Goal: Contribute content: Add original content to the website for others to see

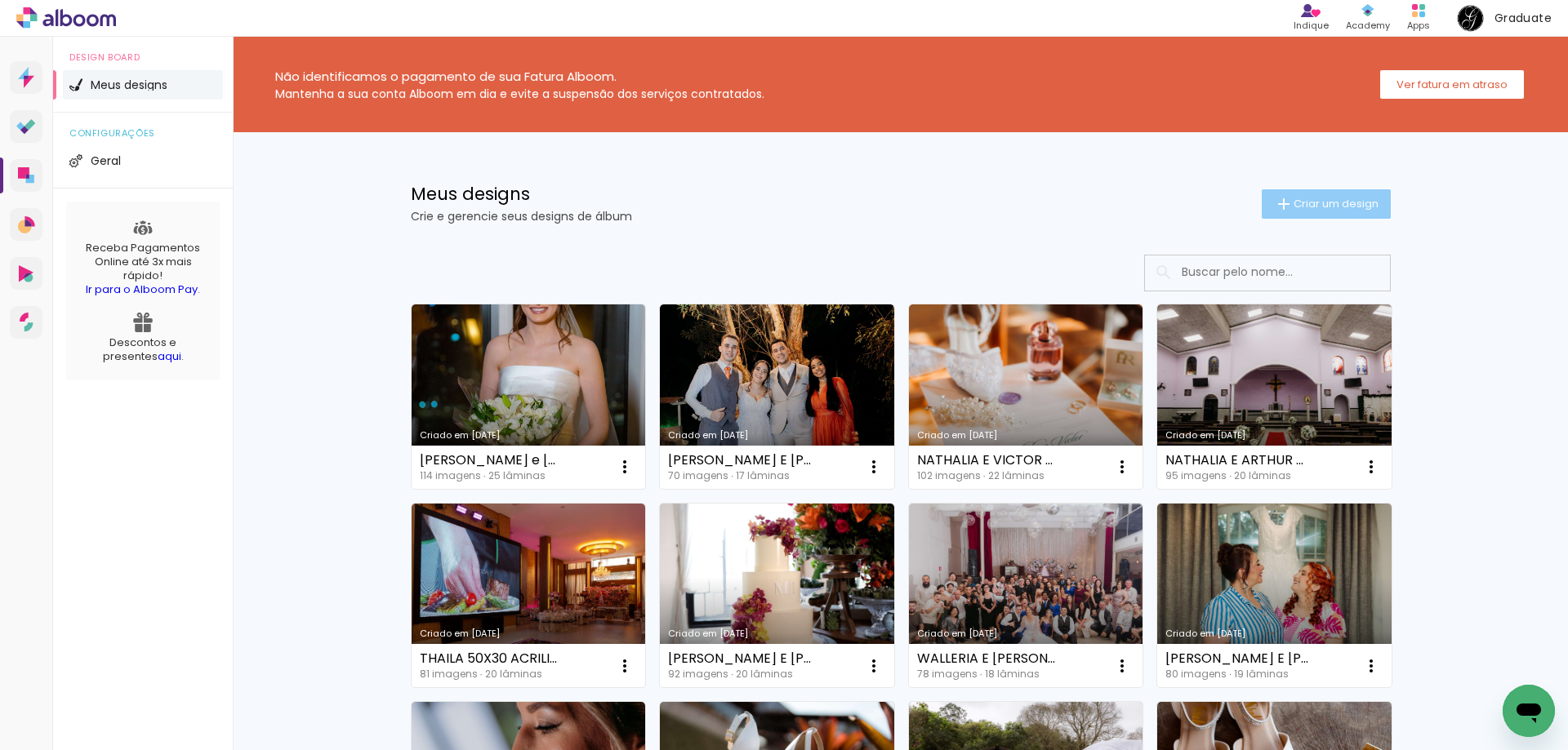
click at [1328, 208] on span "Criar um design" at bounding box center [1335, 203] width 85 height 11
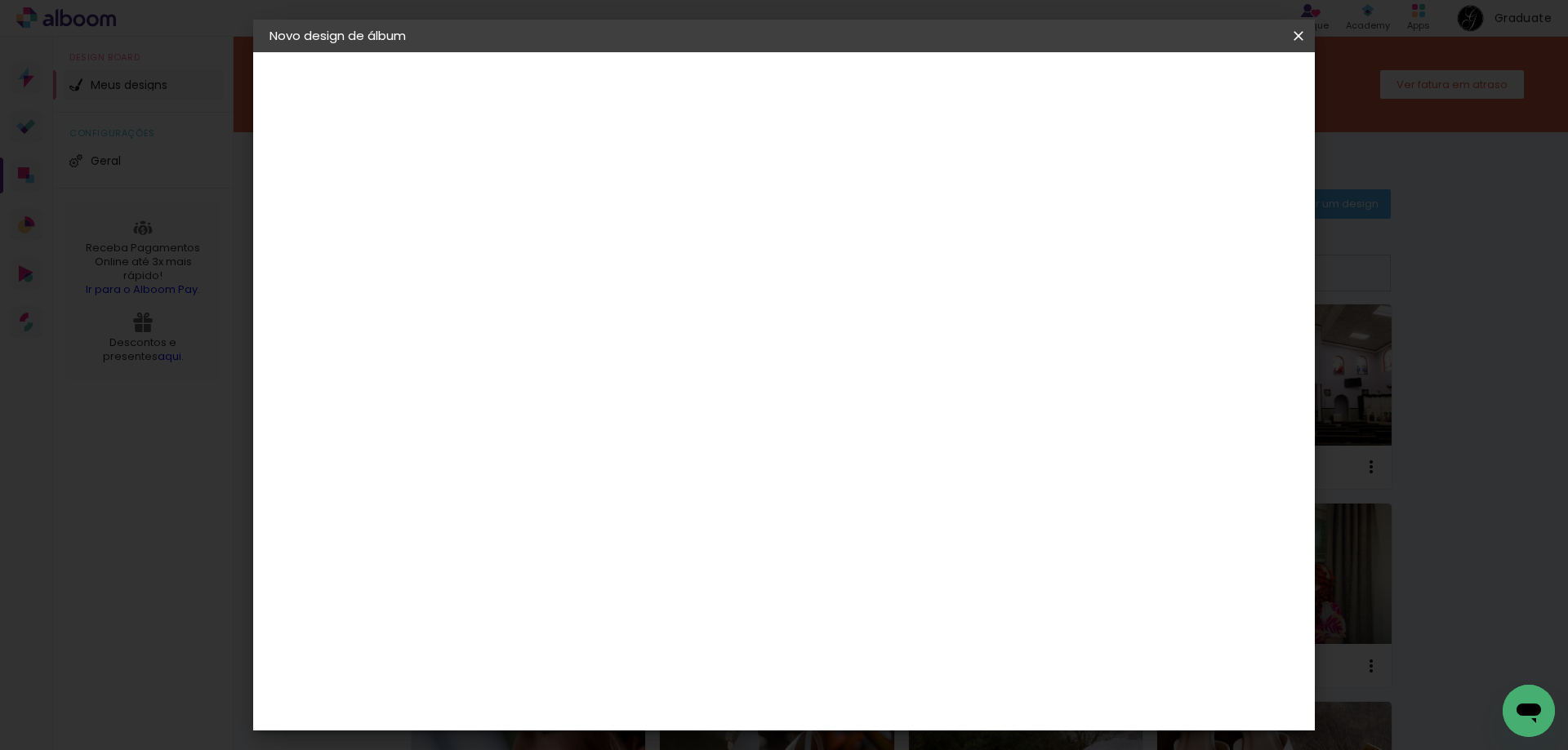
click at [536, 218] on input at bounding box center [536, 219] width 0 height 25
type input "[PERSON_NAME]"
type paper-input "[PERSON_NAME]"
click at [704, 87] on paper-button "Avançar" at bounding box center [664, 86] width 80 height 28
click at [0, 0] on slot "Tamanho Livre" at bounding box center [0, 0] width 0 height 0
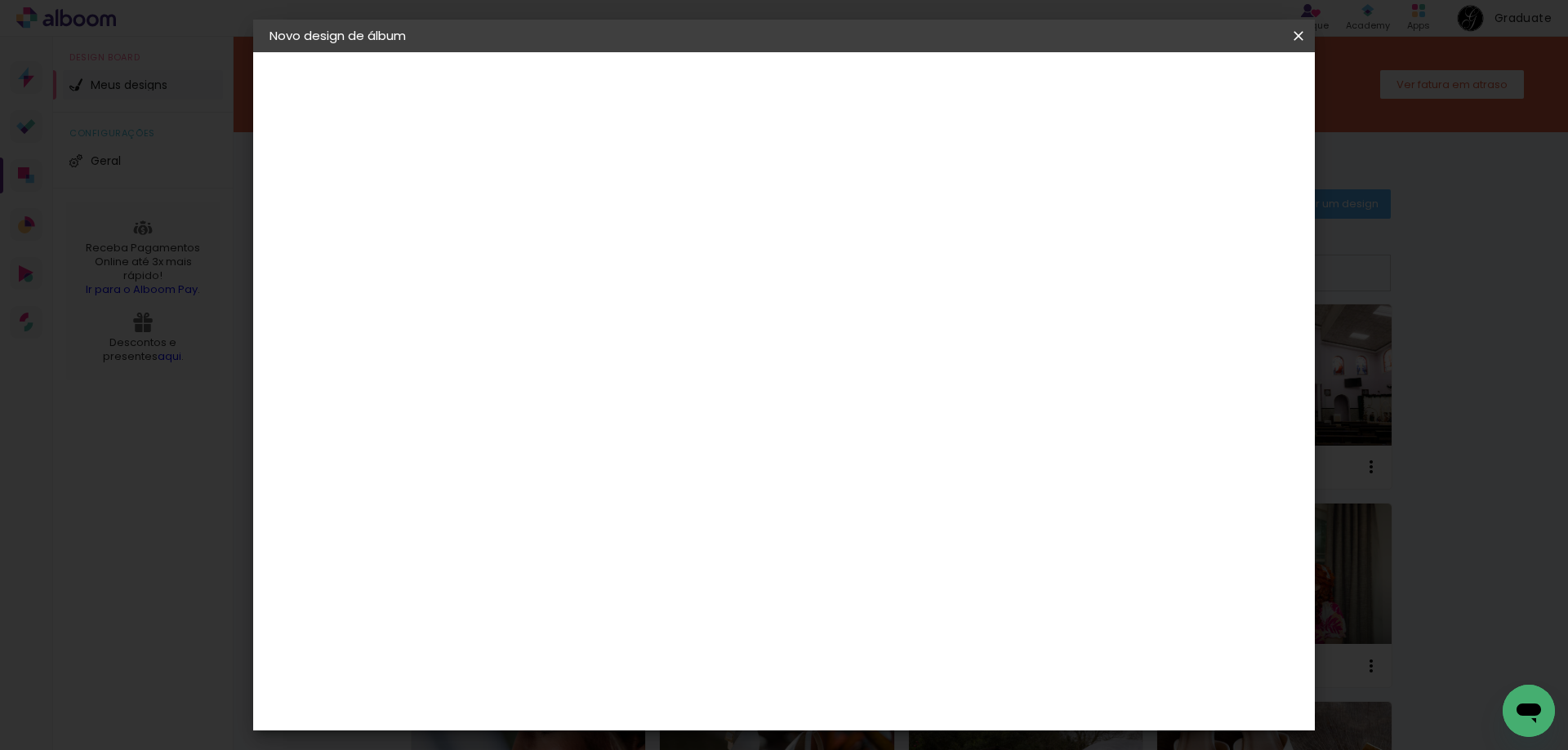
click at [843, 252] on paper-item "Tamanho Livre" at bounding box center [764, 248] width 157 height 36
click at [0, 0] on slot "Avançar" at bounding box center [0, 0] width 0 height 0
drag, startPoint x: 882, startPoint y: 689, endPoint x: 862, endPoint y: 682, distance: 21.2
click at [863, 686] on input "60" at bounding box center [875, 681] width 42 height 25
drag, startPoint x: 492, startPoint y: 463, endPoint x: 479, endPoint y: 467, distance: 13.6
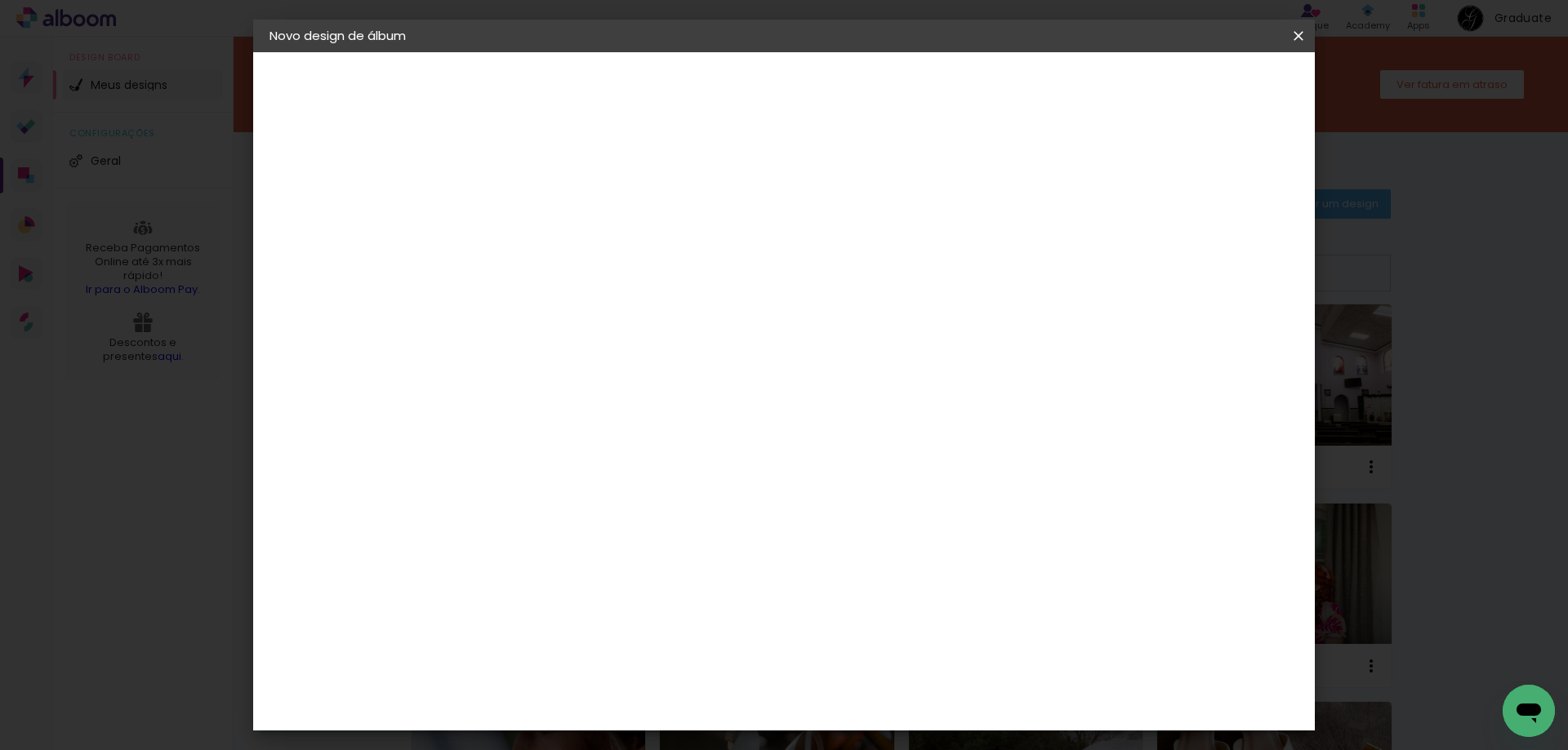
click at [480, 466] on input "30" at bounding box center [485, 464] width 42 height 25
type input "20"
type paper-input "20"
drag, startPoint x: 883, startPoint y: 578, endPoint x: 871, endPoint y: 580, distance: 12.2
click at [871, 580] on input "60" at bounding box center [875, 574] width 42 height 25
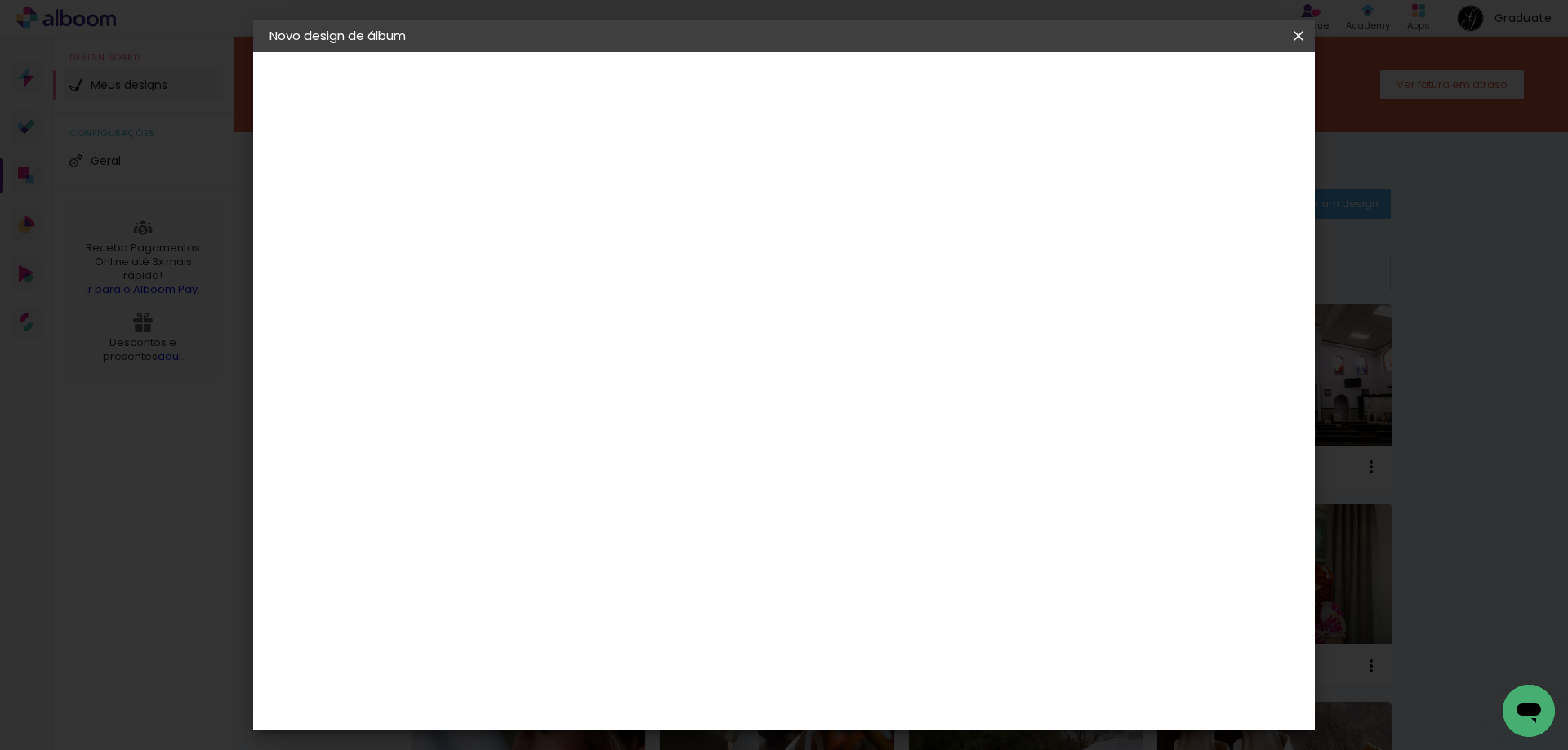
scroll to position [154, 0]
type input "40"
type paper-input "40"
drag, startPoint x: 492, startPoint y: 462, endPoint x: 474, endPoint y: 468, distance: 19.0
click at [479, 467] on input "20" at bounding box center [485, 464] width 42 height 25
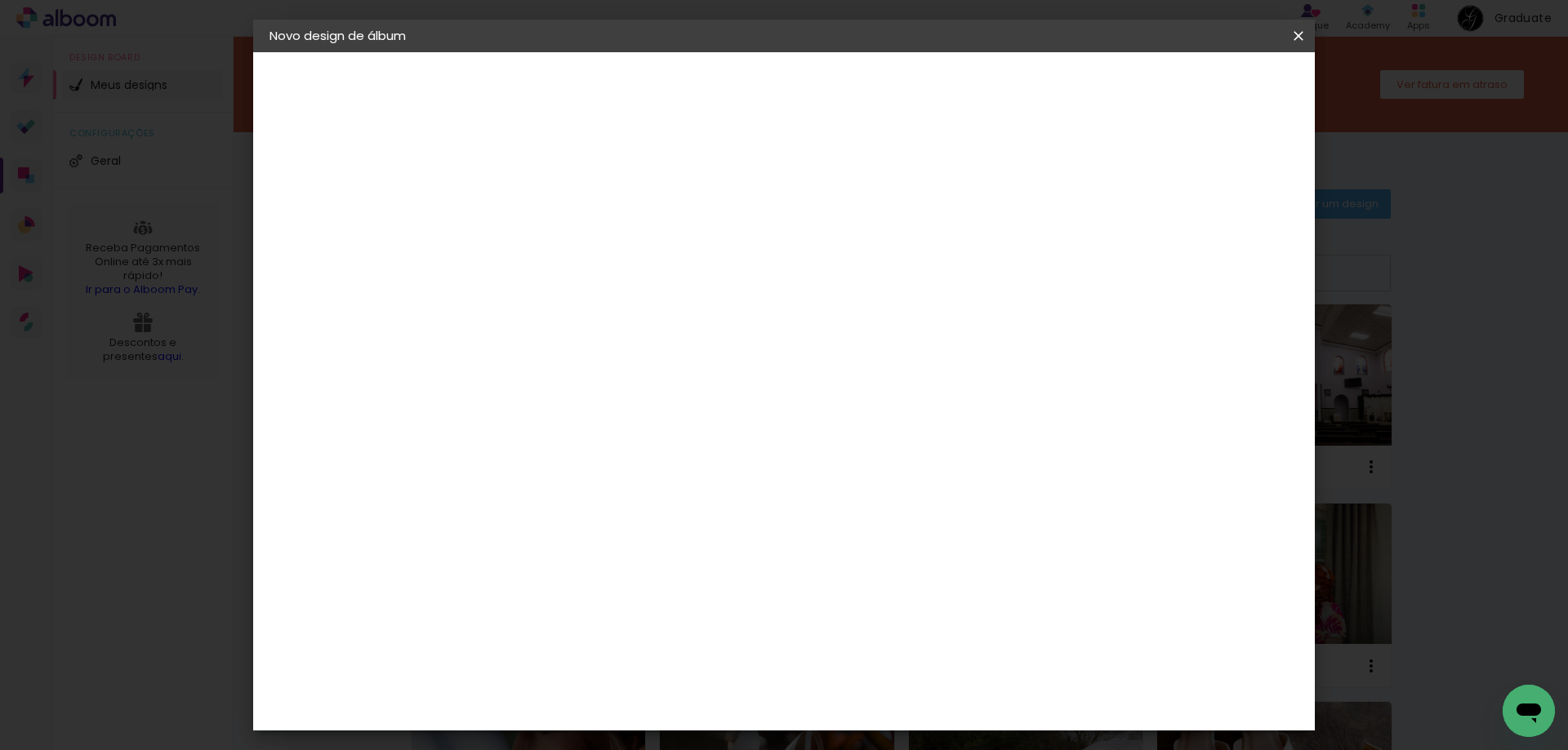
type input "30"
type paper-input "30"
click at [1196, 80] on span "Iniciar design" at bounding box center [1159, 86] width 75 height 11
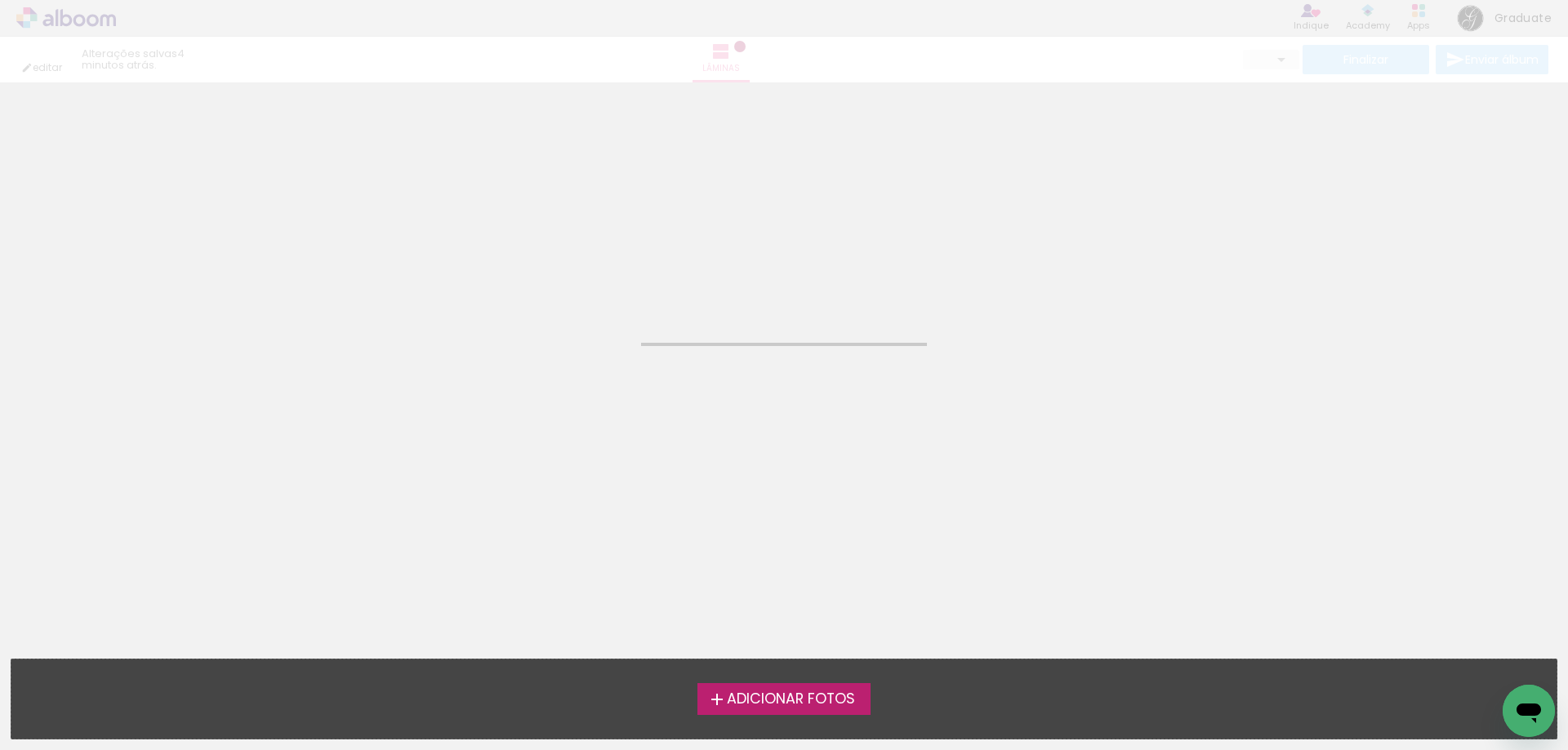
click at [856, 710] on label "Adicionar Fotos" at bounding box center [784, 699] width 174 height 31
click at [0, 0] on input "file" at bounding box center [0, 0] width 0 height 0
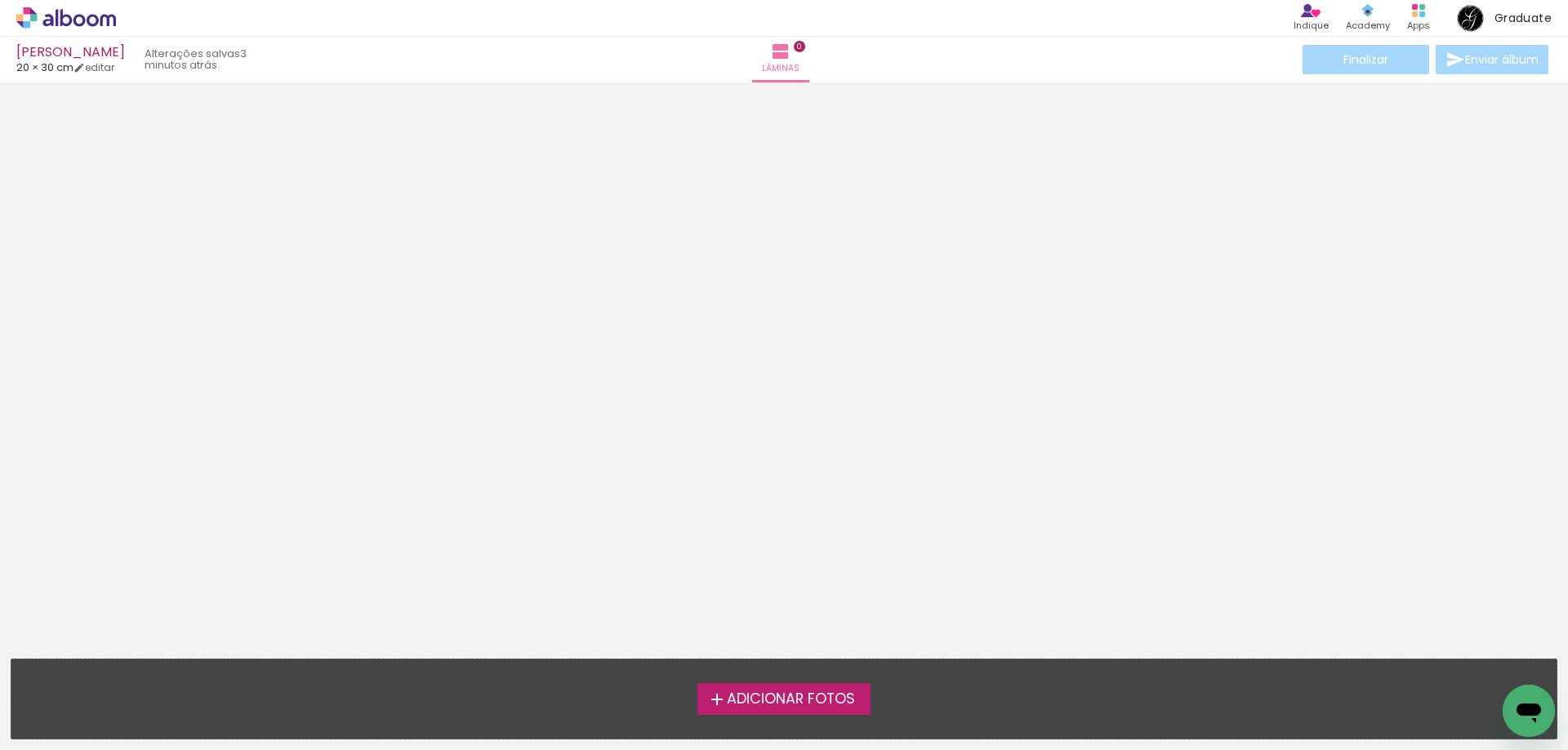
click at [803, 693] on span "Adicionar Fotos" at bounding box center [791, 699] width 128 height 14
click at [0, 0] on input "file" at bounding box center [0, 0] width 0 height 0
click at [799, 703] on span "Adicionar Fotos" at bounding box center [791, 699] width 128 height 14
click at [0, 0] on input "file" at bounding box center [0, 0] width 0 height 0
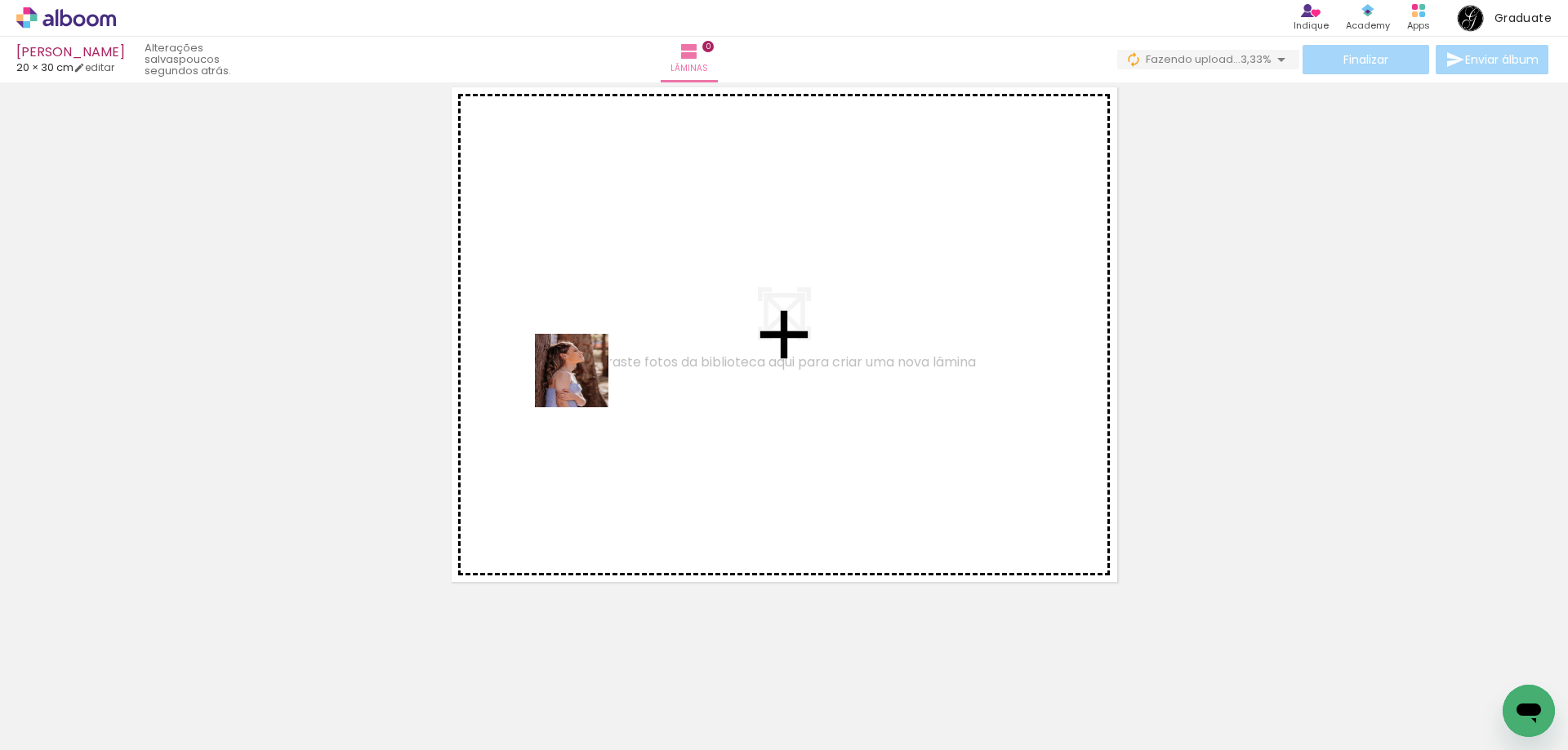
drag, startPoint x: 352, startPoint y: 711, endPoint x: 585, endPoint y: 377, distance: 407.2
click at [585, 377] on quentale-workspace at bounding box center [784, 375] width 1568 height 750
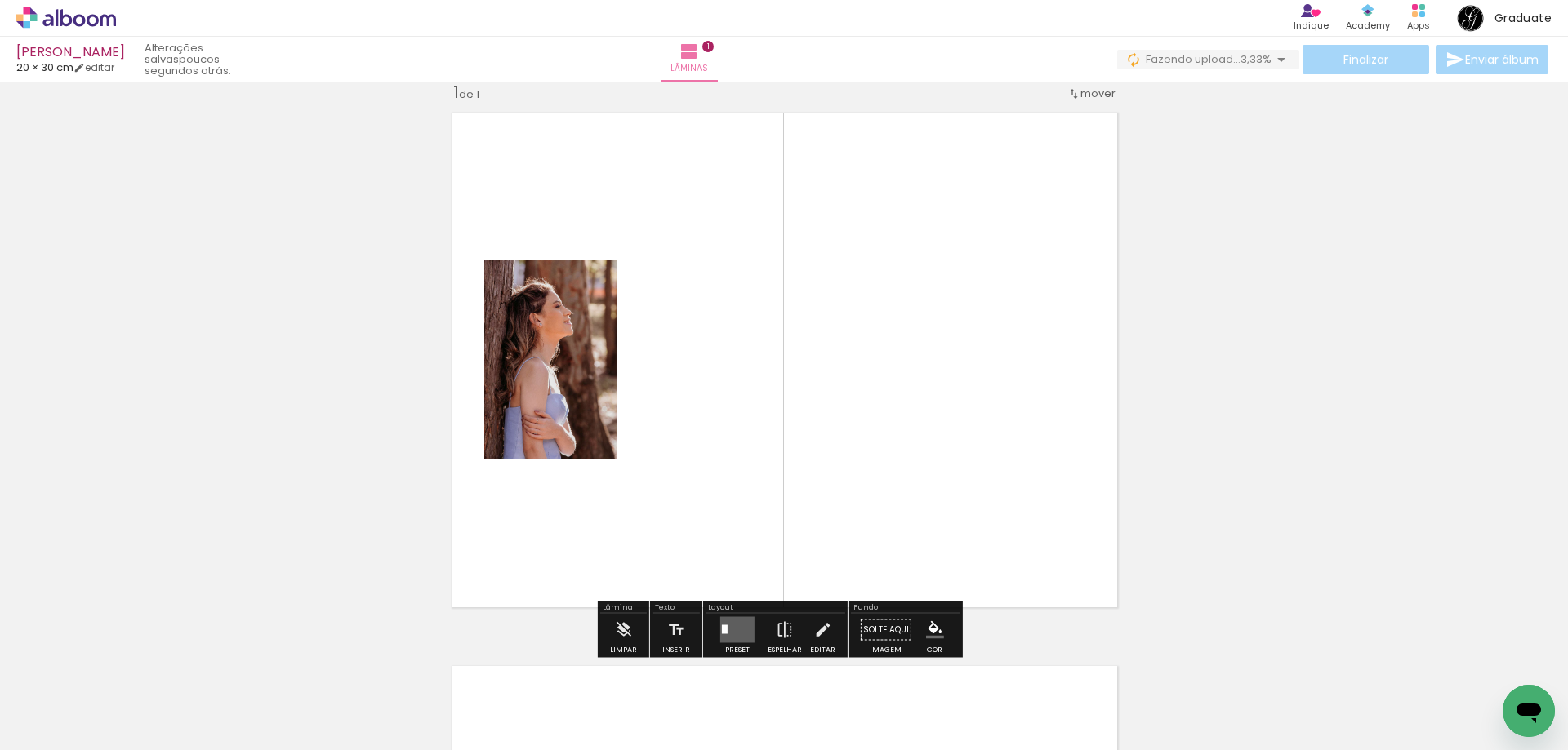
scroll to position [21, 0]
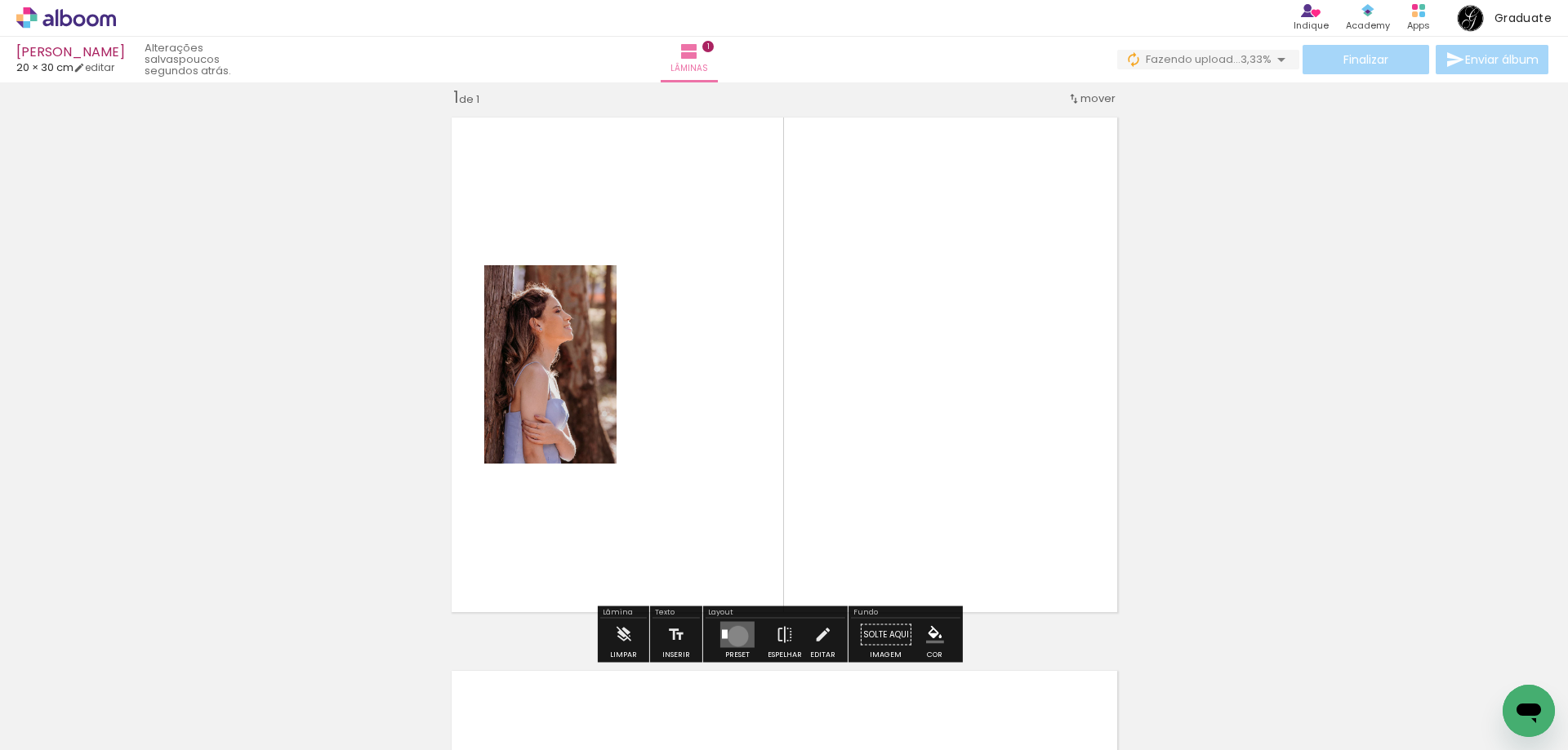
click at [734, 636] on quentale-layouter at bounding box center [738, 635] width 34 height 26
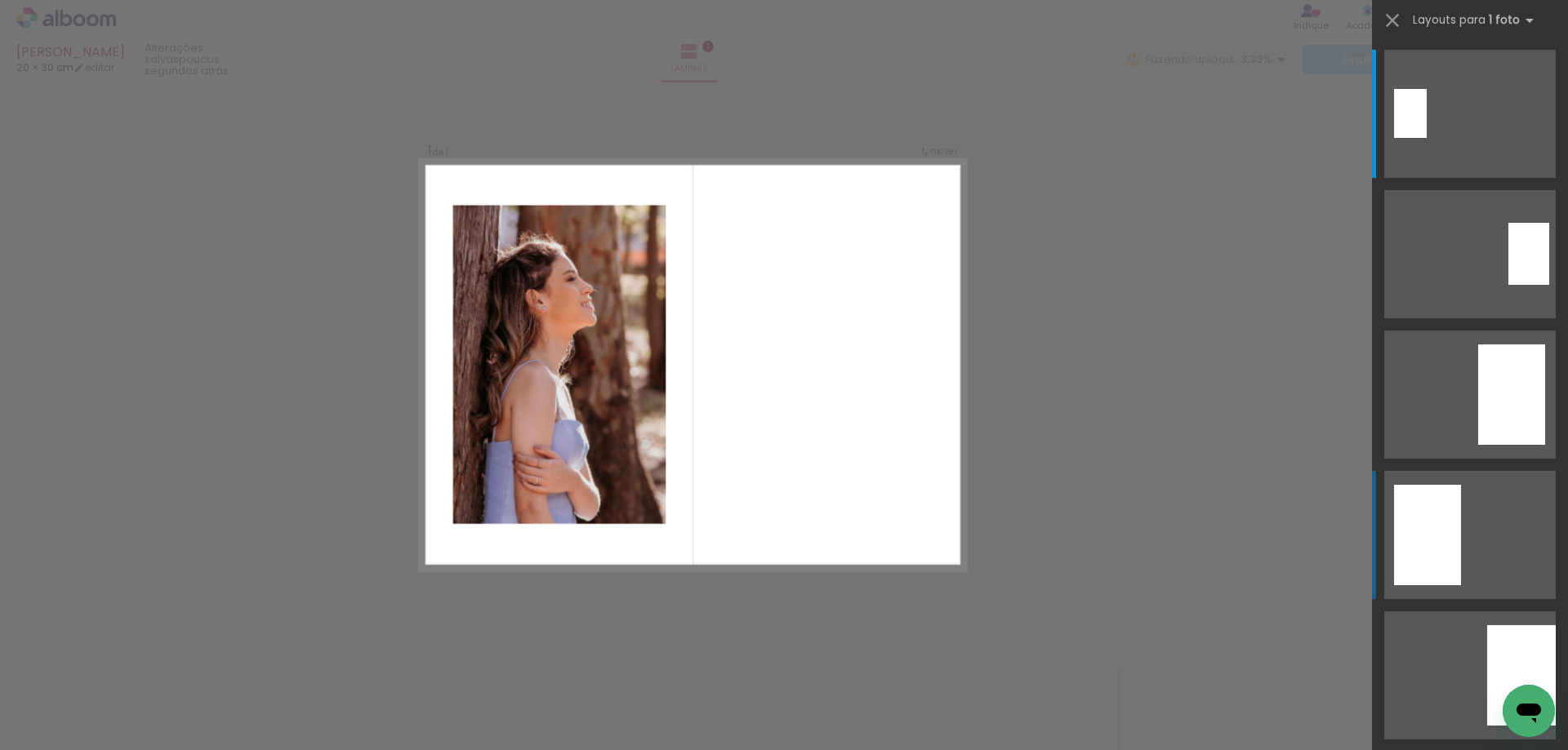
click at [1426, 138] on div at bounding box center [1410, 113] width 33 height 49
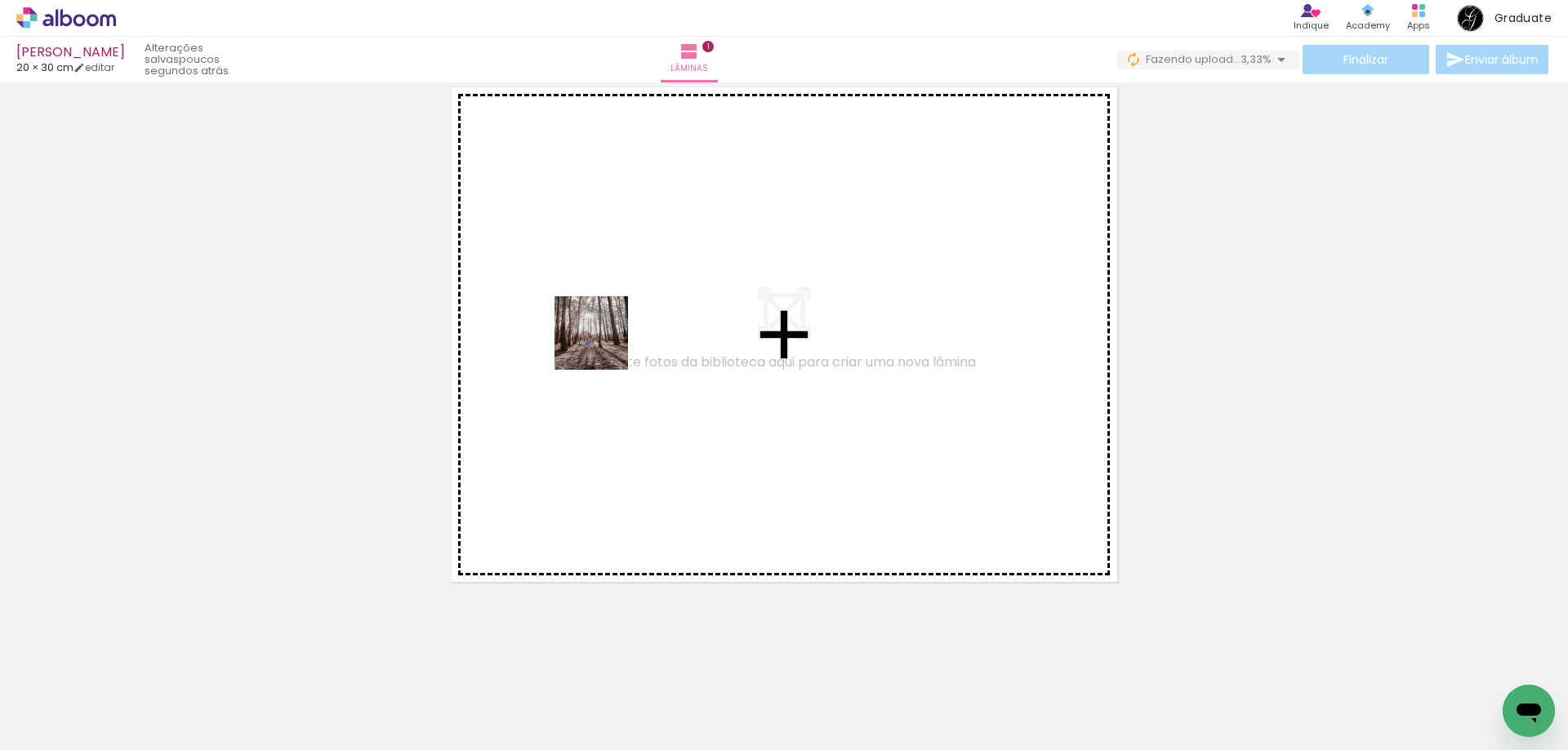
drag, startPoint x: 181, startPoint y: 713, endPoint x: 538, endPoint y: 428, distance: 456.8
click at [615, 334] on quentale-workspace at bounding box center [784, 375] width 1568 height 750
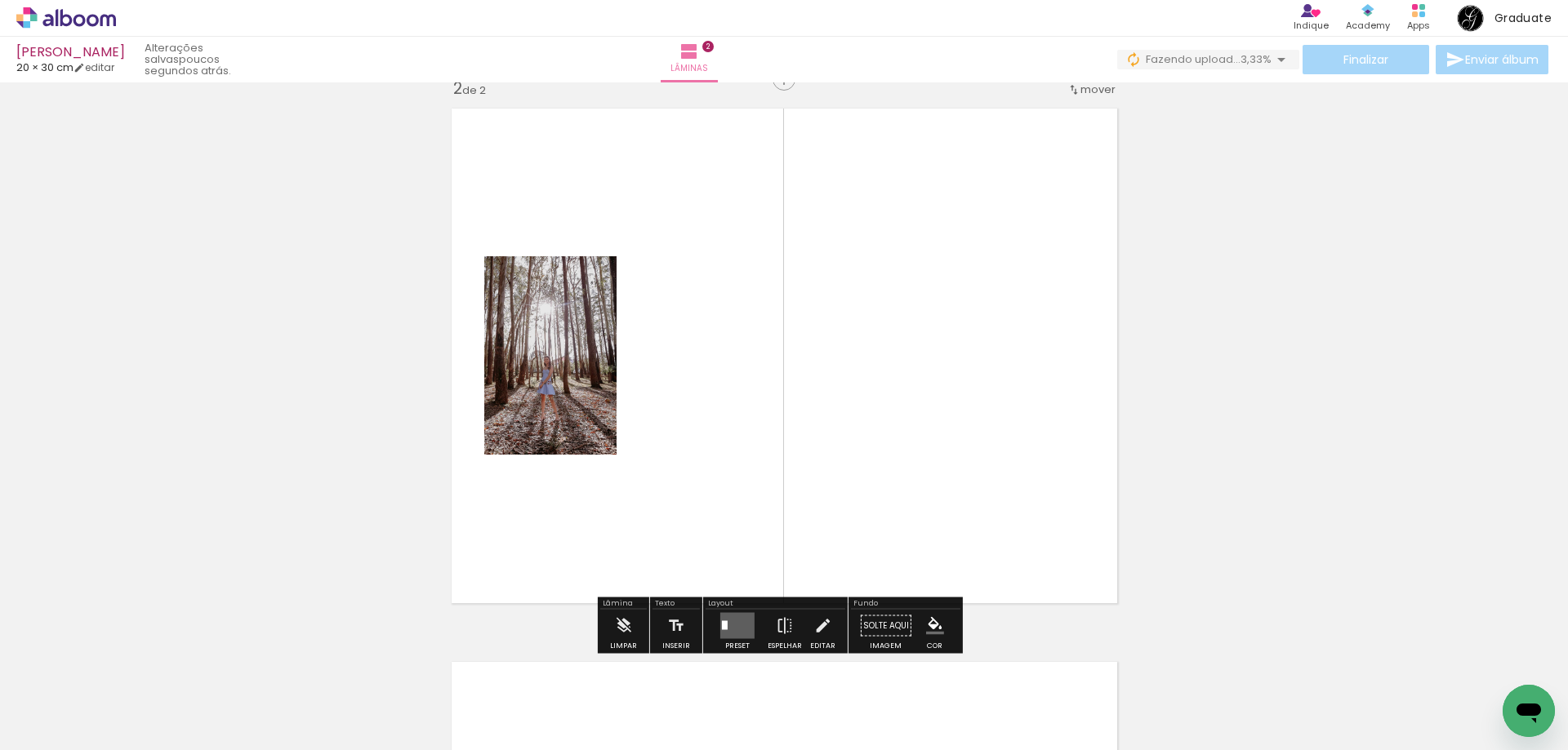
scroll to position [575, 0]
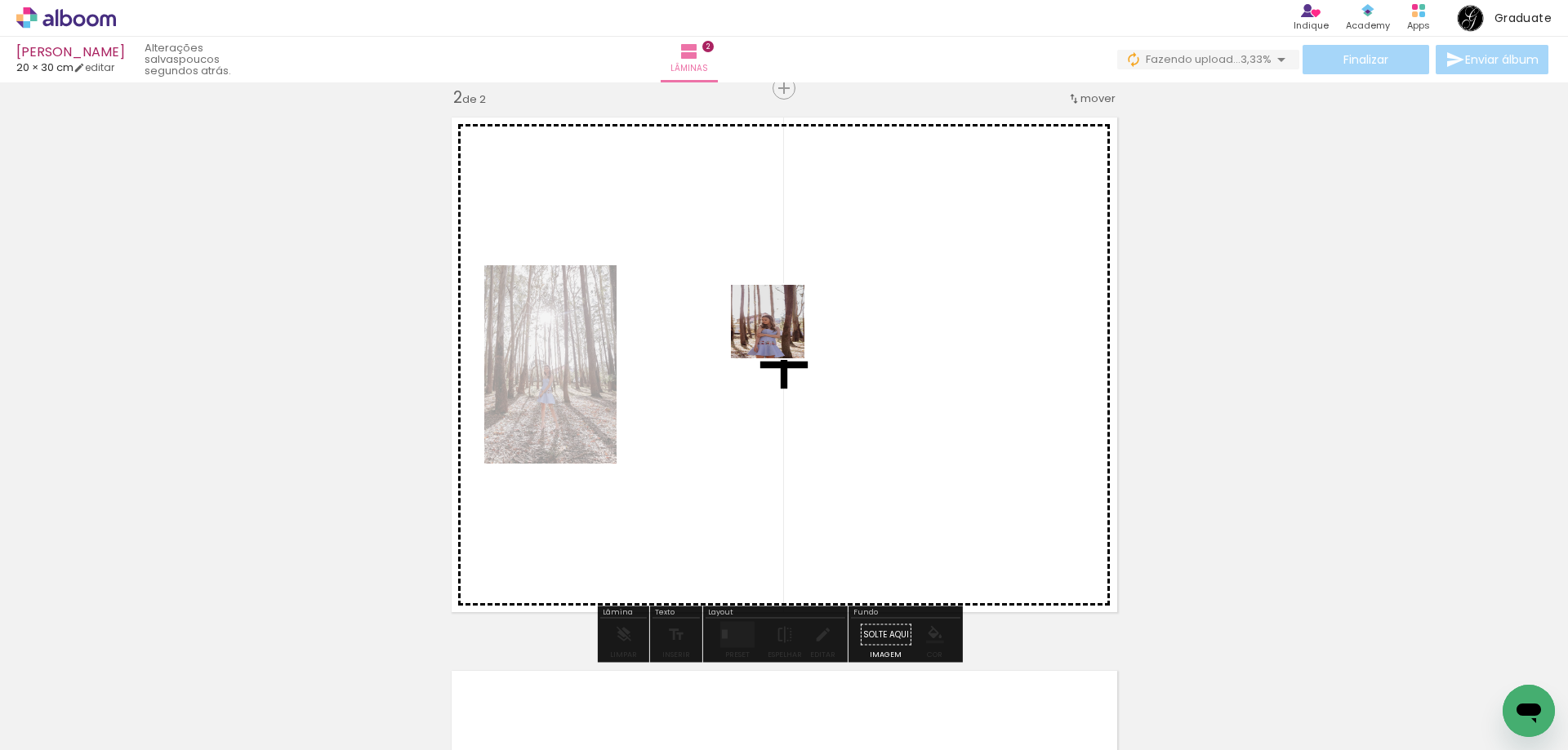
drag, startPoint x: 272, startPoint y: 705, endPoint x: 790, endPoint y: 330, distance: 639.5
click at [794, 328] on quentale-workspace at bounding box center [784, 375] width 1568 height 750
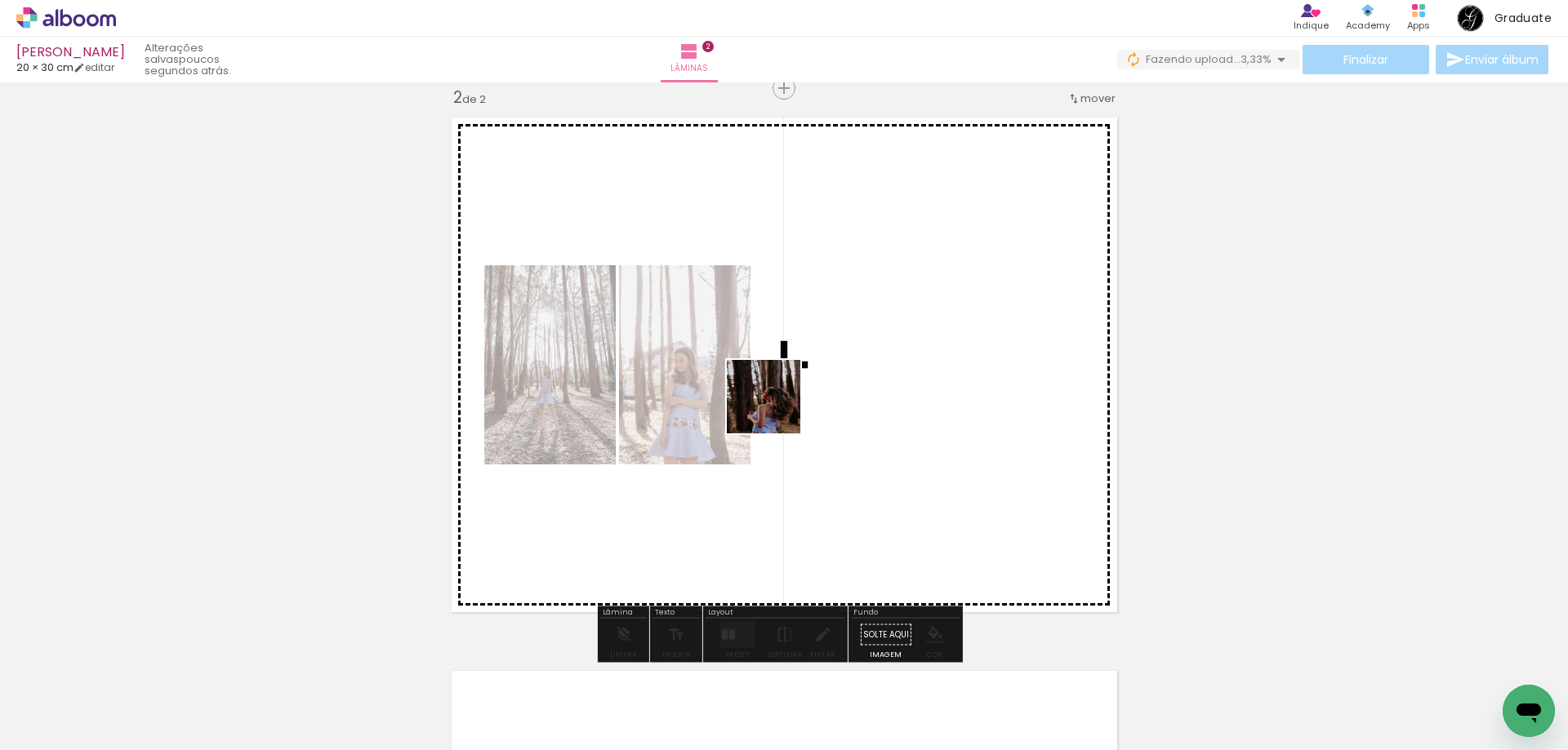
drag, startPoint x: 435, startPoint y: 702, endPoint x: 776, endPoint y: 409, distance: 449.6
click at [776, 409] on quentale-workspace at bounding box center [784, 375] width 1568 height 750
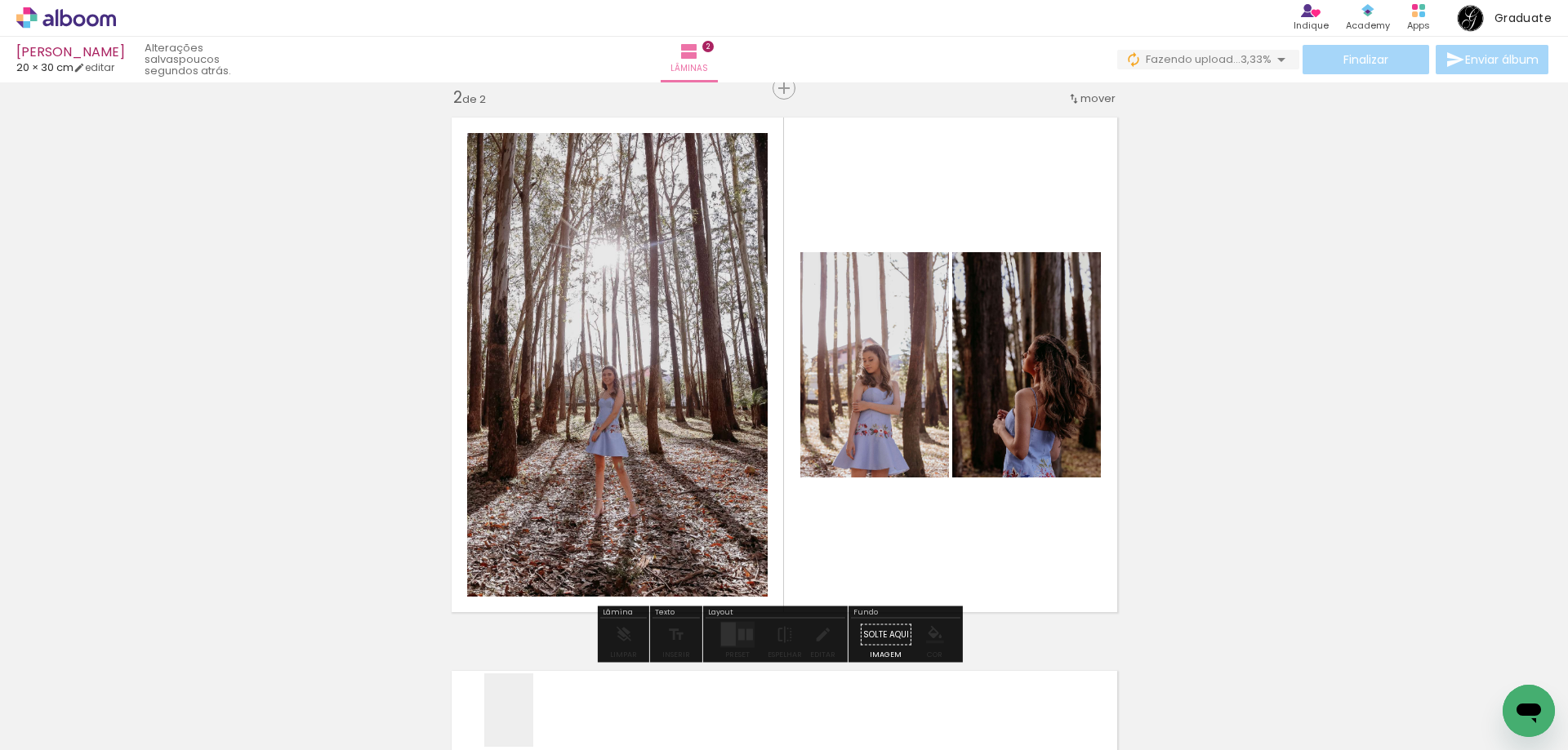
drag, startPoint x: 534, startPoint y: 722, endPoint x: 807, endPoint y: 453, distance: 383.3
click at [806, 454] on quentale-workspace at bounding box center [784, 375] width 1568 height 750
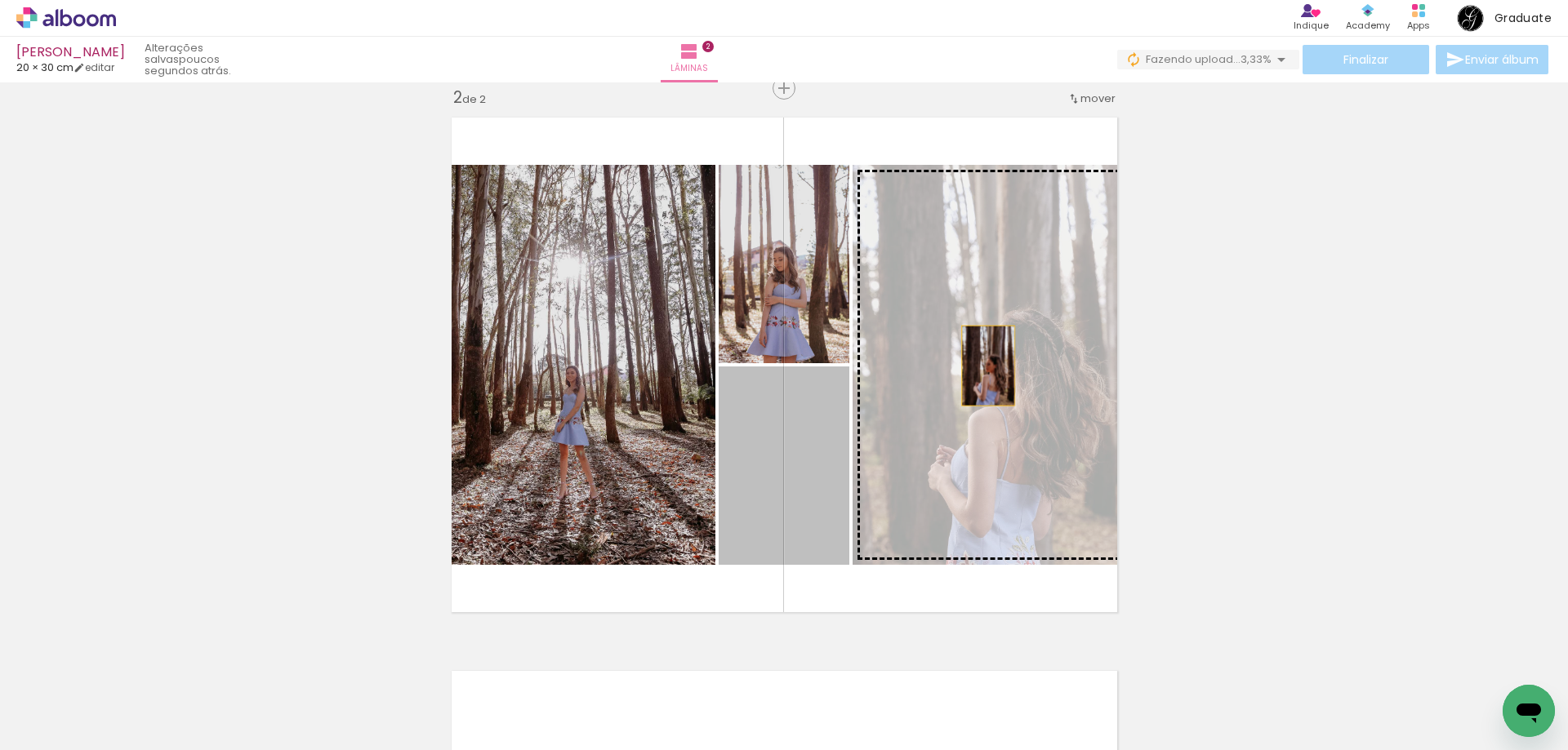
drag, startPoint x: 815, startPoint y: 484, endPoint x: 987, endPoint y: 362, distance: 210.9
click at [0, 0] on slot at bounding box center [0, 0] width 0 height 0
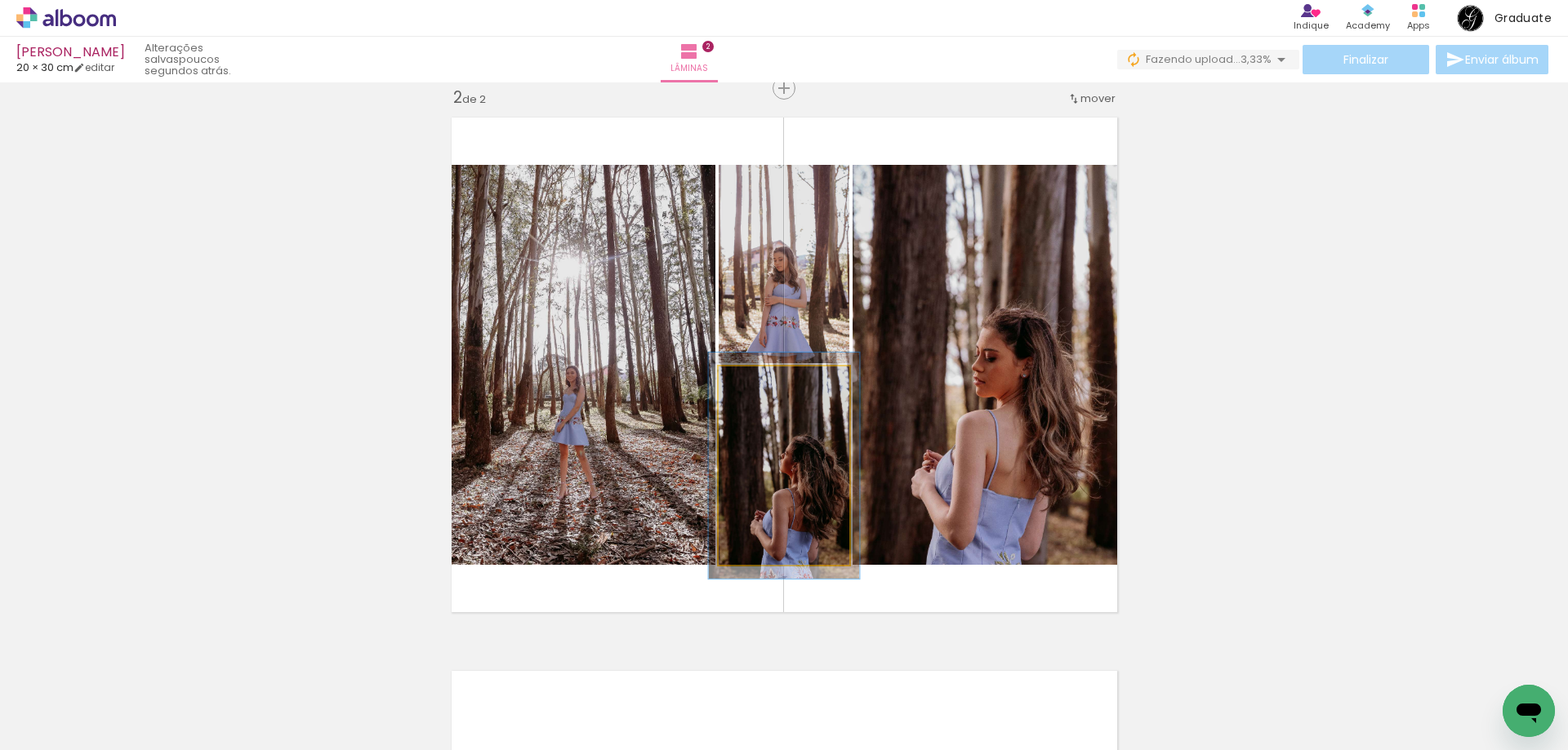
drag, startPoint x: 749, startPoint y: 378, endPoint x: 760, endPoint y: 373, distance: 12.1
type paper-slider "116"
click at [757, 374] on div at bounding box center [763, 383] width 26 height 26
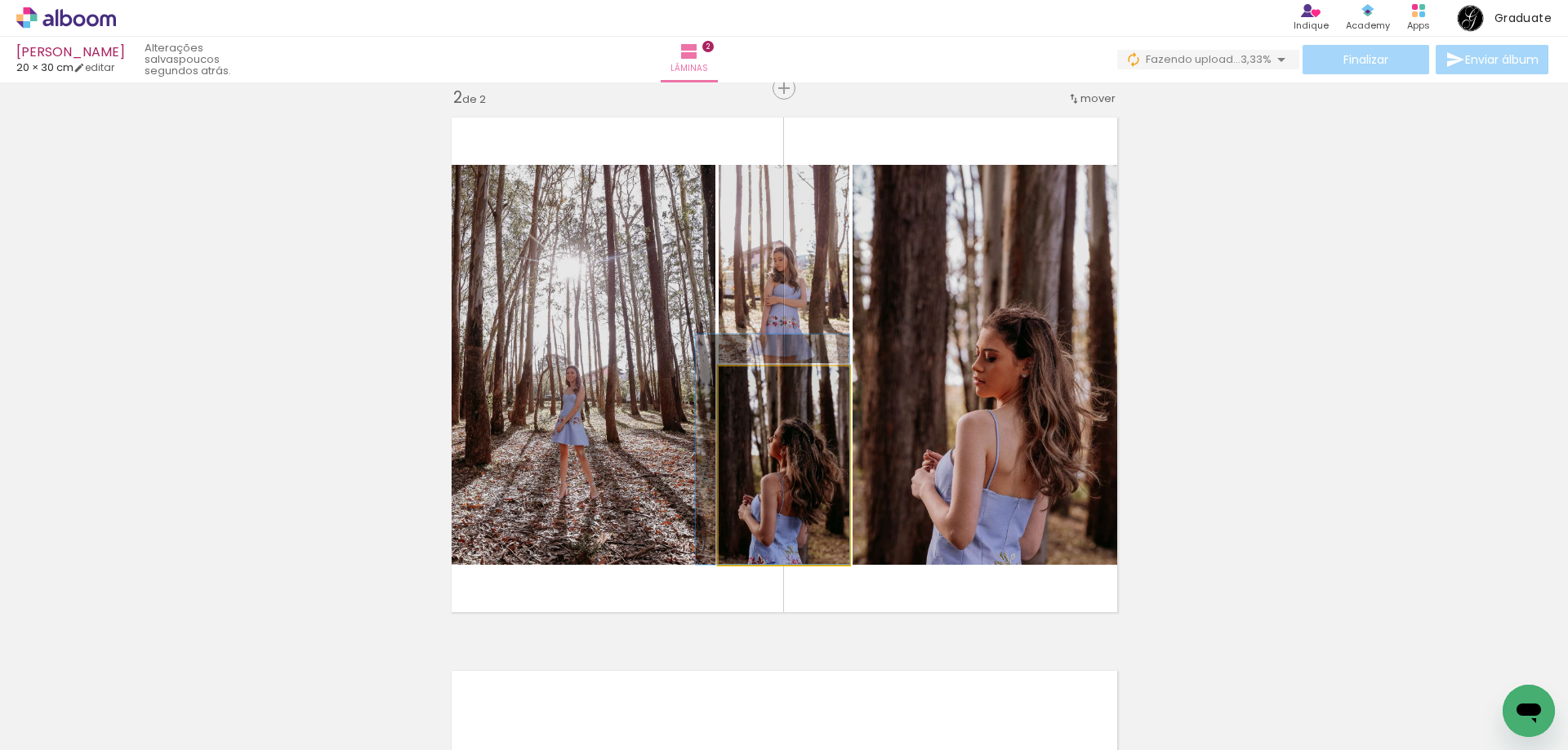
drag, startPoint x: 809, startPoint y: 424, endPoint x: 784, endPoint y: 407, distance: 30.2
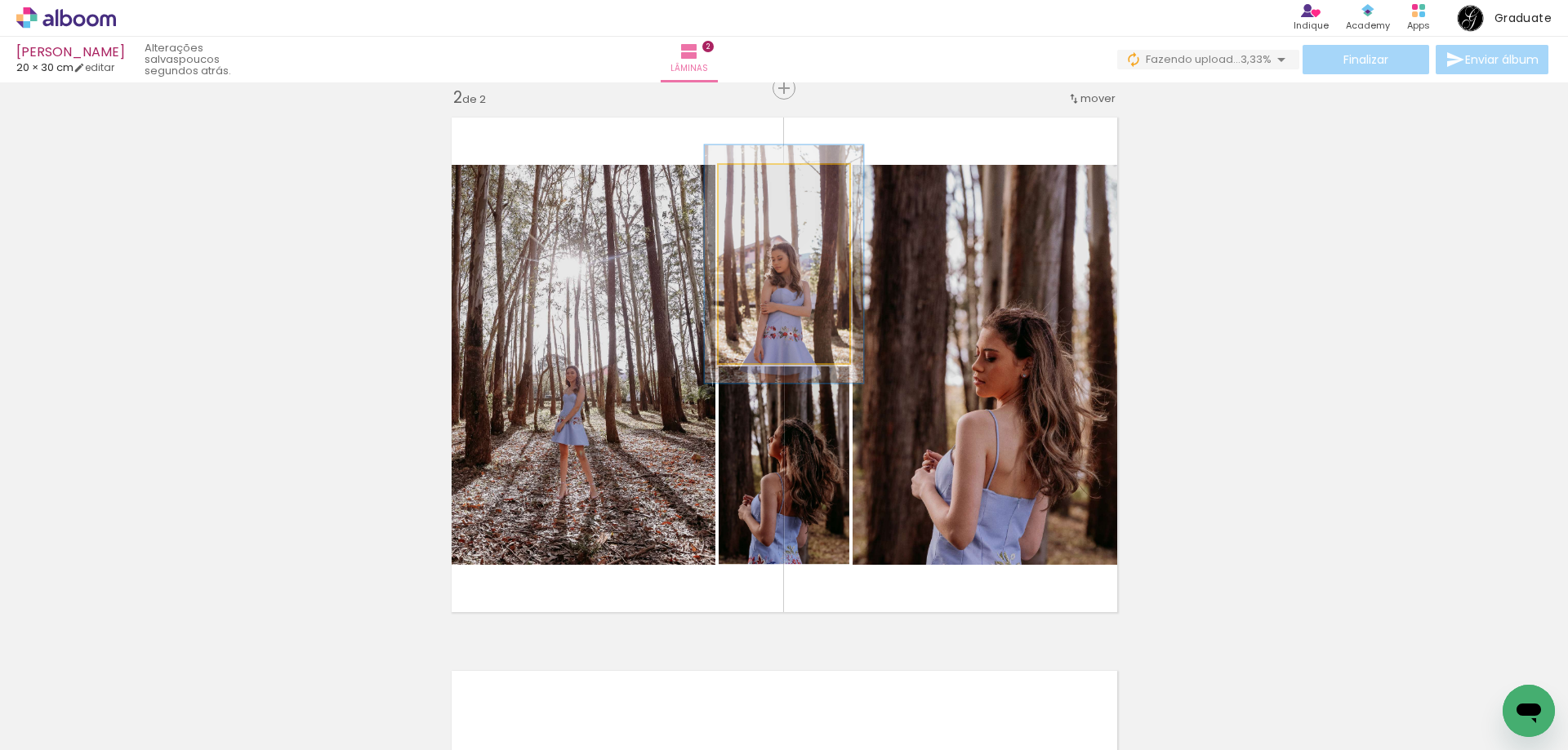
drag, startPoint x: 755, startPoint y: 172, endPoint x: 766, endPoint y: 173, distance: 11.0
type paper-slider "120"
click at [766, 173] on div at bounding box center [767, 181] width 26 height 26
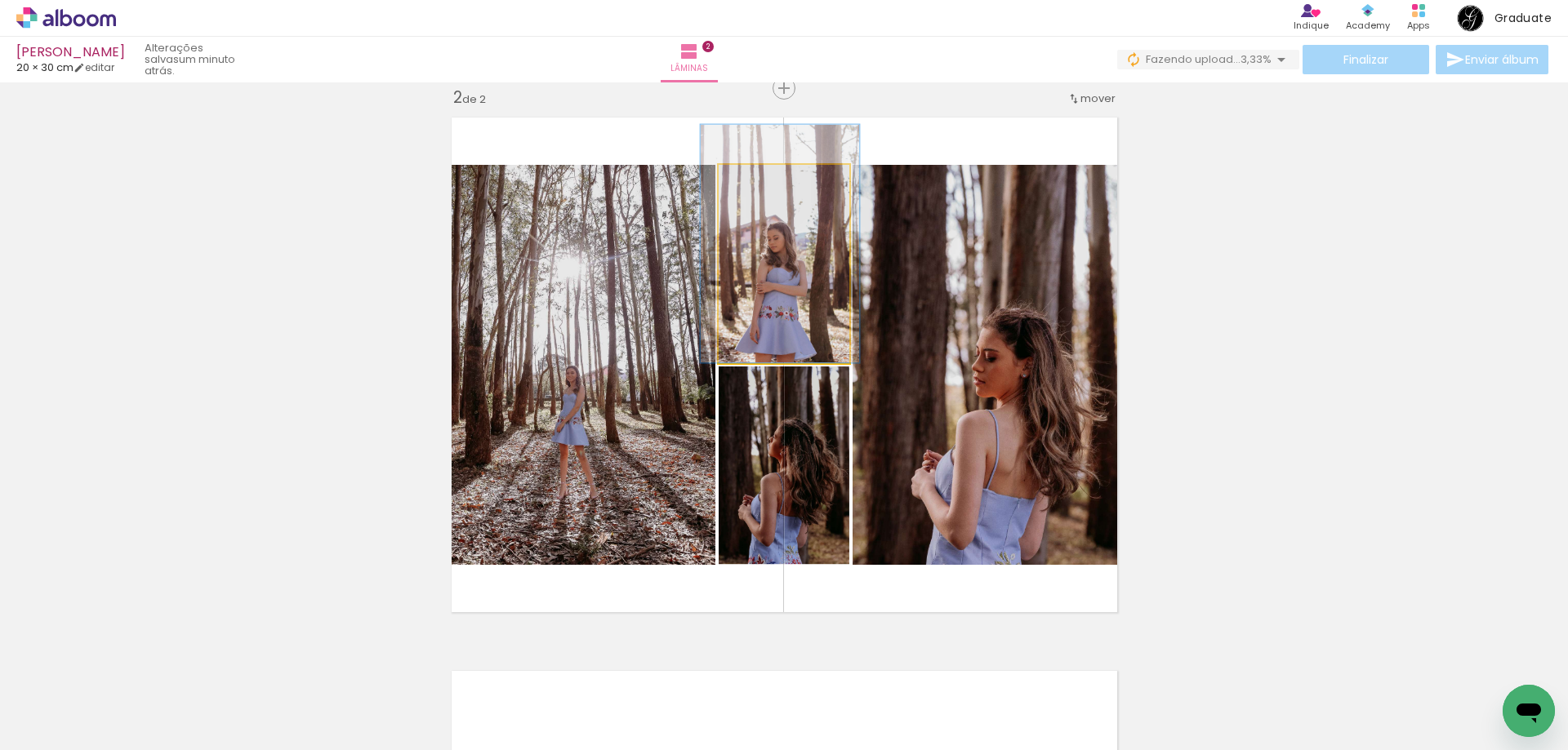
drag, startPoint x: 797, startPoint y: 265, endPoint x: 793, endPoint y: 235, distance: 30.3
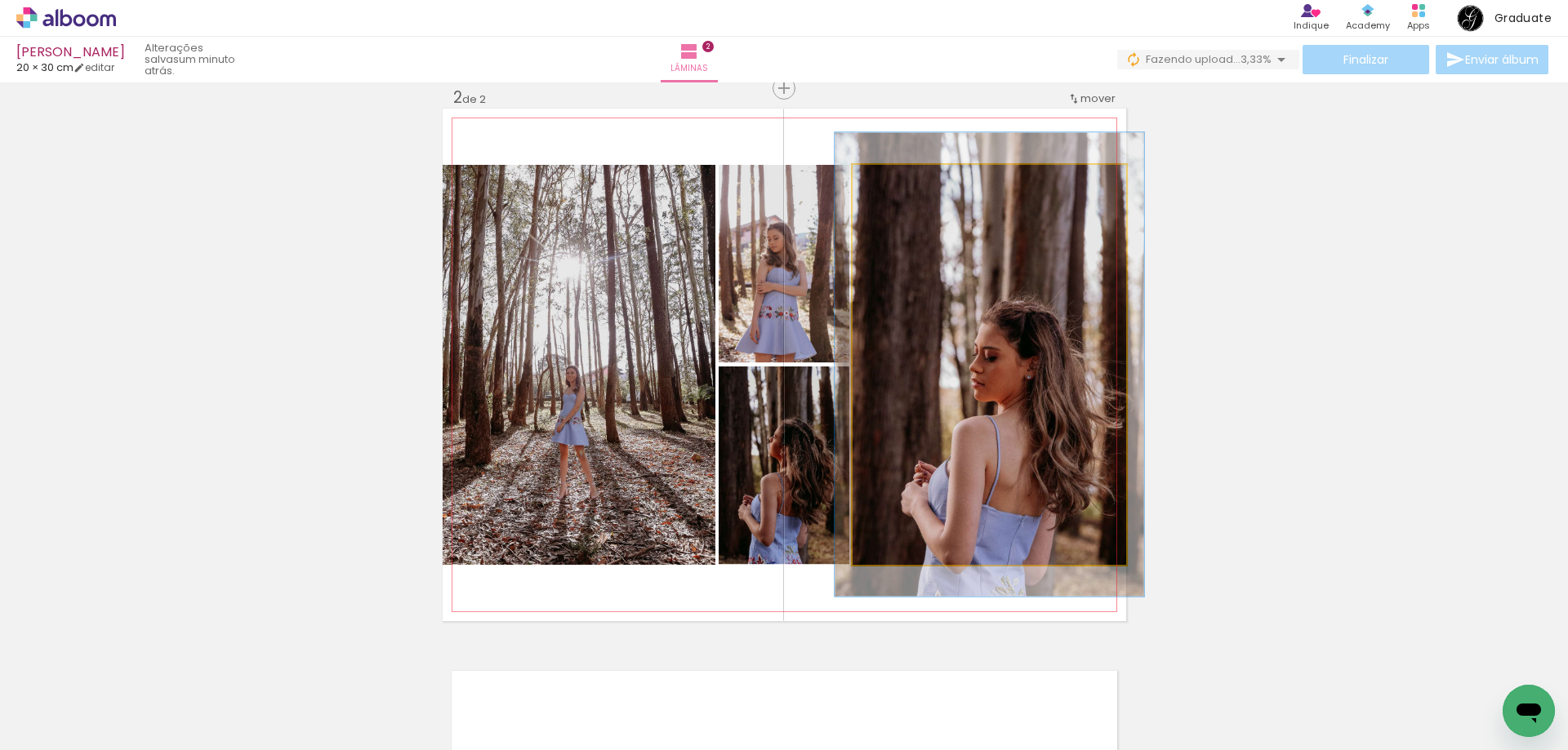
drag, startPoint x: 896, startPoint y: 180, endPoint x: 907, endPoint y: 180, distance: 11.0
type paper-slider "120"
click at [907, 180] on div at bounding box center [898, 181] width 26 height 26
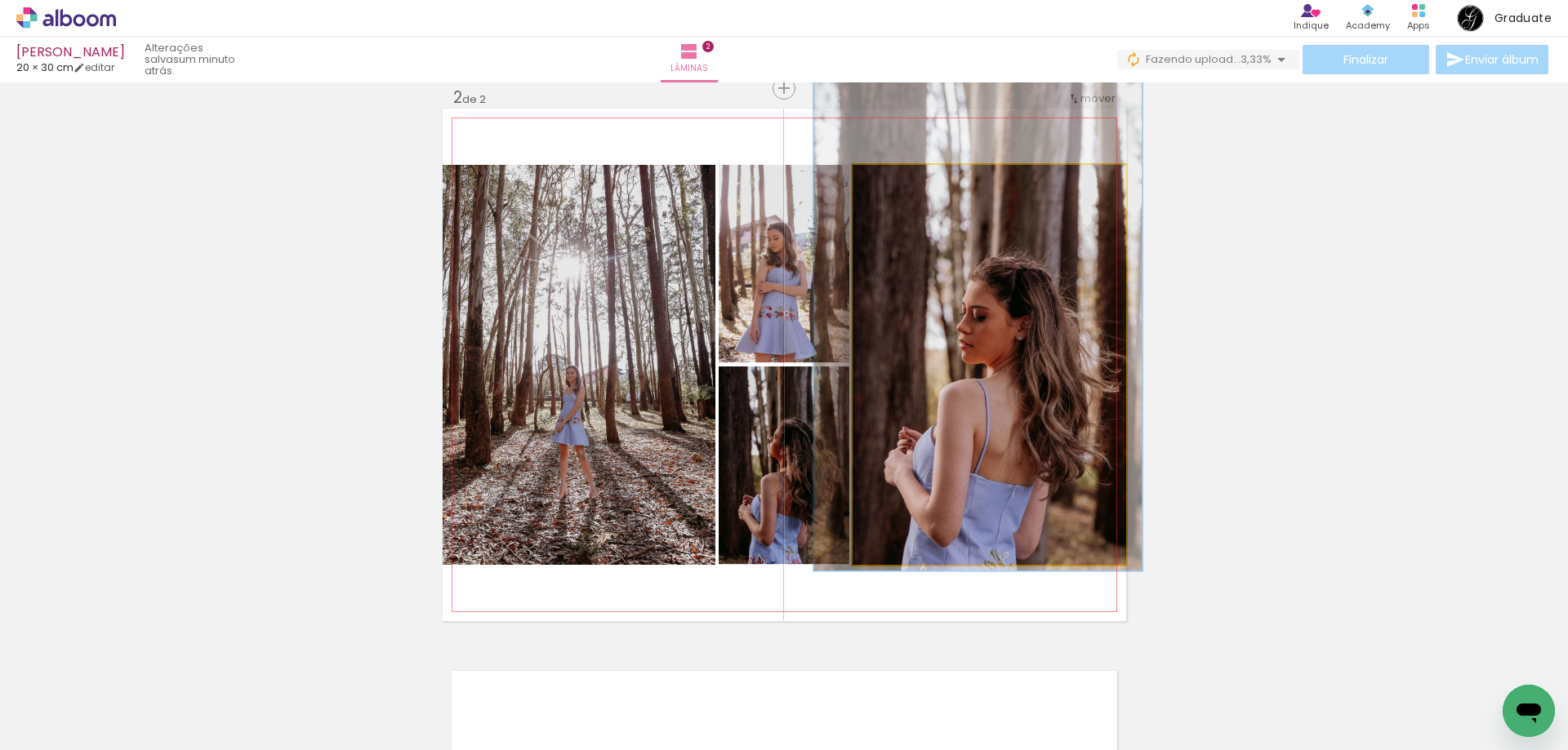
drag, startPoint x: 978, startPoint y: 290, endPoint x: 966, endPoint y: 250, distance: 41.8
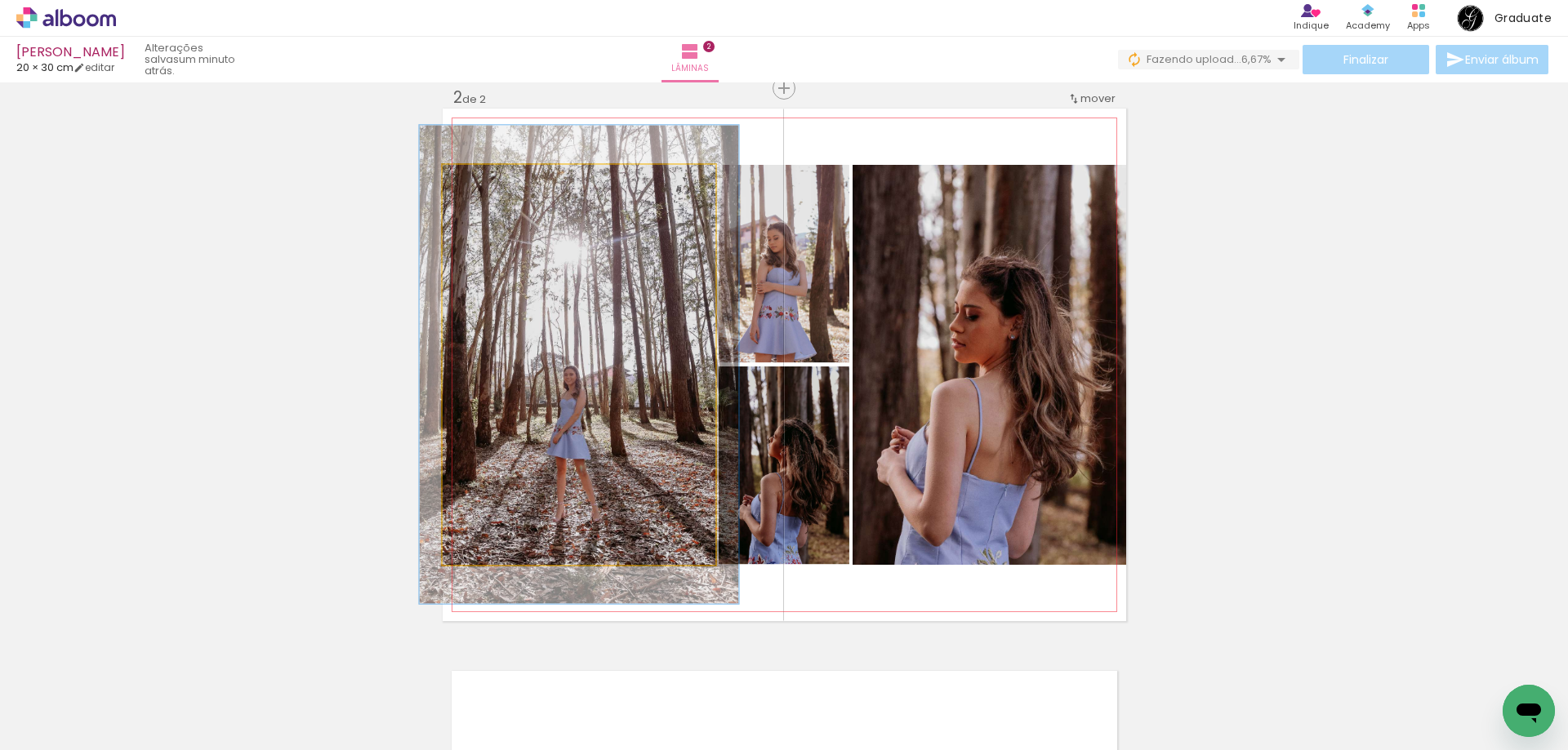
drag, startPoint x: 478, startPoint y: 183, endPoint x: 493, endPoint y: 183, distance: 15.0
type paper-slider "125"
click at [492, 183] on div at bounding box center [490, 181] width 14 height 14
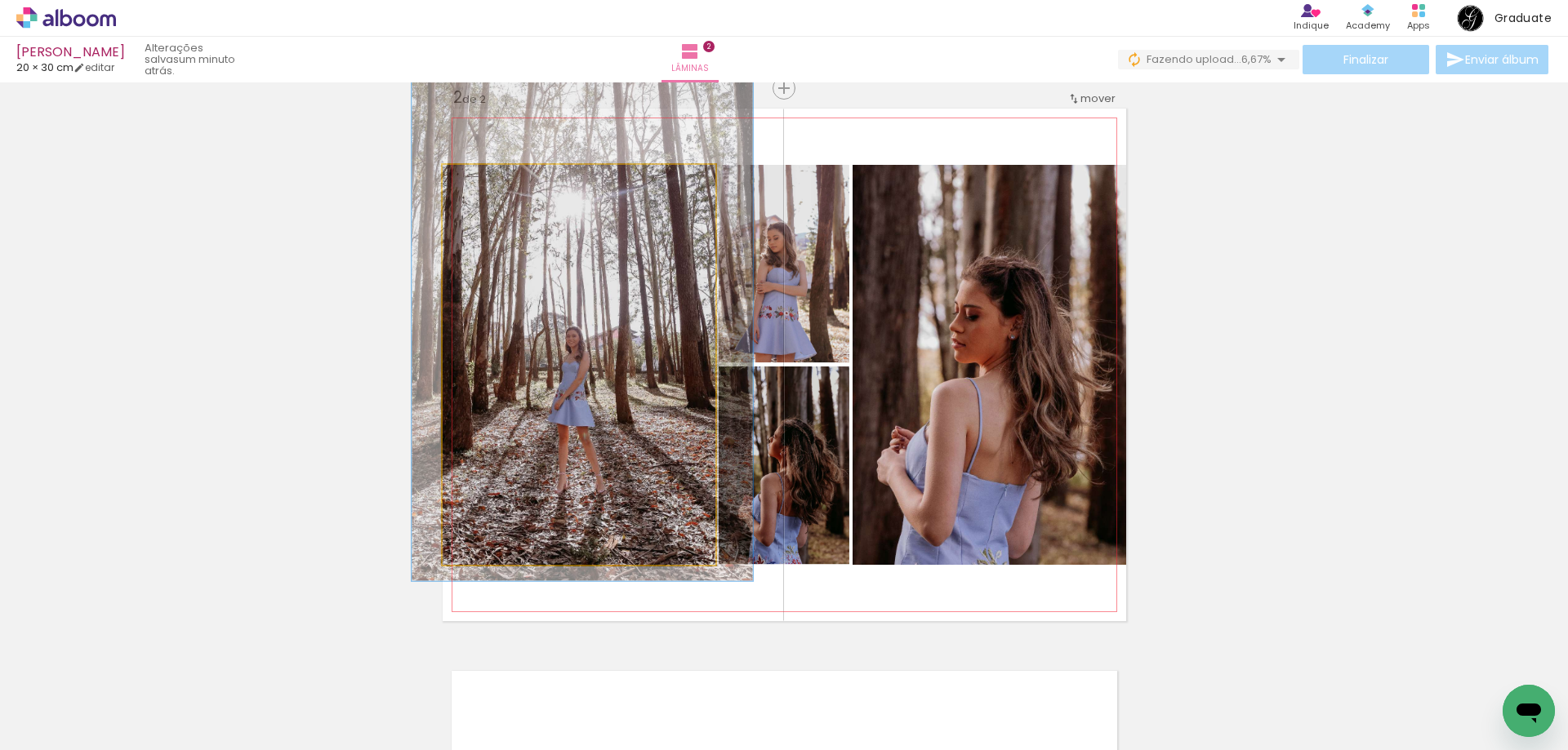
drag, startPoint x: 641, startPoint y: 342, endPoint x: 645, endPoint y: 307, distance: 35.2
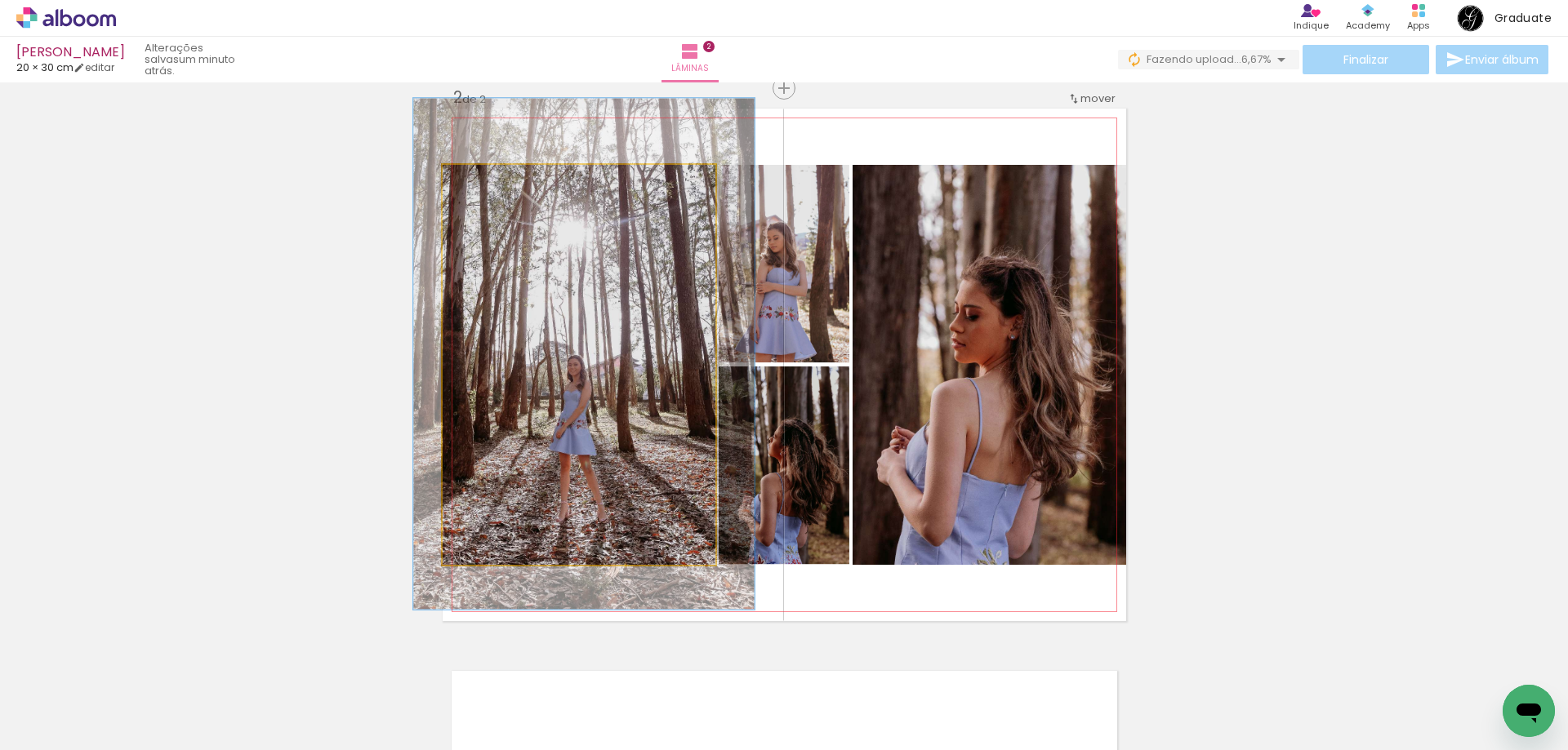
drag, startPoint x: 539, startPoint y: 304, endPoint x: 540, endPoint y: 332, distance: 28.0
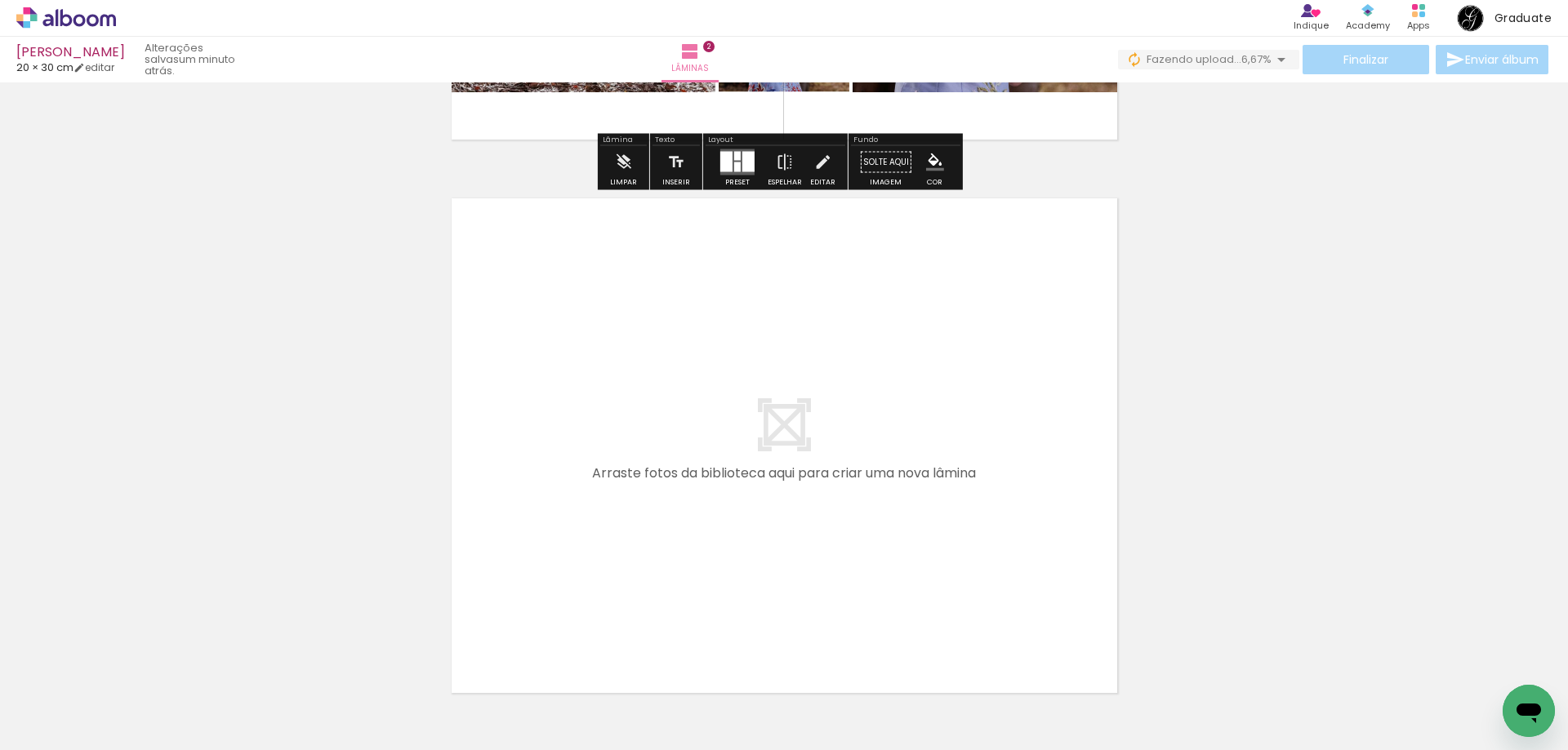
scroll to position [1065, 0]
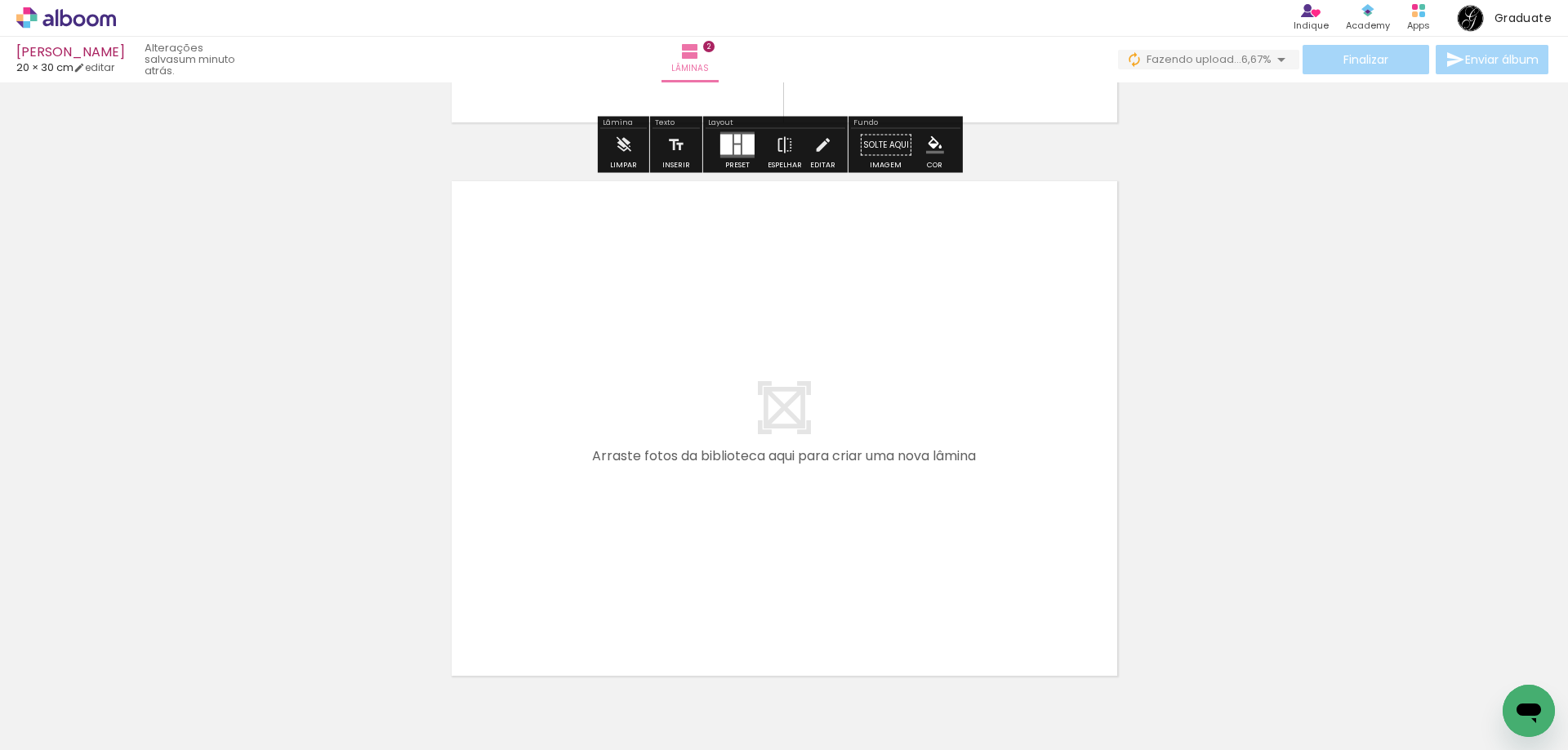
click at [86, 700] on iron-icon at bounding box center [83, 701] width 13 height 13
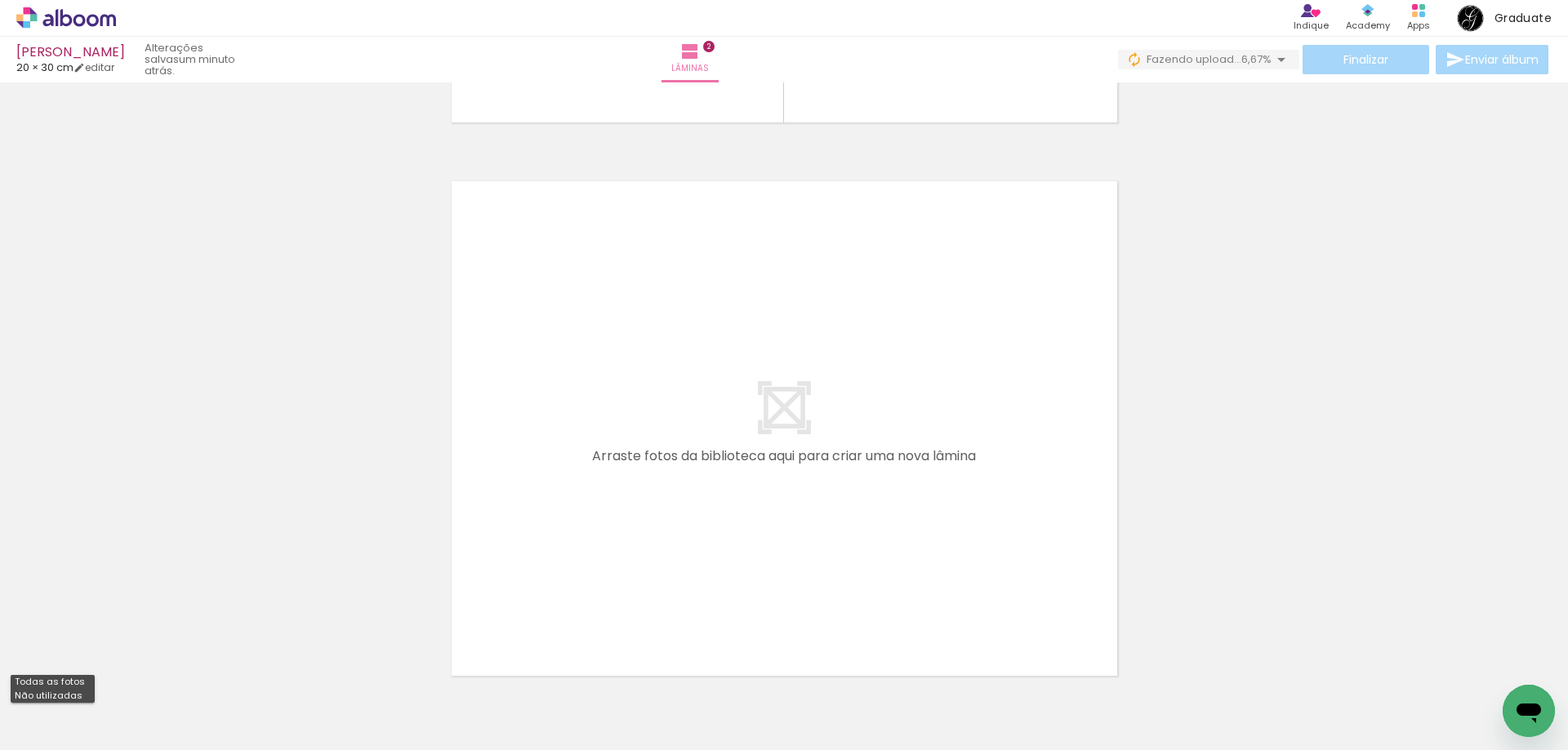
click at [0, 0] on slot "Não utilizadas" at bounding box center [0, 0] width 0 height 0
type input "Não utilizadas"
drag, startPoint x: 171, startPoint y: 713, endPoint x: 357, endPoint y: 625, distance: 205.8
click at [645, 396] on quentale-workspace at bounding box center [784, 375] width 1568 height 750
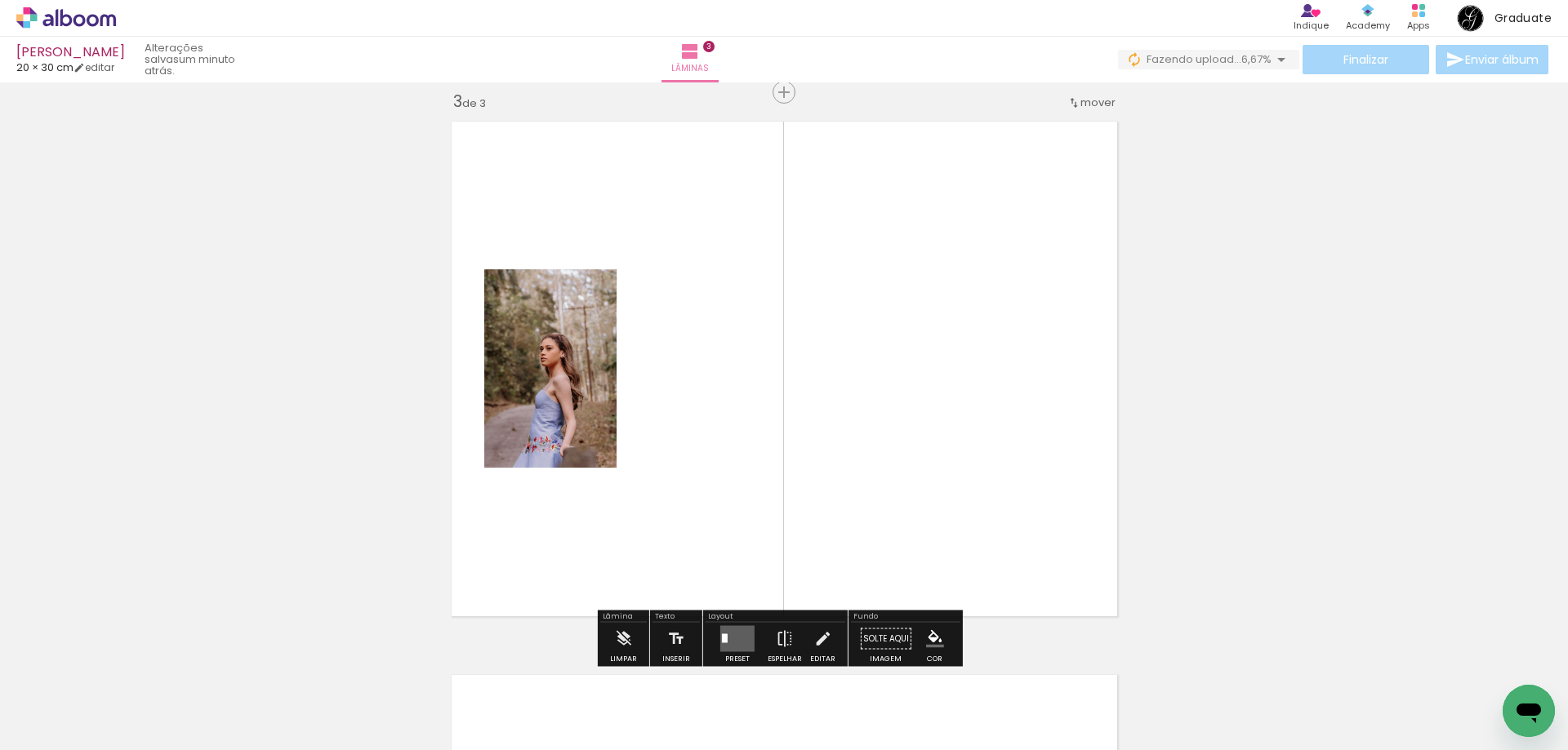
scroll to position [1128, 0]
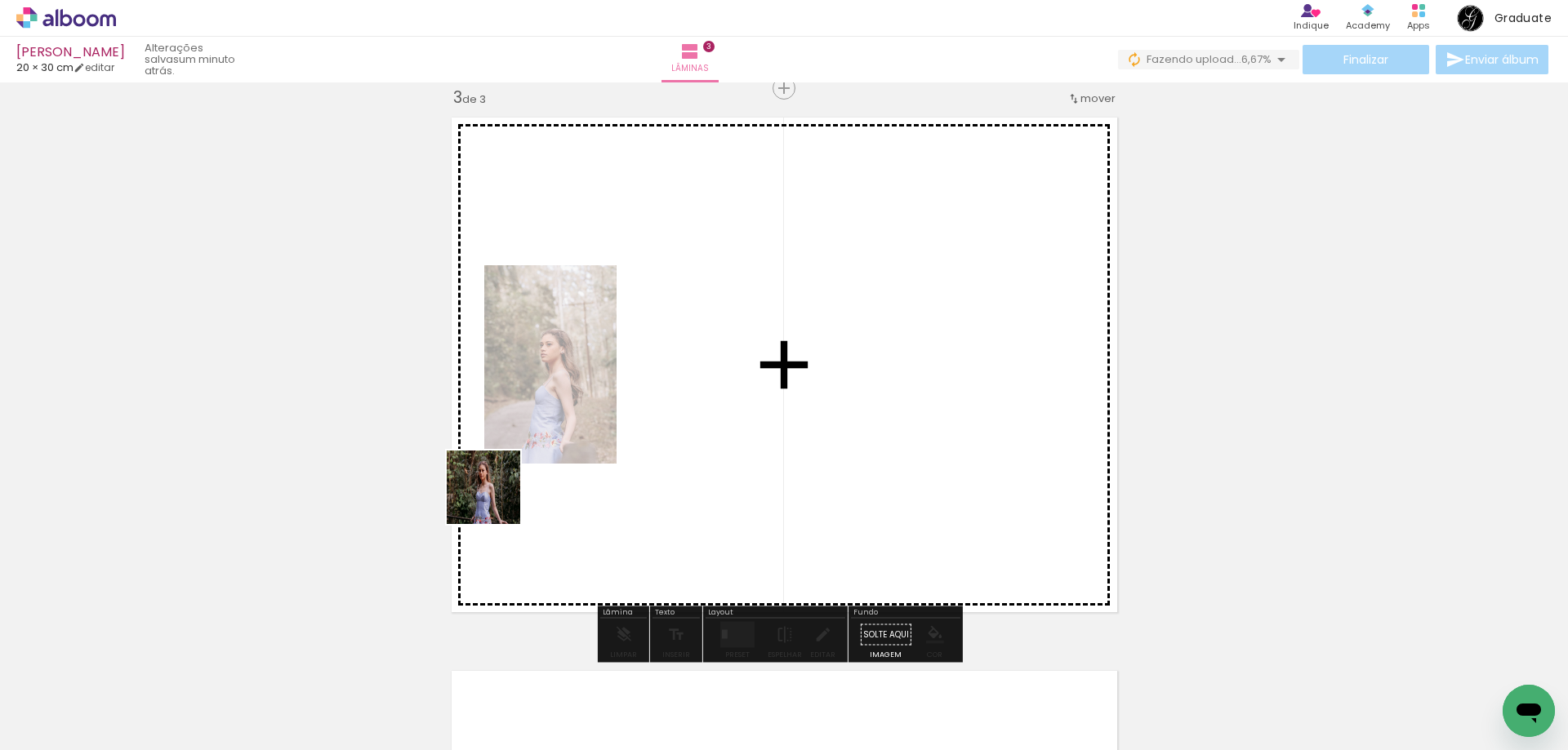
drag, startPoint x: 163, startPoint y: 710, endPoint x: 563, endPoint y: 520, distance: 442.8
click at [799, 352] on quentale-workspace at bounding box center [784, 375] width 1568 height 750
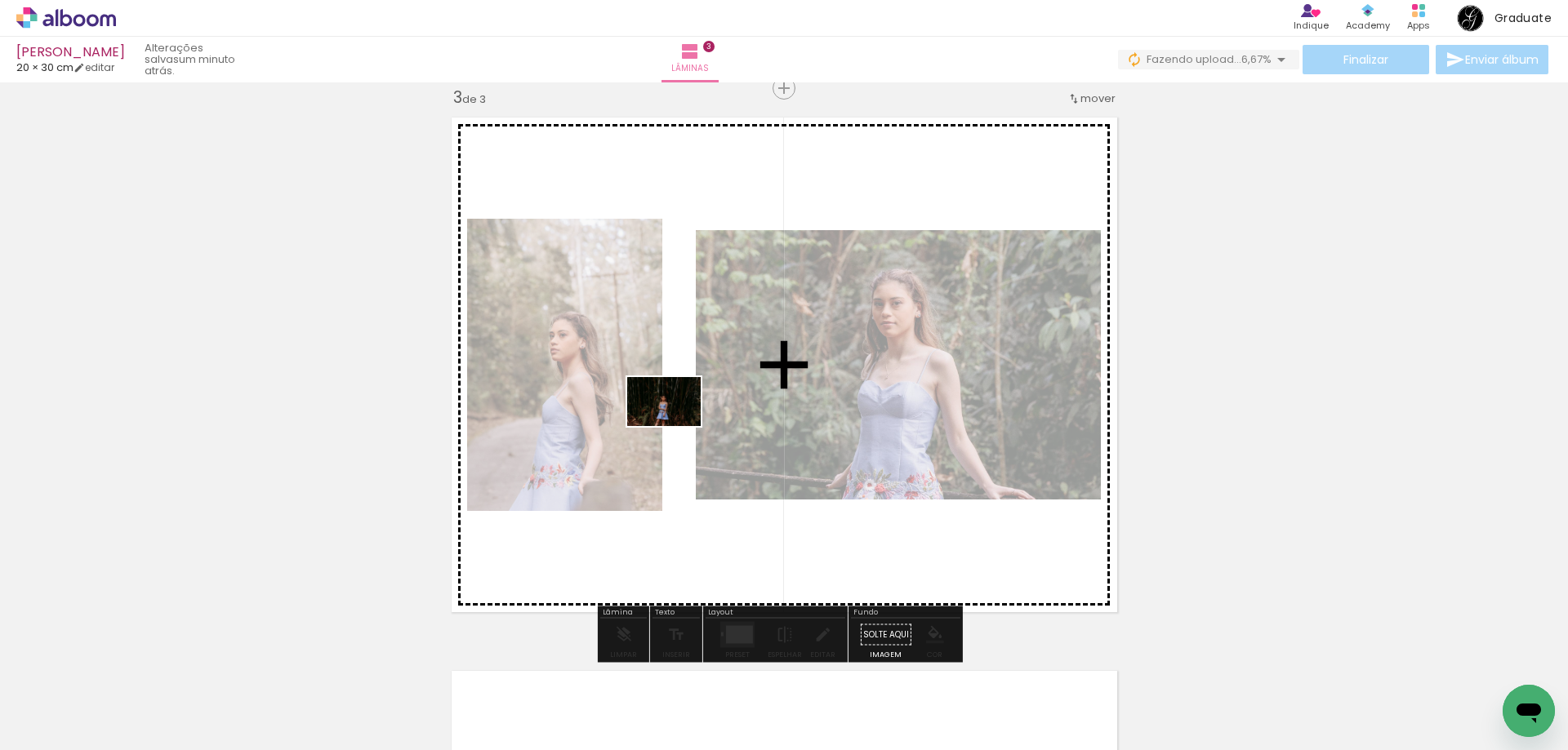
drag, startPoint x: 175, startPoint y: 706, endPoint x: 676, endPoint y: 426, distance: 573.9
click at [676, 426] on quentale-workspace at bounding box center [784, 375] width 1568 height 750
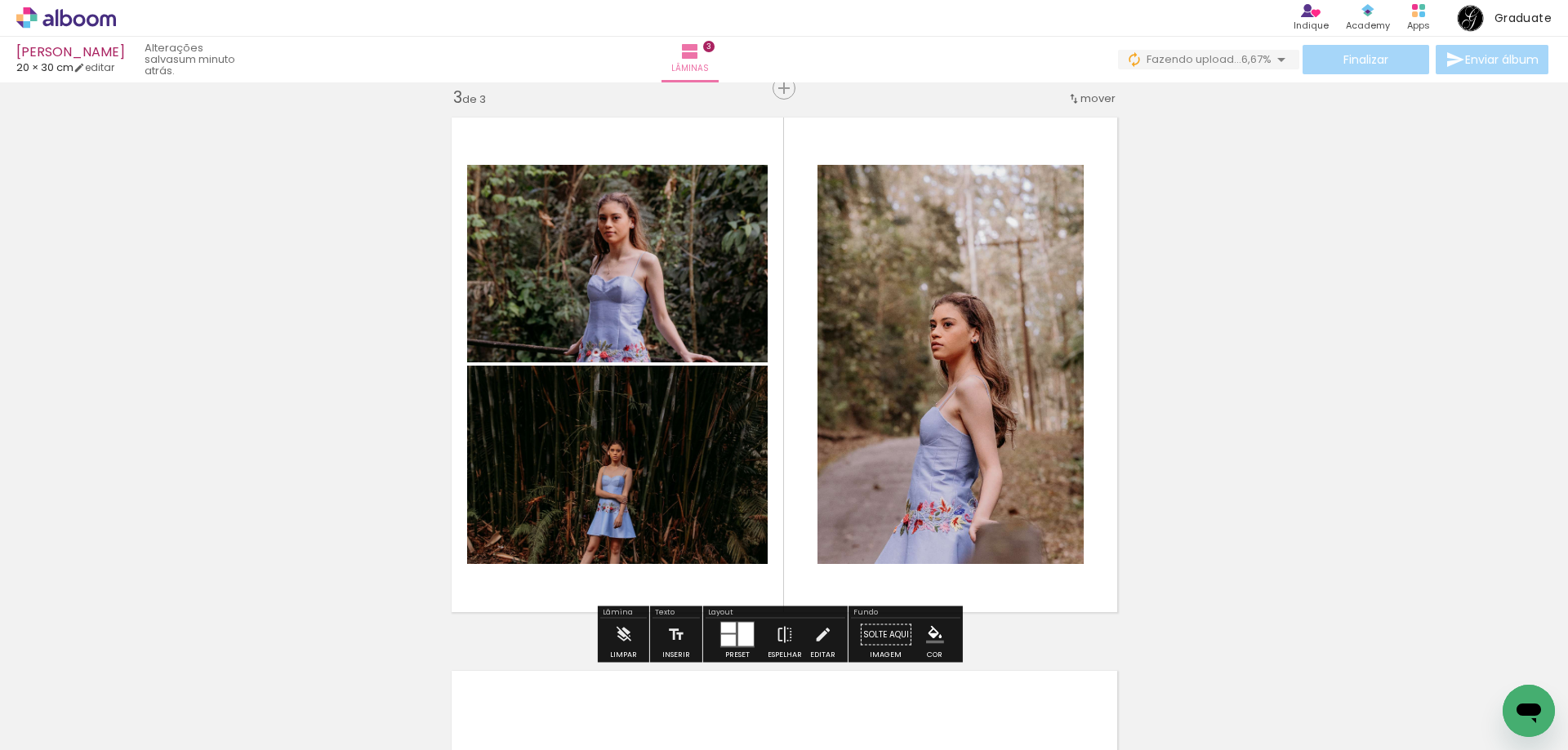
click at [741, 640] on div at bounding box center [746, 634] width 15 height 24
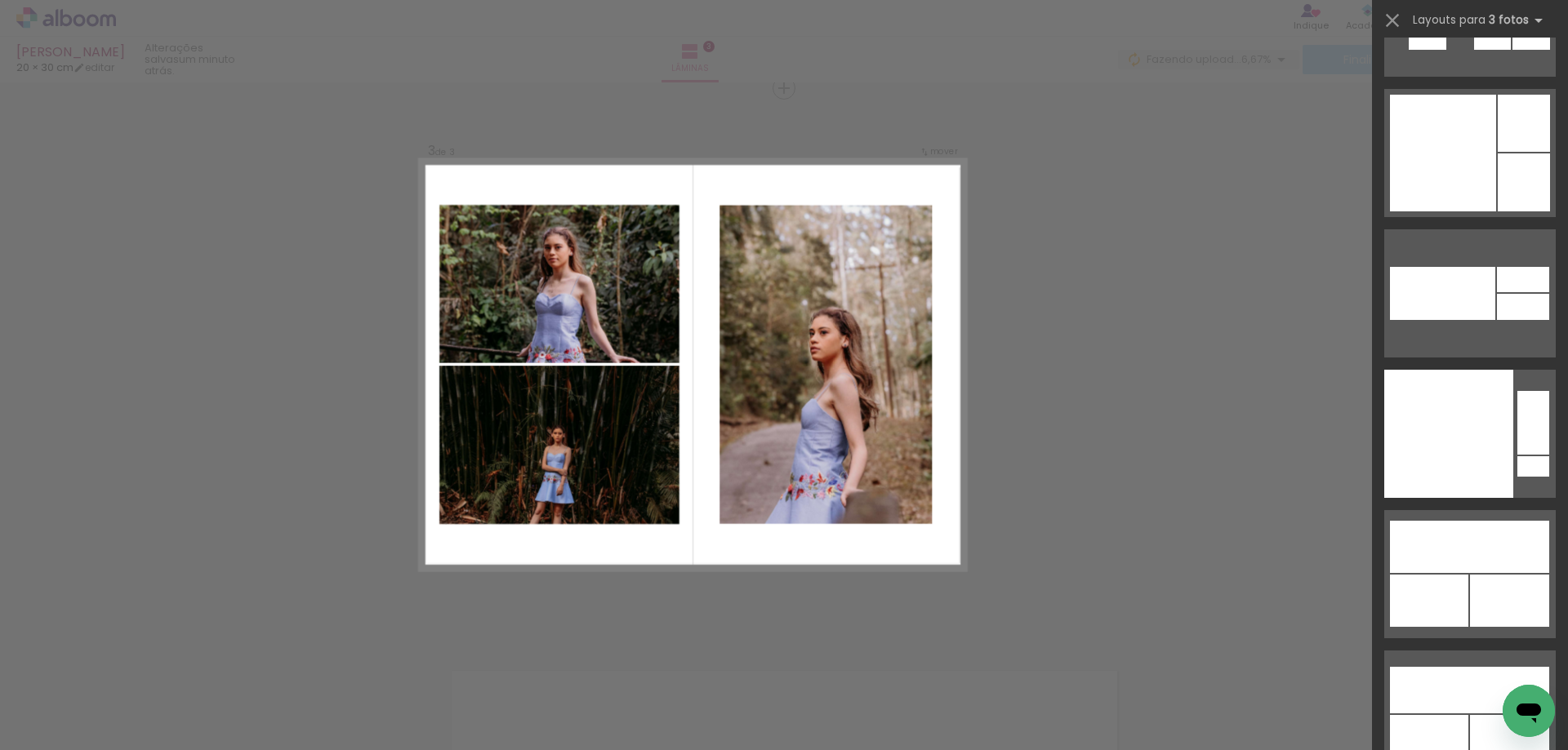
scroll to position [29903, 0]
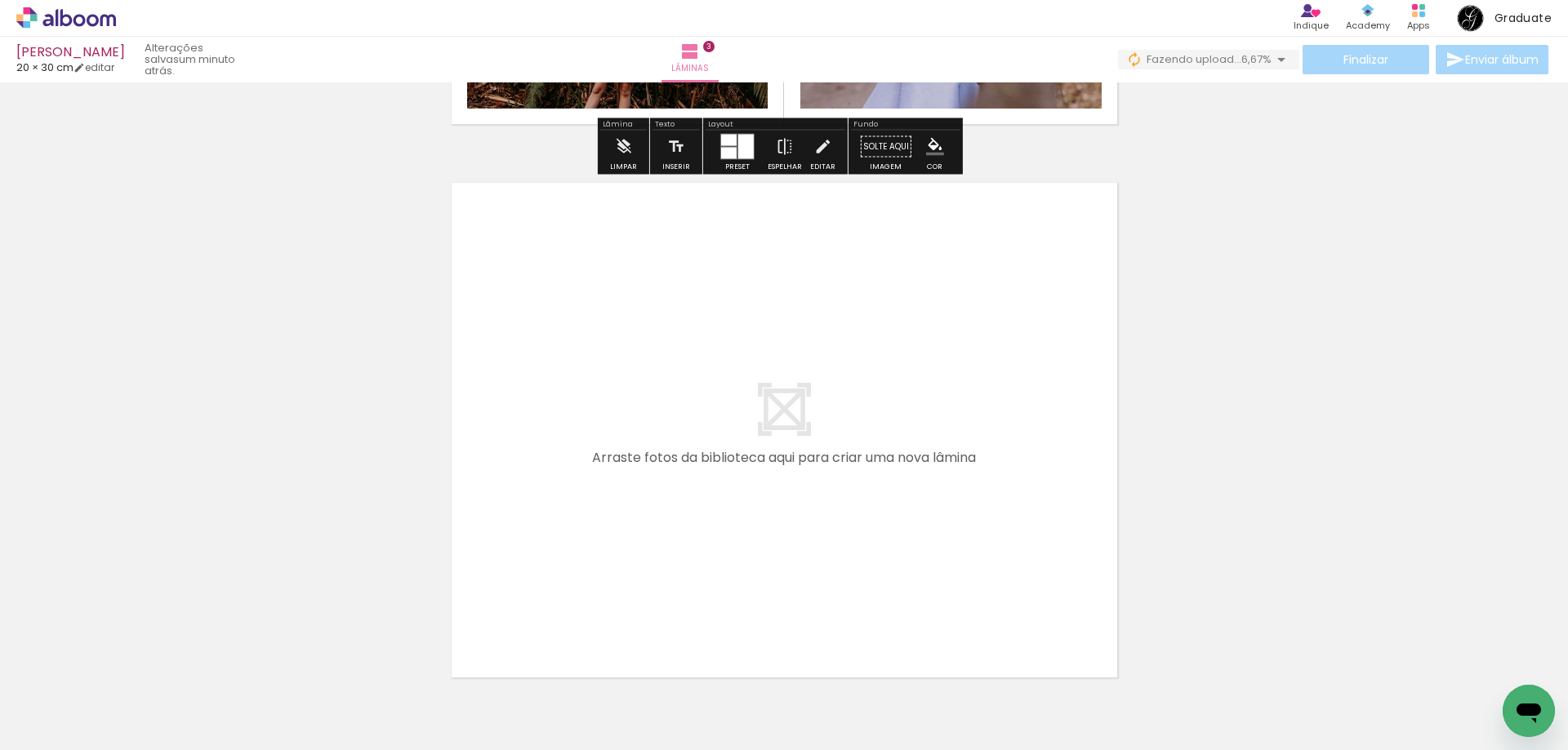
scroll to position [1619, 0]
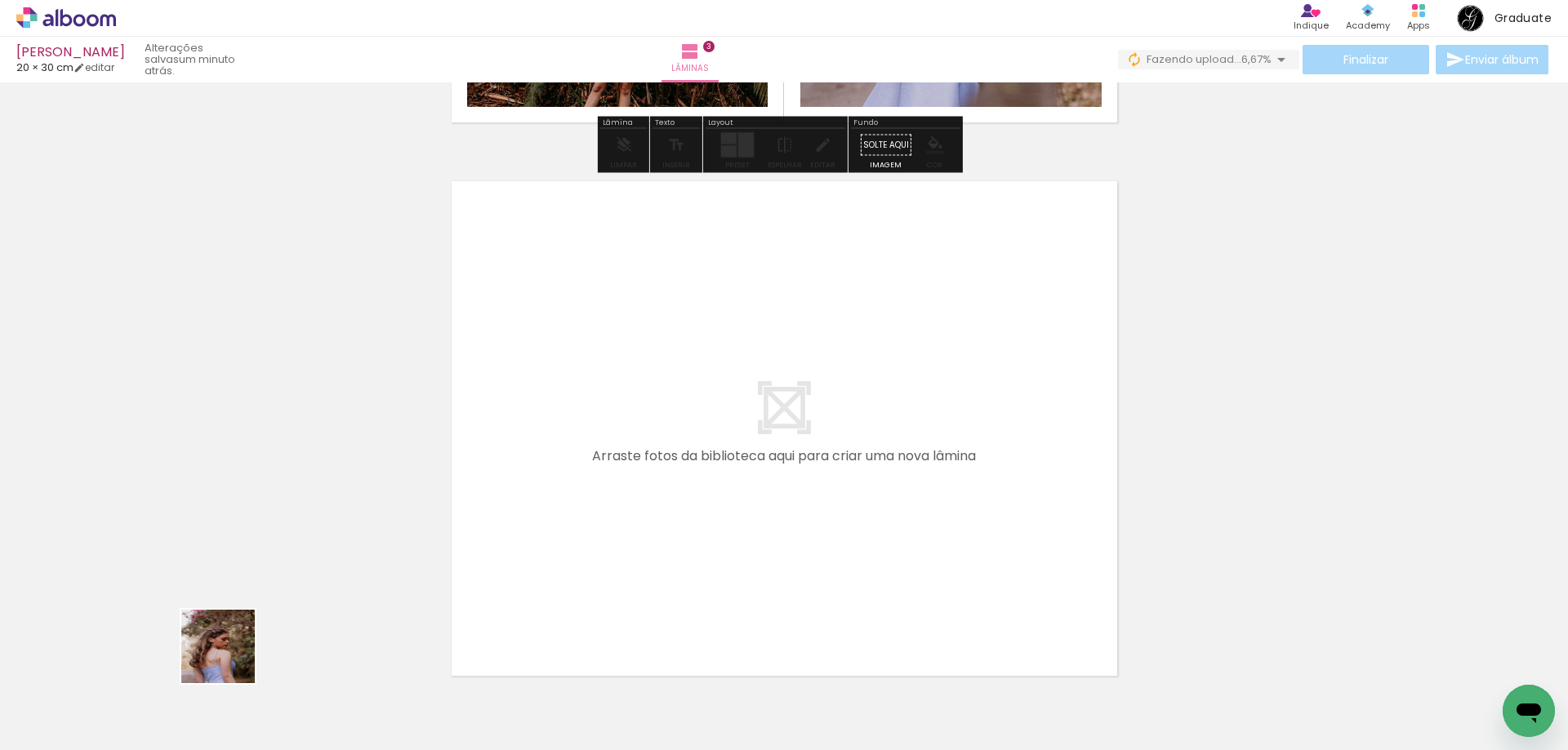
drag, startPoint x: 183, startPoint y: 701, endPoint x: 692, endPoint y: 429, distance: 577.1
click at [692, 429] on quentale-workspace at bounding box center [784, 375] width 1568 height 750
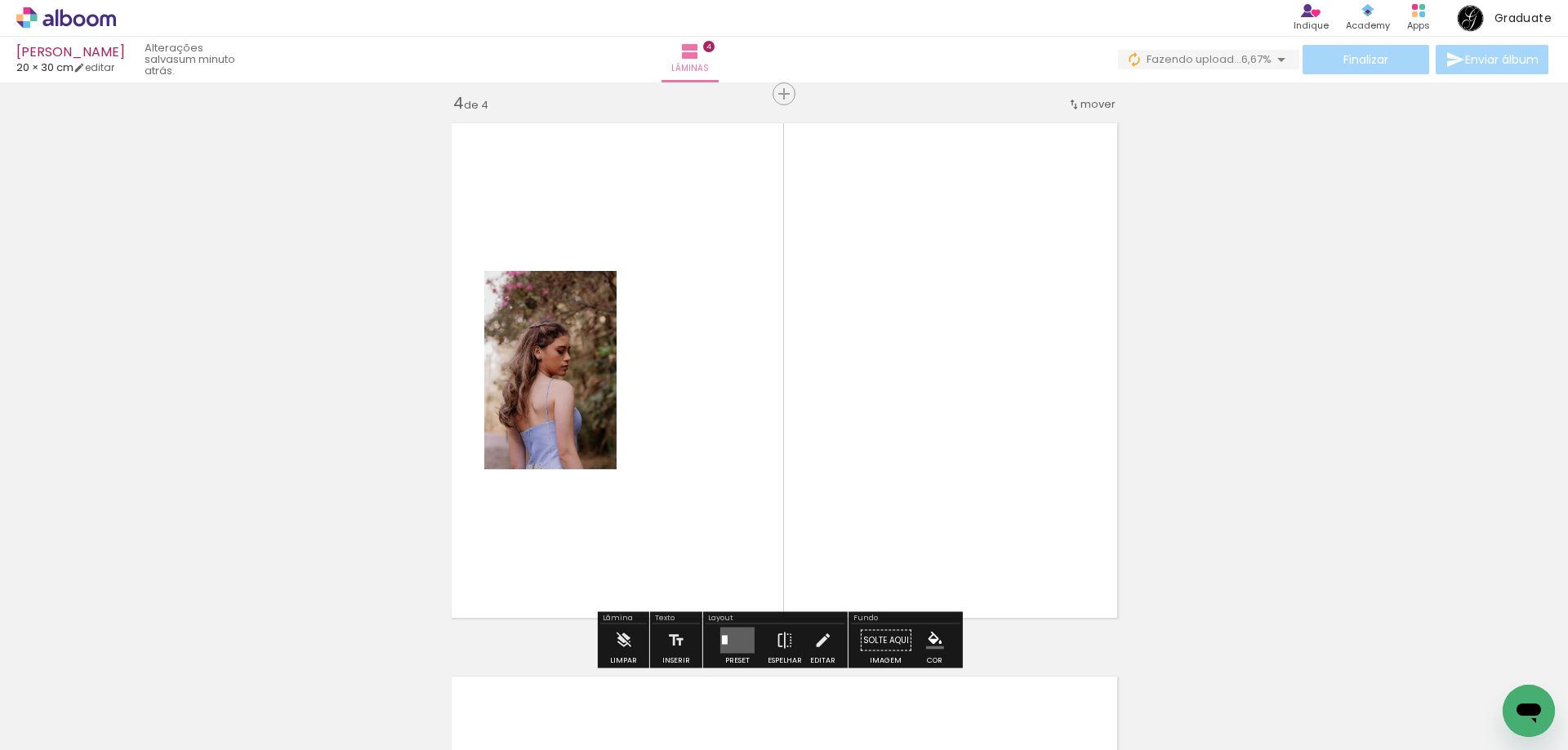
scroll to position [1682, 0]
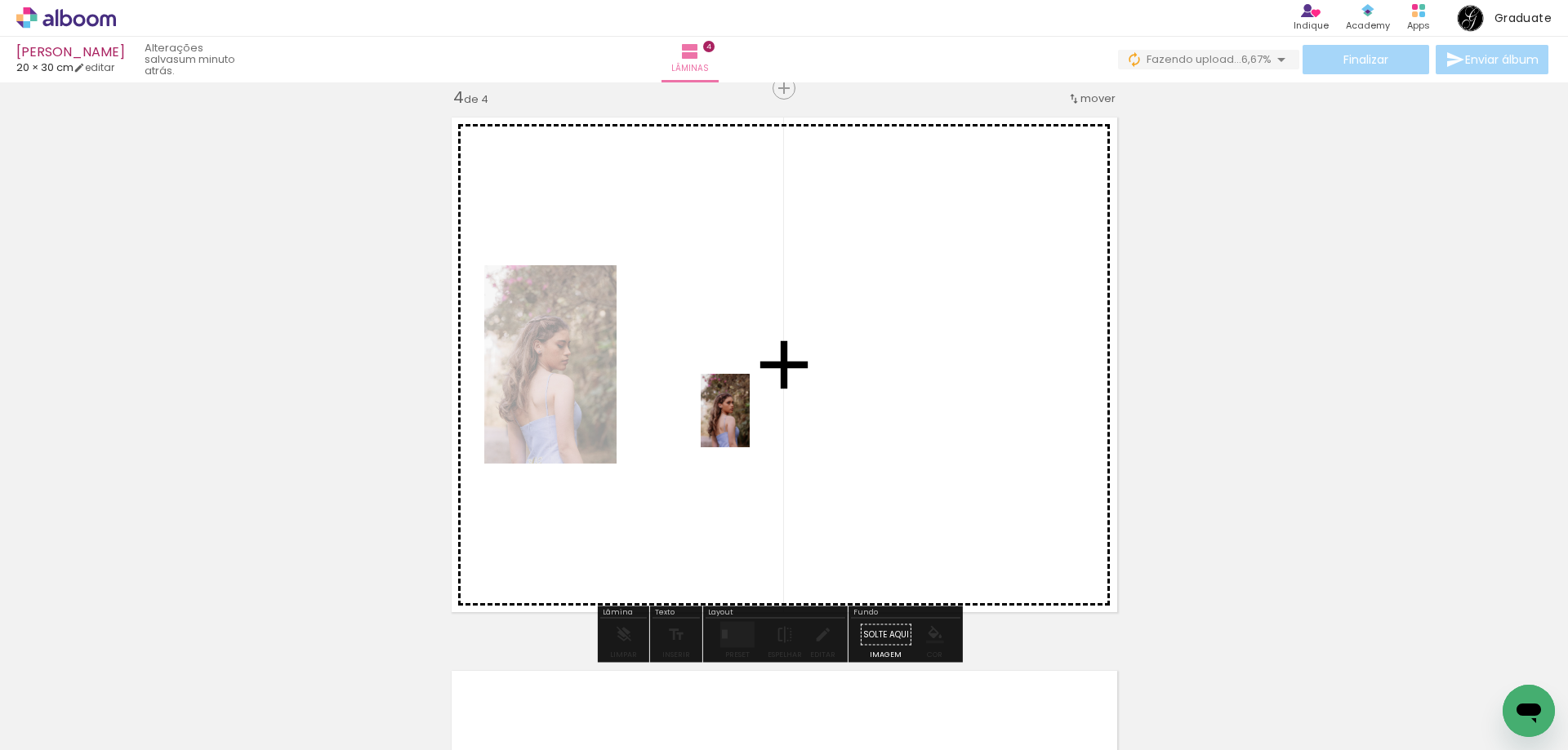
drag, startPoint x: 178, startPoint y: 716, endPoint x: 750, endPoint y: 423, distance: 642.7
click at [750, 423] on quentale-workspace at bounding box center [784, 375] width 1568 height 750
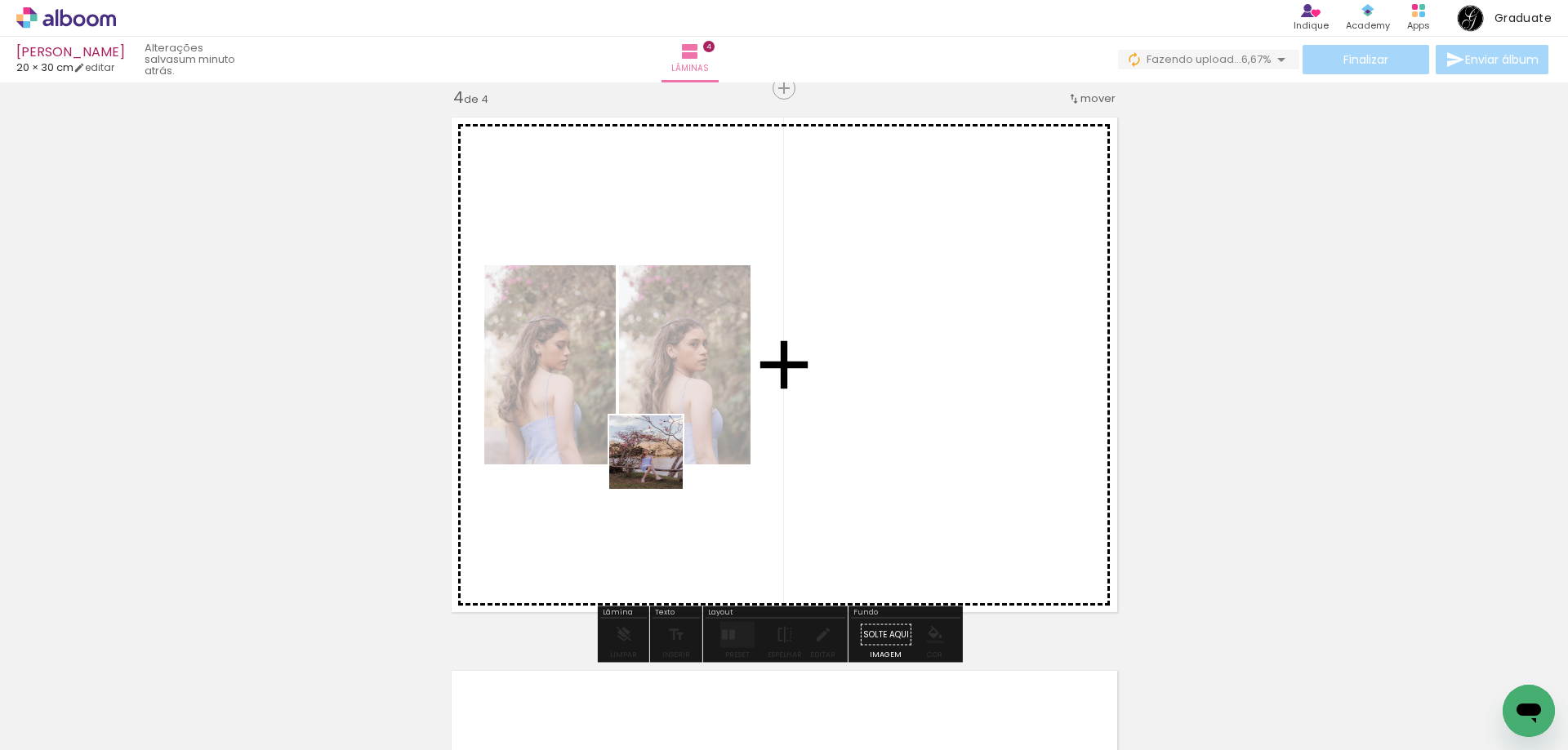
drag, startPoint x: 173, startPoint y: 708, endPoint x: 327, endPoint y: 664, distance: 160.2
click at [699, 446] on quentale-workspace at bounding box center [784, 375] width 1568 height 750
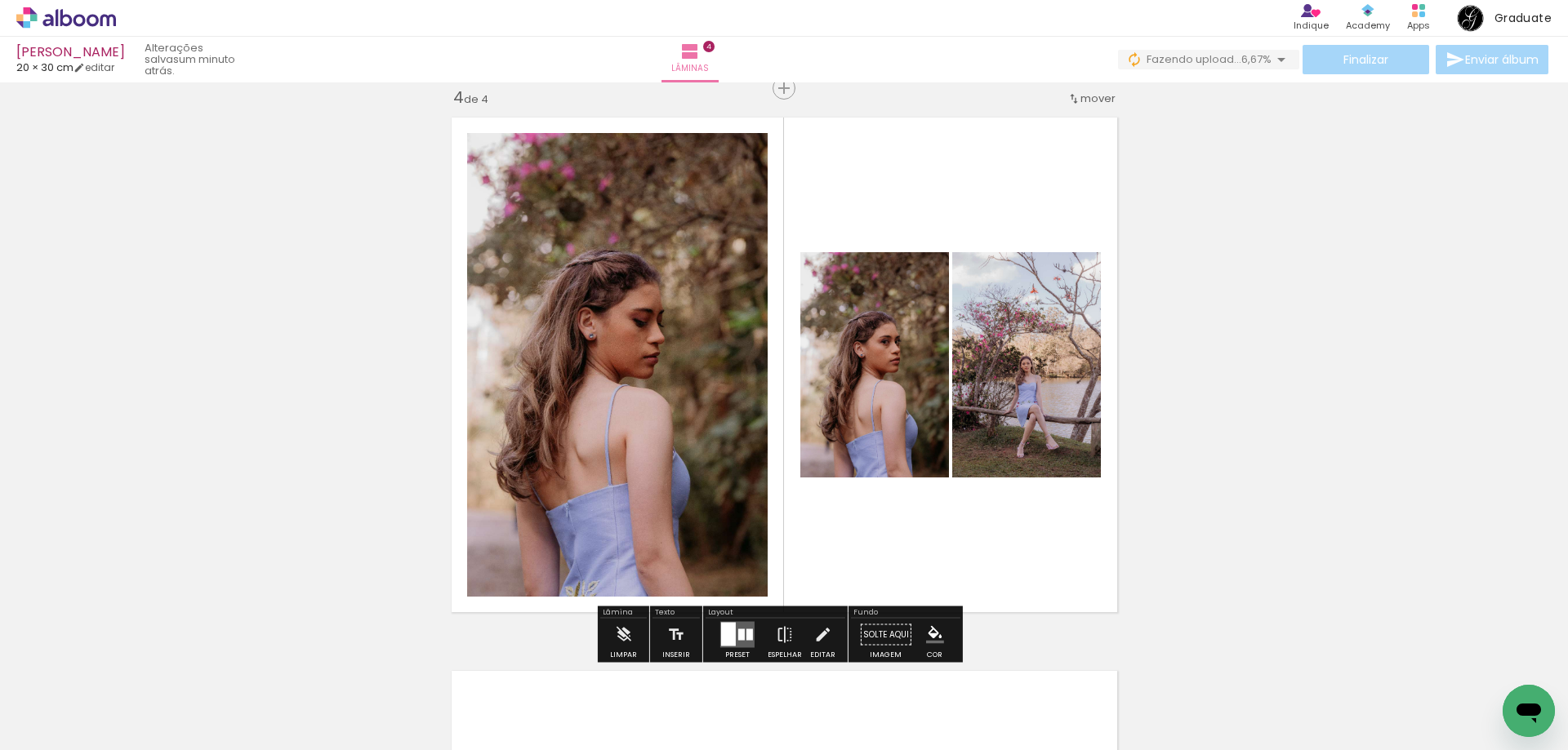
drag, startPoint x: 189, startPoint y: 711, endPoint x: 782, endPoint y: 511, distance: 625.8
click at [841, 374] on quentale-workspace at bounding box center [784, 375] width 1568 height 750
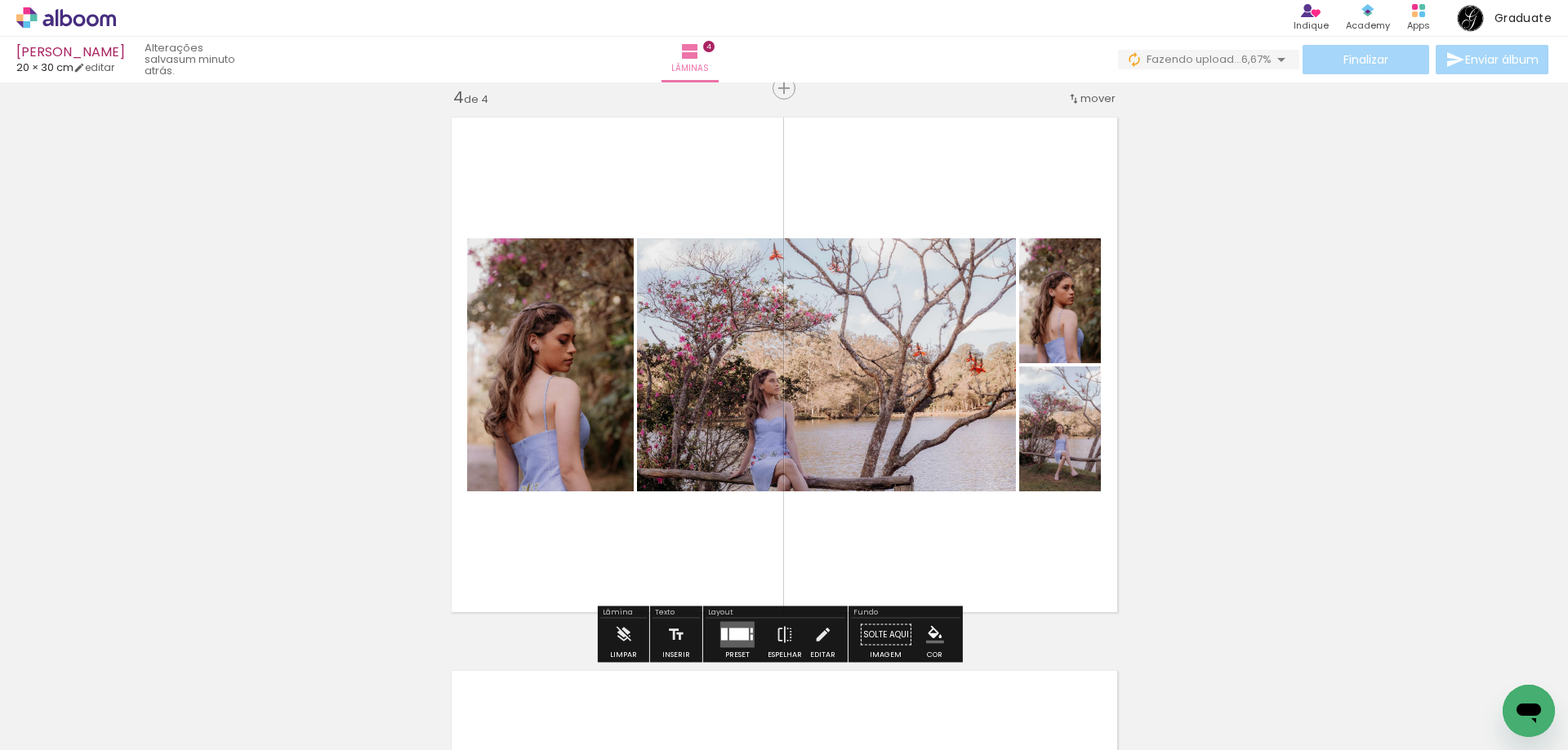
click at [742, 625] on quentale-layouter at bounding box center [738, 635] width 34 height 26
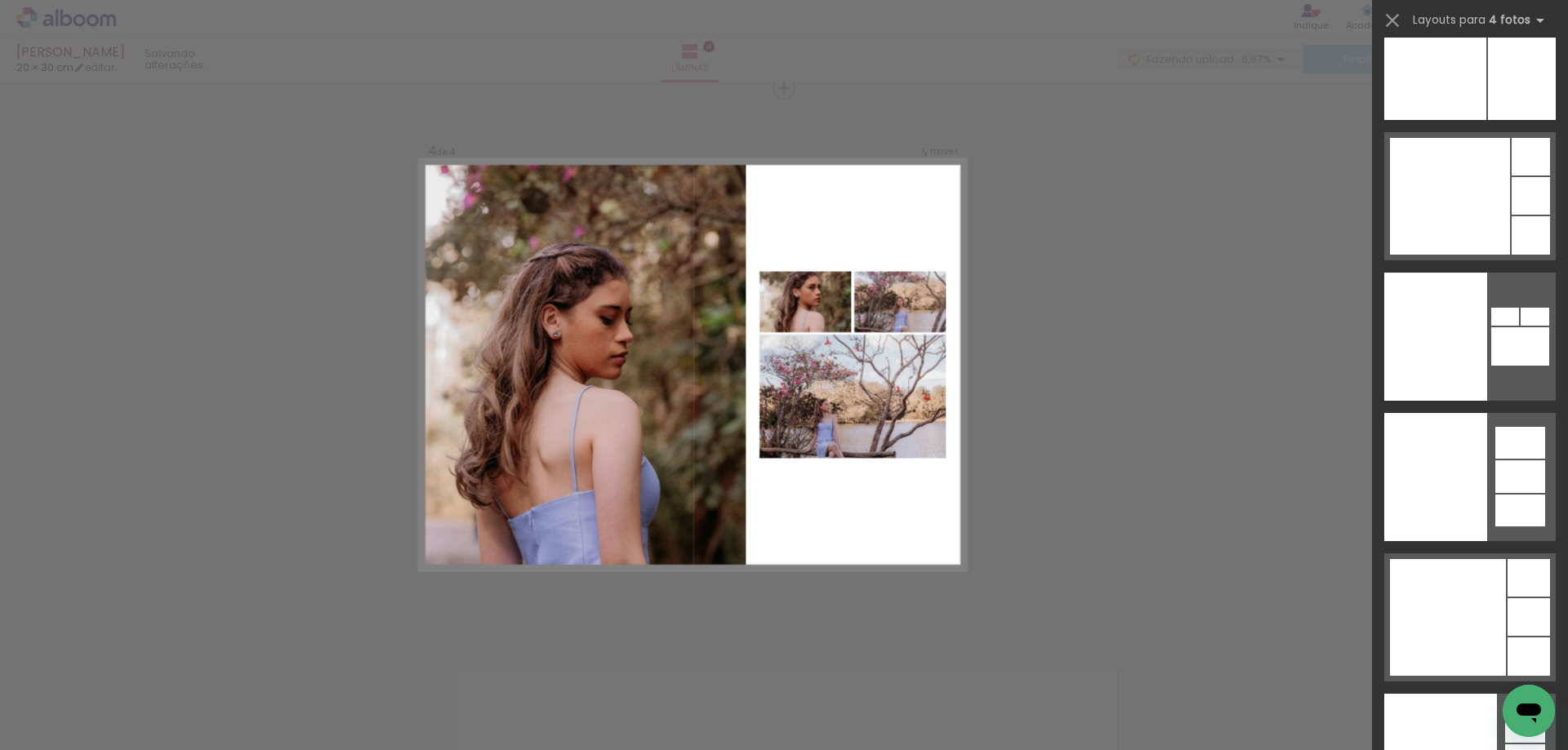
scroll to position [50774, 0]
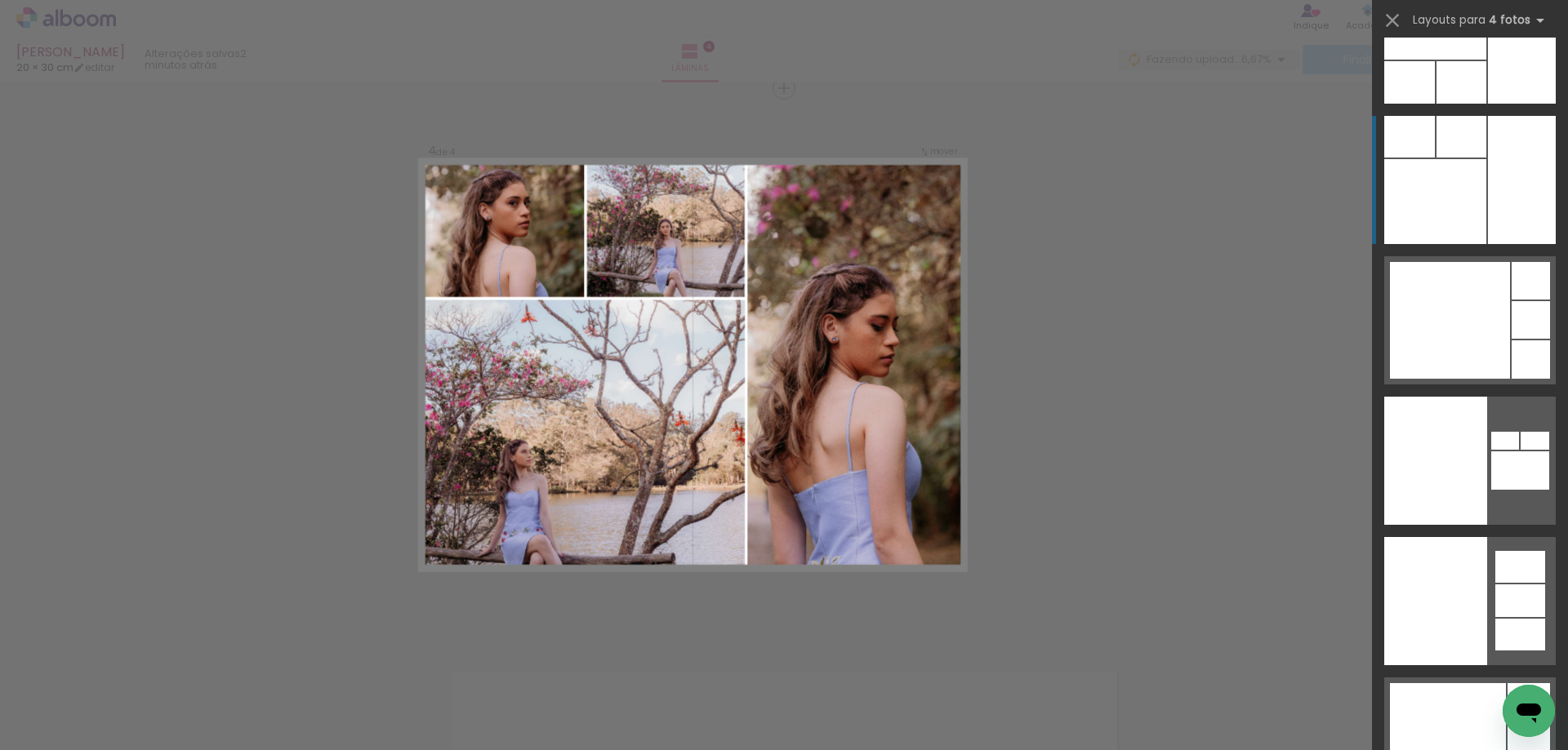
click at [1465, 103] on div at bounding box center [1461, 82] width 50 height 42
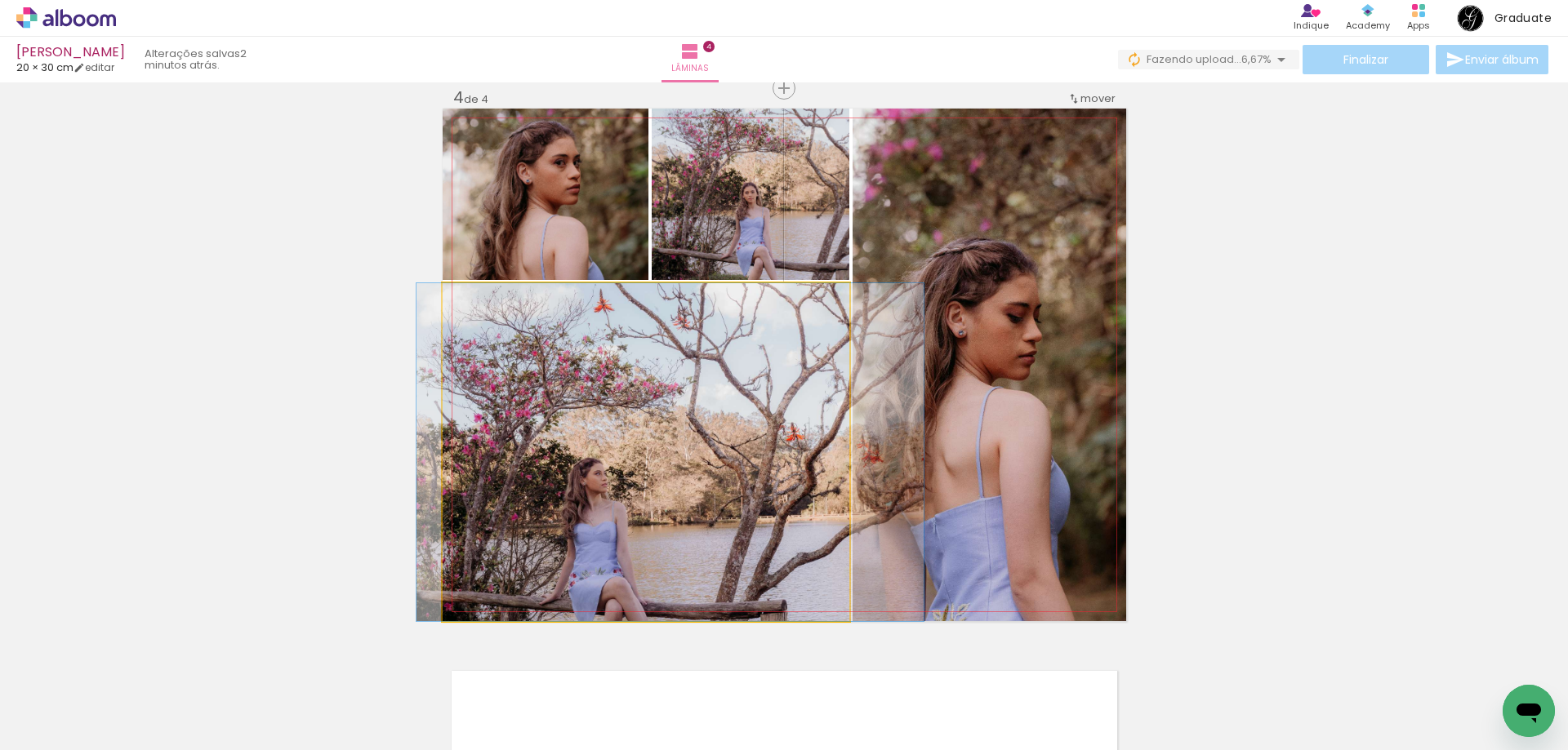
drag, startPoint x: 661, startPoint y: 557, endPoint x: 685, endPoint y: 459, distance: 100.9
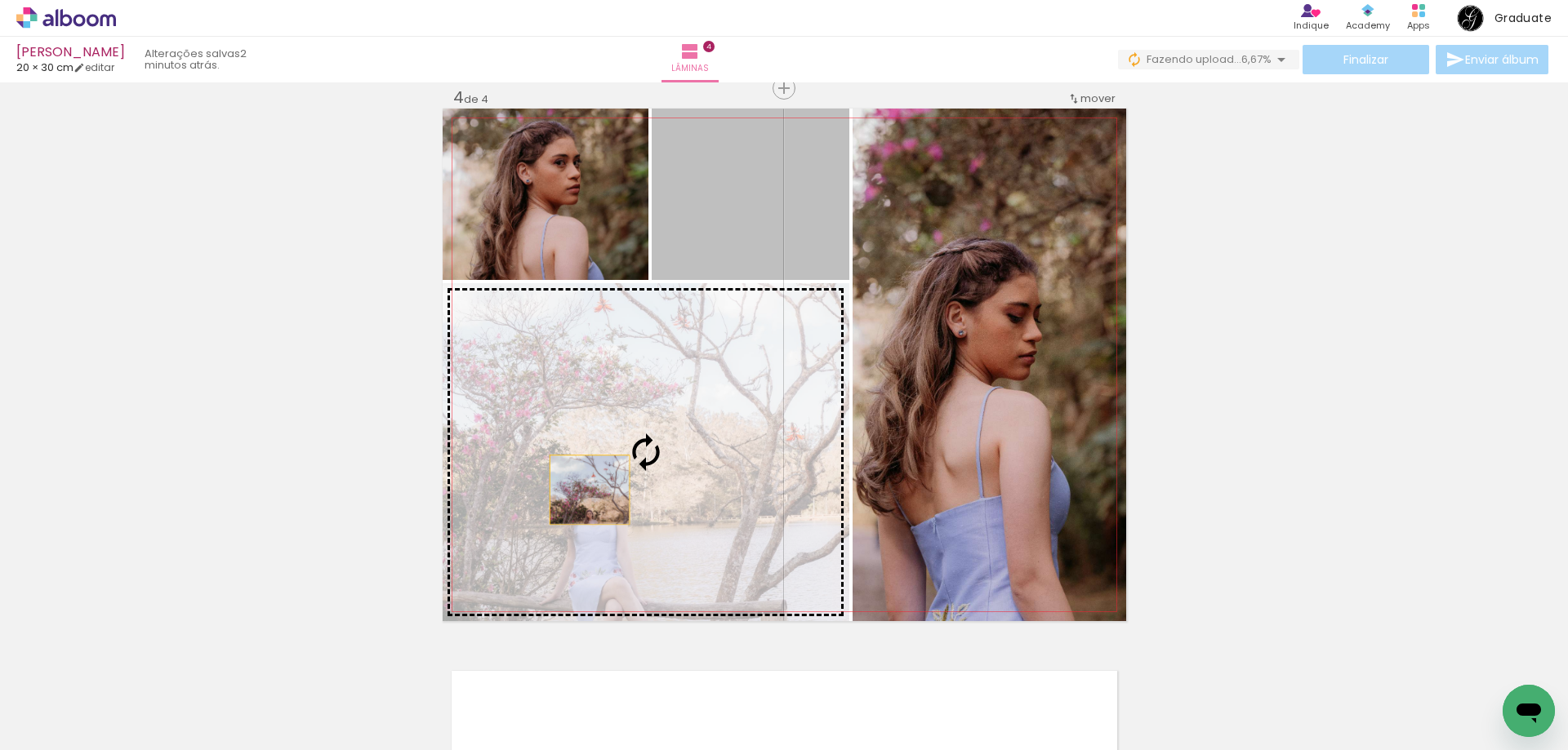
drag, startPoint x: 737, startPoint y: 195, endPoint x: 583, endPoint y: 489, distance: 331.9
click at [0, 0] on slot at bounding box center [0, 0] width 0 height 0
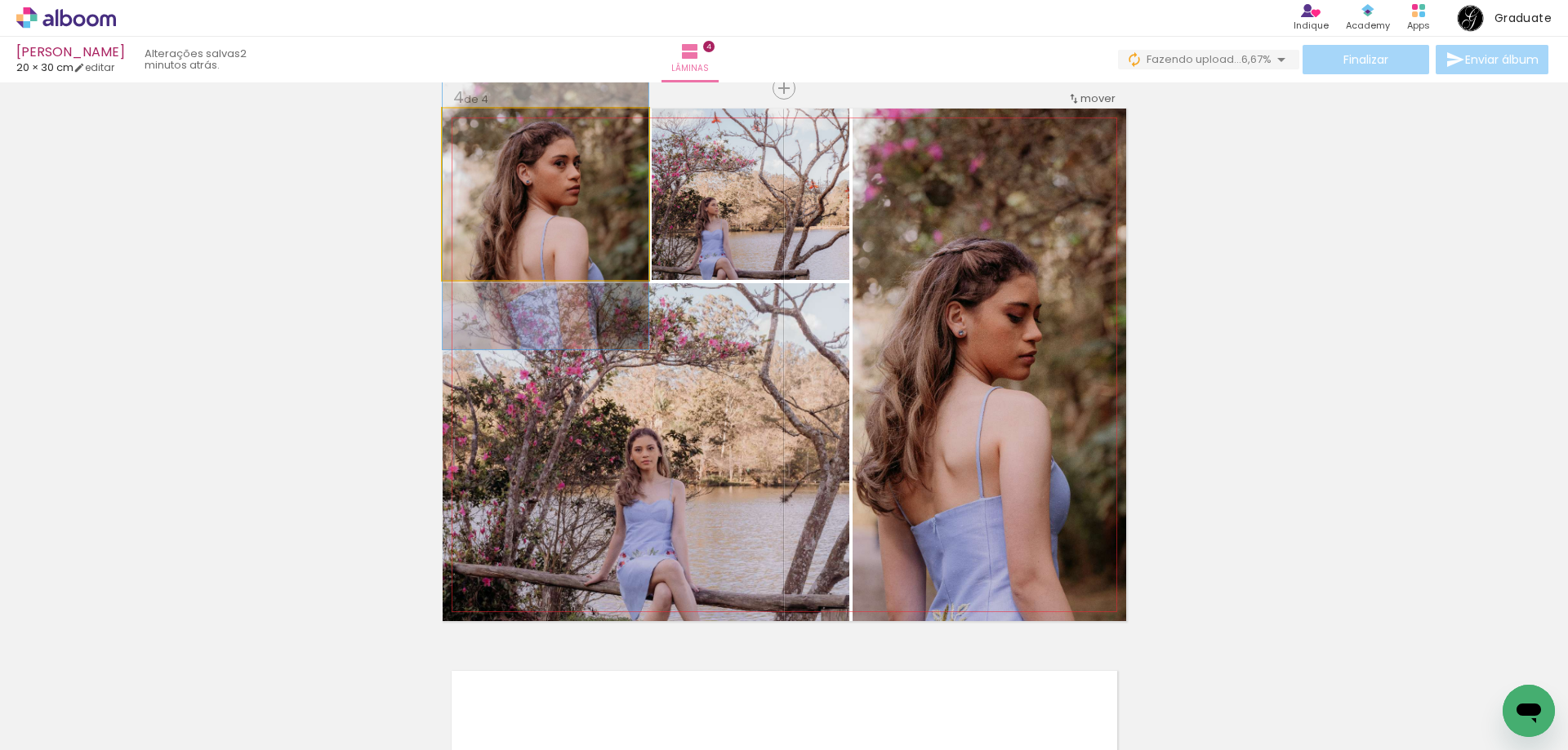
drag, startPoint x: 557, startPoint y: 218, endPoint x: 543, endPoint y: 219, distance: 14.0
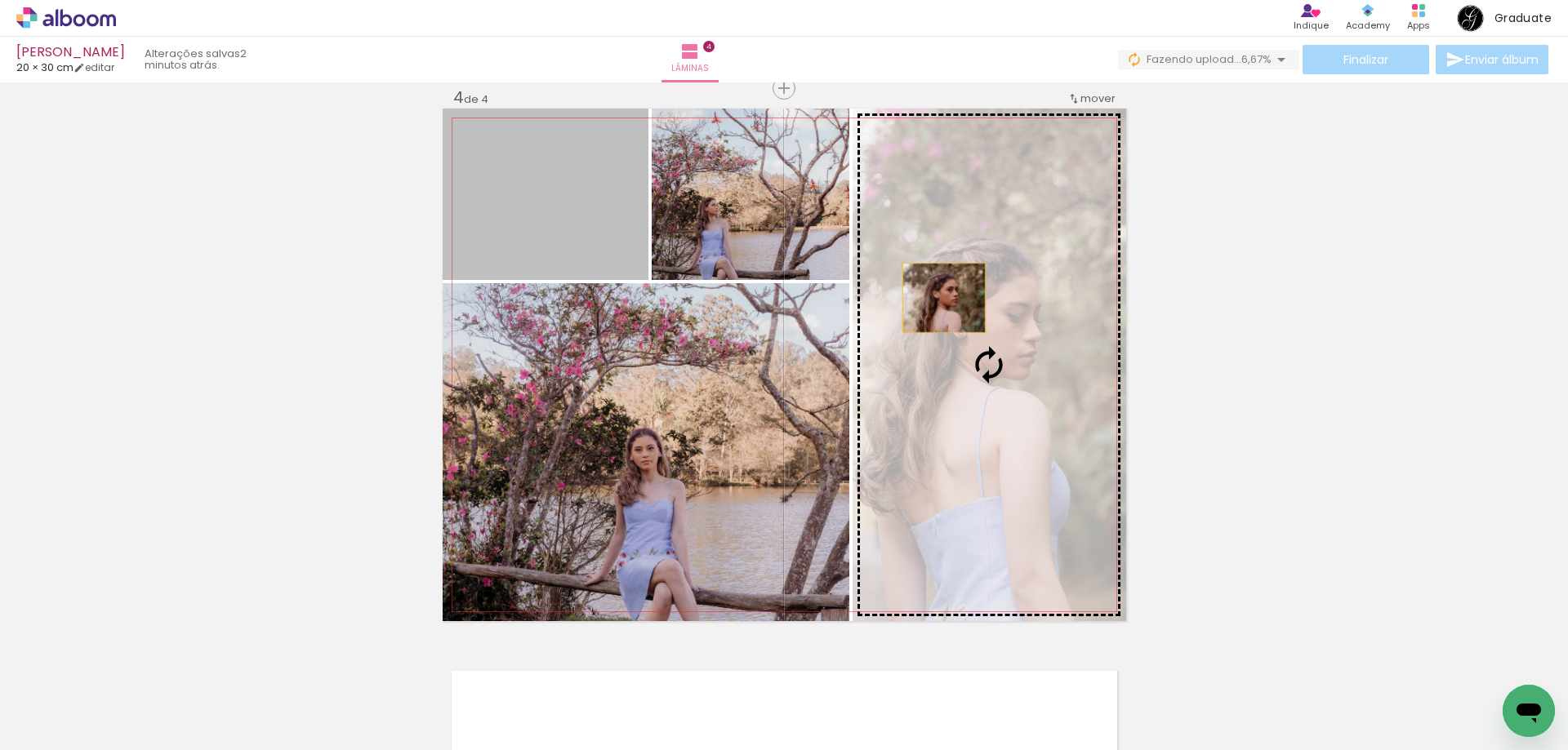
drag, startPoint x: 558, startPoint y: 216, endPoint x: 939, endPoint y: 298, distance: 389.7
click at [0, 0] on slot at bounding box center [0, 0] width 0 height 0
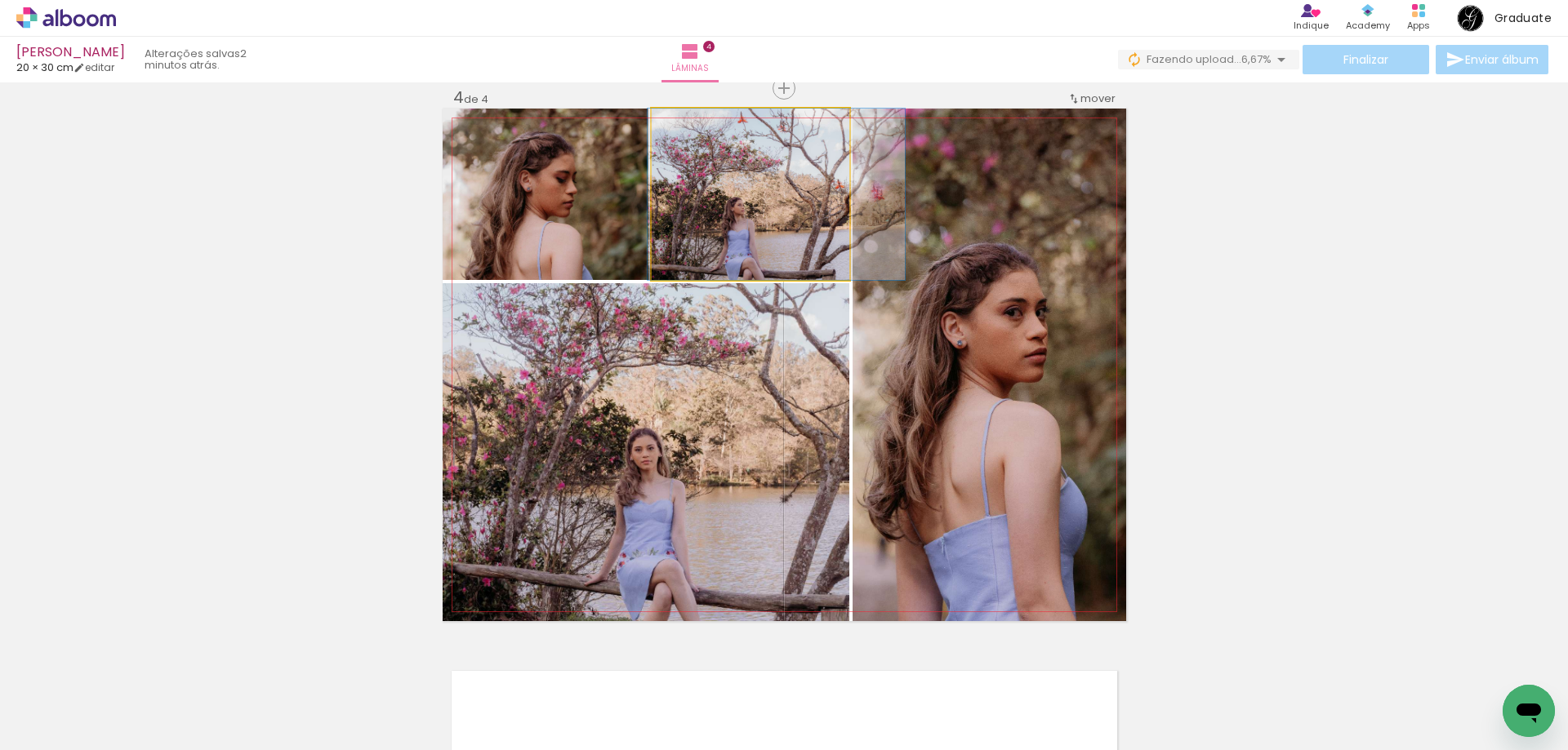
drag, startPoint x: 728, startPoint y: 193, endPoint x: 755, endPoint y: 213, distance: 33.6
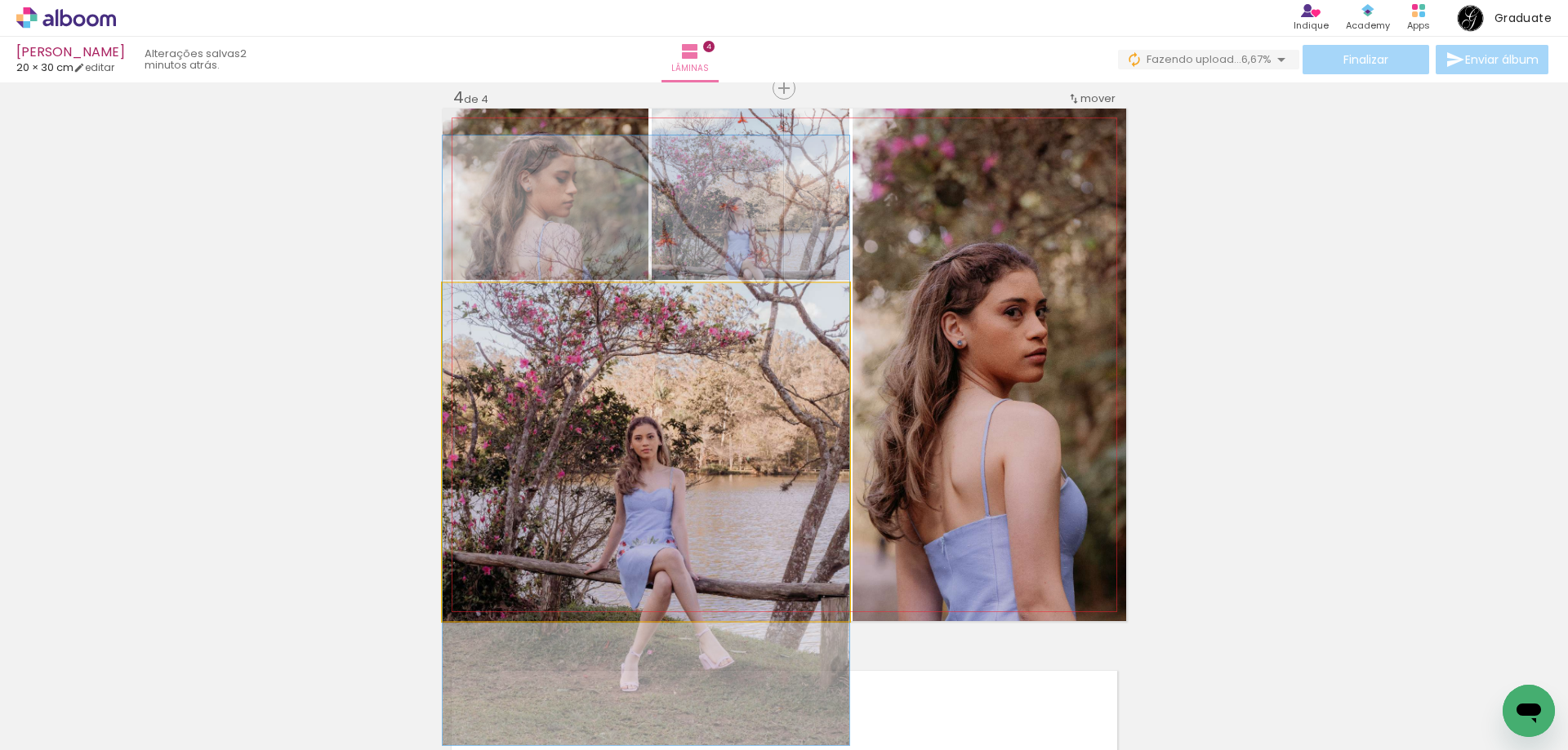
drag, startPoint x: 726, startPoint y: 536, endPoint x: 663, endPoint y: 526, distance: 63.8
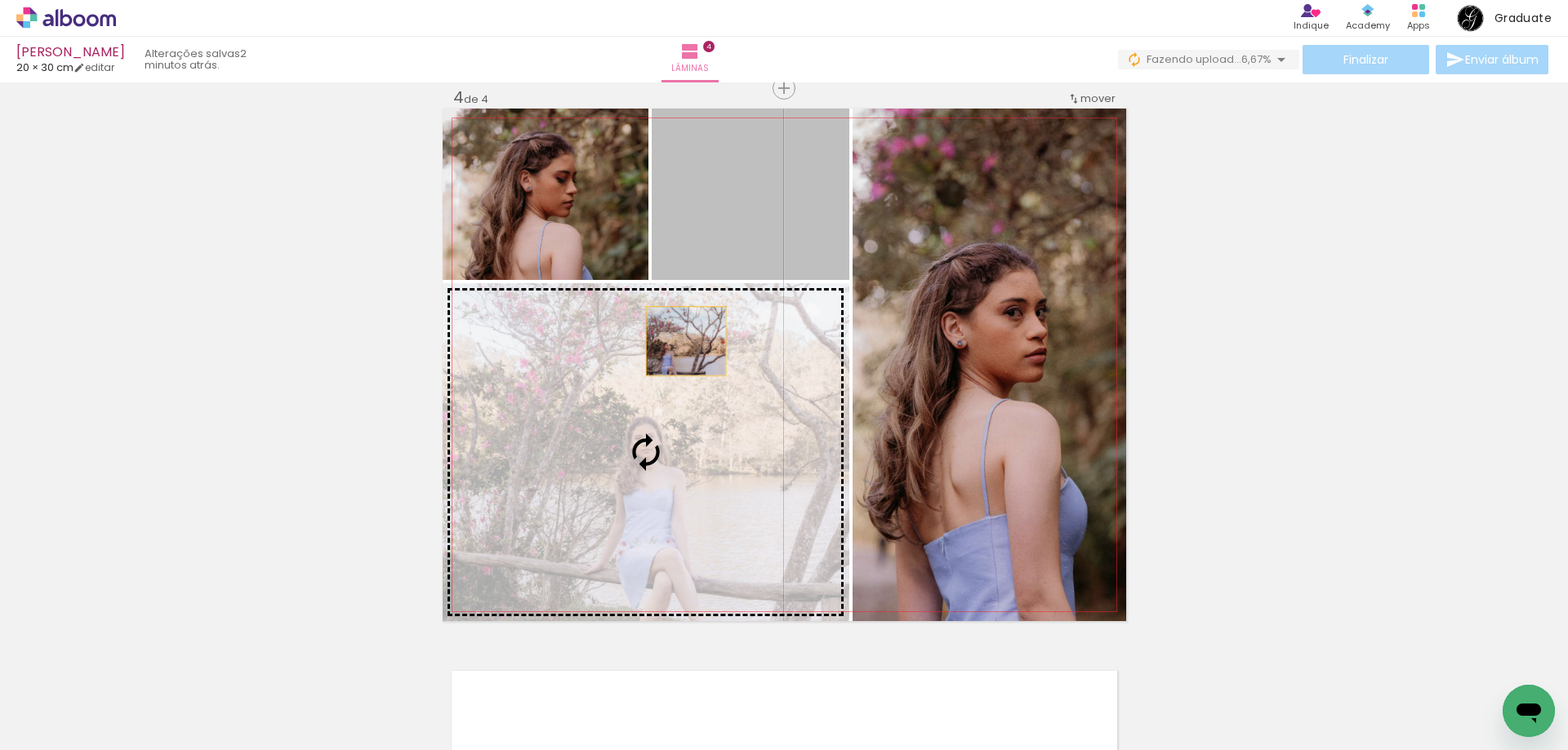
drag, startPoint x: 748, startPoint y: 199, endPoint x: 578, endPoint y: 540, distance: 381.0
click at [0, 0] on slot at bounding box center [0, 0] width 0 height 0
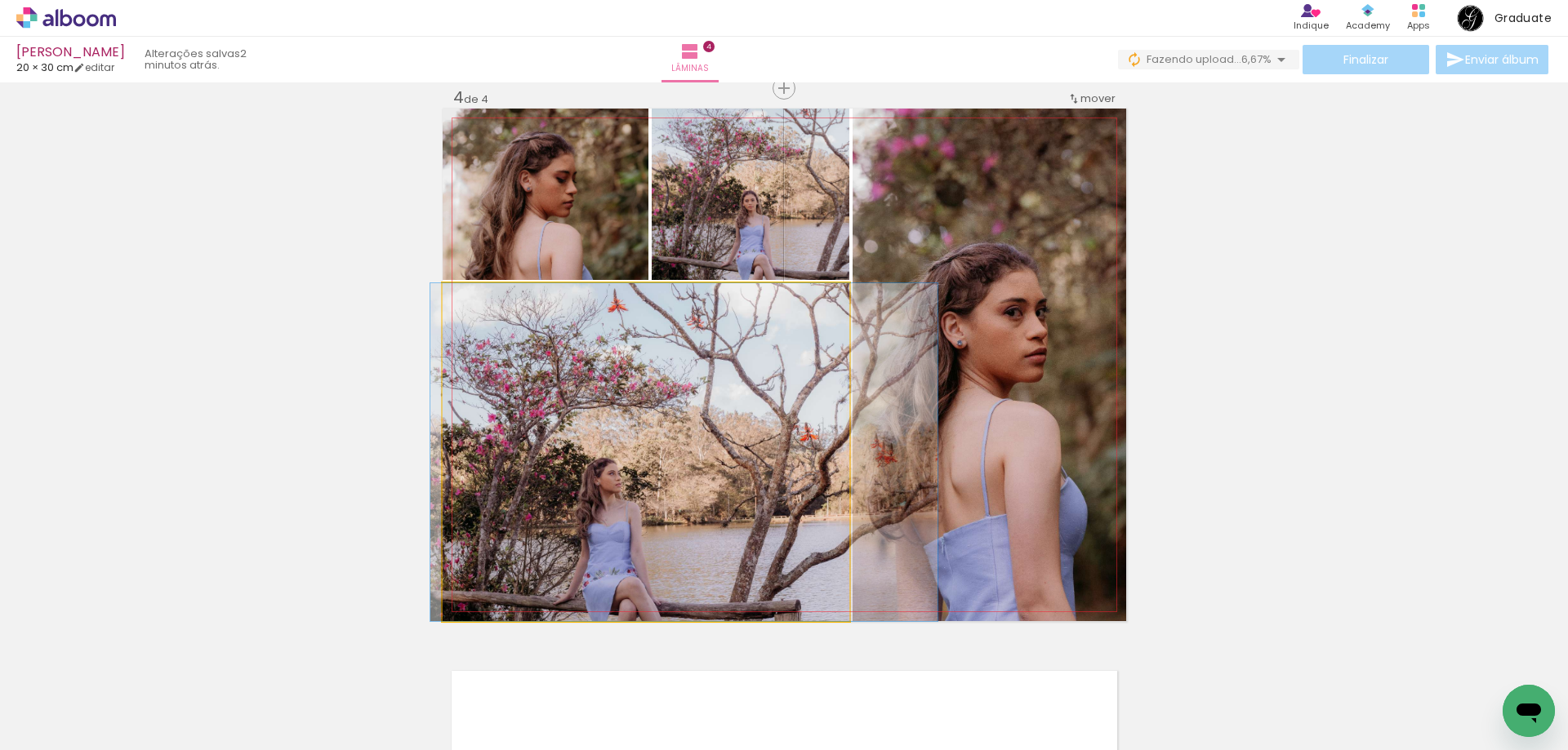
drag, startPoint x: 717, startPoint y: 489, endPoint x: 756, endPoint y: 409, distance: 89.0
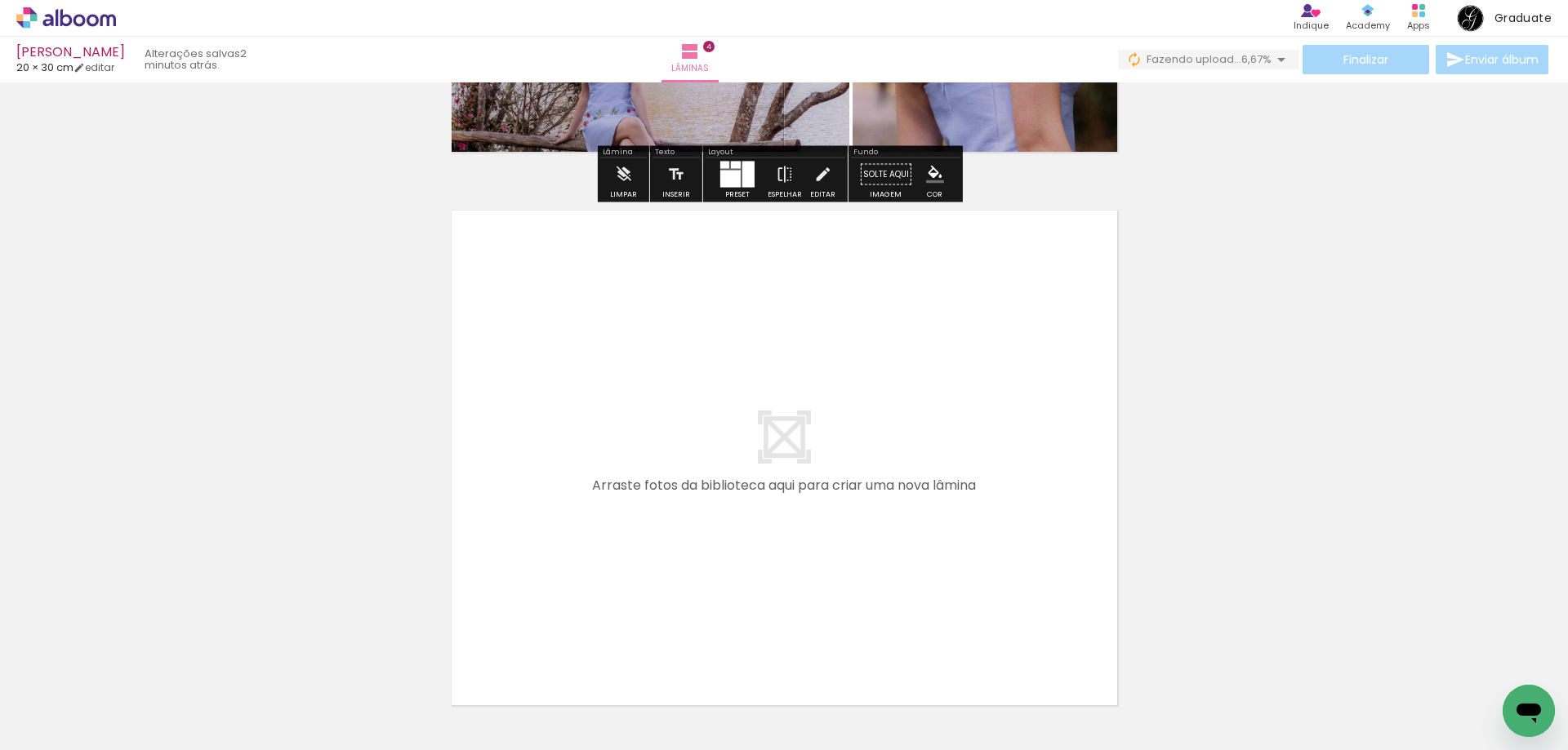
scroll to position [2172, 0]
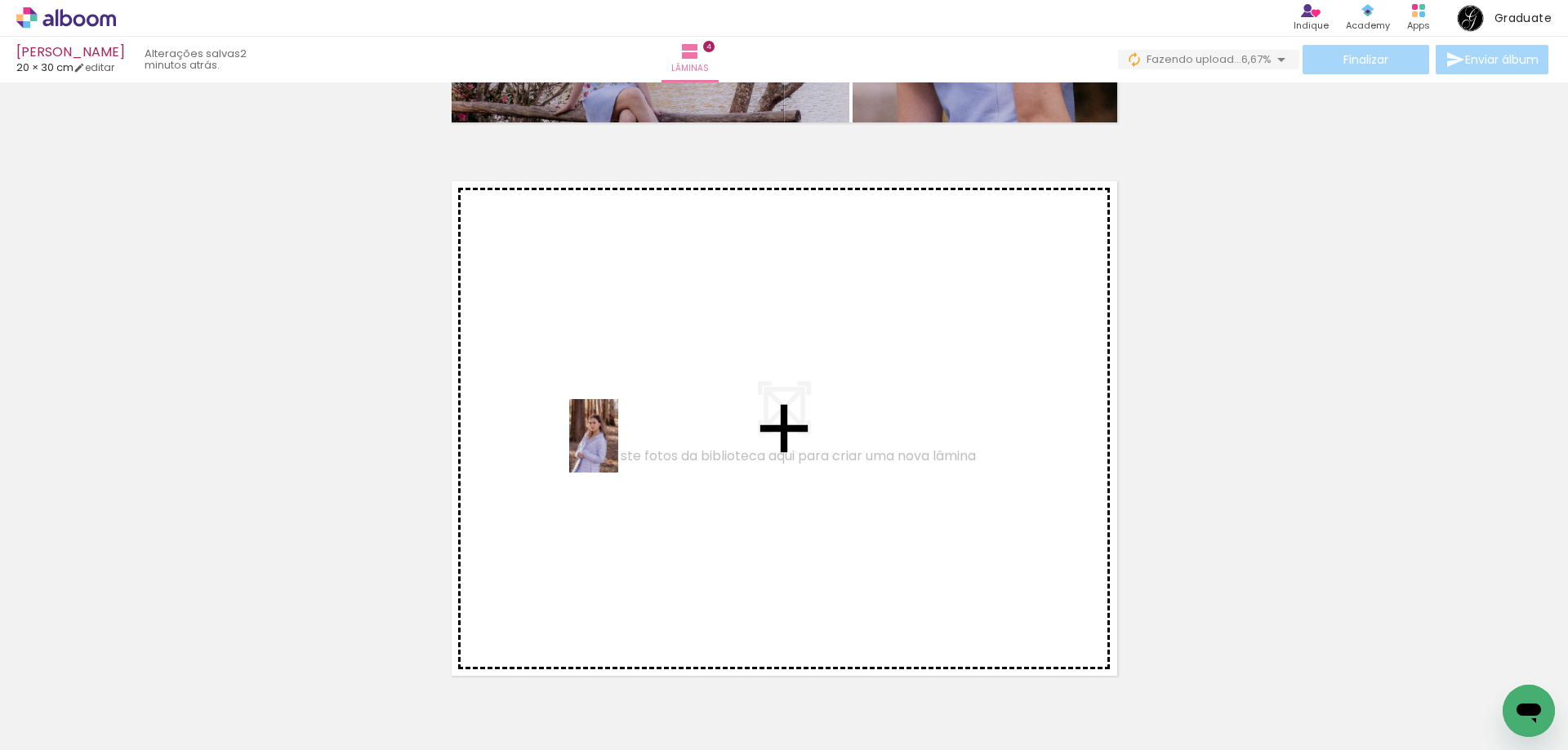
drag, startPoint x: 185, startPoint y: 692, endPoint x: 368, endPoint y: 617, distance: 197.8
click at [618, 447] on quentale-workspace at bounding box center [784, 375] width 1568 height 750
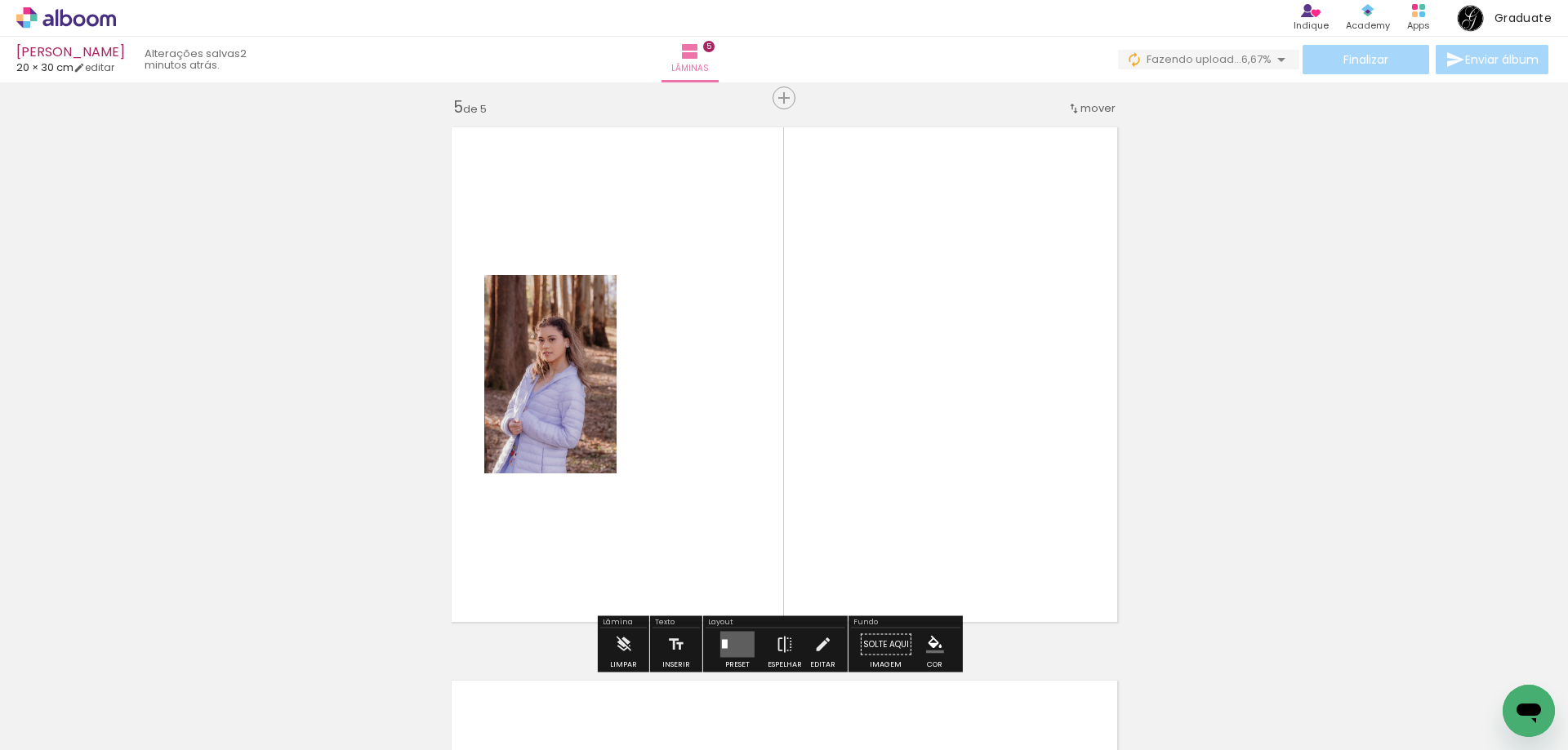
scroll to position [2236, 0]
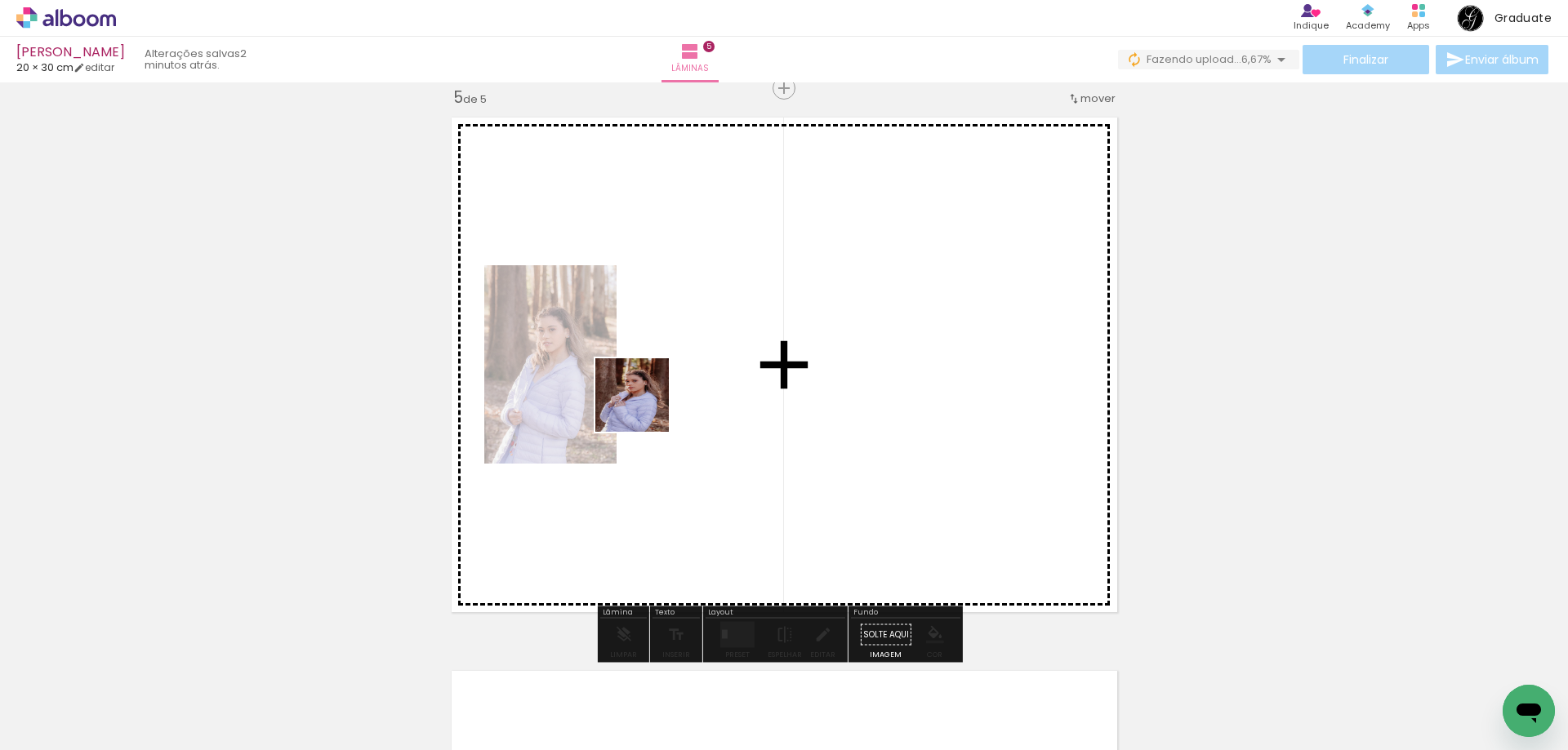
drag, startPoint x: 170, startPoint y: 716, endPoint x: 457, endPoint y: 561, distance: 326.2
click at [648, 406] on quentale-workspace at bounding box center [784, 375] width 1568 height 750
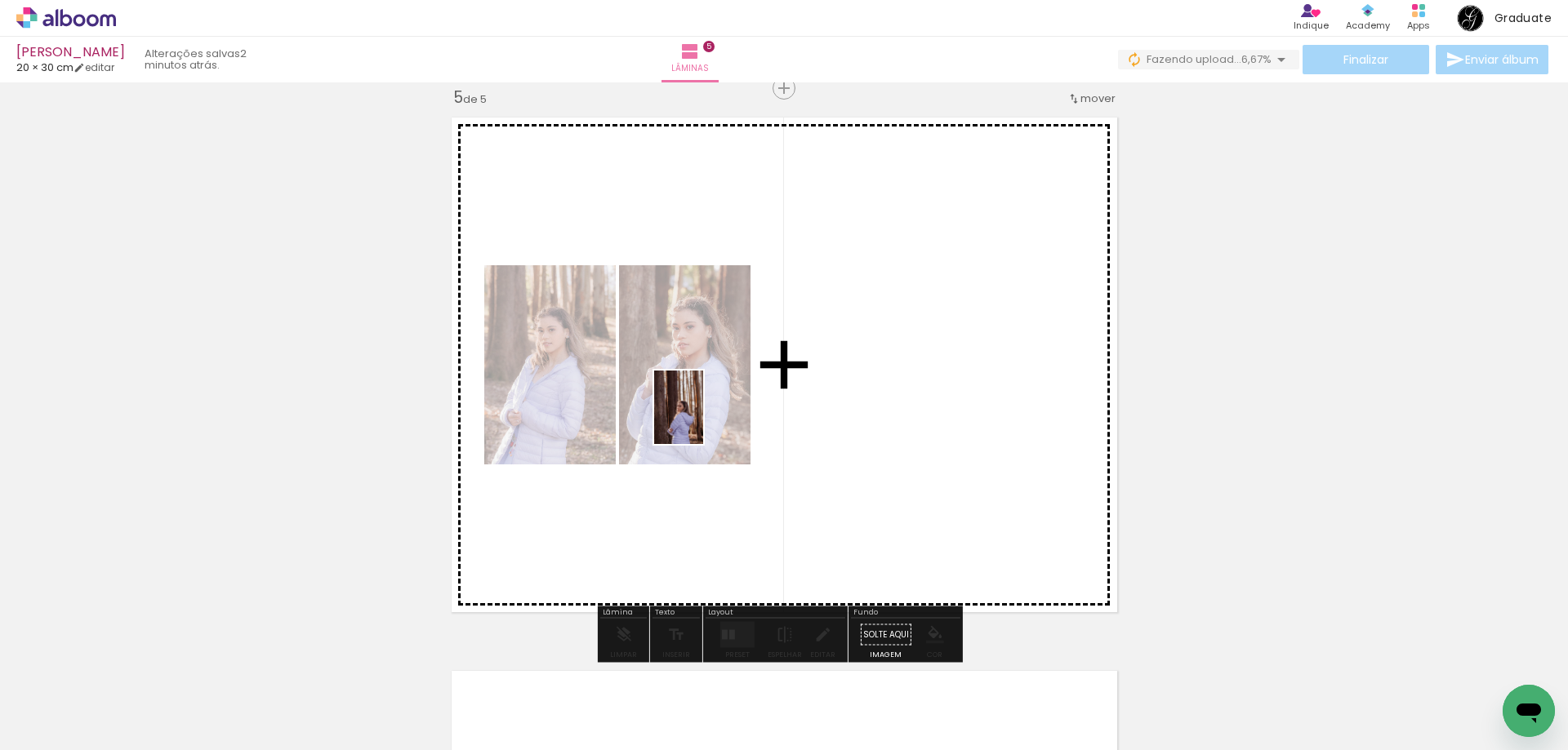
drag, startPoint x: 156, startPoint y: 710, endPoint x: 704, endPoint y: 418, distance: 620.9
click at [704, 418] on quentale-workspace at bounding box center [784, 375] width 1568 height 750
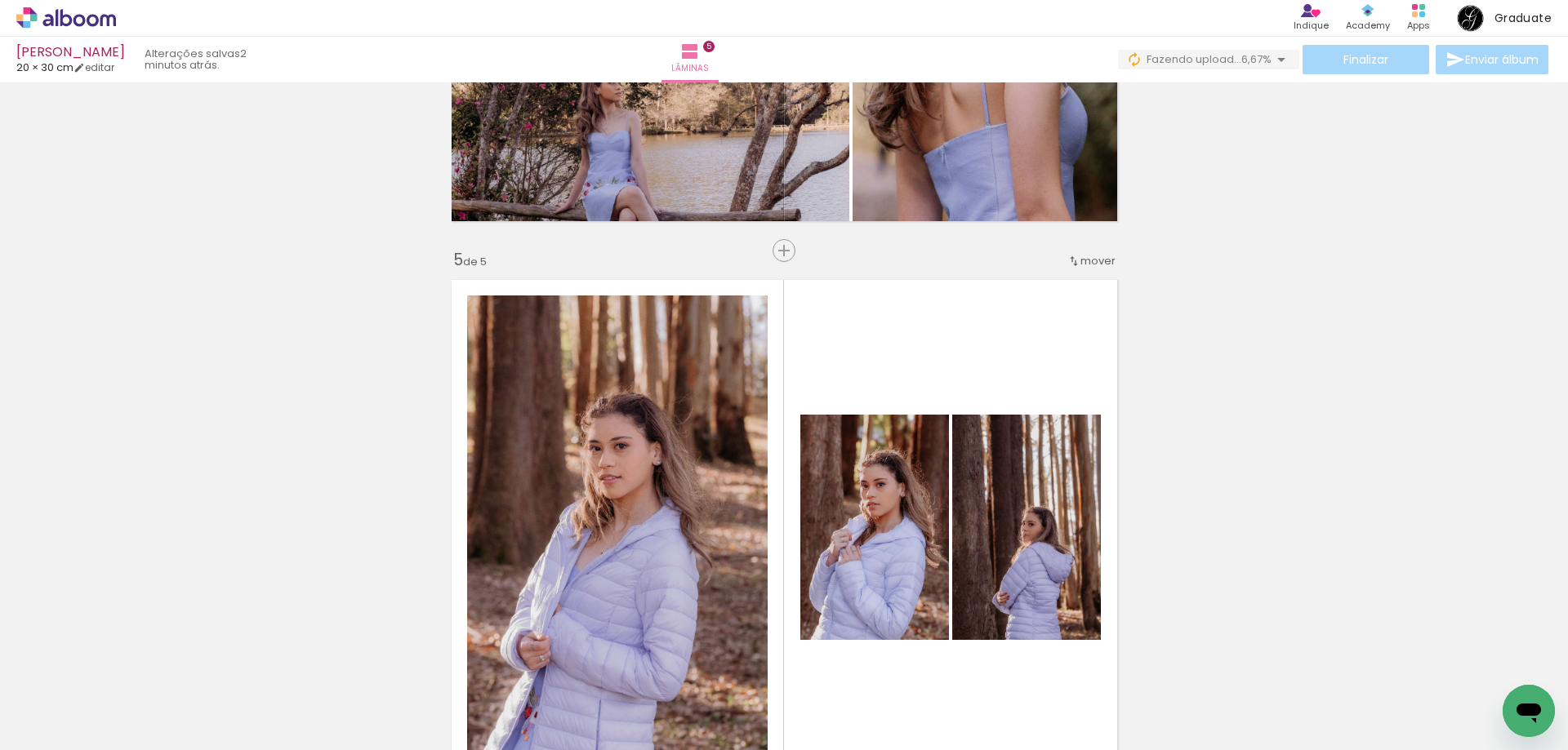
scroll to position [2073, 0]
click at [784, 258] on span "Inserir lâmina" at bounding box center [791, 251] width 63 height 11
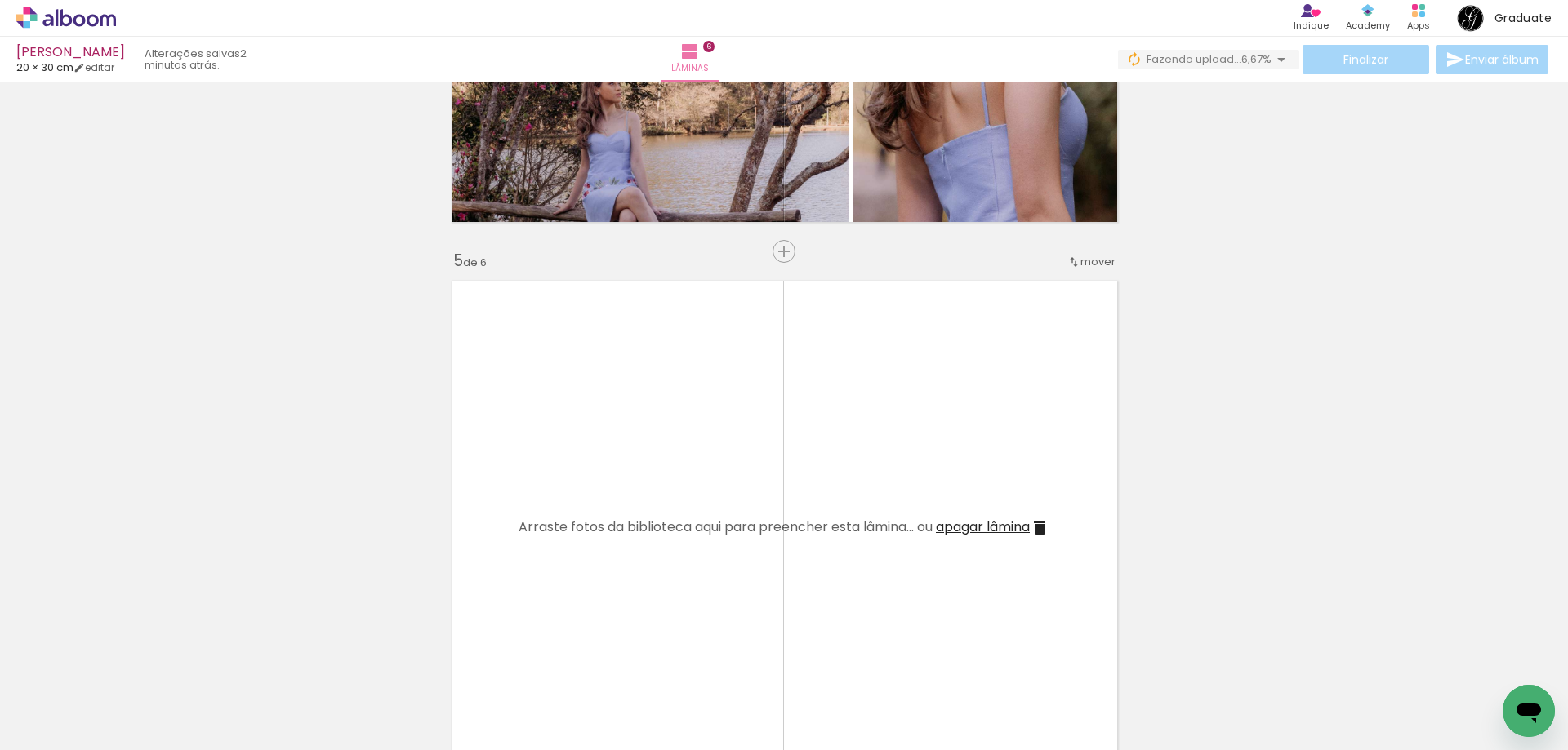
drag, startPoint x: 186, startPoint y: 703, endPoint x: 692, endPoint y: 465, distance: 559.2
click at [692, 465] on quentale-workspace at bounding box center [784, 375] width 1568 height 750
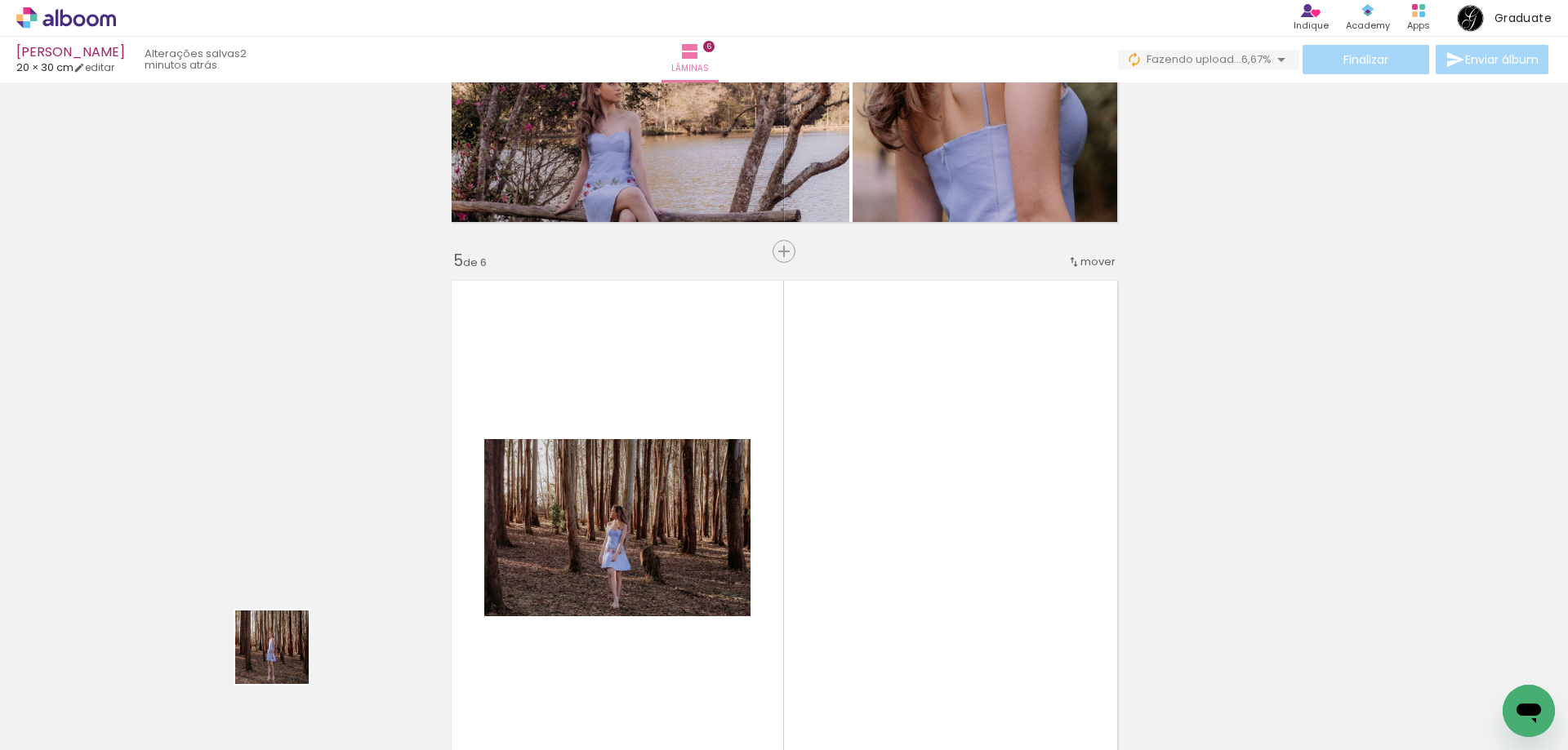
drag, startPoint x: 196, startPoint y: 710, endPoint x: 529, endPoint y: 605, distance: 349.2
click at [785, 490] on quentale-workspace at bounding box center [784, 375] width 1568 height 750
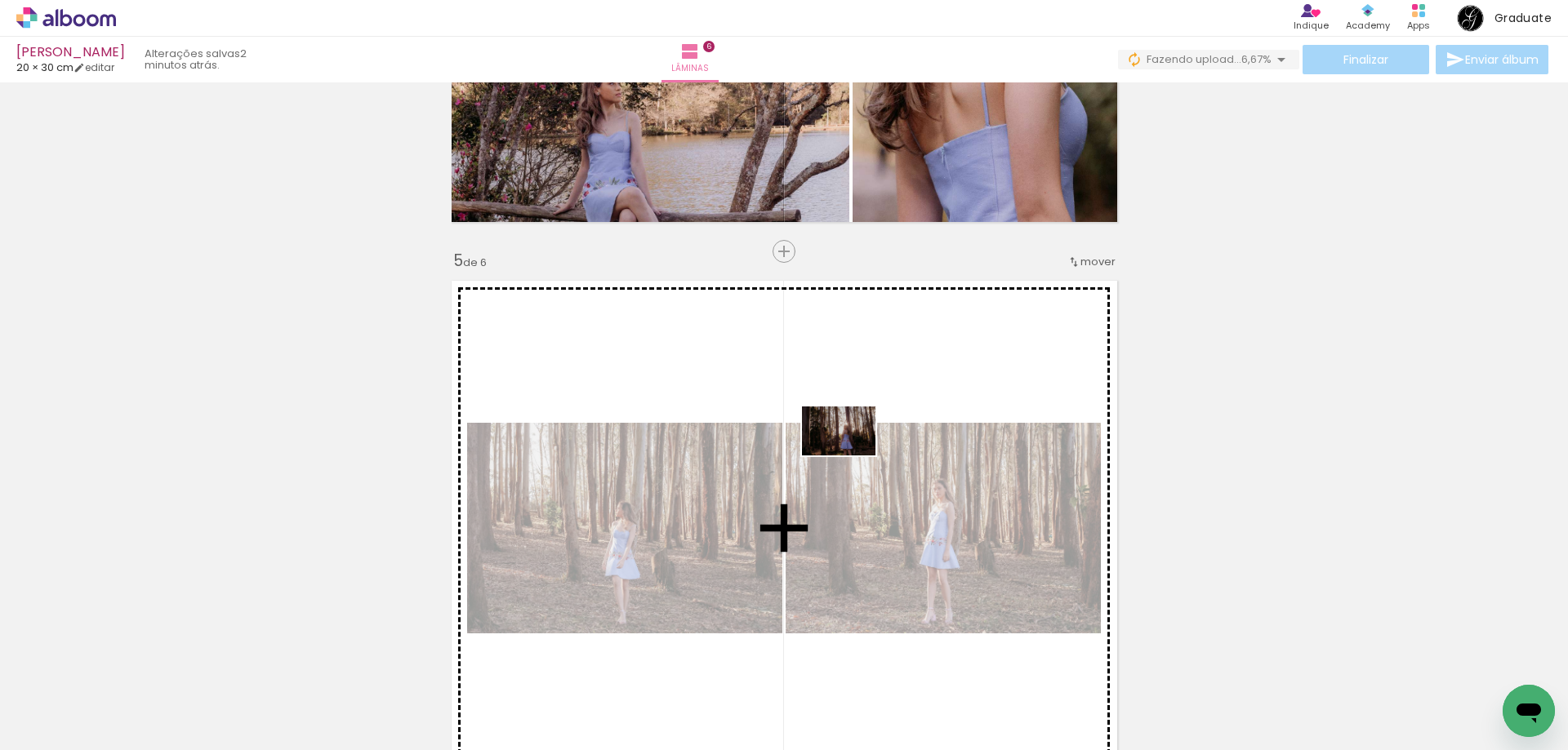
drag, startPoint x: 187, startPoint y: 698, endPoint x: 851, endPoint y: 456, distance: 706.7
click at [851, 456] on quentale-workspace at bounding box center [784, 375] width 1568 height 750
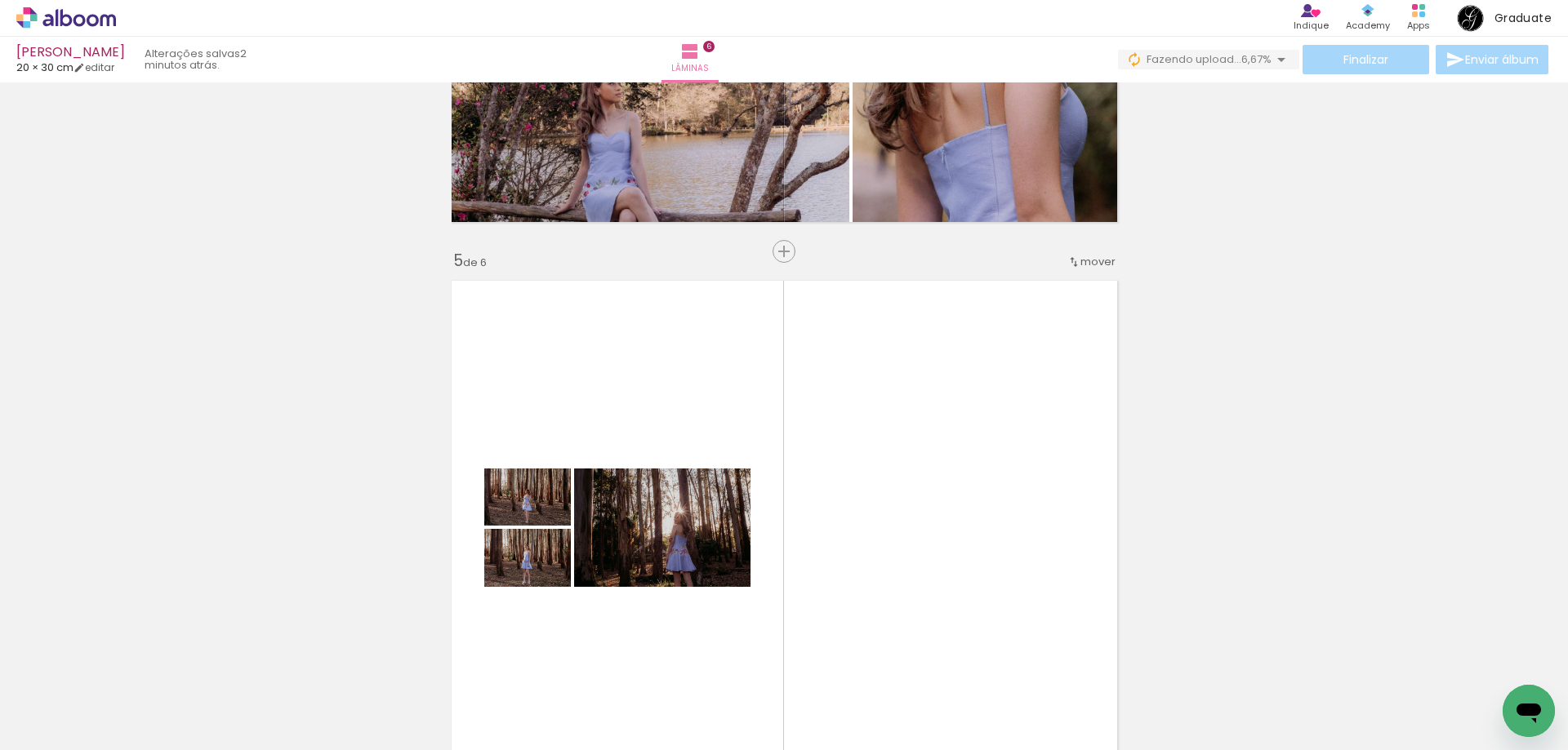
scroll to position [2236, 0]
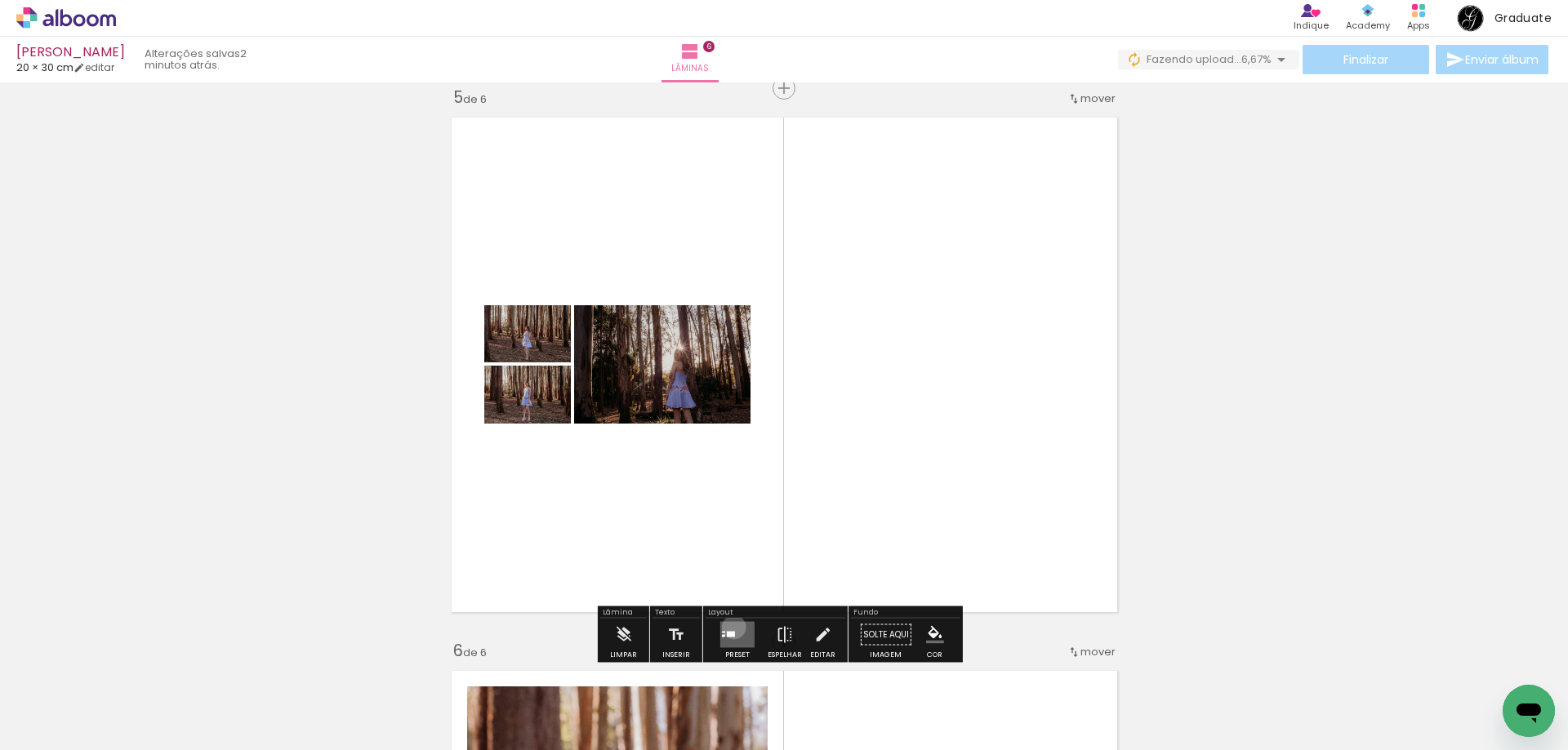
drag, startPoint x: 730, startPoint y: 627, endPoint x: 925, endPoint y: 533, distance: 216.5
click at [732, 626] on quentale-layouter at bounding box center [738, 635] width 34 height 26
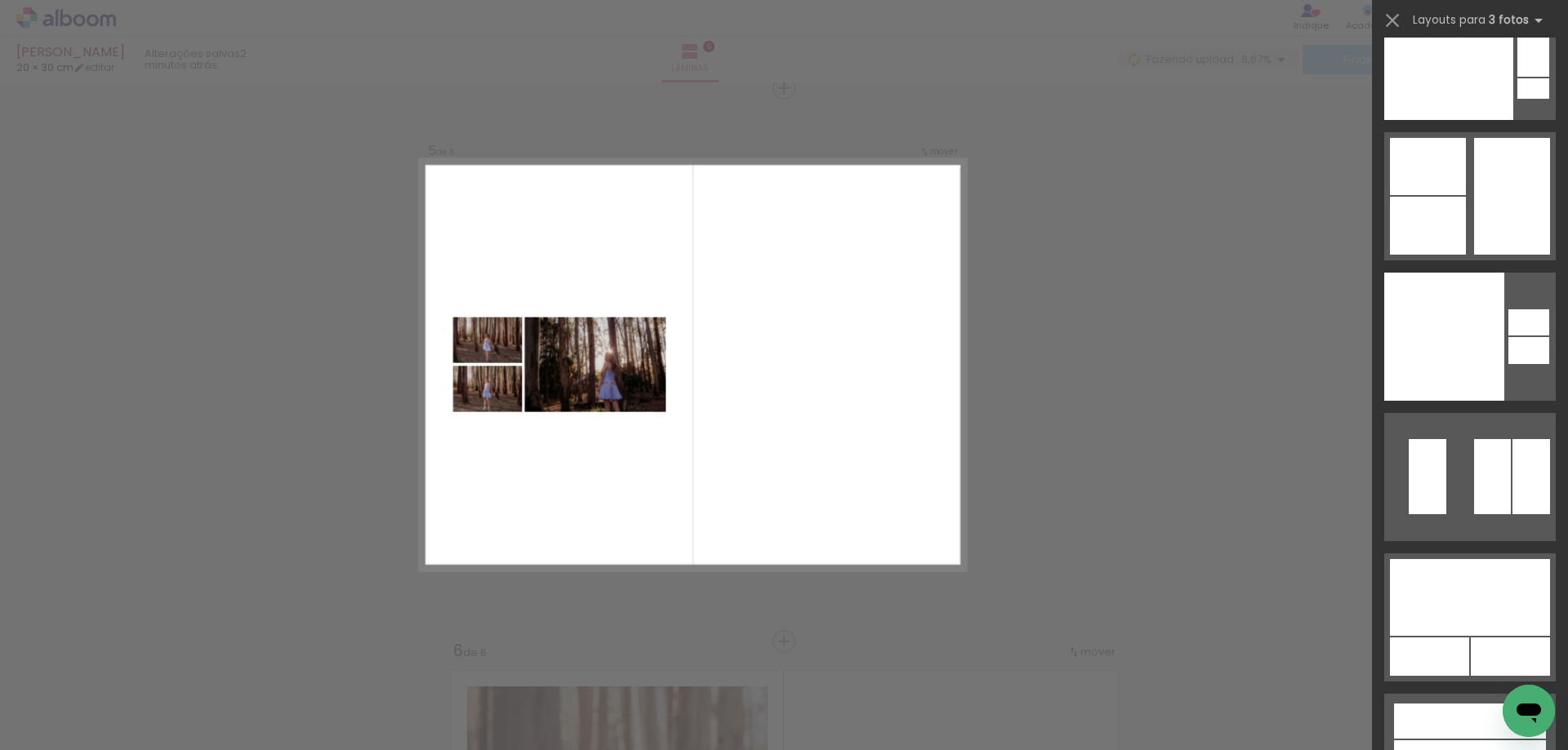
scroll to position [29903, 0]
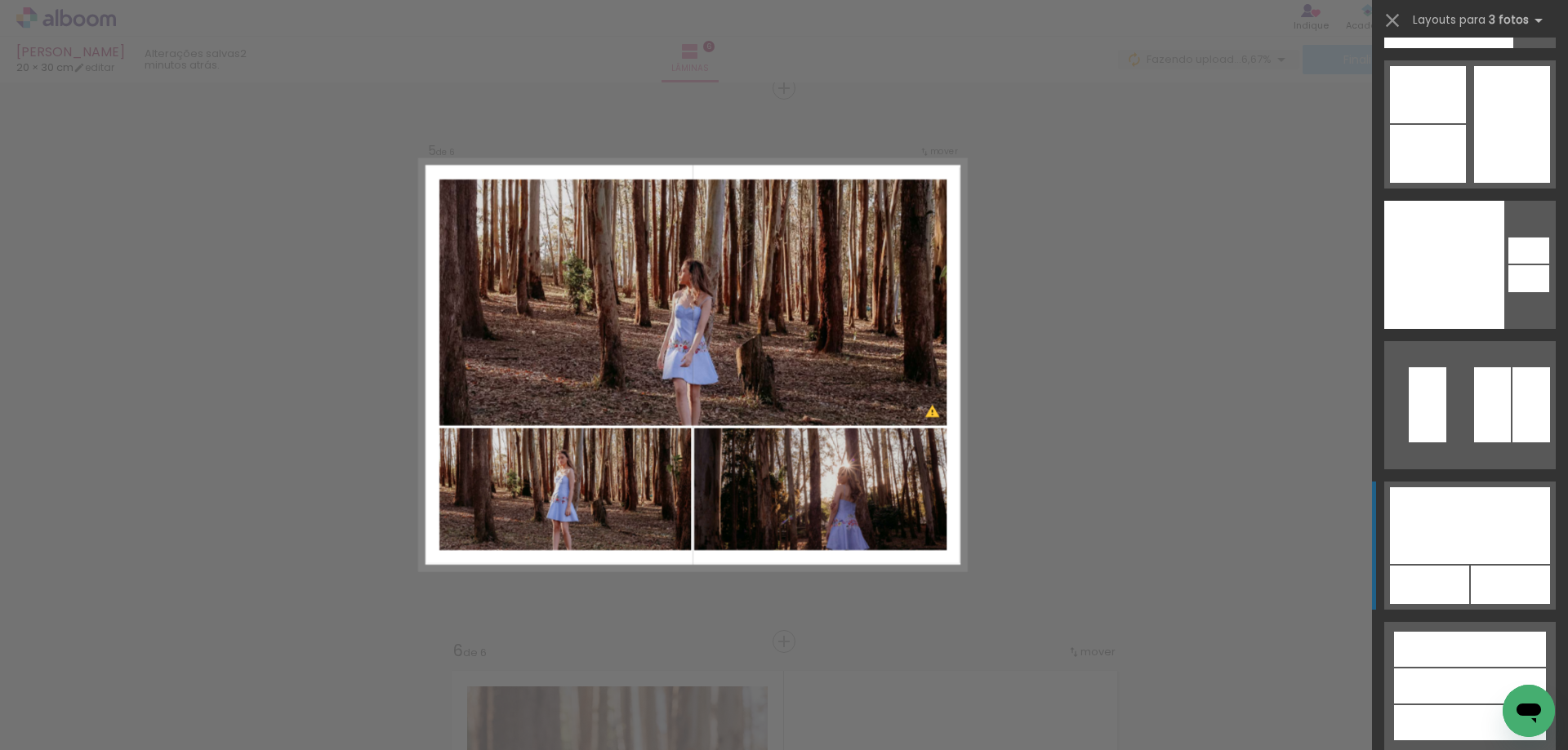
click at [1451, 632] on div at bounding box center [1469, 649] width 152 height 35
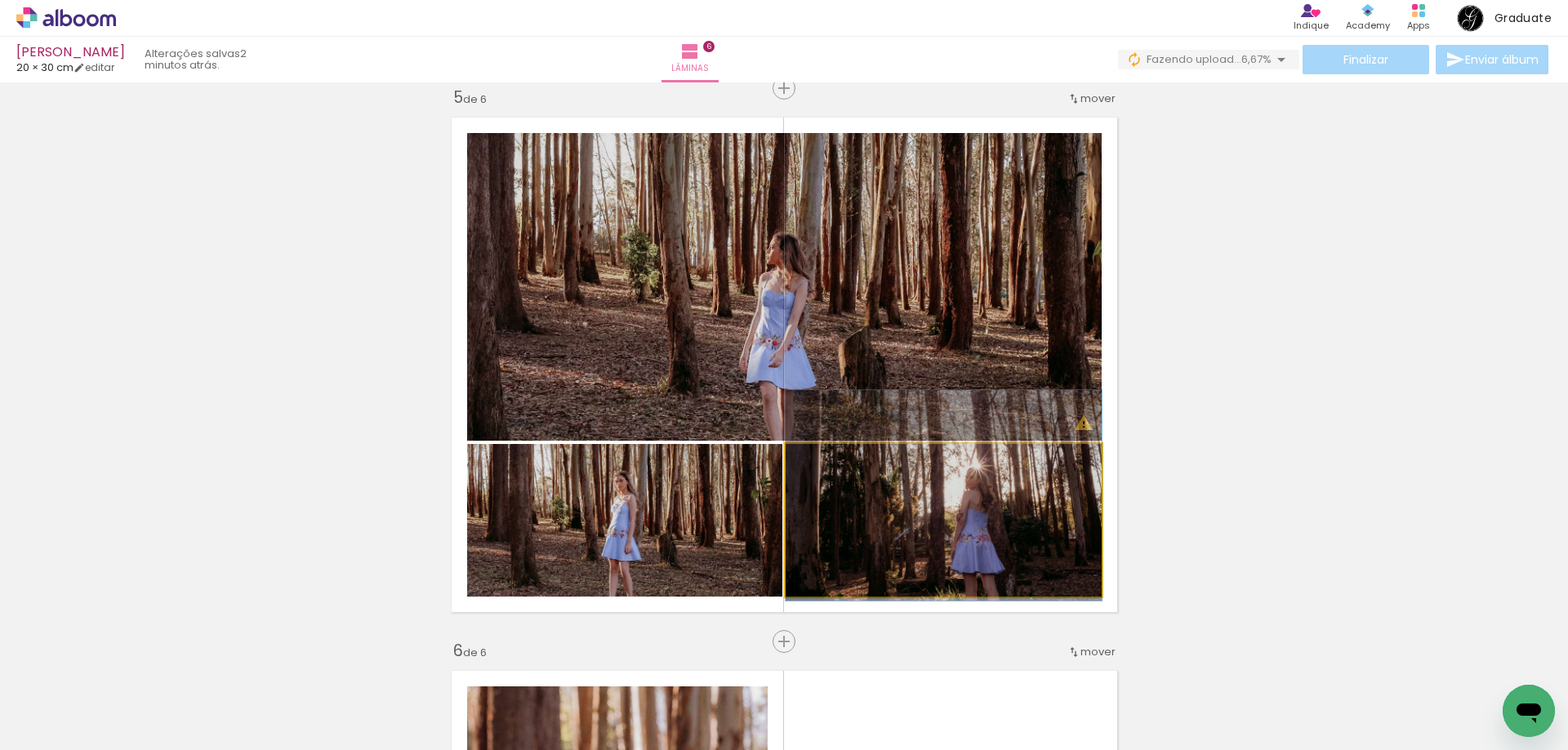
drag, startPoint x: 1015, startPoint y: 552, endPoint x: 890, endPoint y: 285, distance: 294.8
click at [0, 0] on slot at bounding box center [0, 0] width 0 height 0
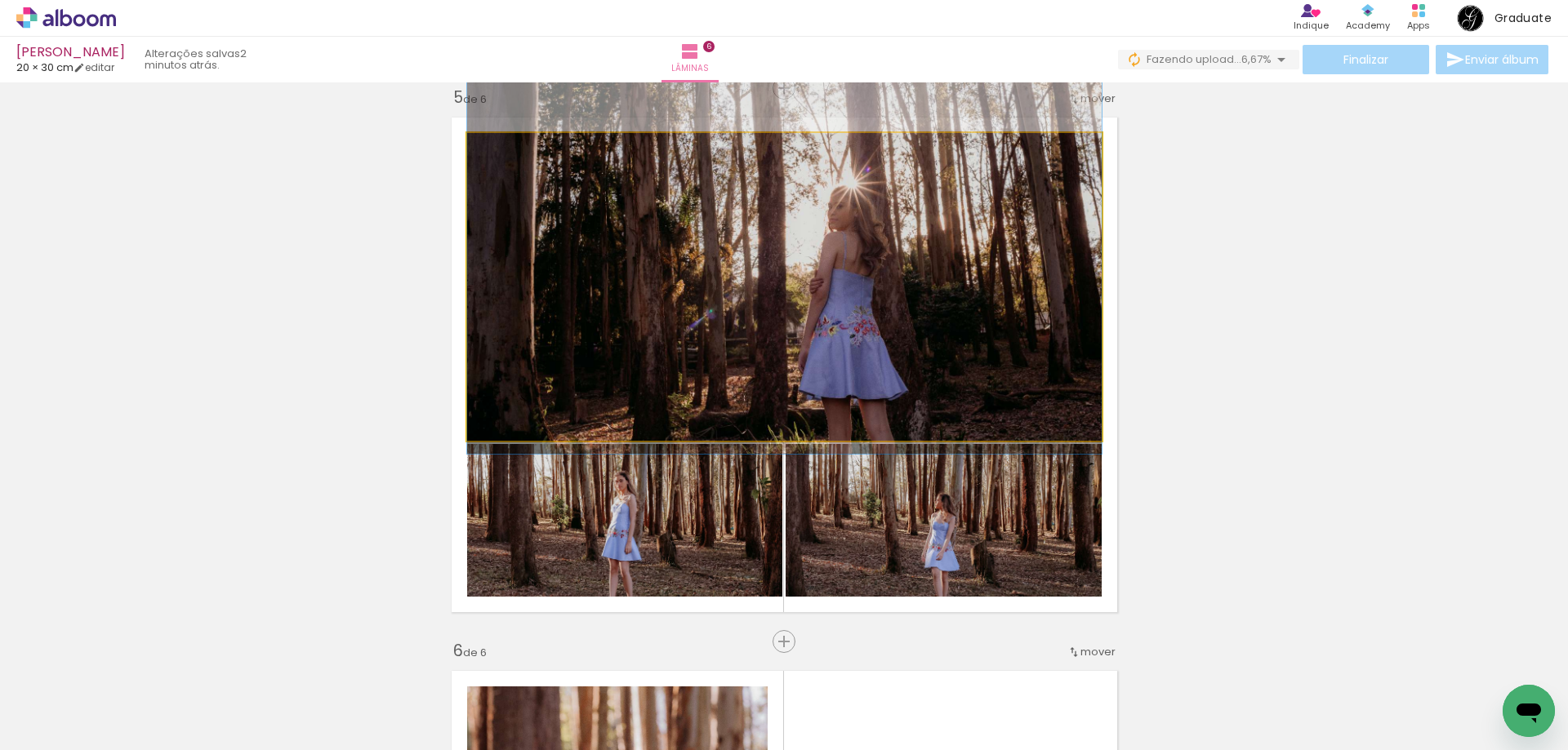
drag, startPoint x: 918, startPoint y: 299, endPoint x: 912, endPoint y: 264, distance: 35.5
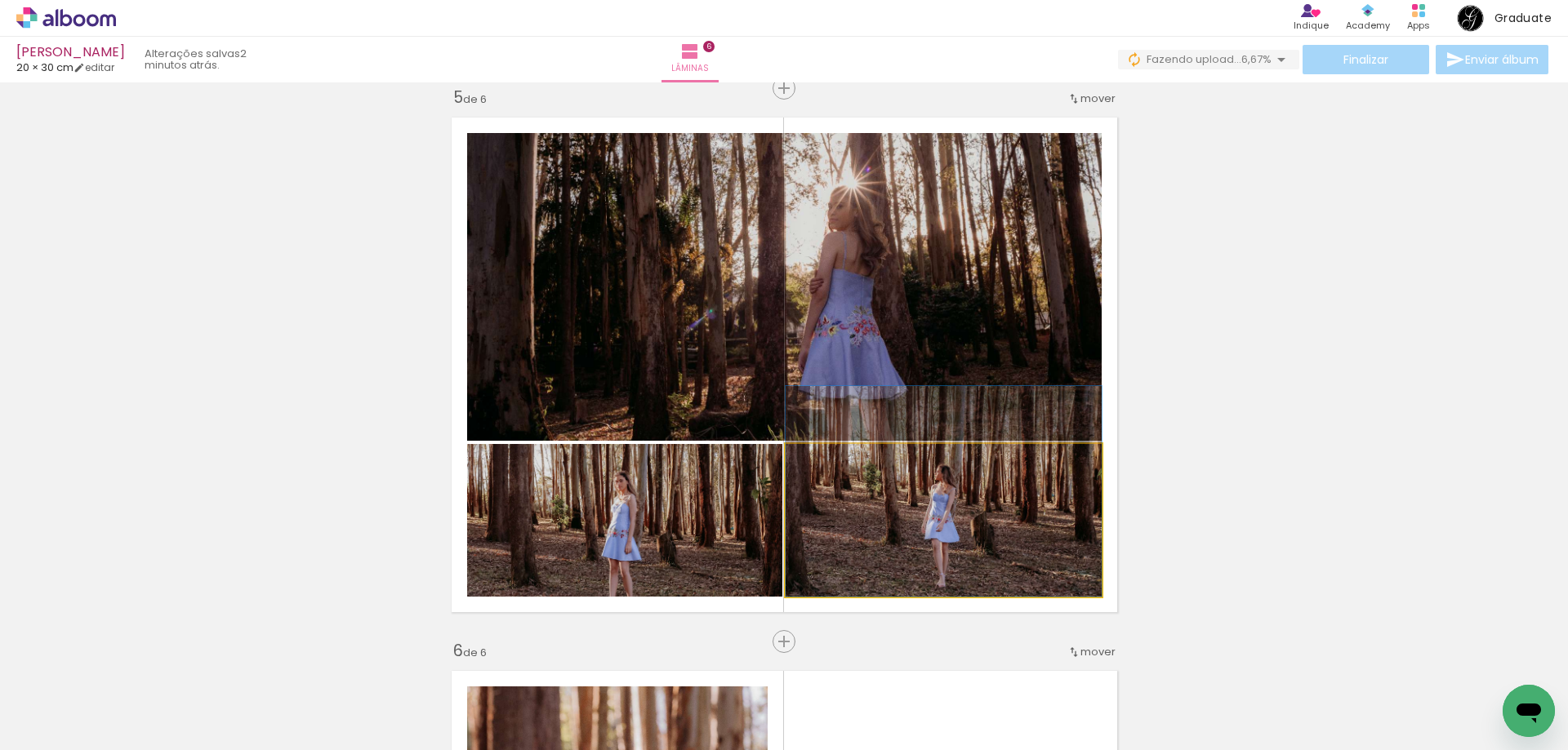
drag, startPoint x: 972, startPoint y: 512, endPoint x: 972, endPoint y: 476, distance: 36.0
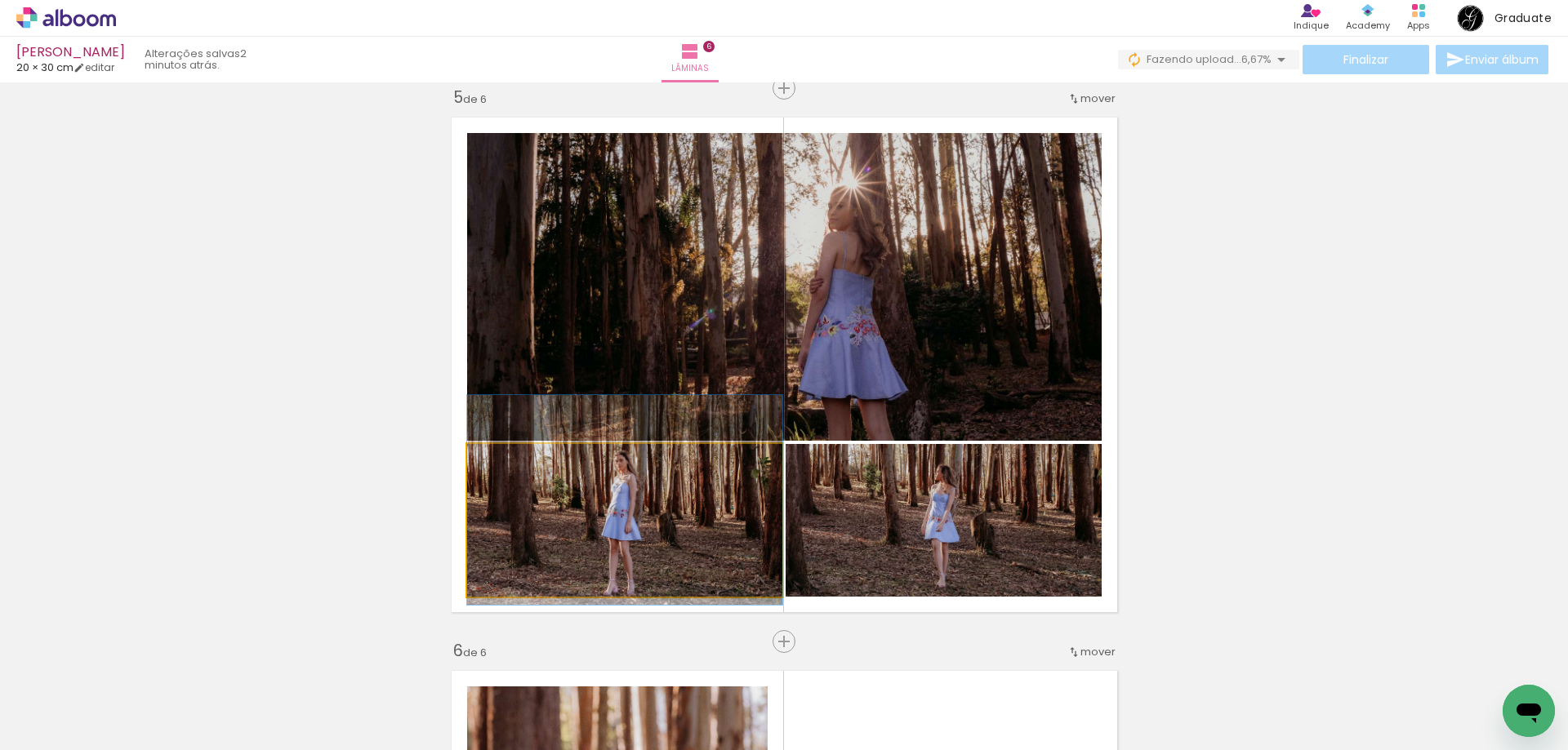
drag, startPoint x: 660, startPoint y: 532, endPoint x: 664, endPoint y: 511, distance: 21.4
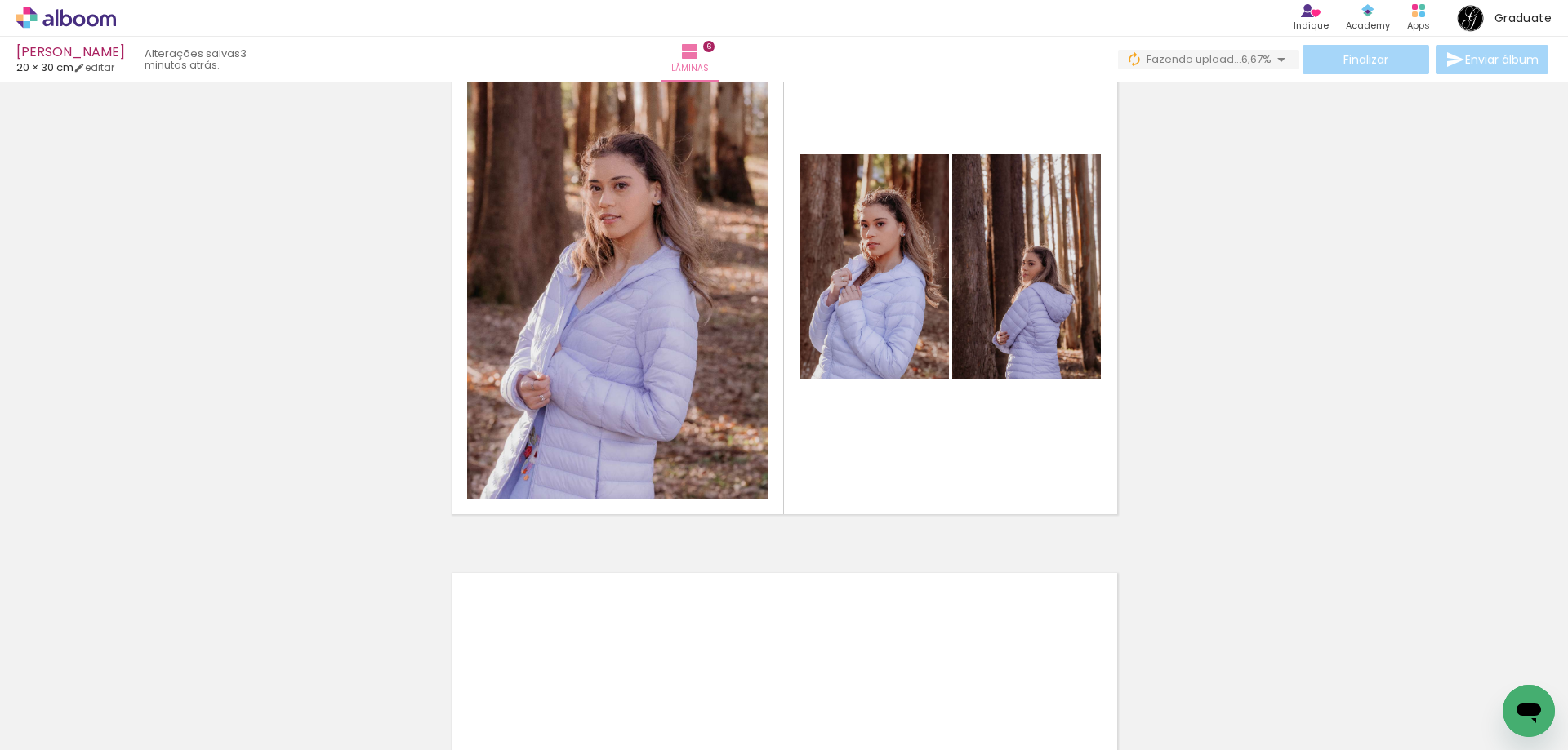
scroll to position [2889, 0]
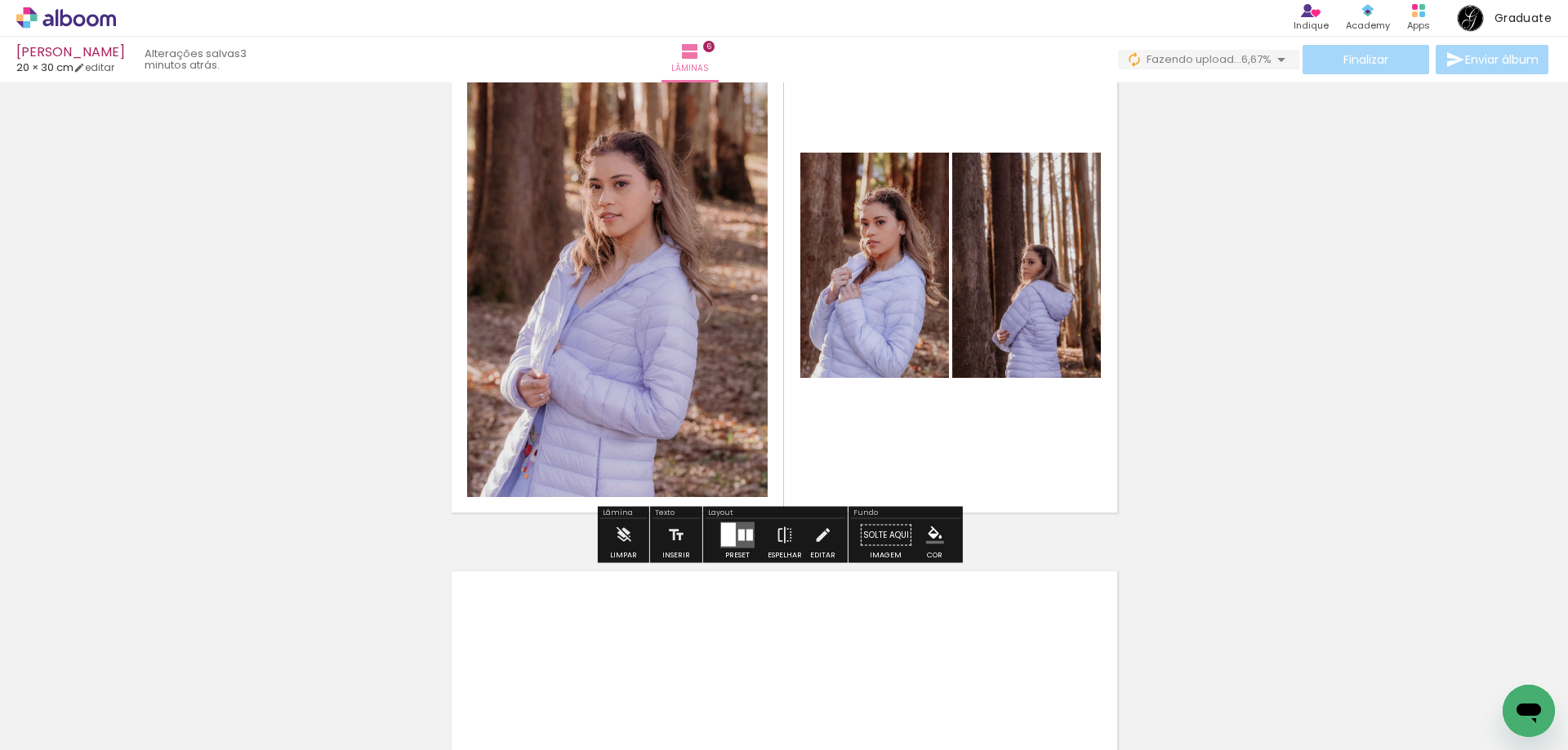
click at [728, 534] on div at bounding box center [728, 534] width 14 height 24
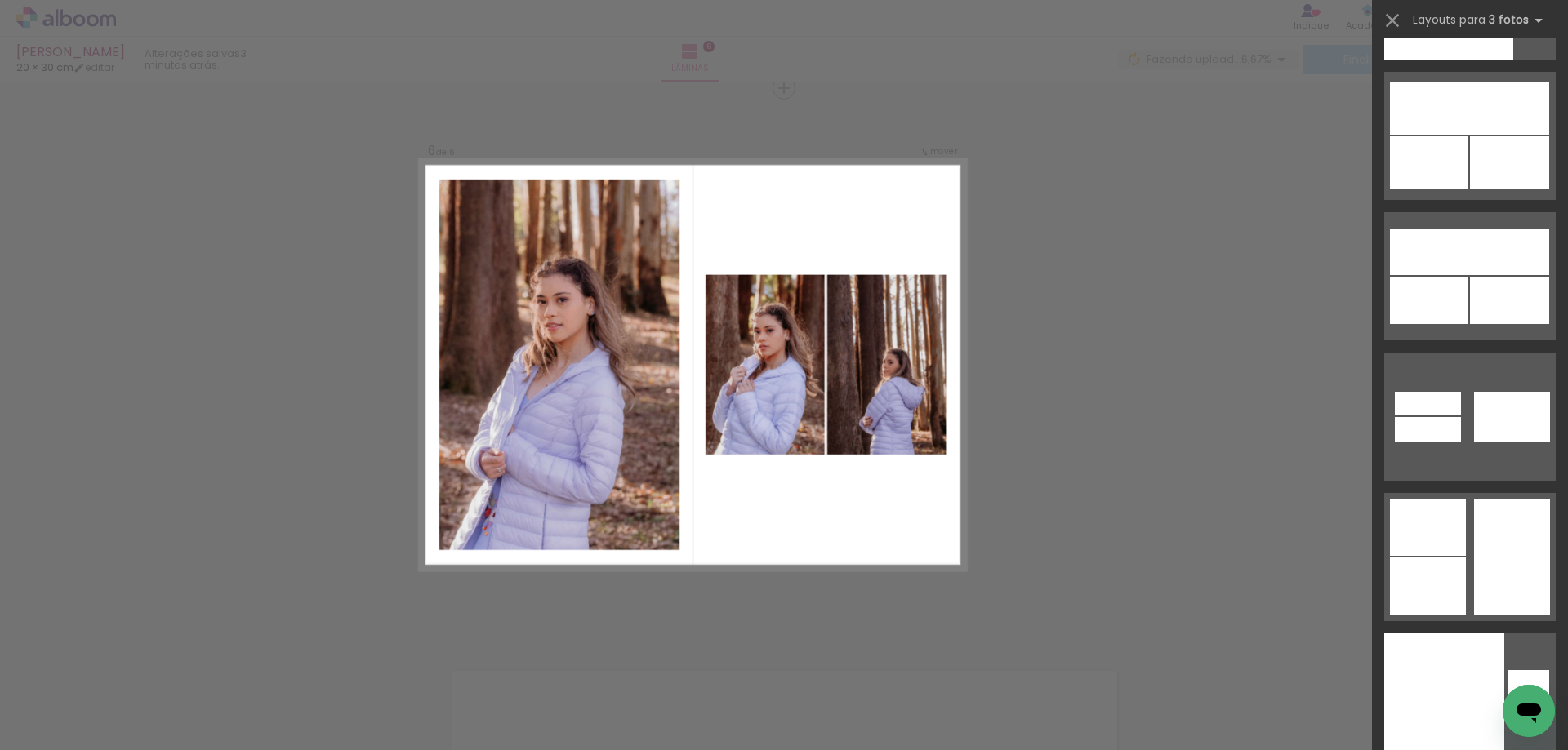
scroll to position [29903, 0]
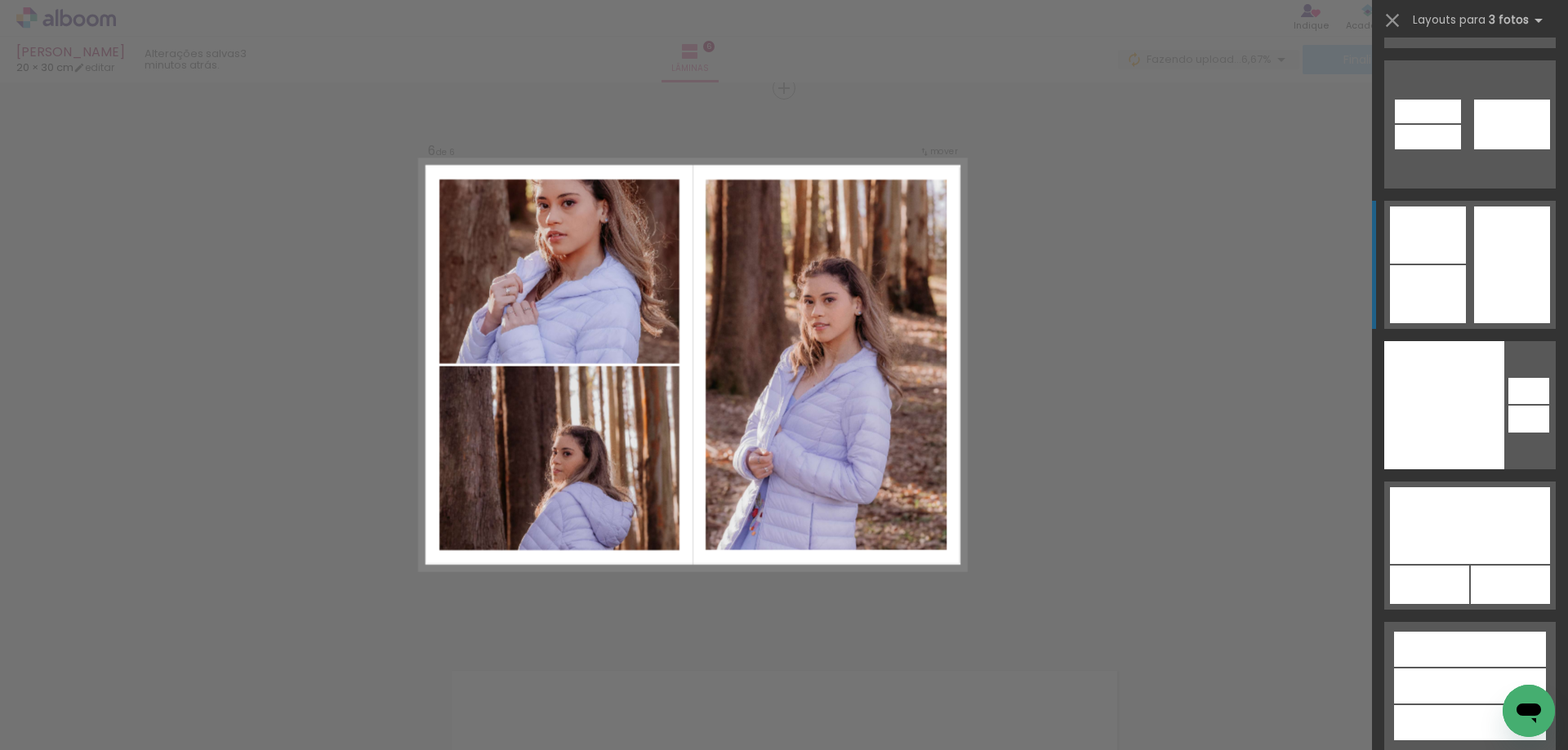
click at [1437, 632] on div at bounding box center [1469, 649] width 152 height 35
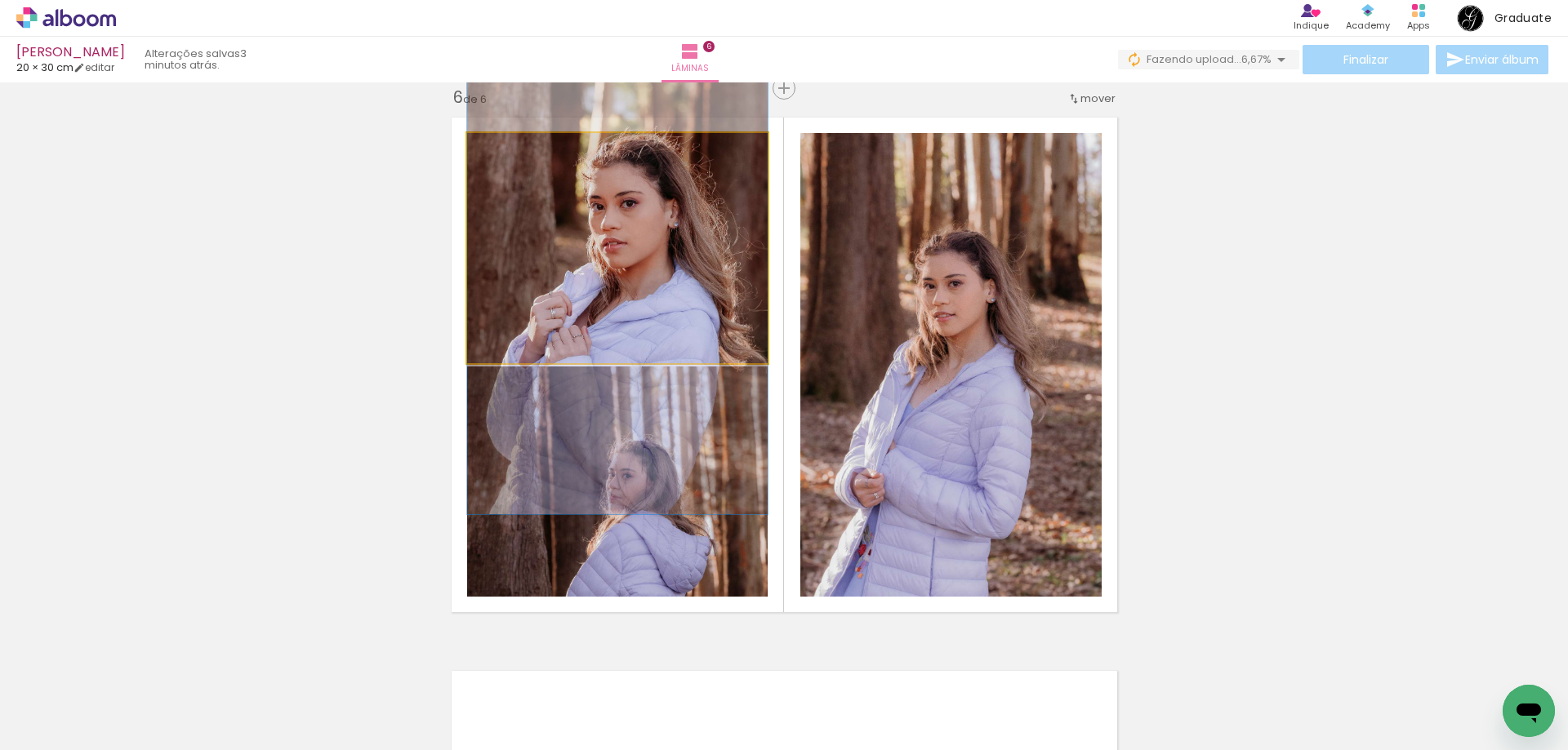
drag, startPoint x: 613, startPoint y: 236, endPoint x: 602, endPoint y: 276, distance: 41.5
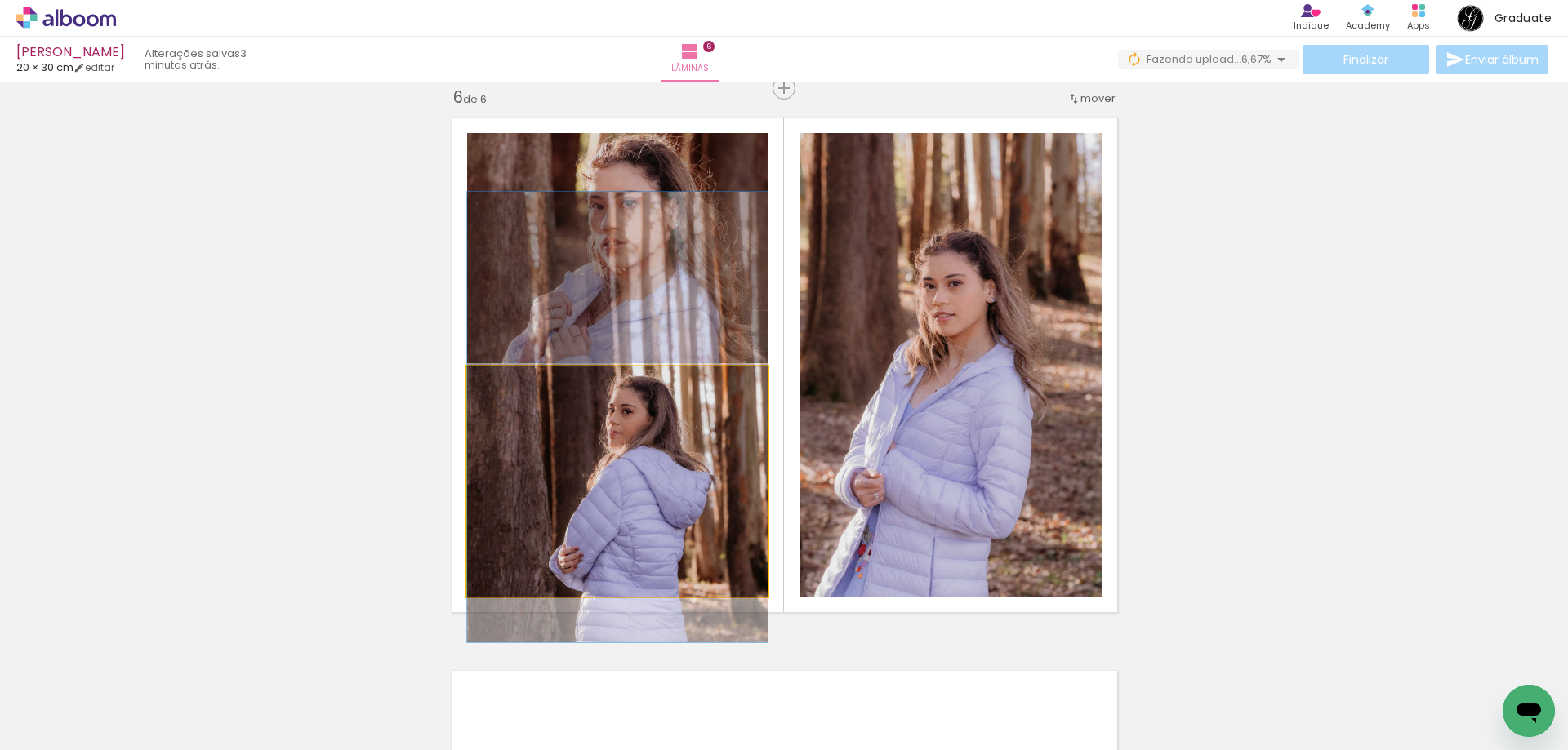
drag, startPoint x: 659, startPoint y: 496, endPoint x: 659, endPoint y: 432, distance: 64.0
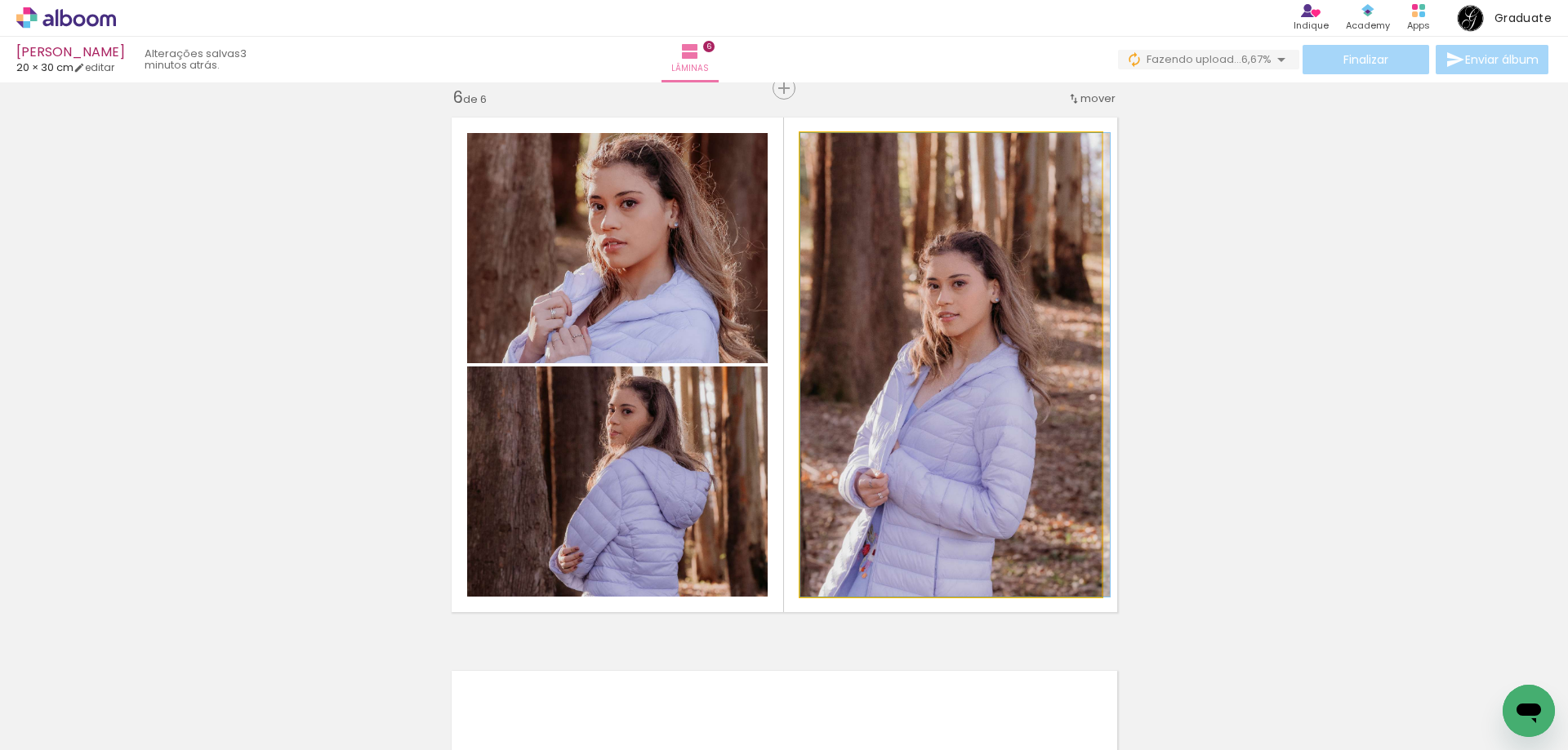
drag, startPoint x: 943, startPoint y: 392, endPoint x: 949, endPoint y: 358, distance: 34.5
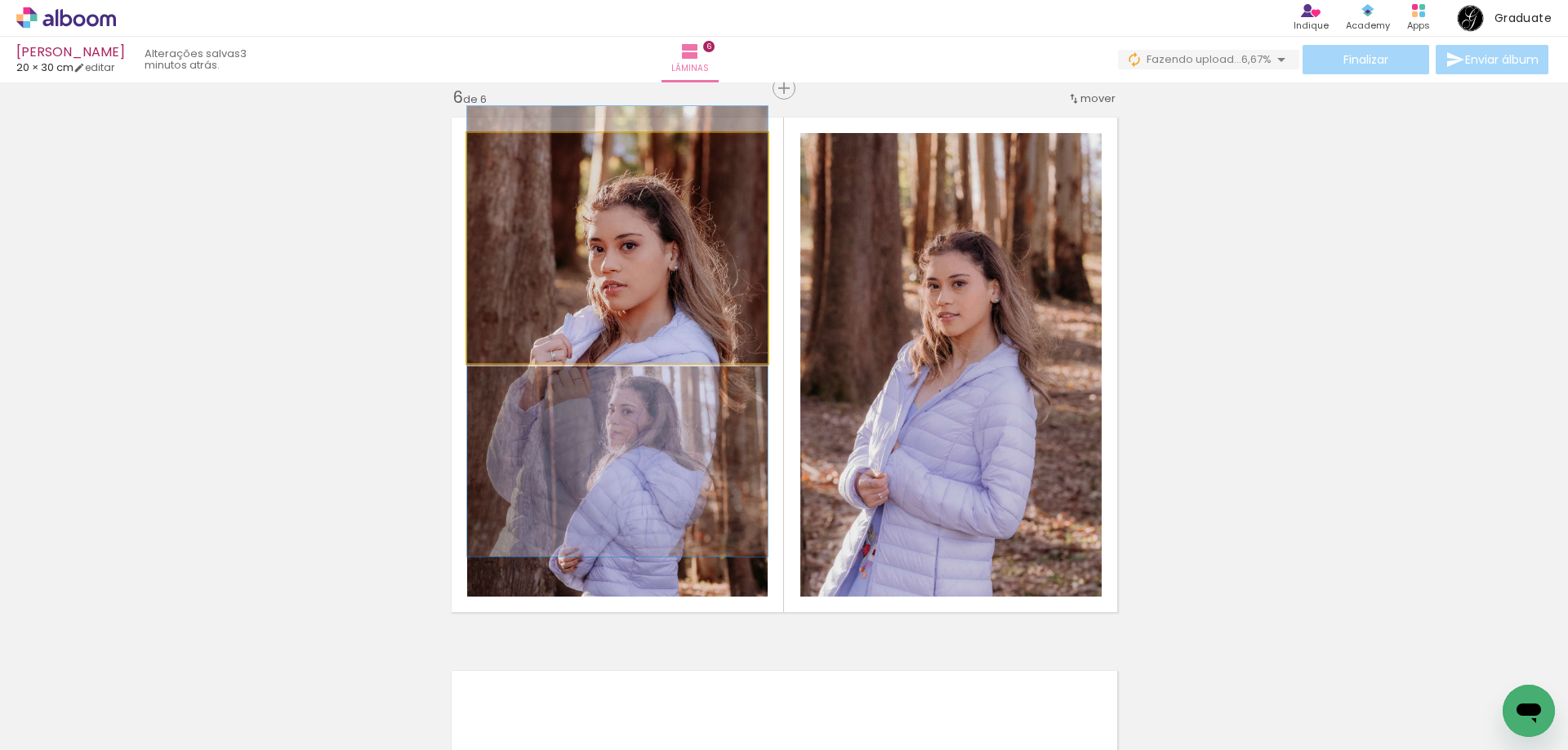
drag, startPoint x: 628, startPoint y: 249, endPoint x: 667, endPoint y: 291, distance: 57.3
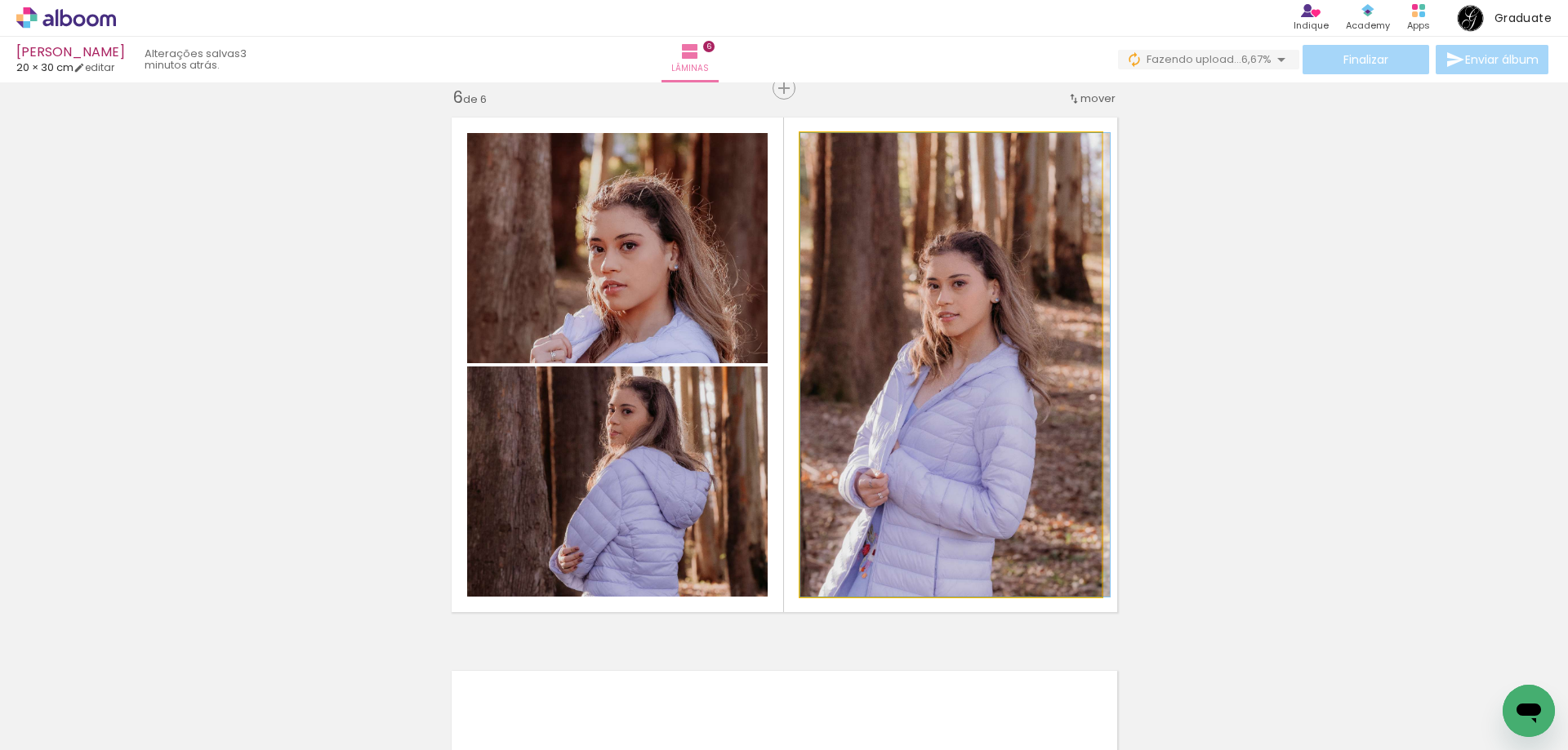
drag, startPoint x: 994, startPoint y: 368, endPoint x: 1008, endPoint y: 360, distance: 16.1
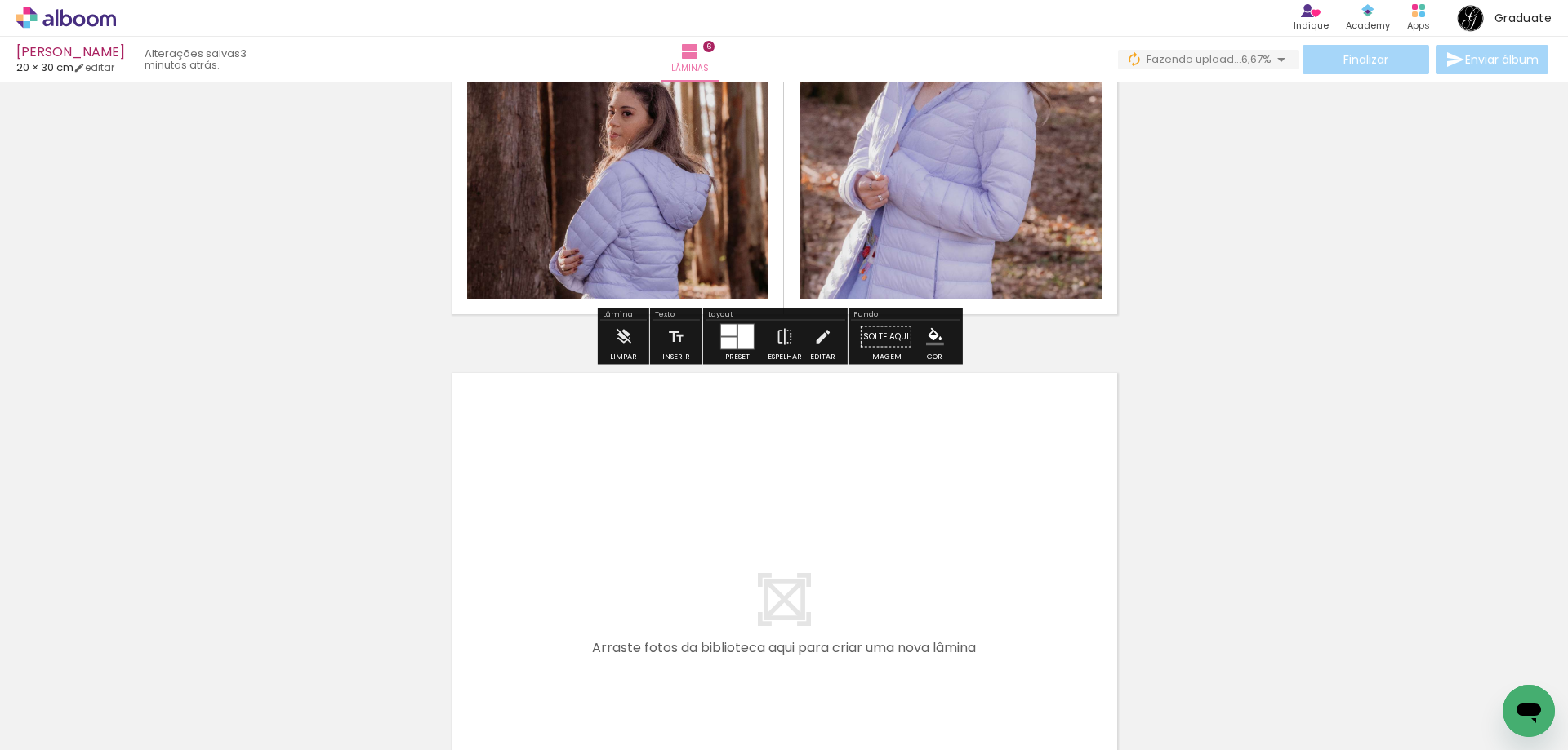
scroll to position [3197, 0]
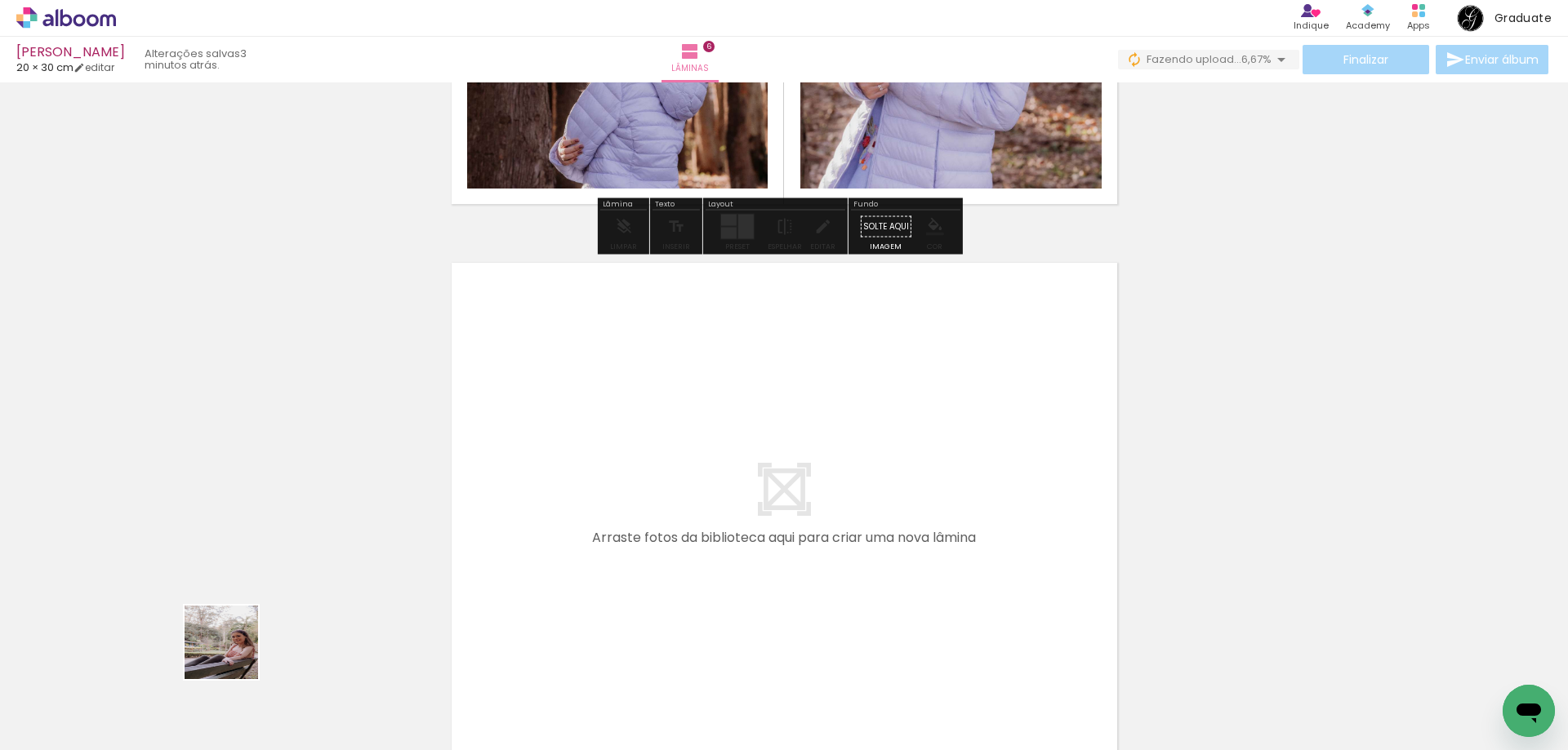
drag, startPoint x: 186, startPoint y: 691, endPoint x: 624, endPoint y: 451, distance: 499.4
click at [624, 451] on quentale-workspace at bounding box center [784, 375] width 1568 height 750
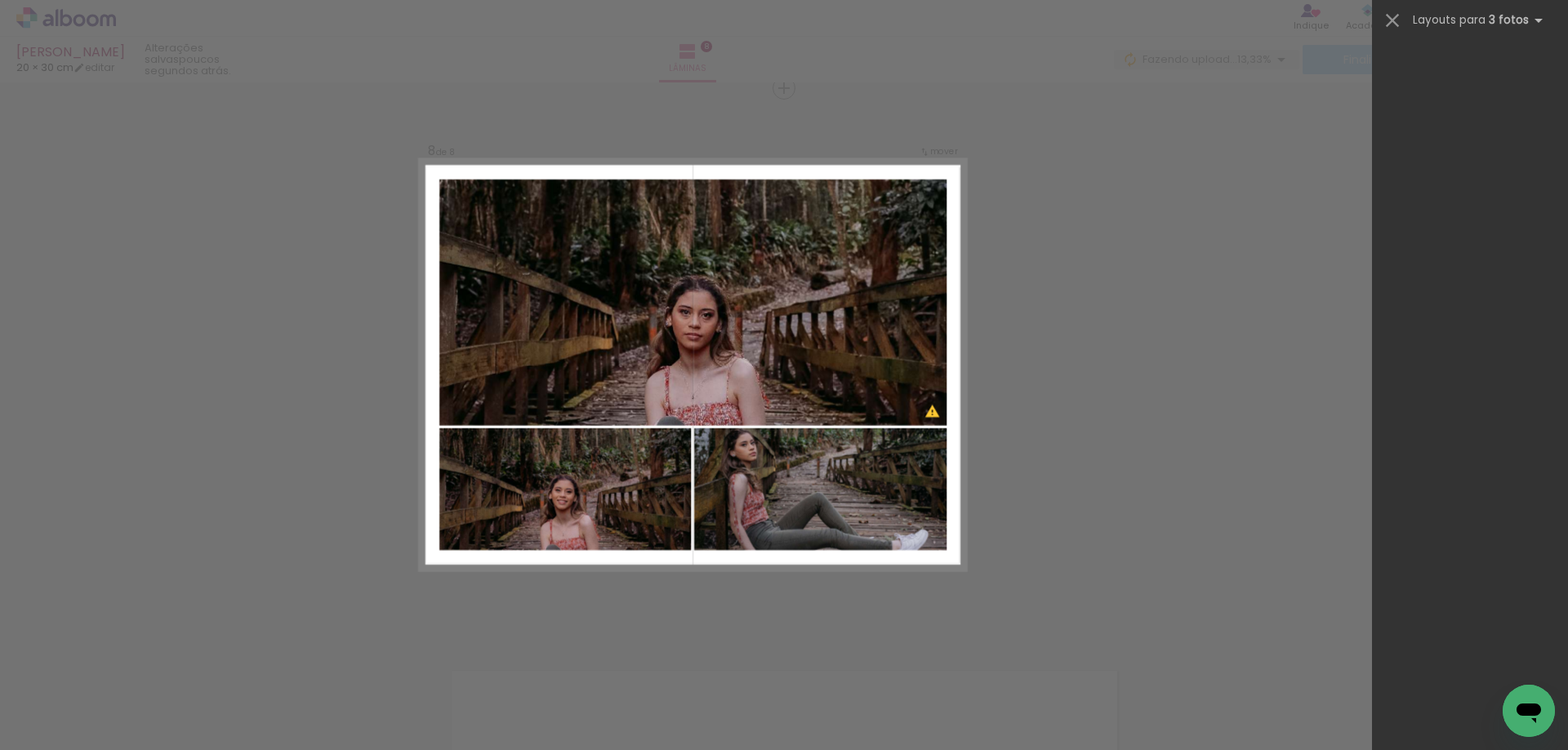
scroll to position [29903, 0]
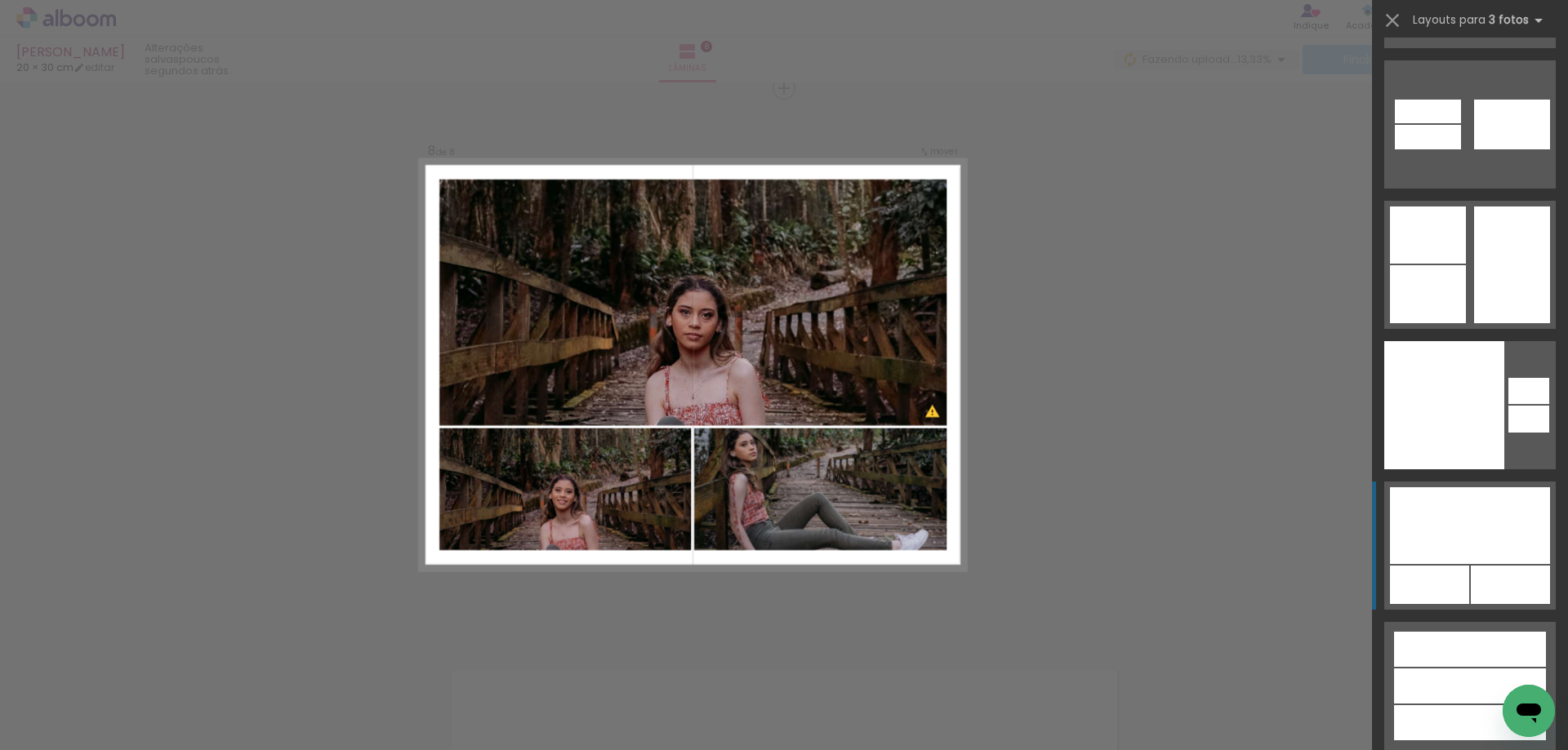
click at [1453, 632] on div at bounding box center [1469, 649] width 152 height 35
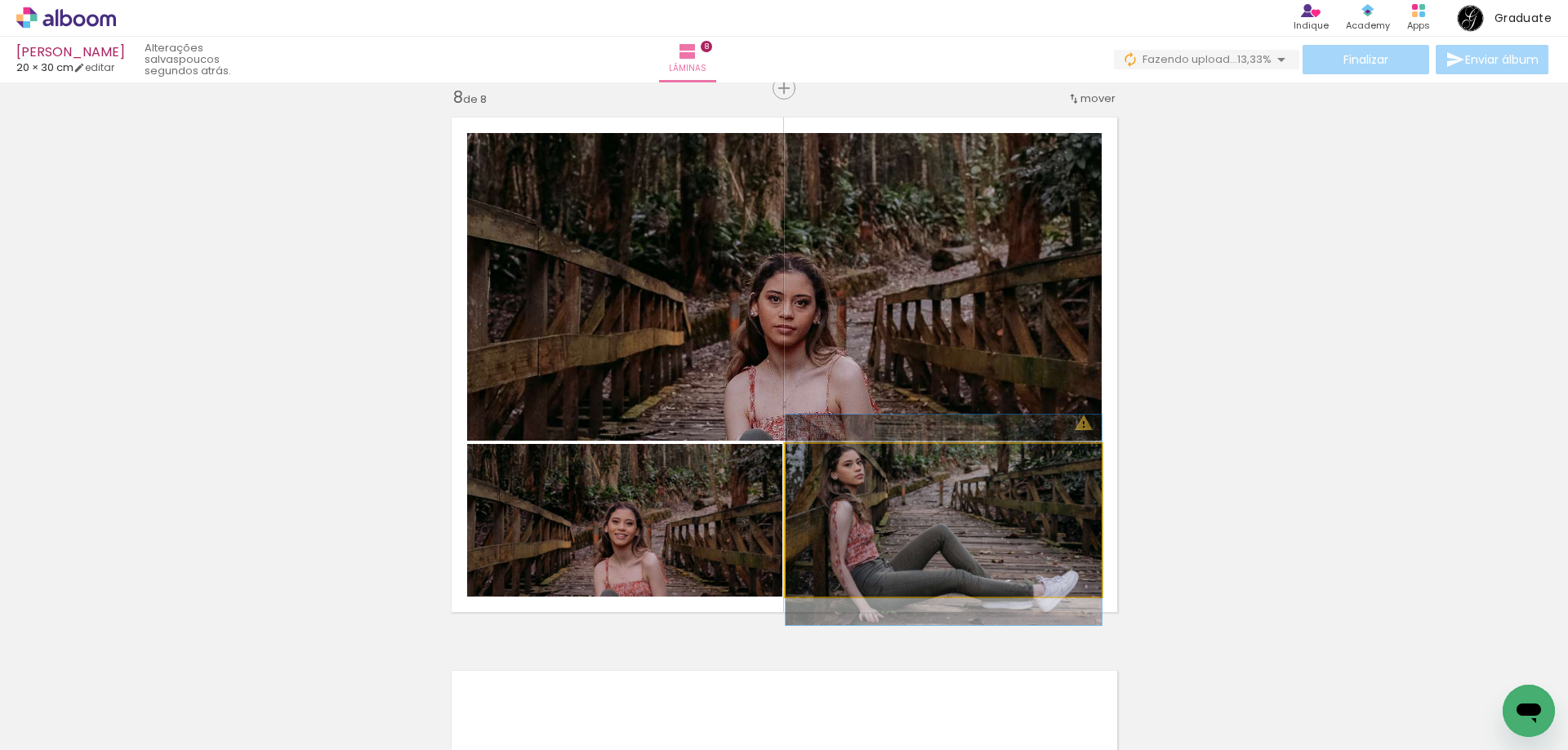
drag, startPoint x: 944, startPoint y: 560, endPoint x: 862, endPoint y: 354, distance: 221.7
click at [0, 0] on slot at bounding box center [0, 0] width 0 height 0
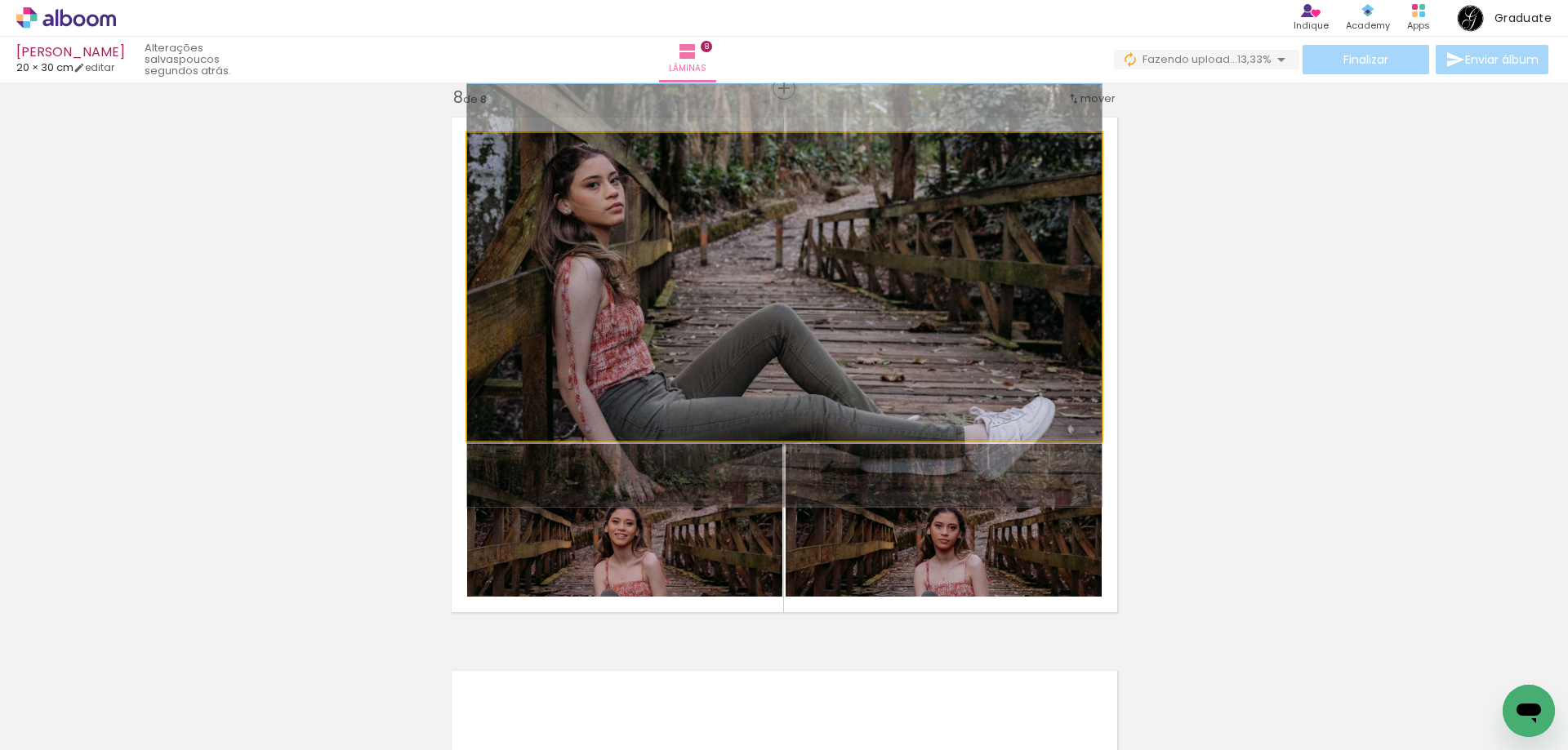
drag, startPoint x: 880, startPoint y: 331, endPoint x: 879, endPoint y: 340, distance: 9.1
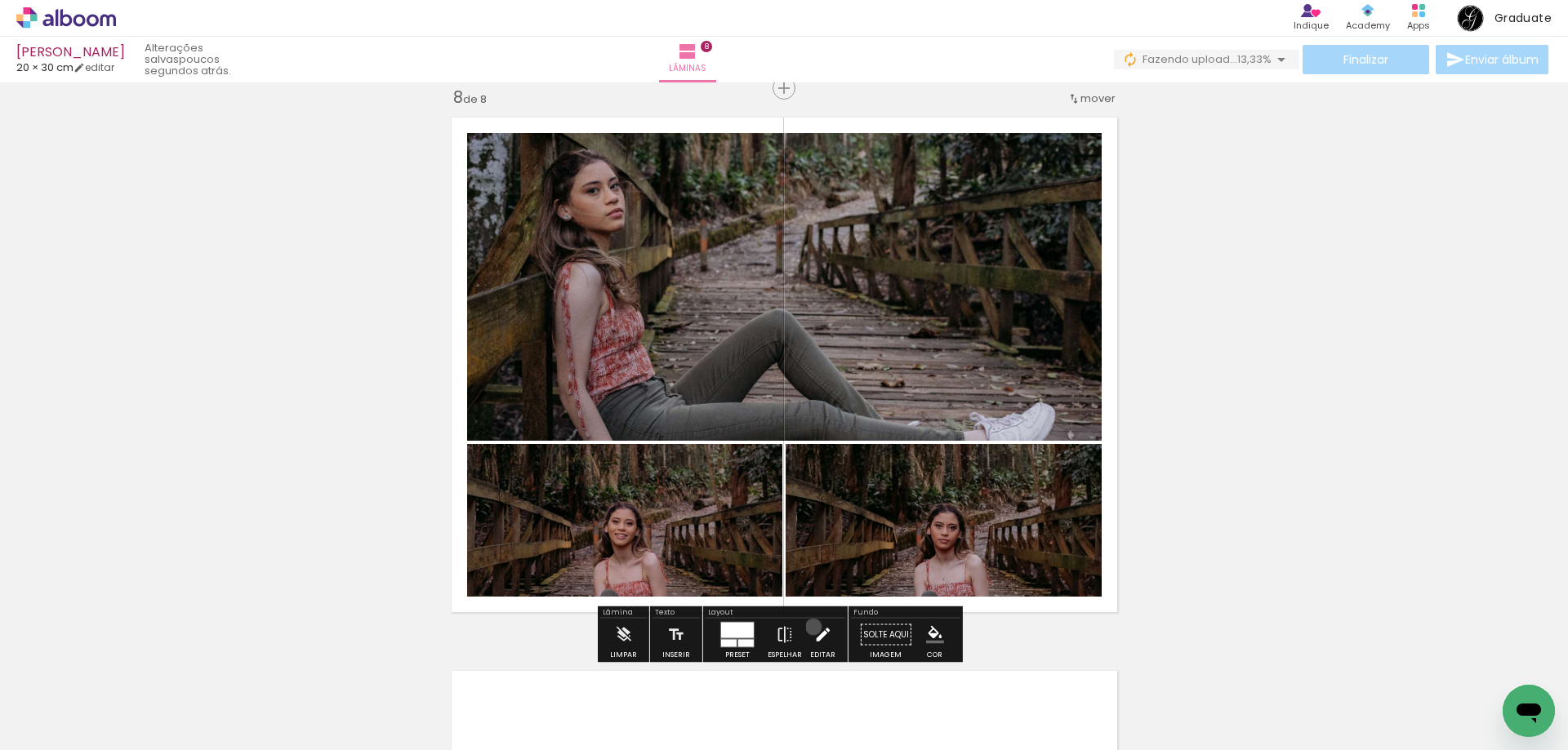
drag, startPoint x: 809, startPoint y: 627, endPoint x: 865, endPoint y: 425, distance: 209.6
click at [813, 626] on iron-icon at bounding box center [822, 635] width 18 height 33
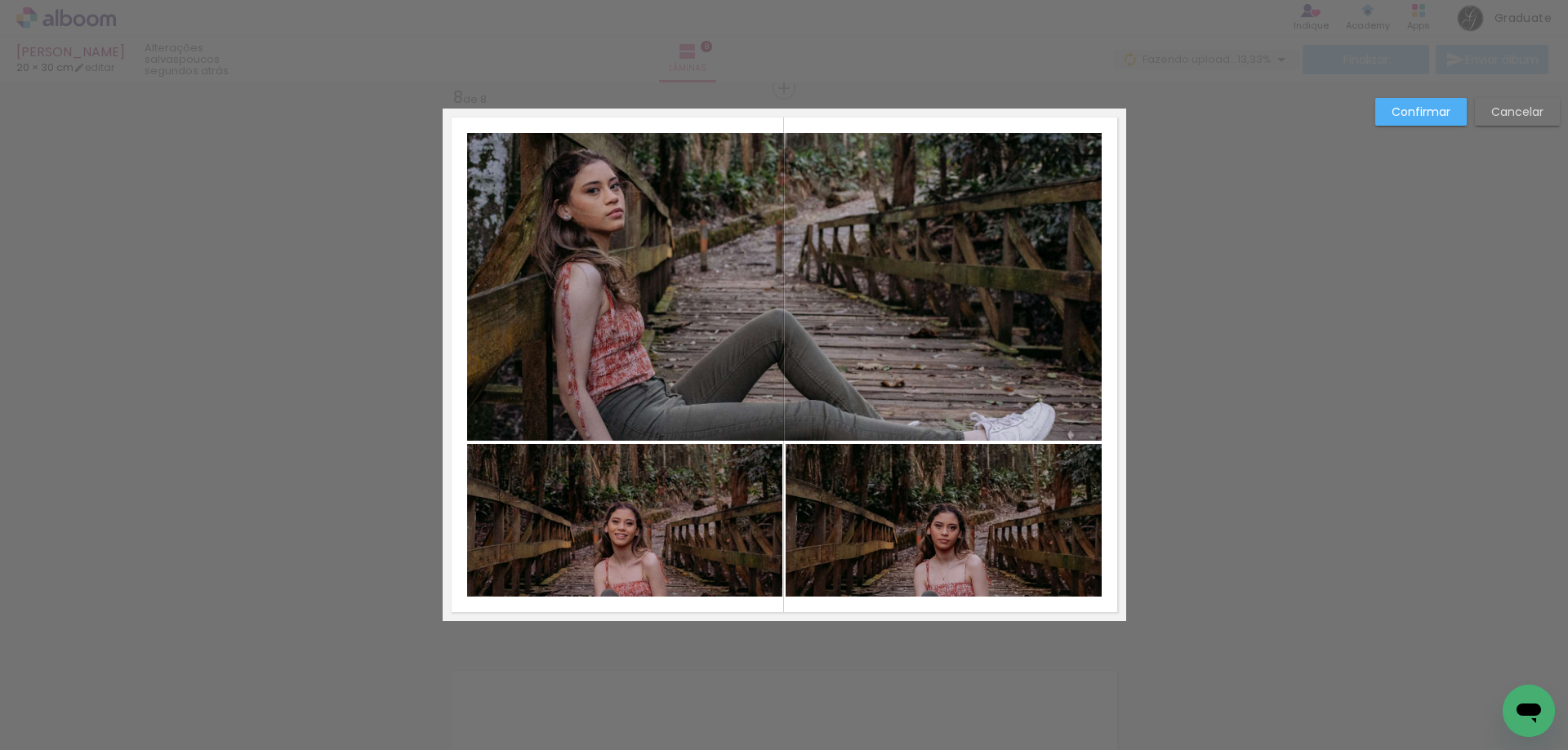
click at [867, 398] on quentale-photo at bounding box center [784, 286] width 634 height 307
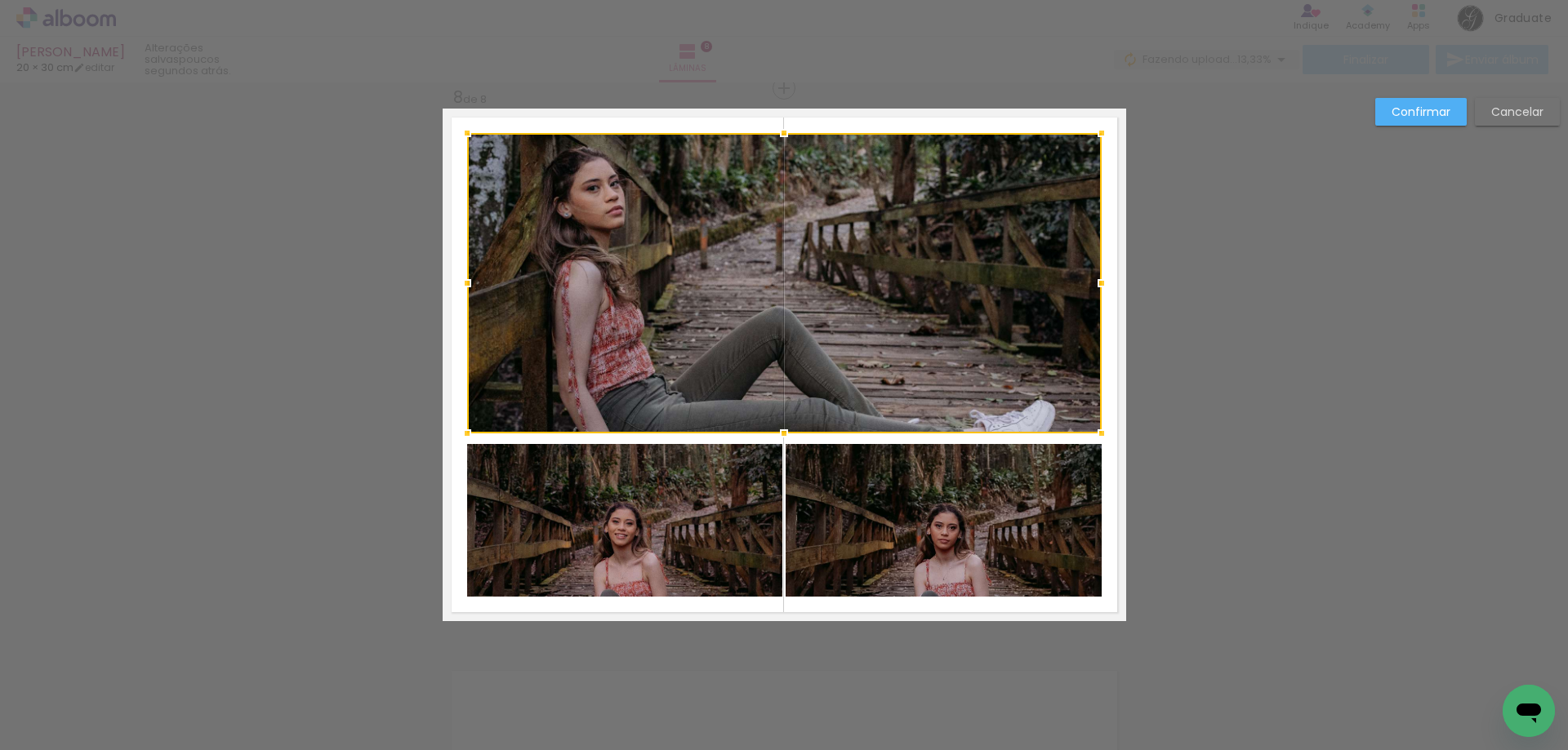
click at [784, 429] on div at bounding box center [784, 434] width 33 height 33
click at [1393, 102] on paper-button "Confirmar" at bounding box center [1420, 111] width 91 height 28
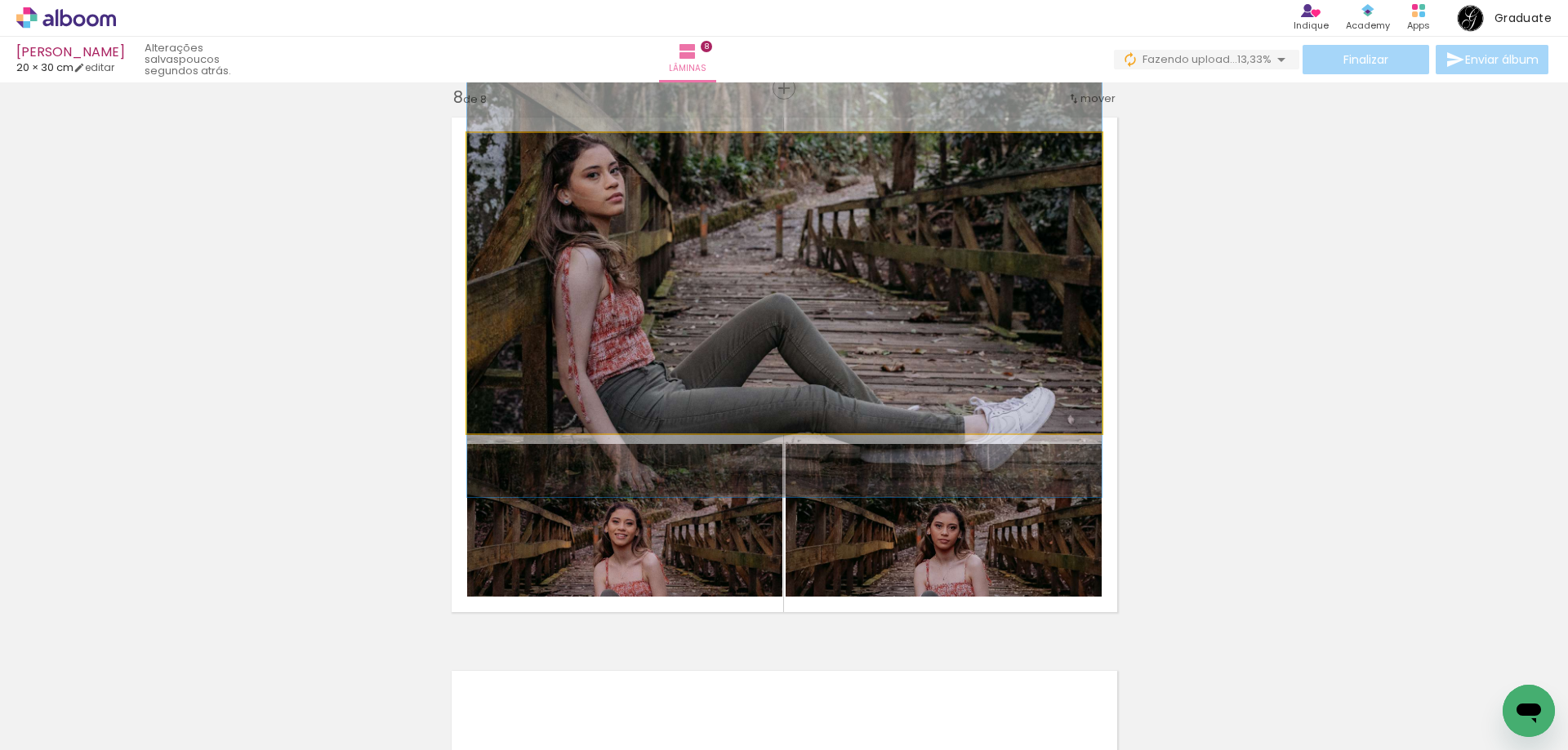
drag, startPoint x: 899, startPoint y: 307, endPoint x: 899, endPoint y: 293, distance: 14.0
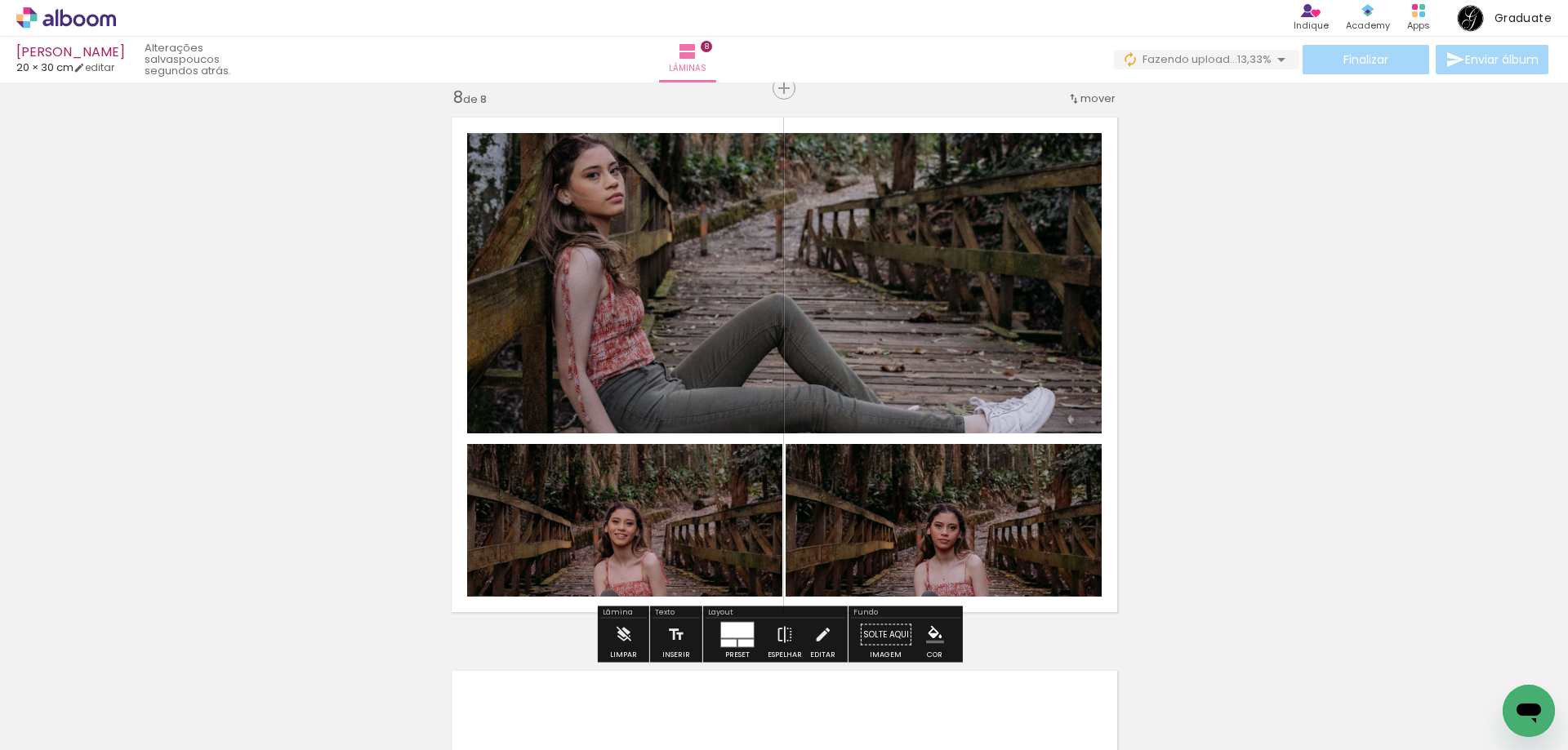
click at [726, 623] on div at bounding box center [738, 630] width 33 height 15
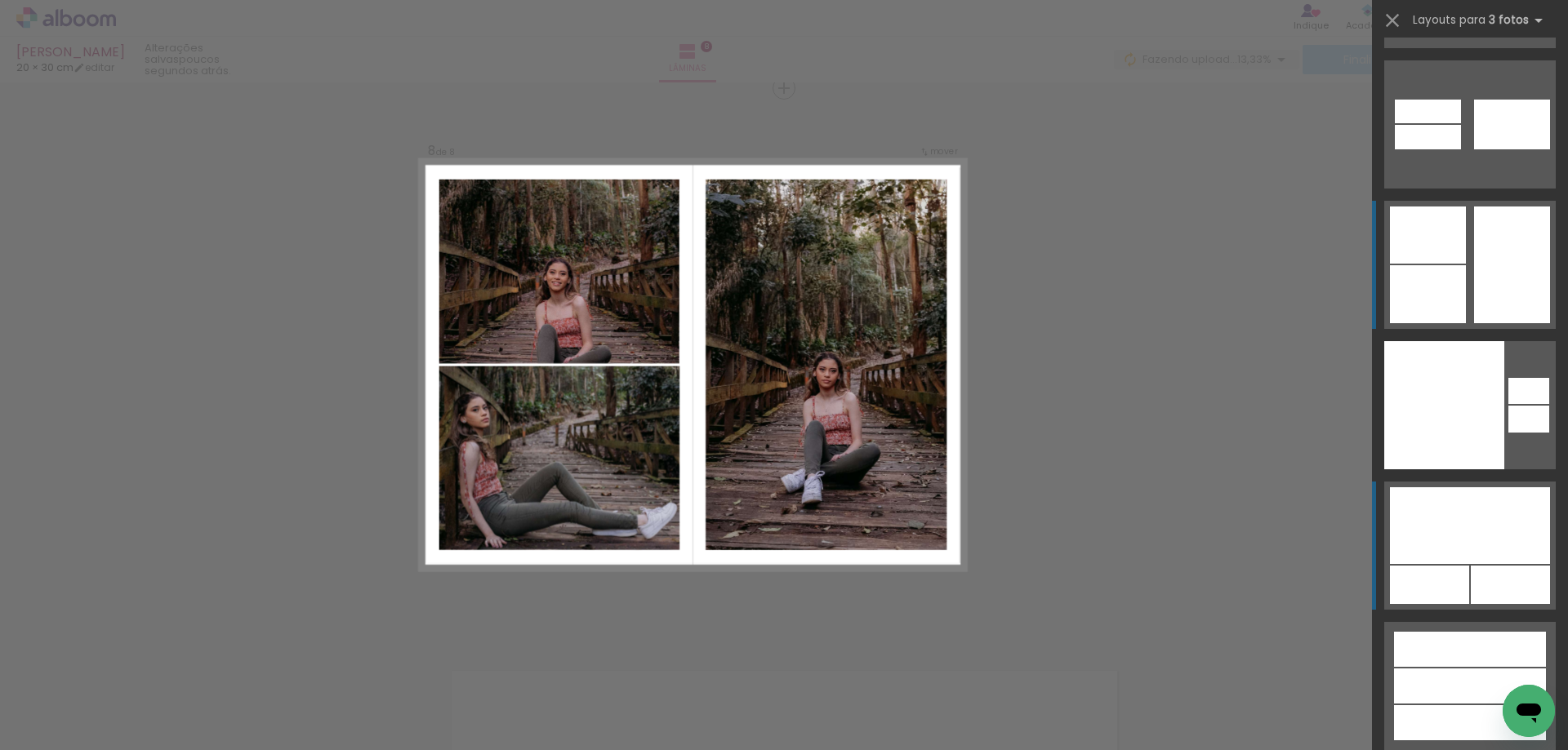
click at [1447, 669] on div at bounding box center [1469, 686] width 152 height 35
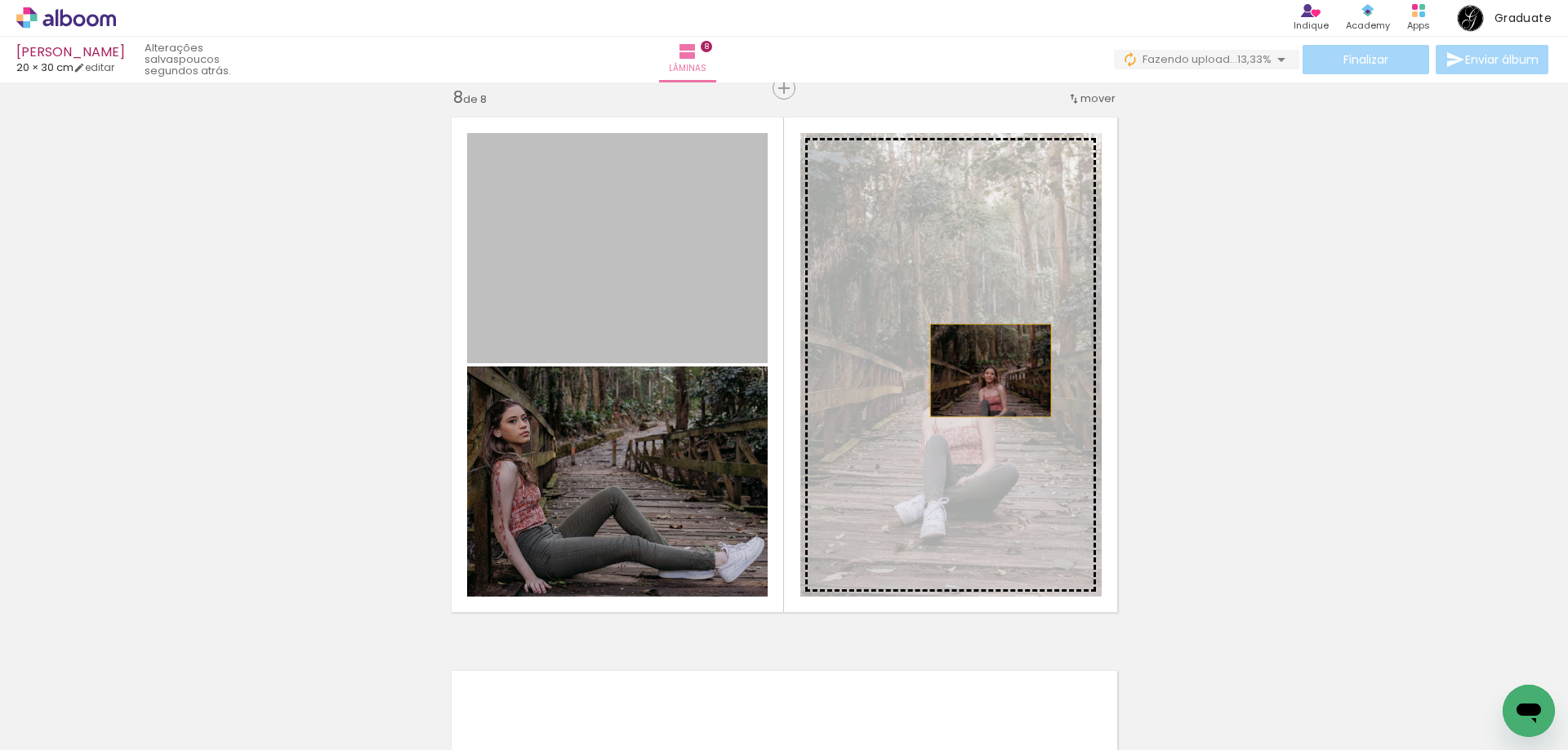
drag, startPoint x: 656, startPoint y: 319, endPoint x: 992, endPoint y: 374, distance: 340.5
click at [0, 0] on slot at bounding box center [0, 0] width 0 height 0
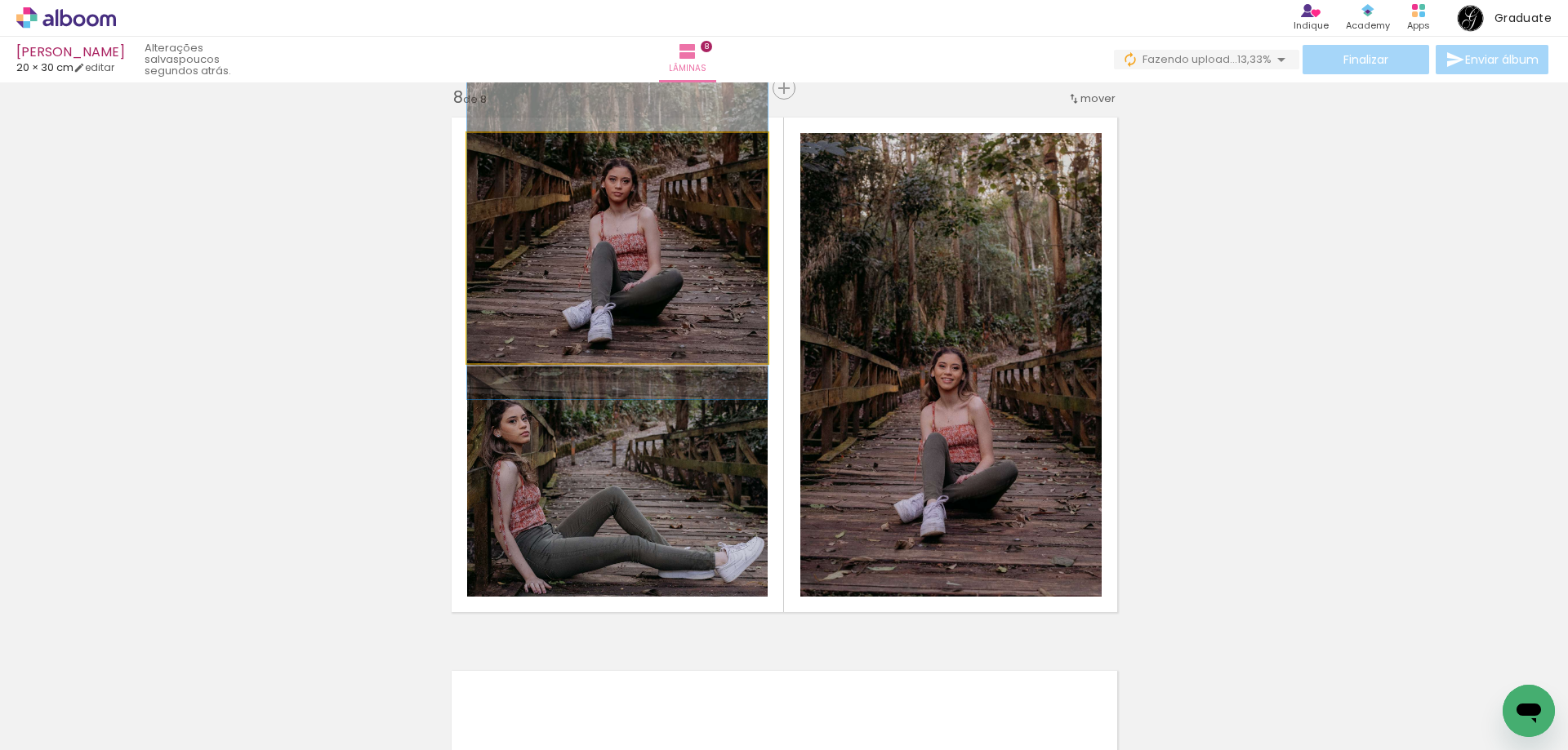
drag, startPoint x: 645, startPoint y: 285, endPoint x: 645, endPoint y: 212, distance: 73.0
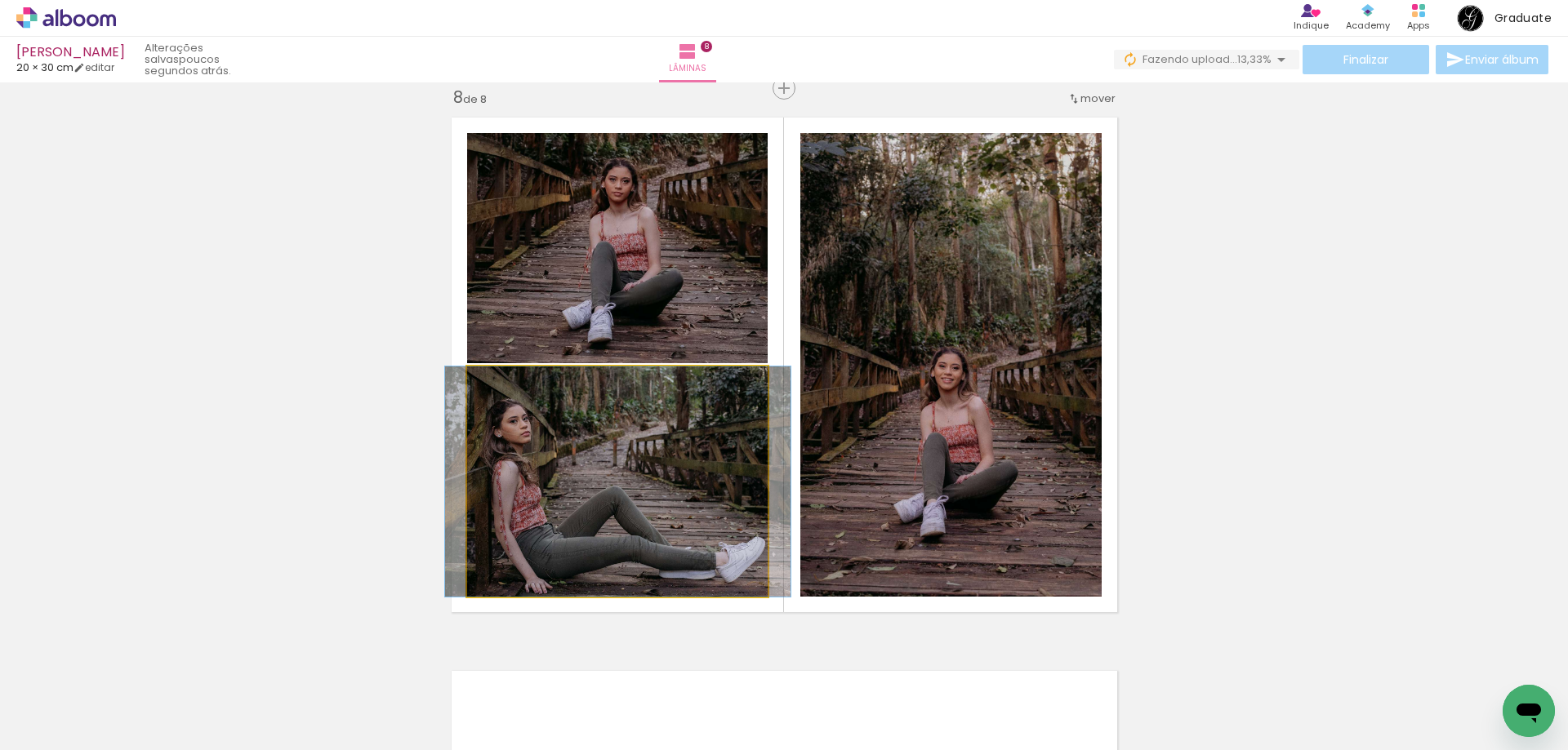
drag, startPoint x: 651, startPoint y: 456, endPoint x: 652, endPoint y: 440, distance: 16.0
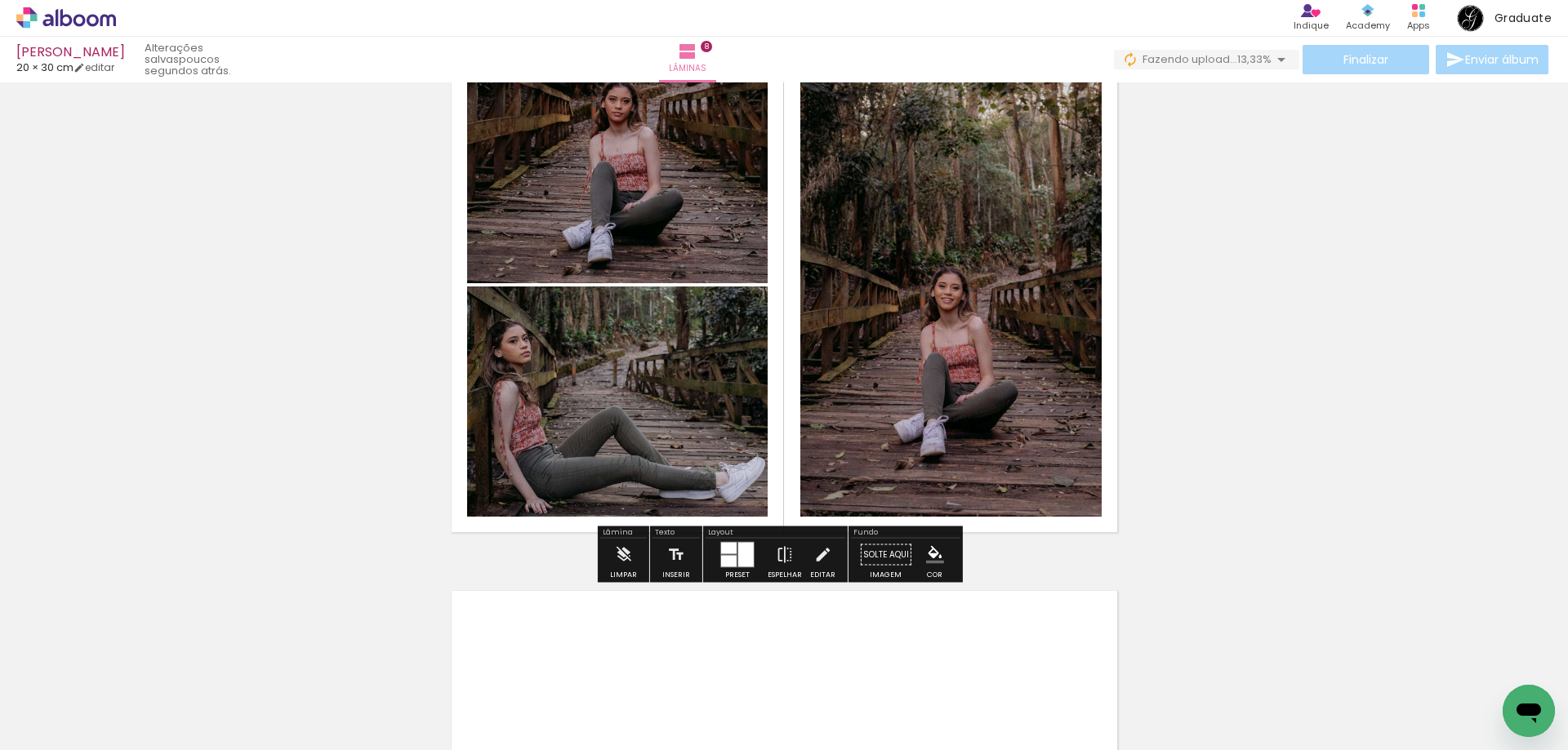
scroll to position [3978, 0]
click at [776, 546] on iron-icon at bounding box center [784, 554] width 18 height 33
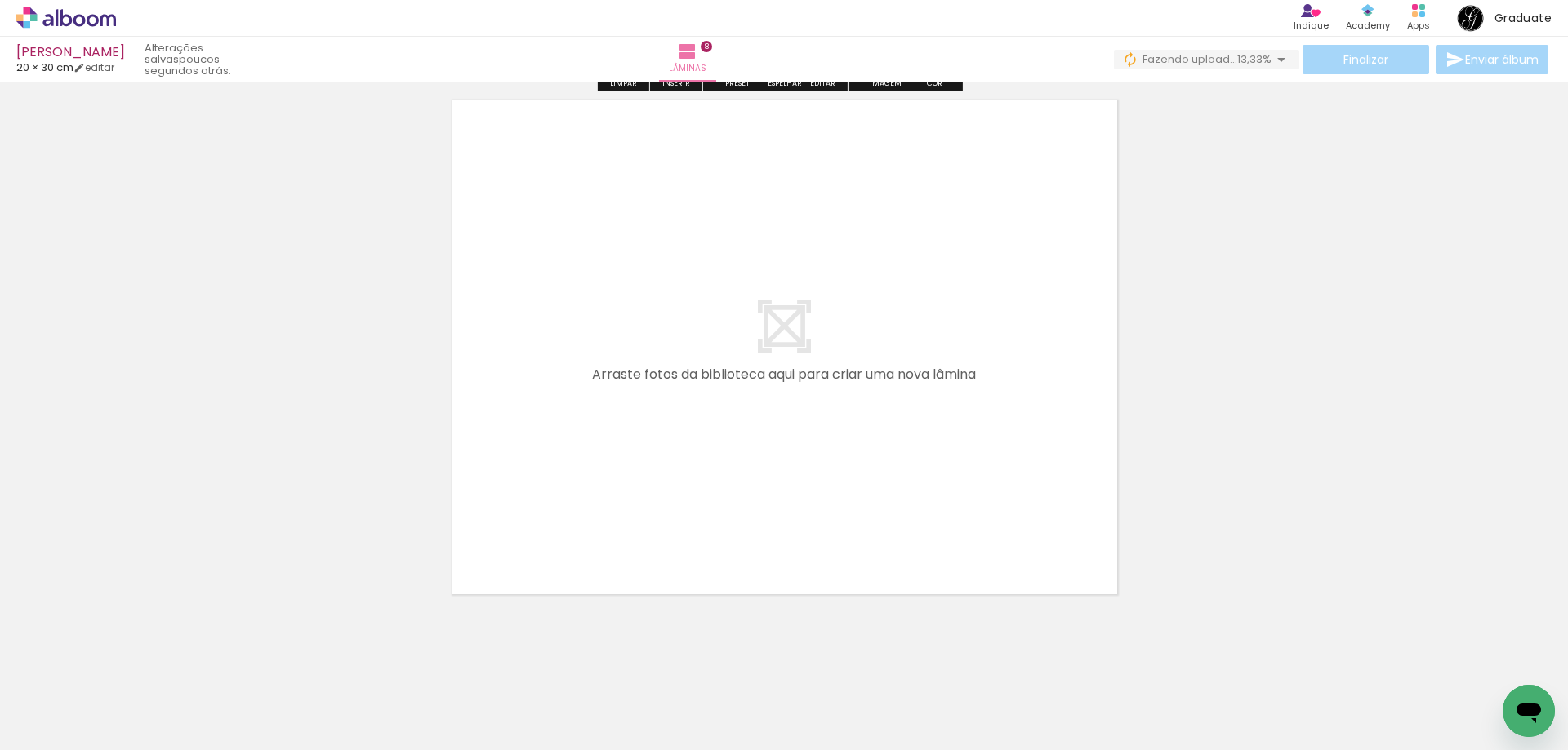
scroll to position [4480, 0]
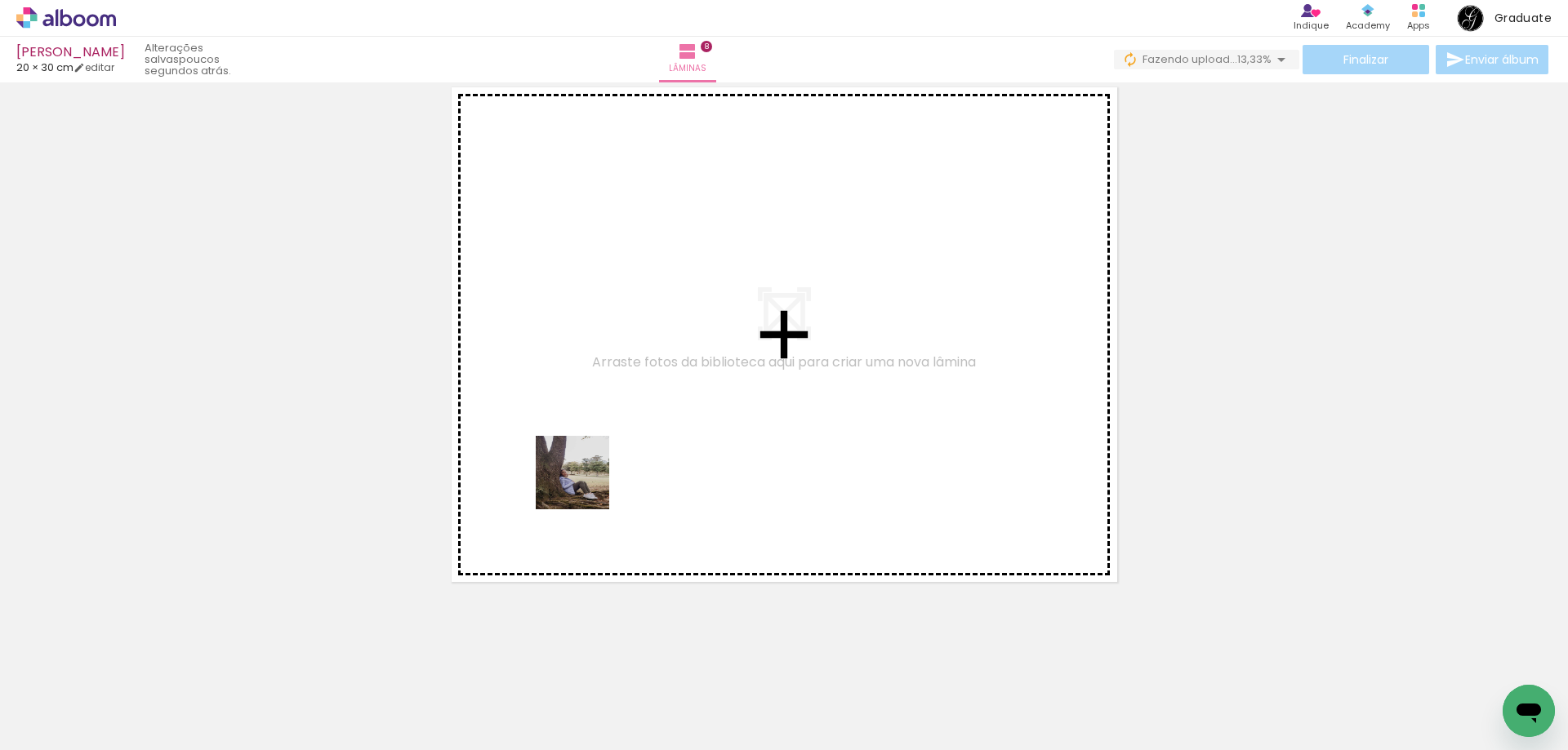
drag, startPoint x: 175, startPoint y: 716, endPoint x: 443, endPoint y: 617, distance: 285.7
click at [640, 453] on quentale-workspace at bounding box center [784, 375] width 1568 height 750
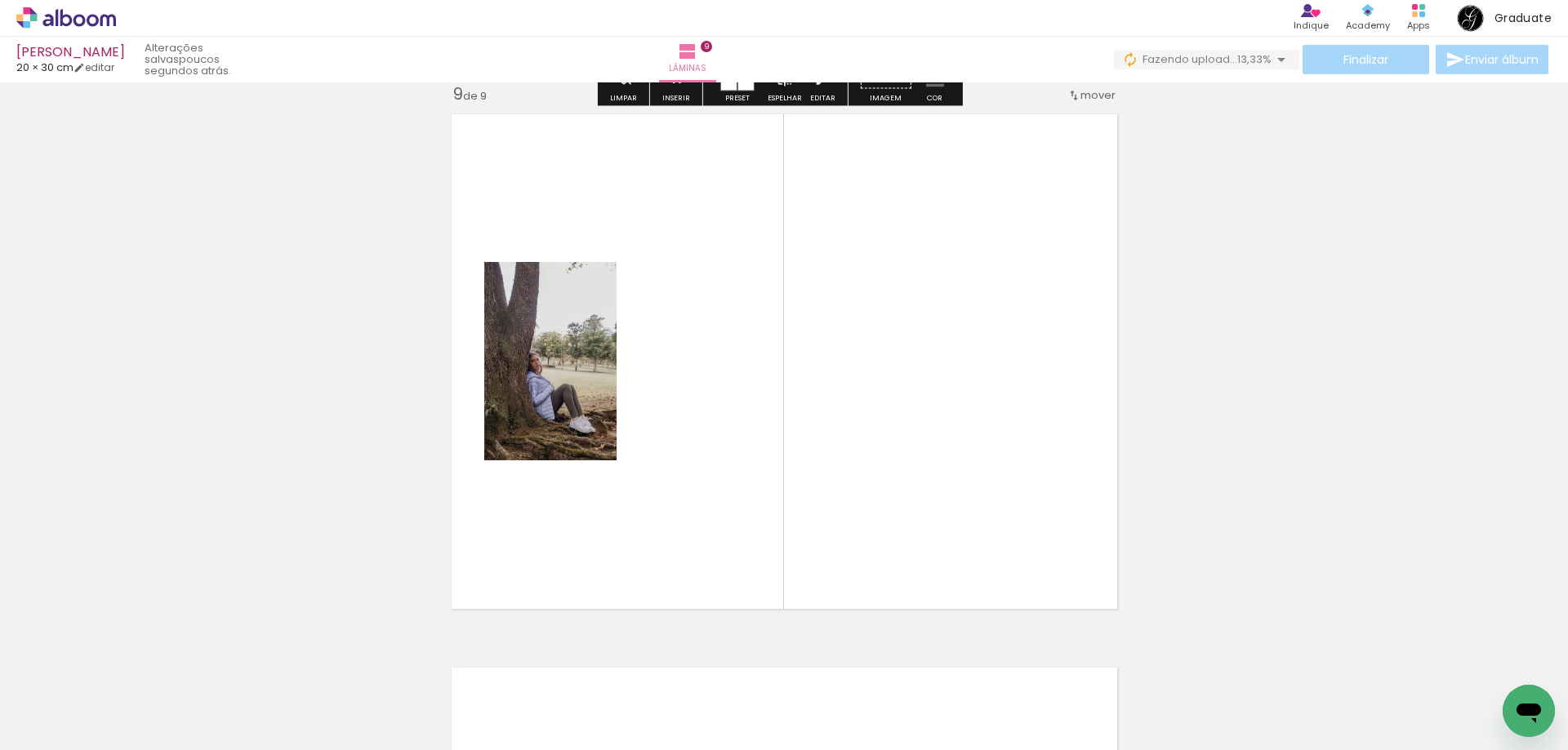
scroll to position [4450, 0]
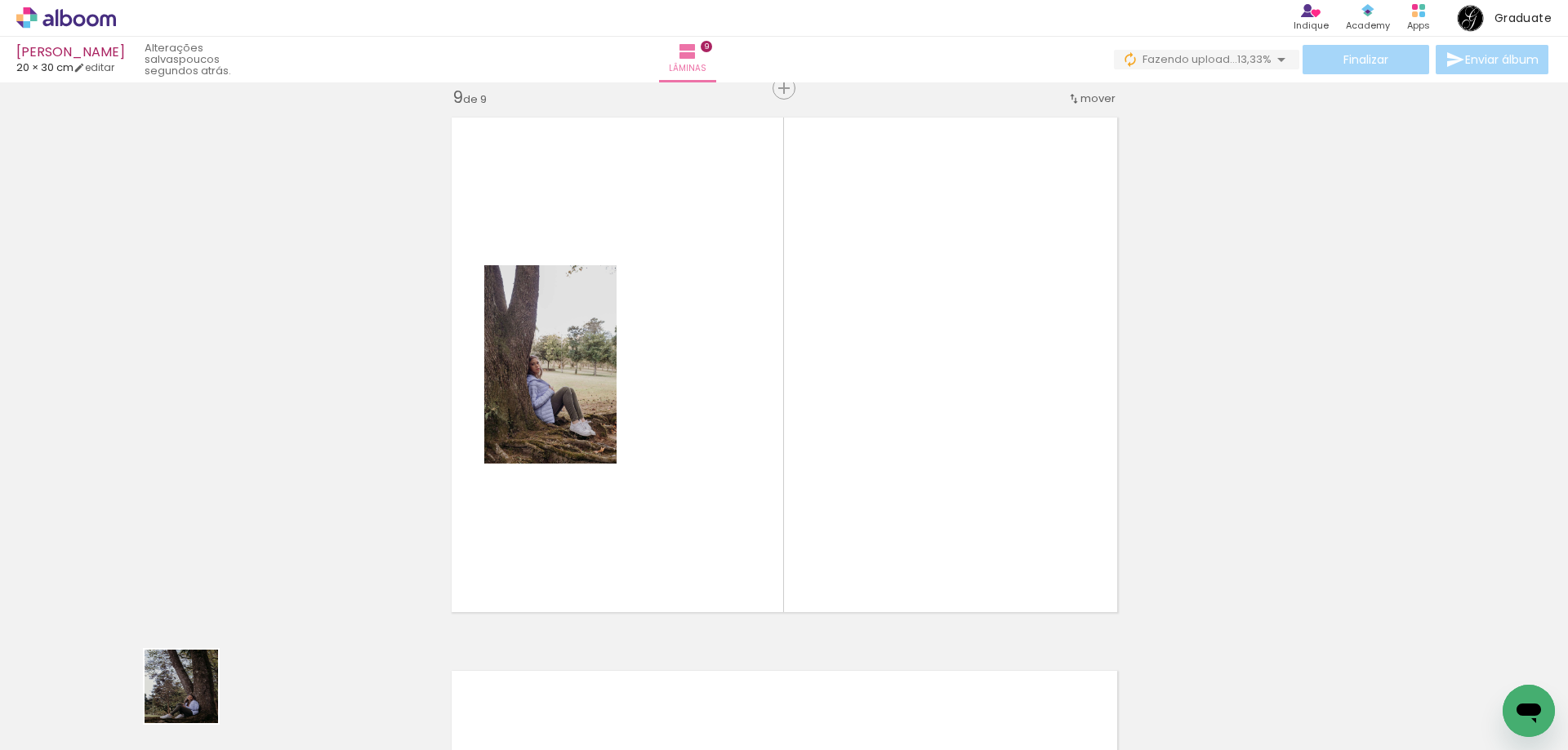
drag, startPoint x: 193, startPoint y: 699, endPoint x: 815, endPoint y: 402, distance: 689.3
click at [815, 402] on quentale-workspace at bounding box center [784, 375] width 1568 height 750
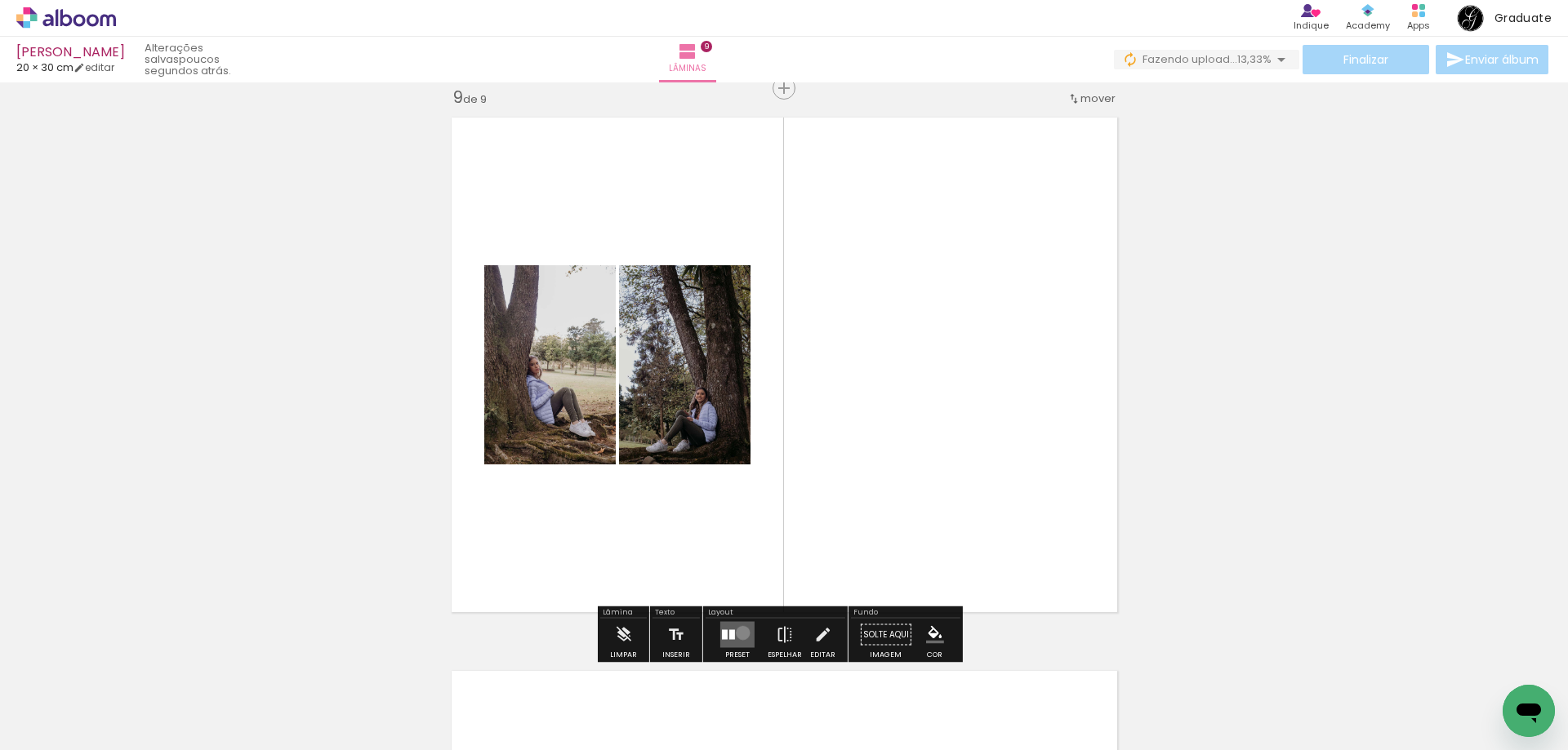
click at [739, 633] on quentale-layouter at bounding box center [738, 635] width 34 height 26
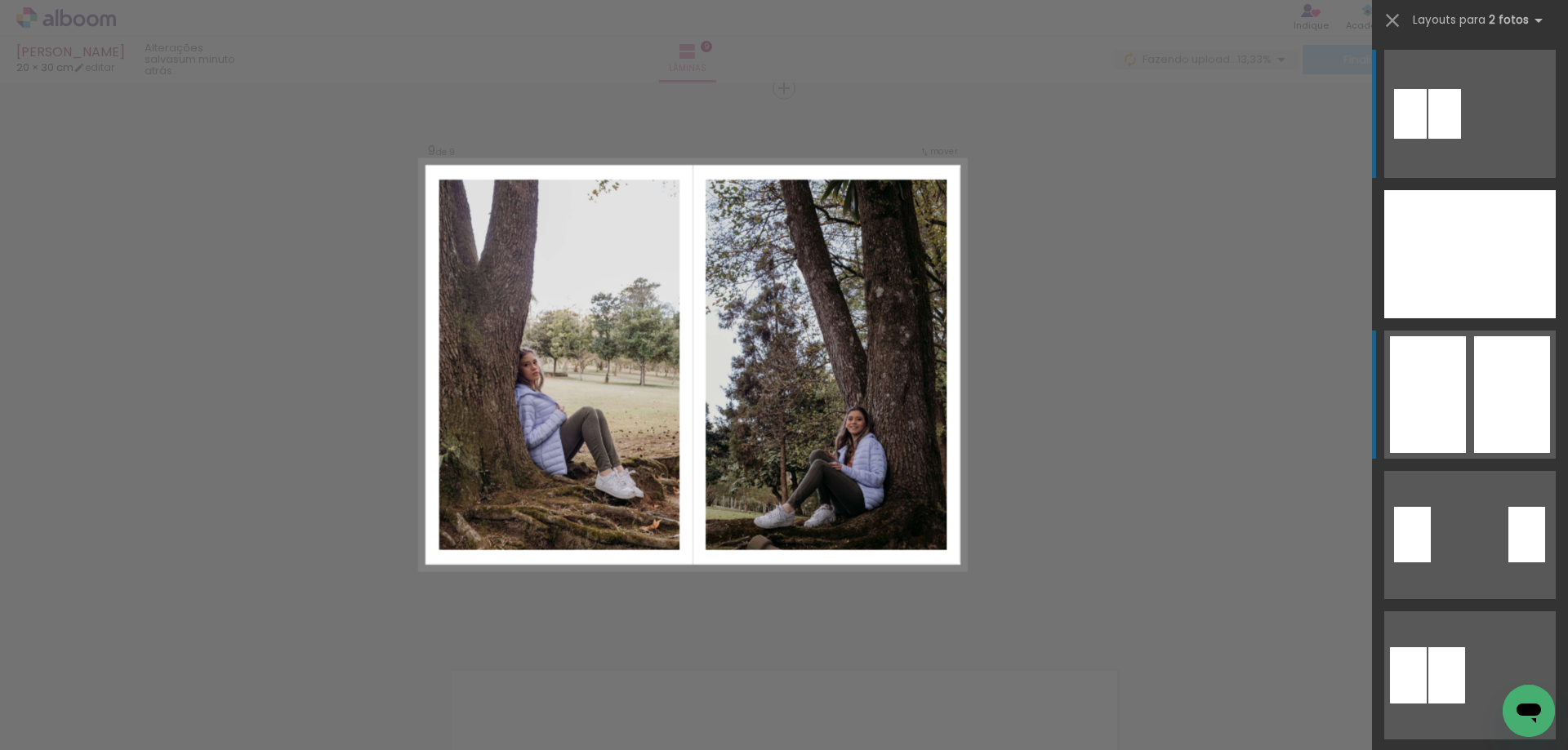
click at [1488, 318] on div at bounding box center [1512, 255] width 86 height 128
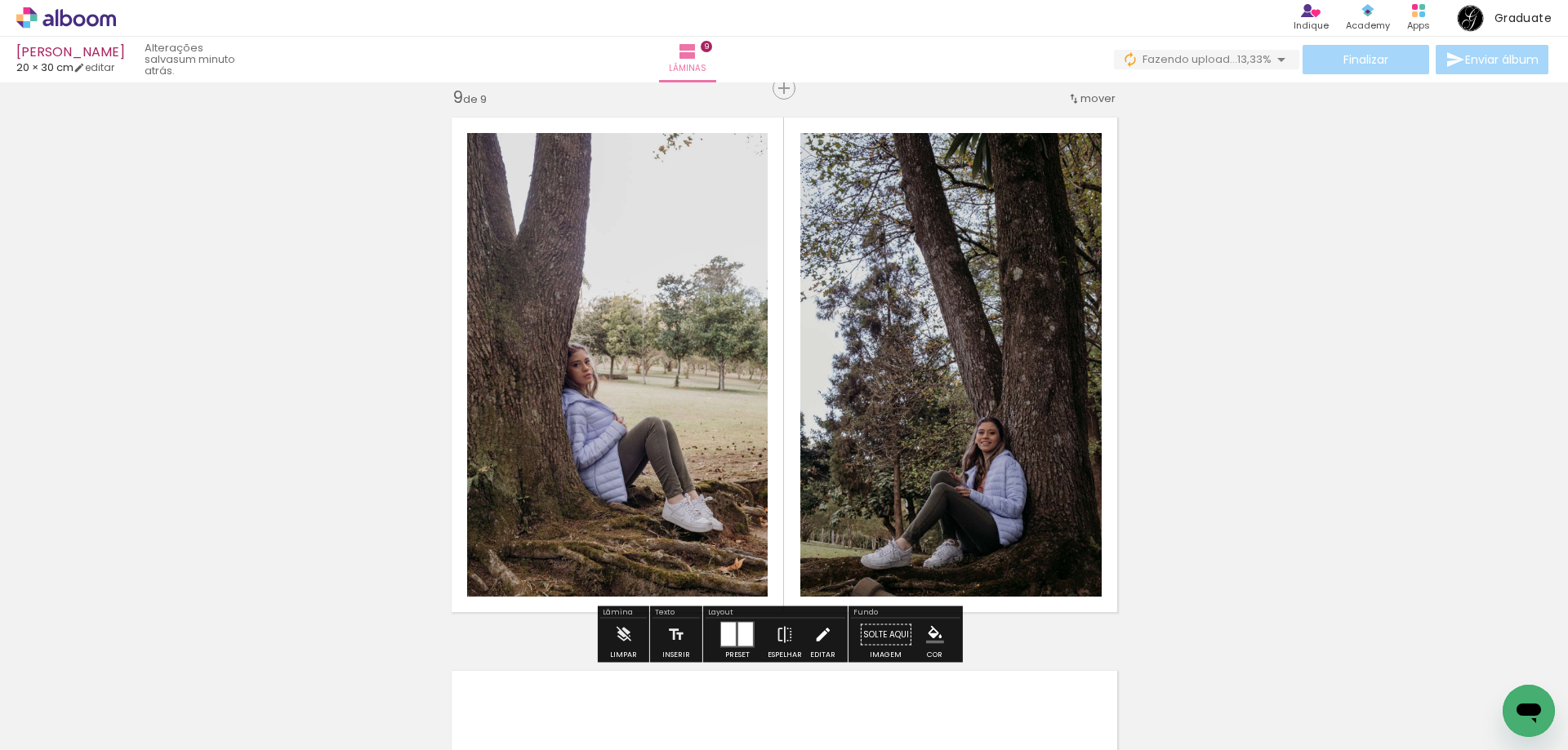
click at [813, 633] on iron-icon at bounding box center [822, 635] width 18 height 33
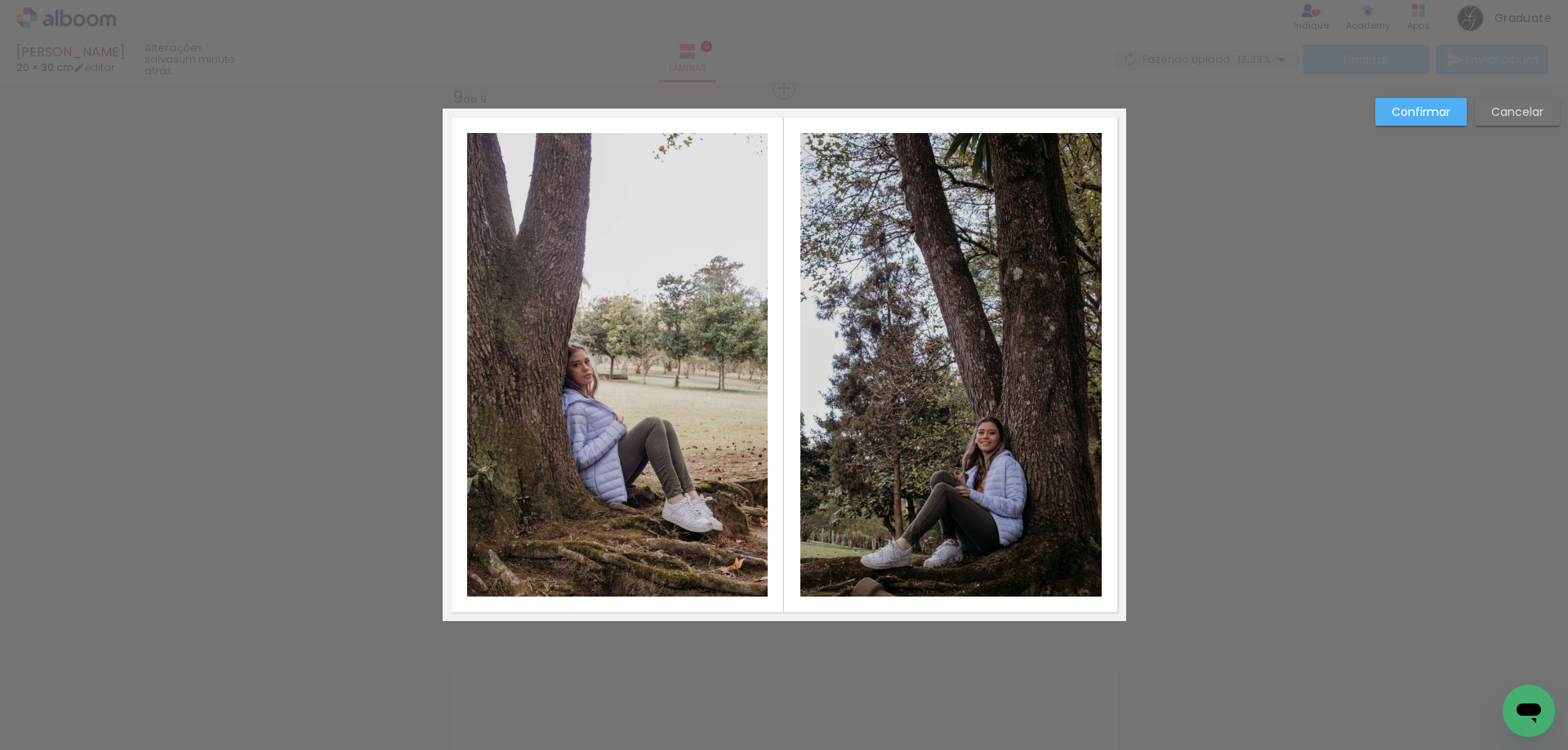
click at [661, 406] on quentale-photo at bounding box center [618, 365] width 301 height 464
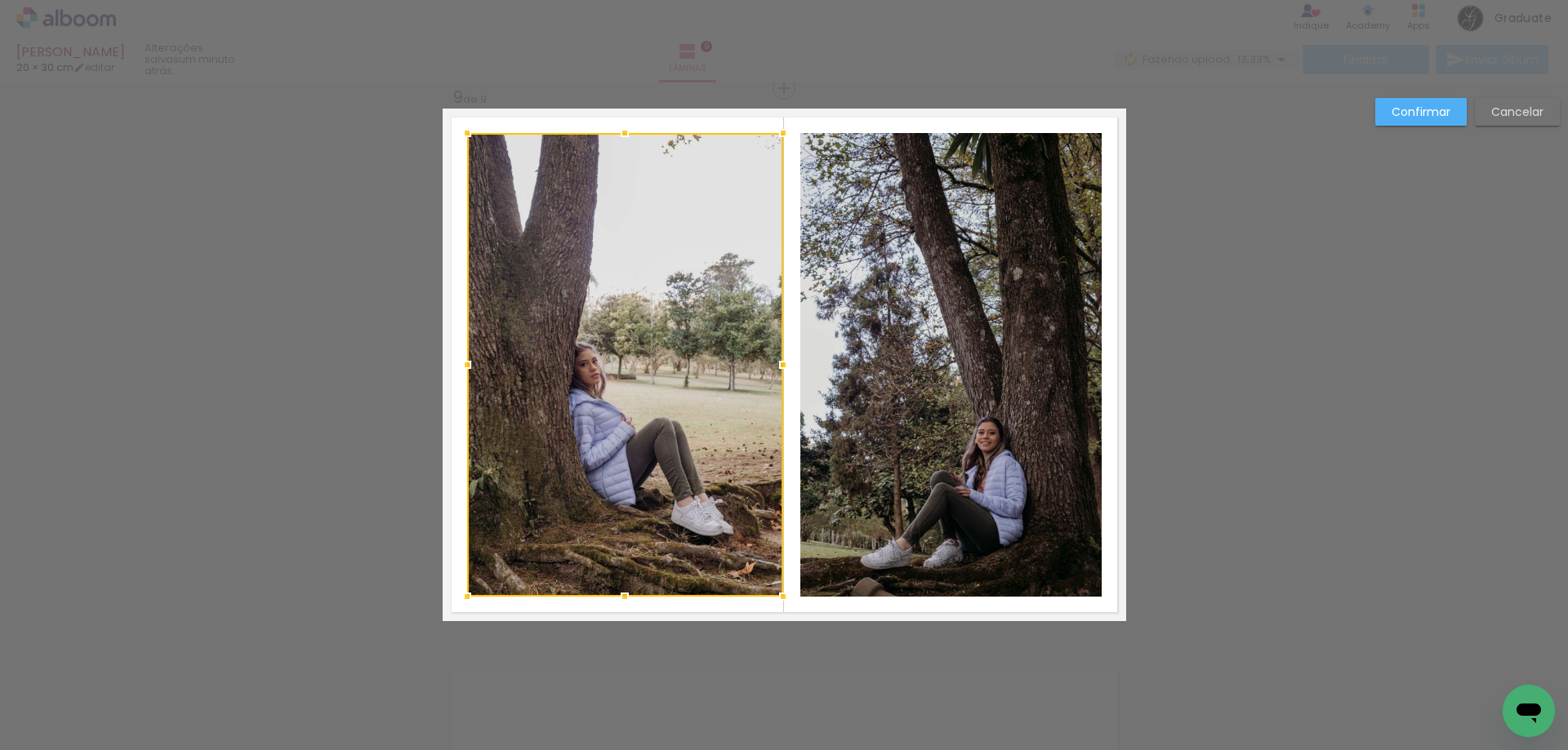
drag, startPoint x: 760, startPoint y: 370, endPoint x: 775, endPoint y: 369, distance: 15.0
click at [775, 369] on div at bounding box center [783, 365] width 33 height 33
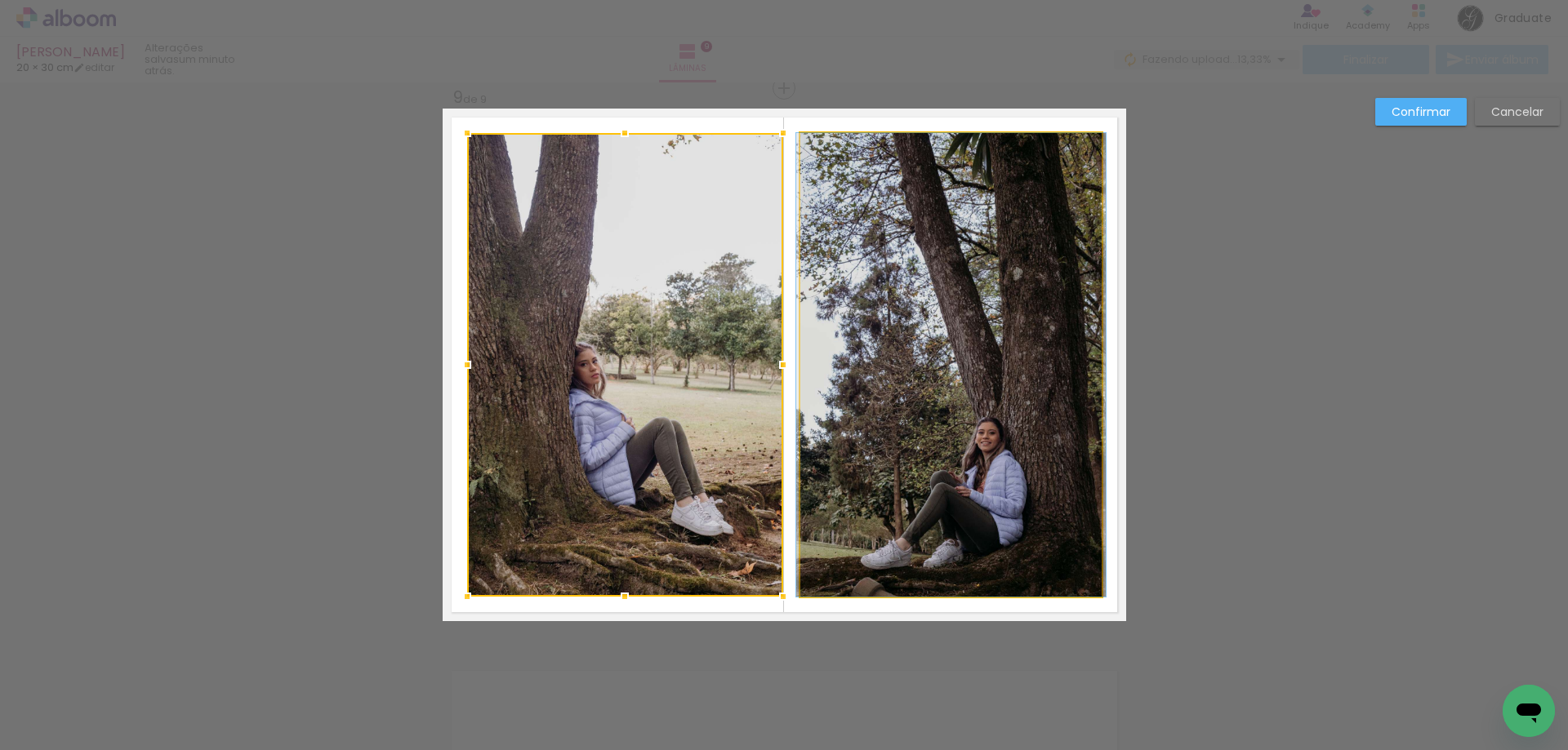
click at [851, 350] on quentale-photo at bounding box center [950, 365] width 302 height 464
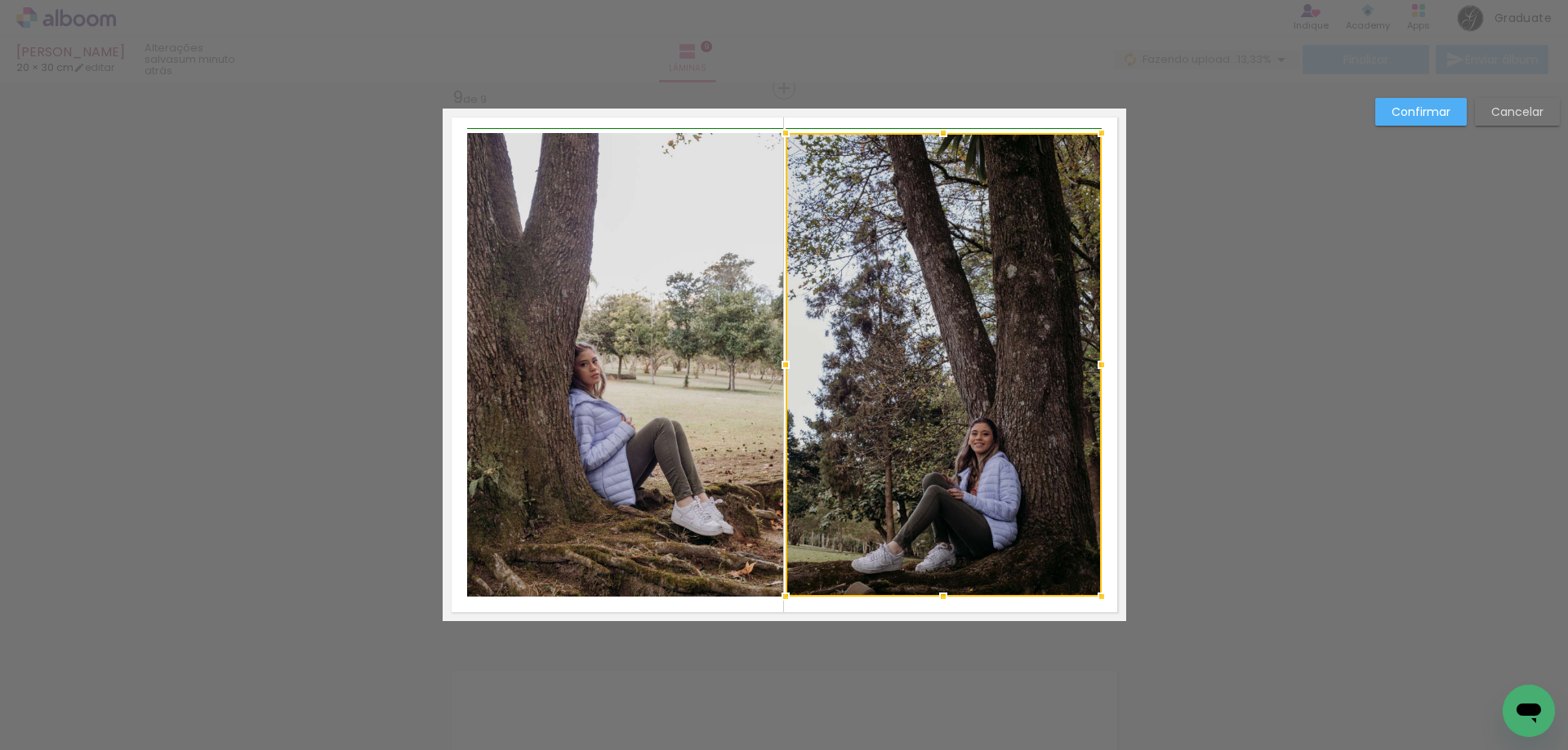
drag, startPoint x: 803, startPoint y: 375, endPoint x: 792, endPoint y: 375, distance: 11.0
click at [792, 375] on div at bounding box center [785, 365] width 33 height 33
click at [1378, 111] on paper-button "Confirmar" at bounding box center [1420, 111] width 91 height 28
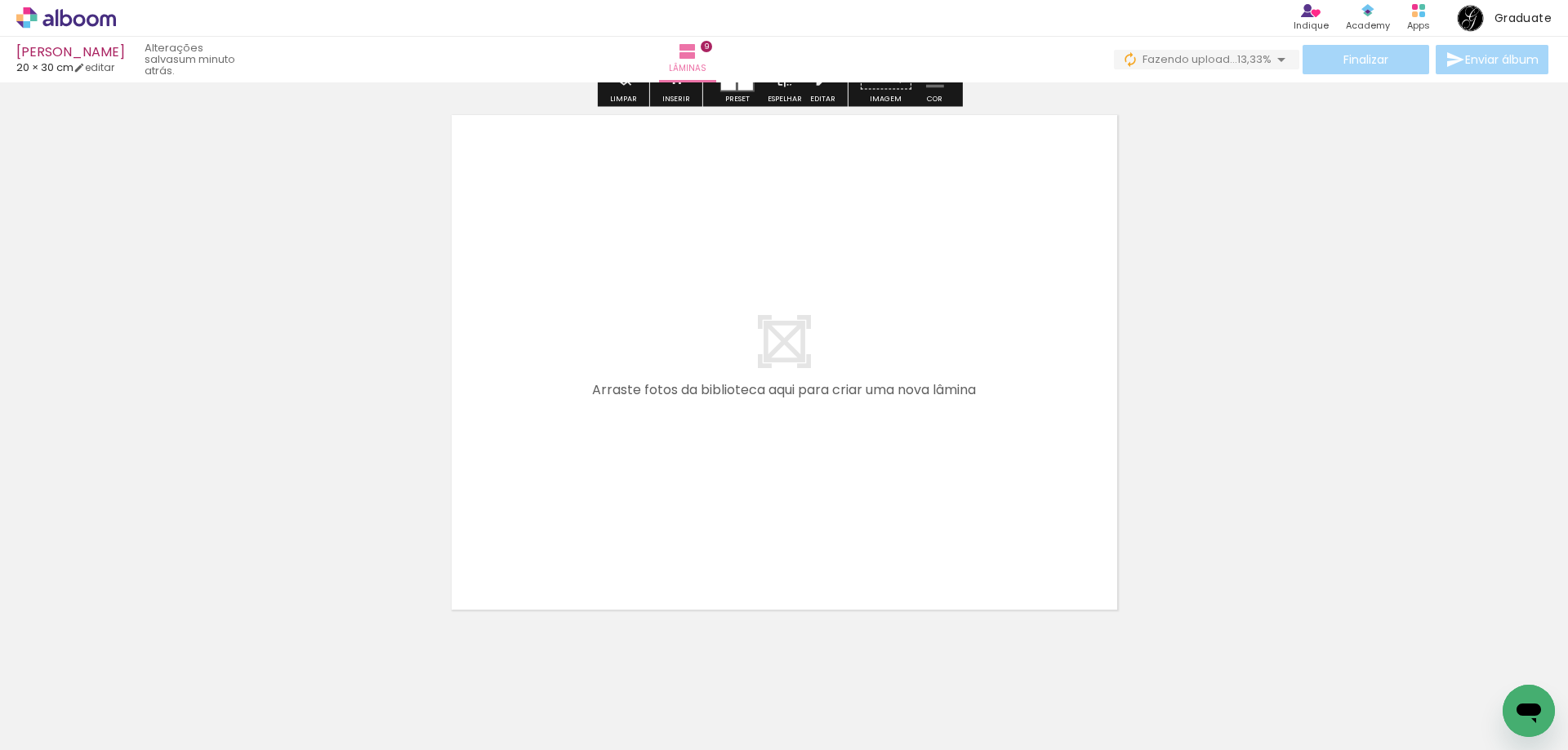
scroll to position [5022, 0]
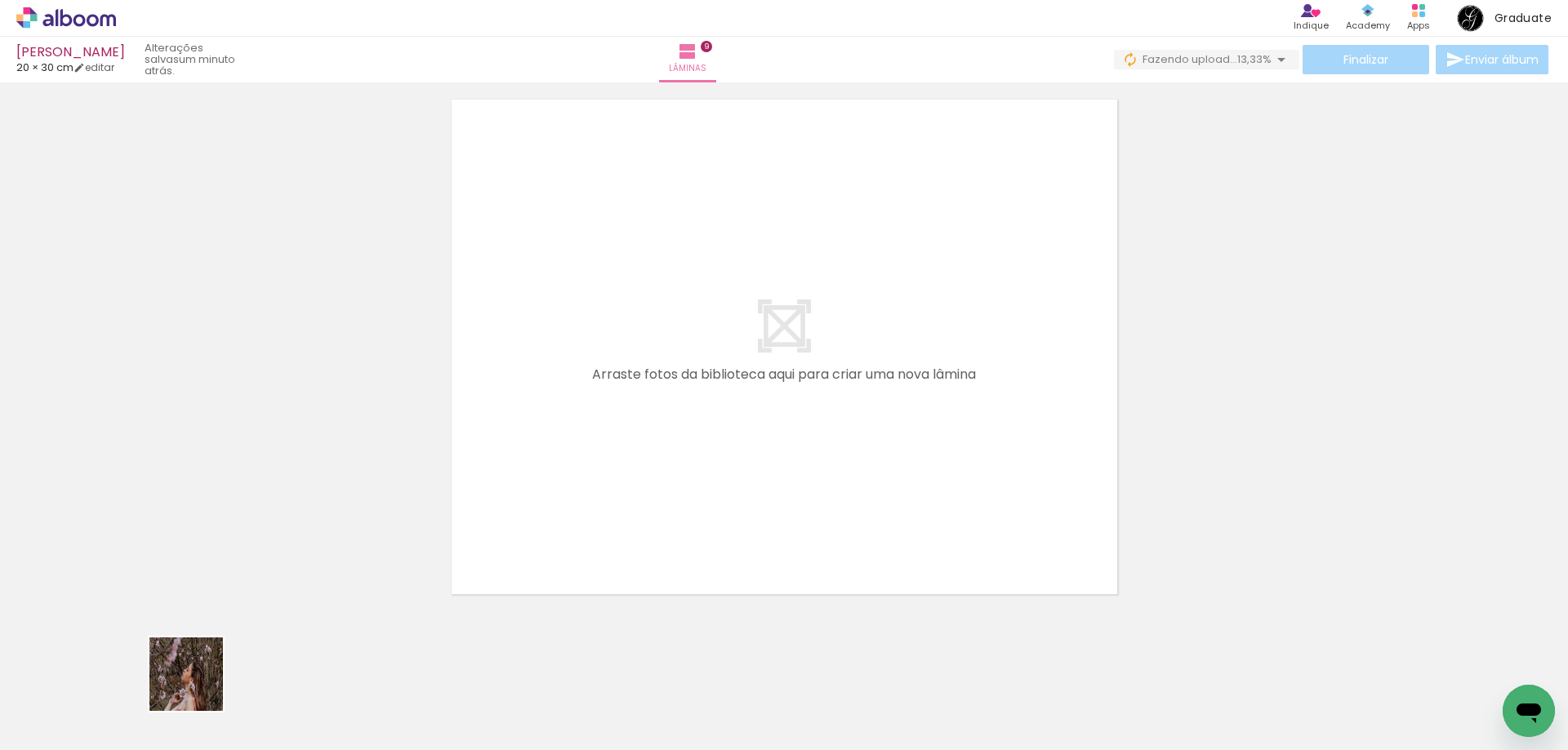
drag, startPoint x: 178, startPoint y: 700, endPoint x: 371, endPoint y: 661, distance: 196.9
click at [646, 445] on quentale-workspace at bounding box center [784, 375] width 1568 height 750
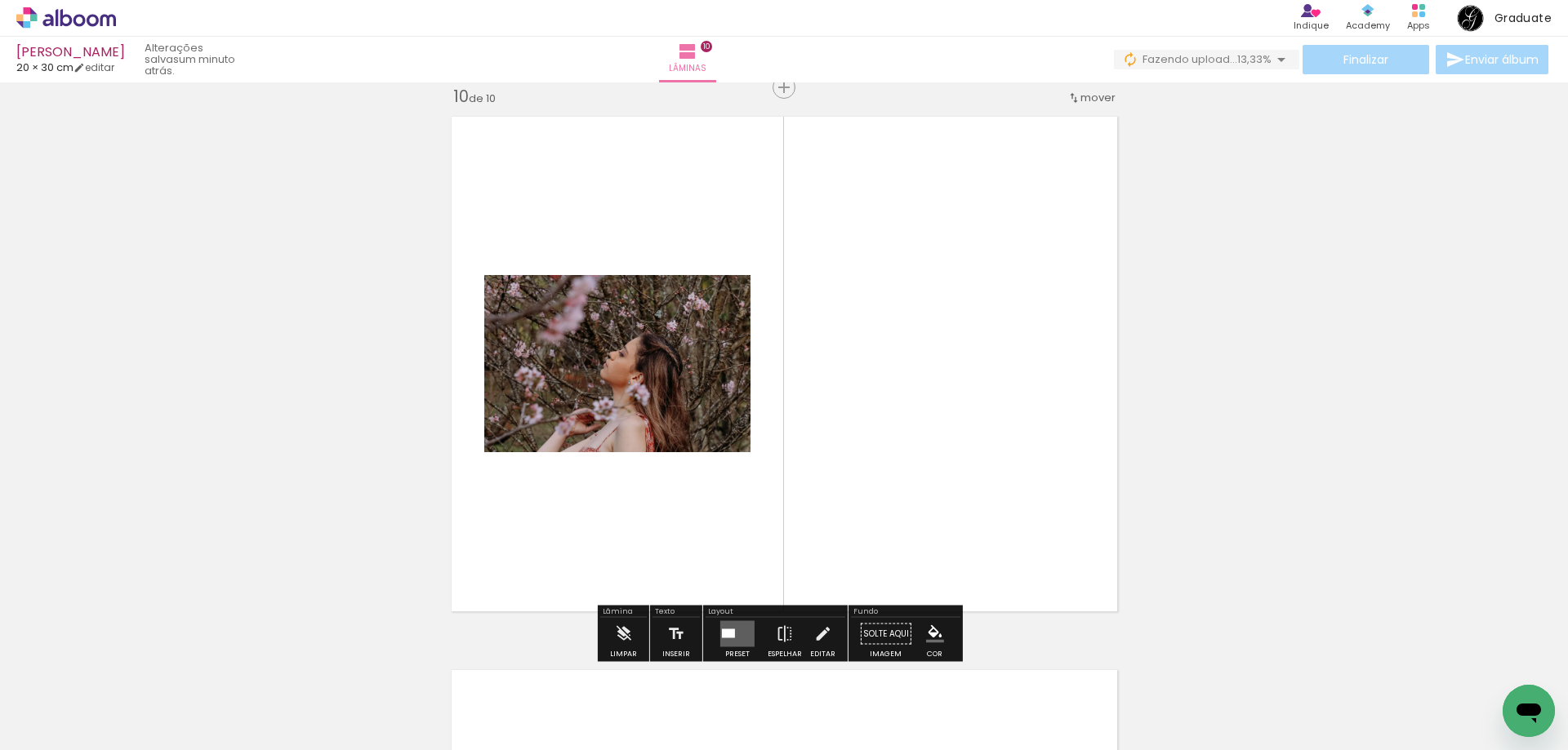
scroll to position [5004, 0]
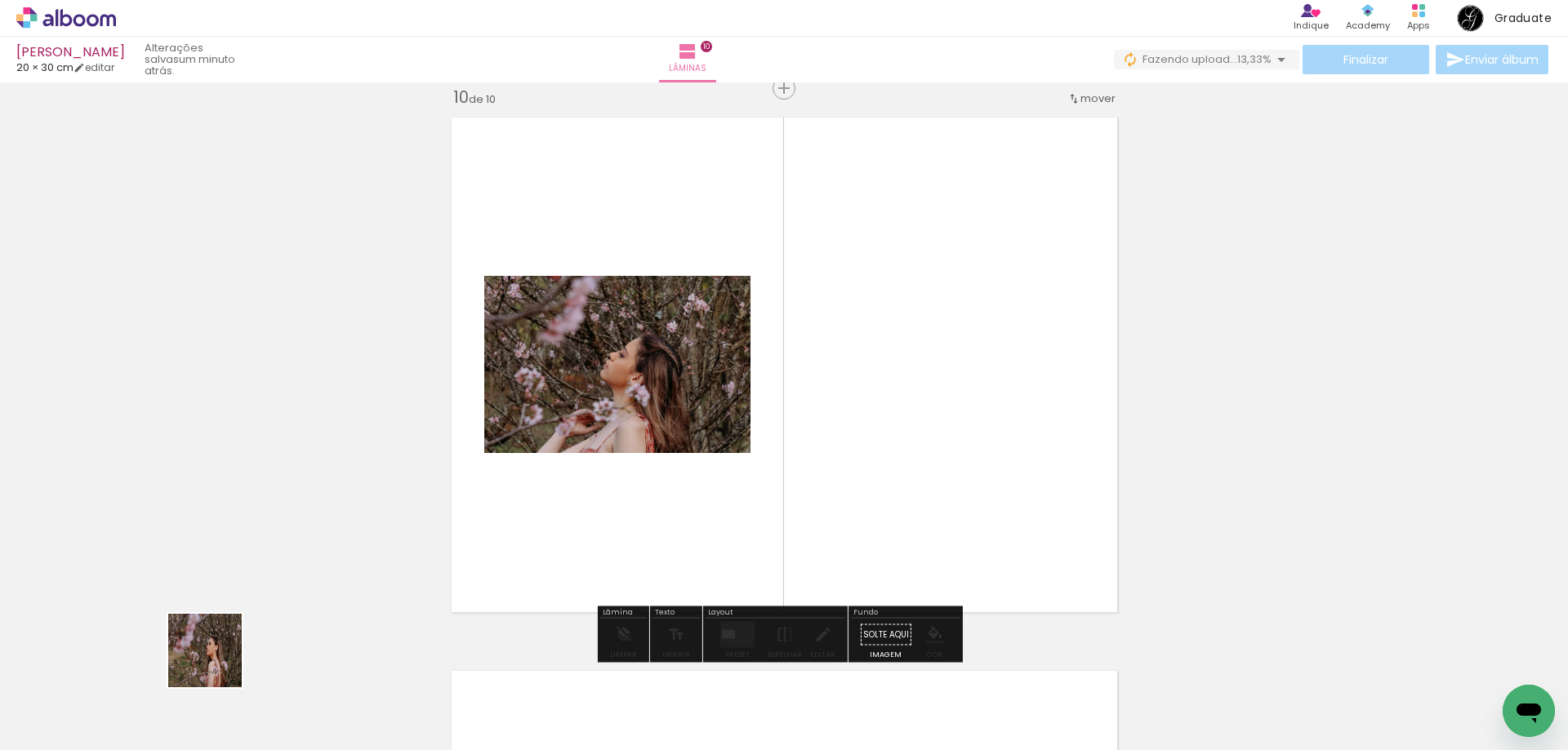
drag, startPoint x: 217, startPoint y: 663, endPoint x: 634, endPoint y: 527, distance: 438.6
click at [774, 369] on quentale-workspace at bounding box center [784, 375] width 1568 height 750
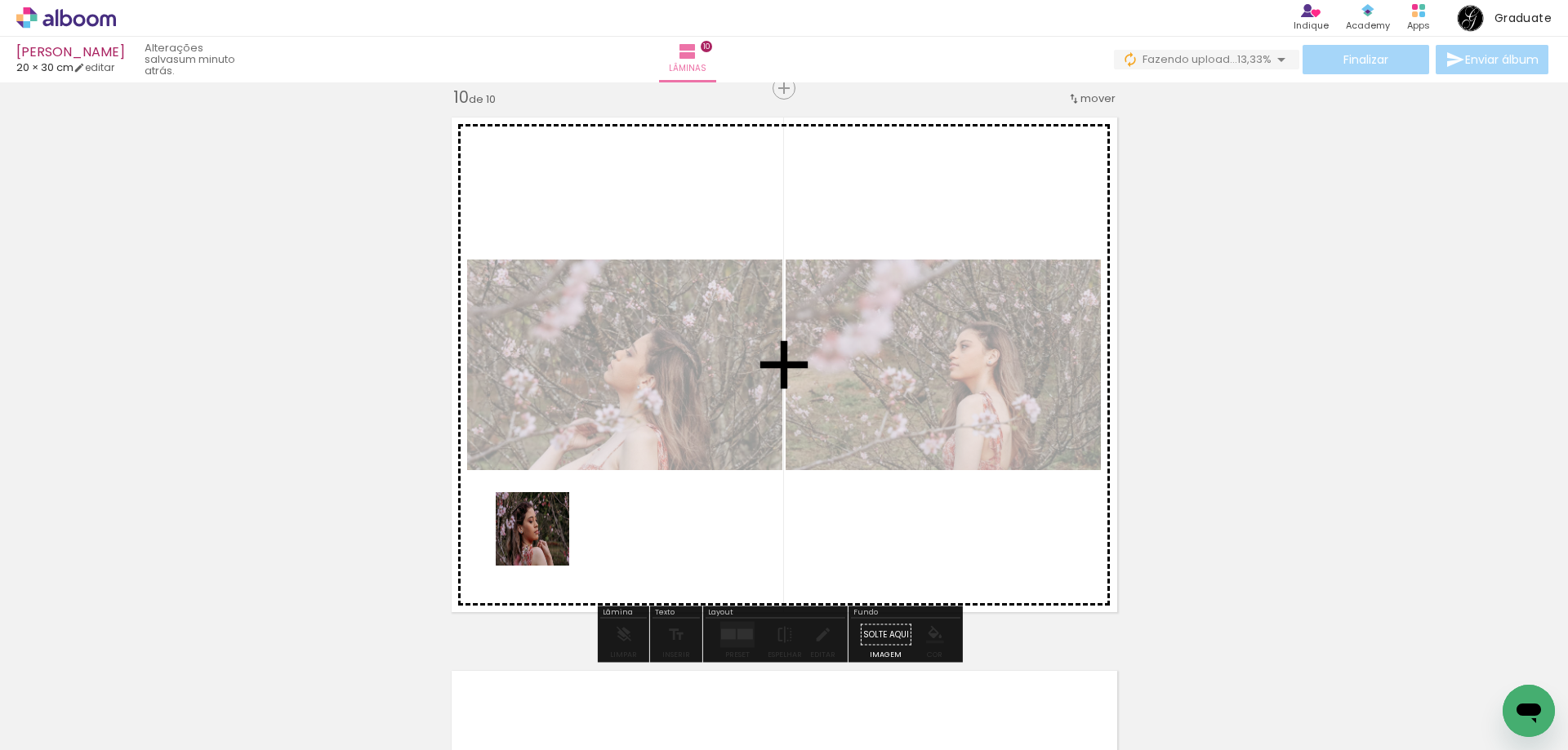
drag, startPoint x: 208, startPoint y: 684, endPoint x: 794, endPoint y: 585, distance: 594.3
click at [833, 415] on quentale-workspace at bounding box center [784, 375] width 1568 height 750
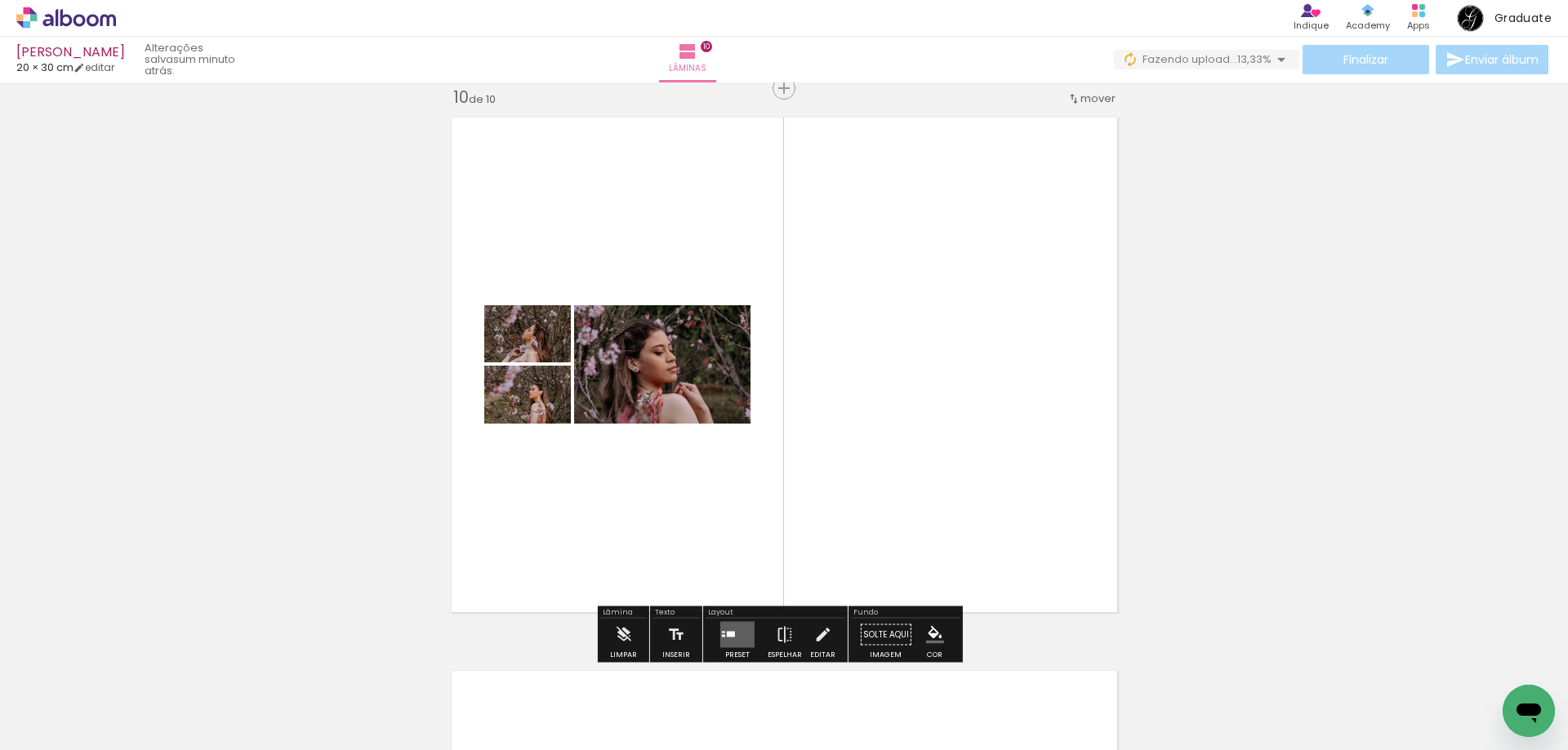
click at [727, 628] on quentale-layouter at bounding box center [738, 635] width 34 height 26
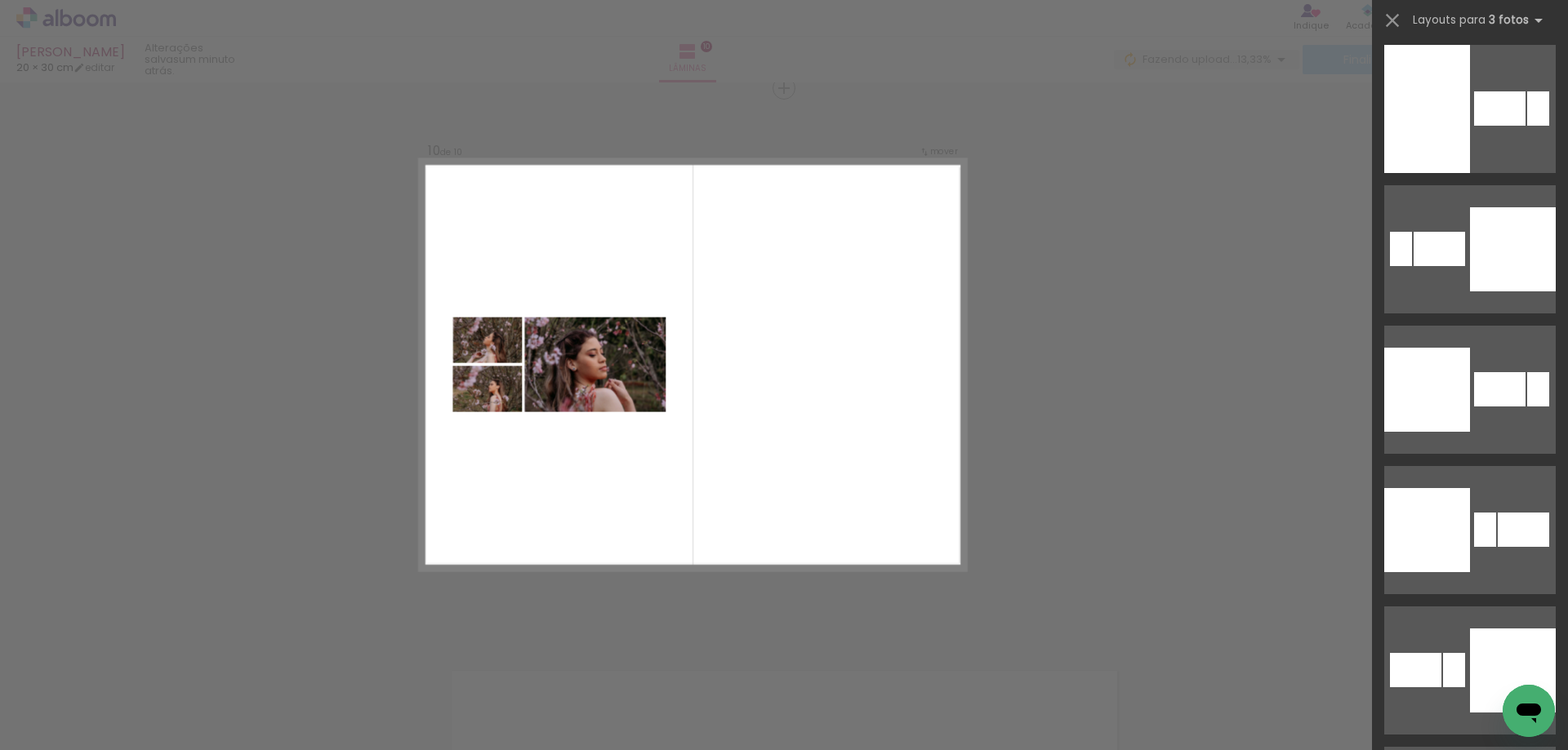
scroll to position [14451, 0]
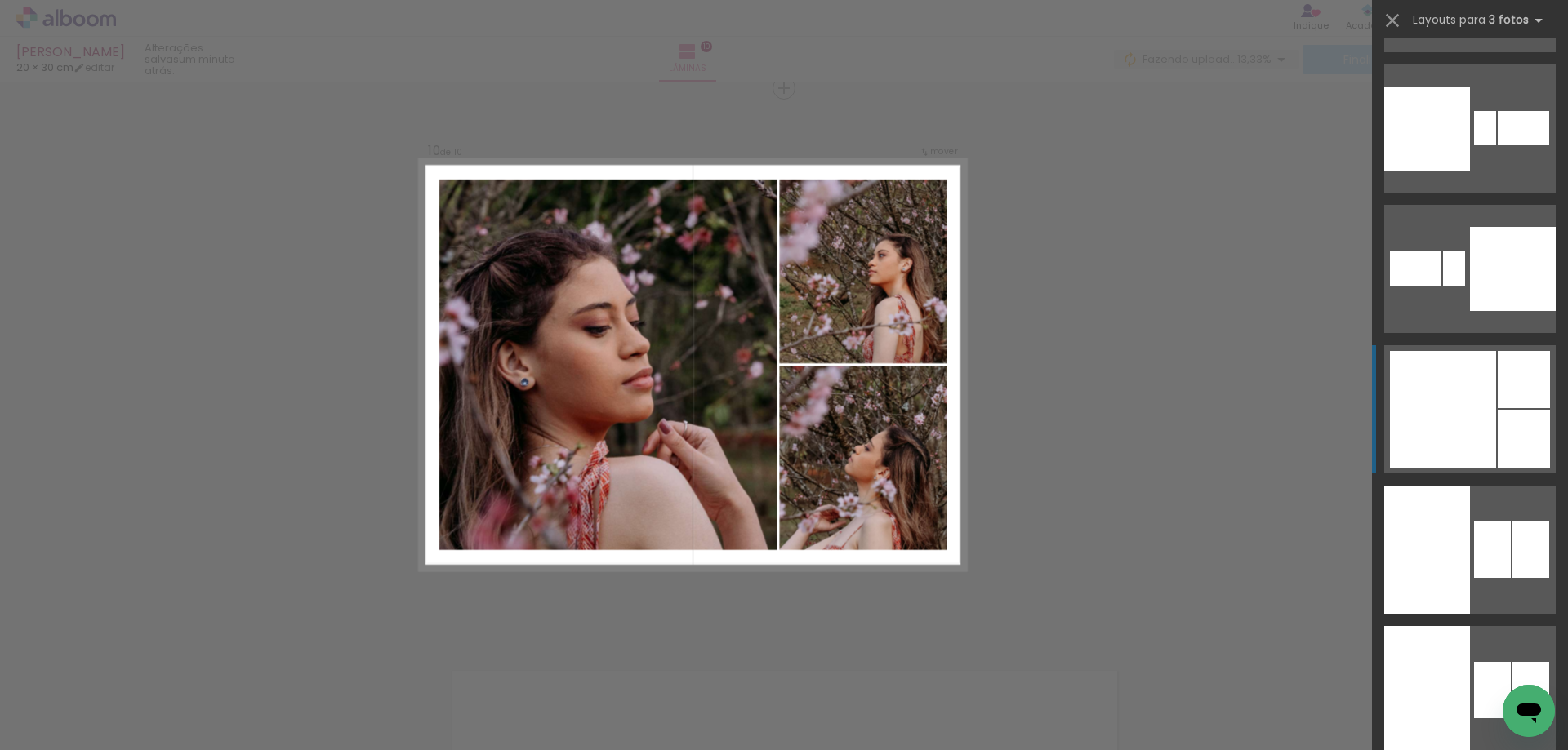
click at [1437, 396] on div at bounding box center [1443, 410] width 106 height 117
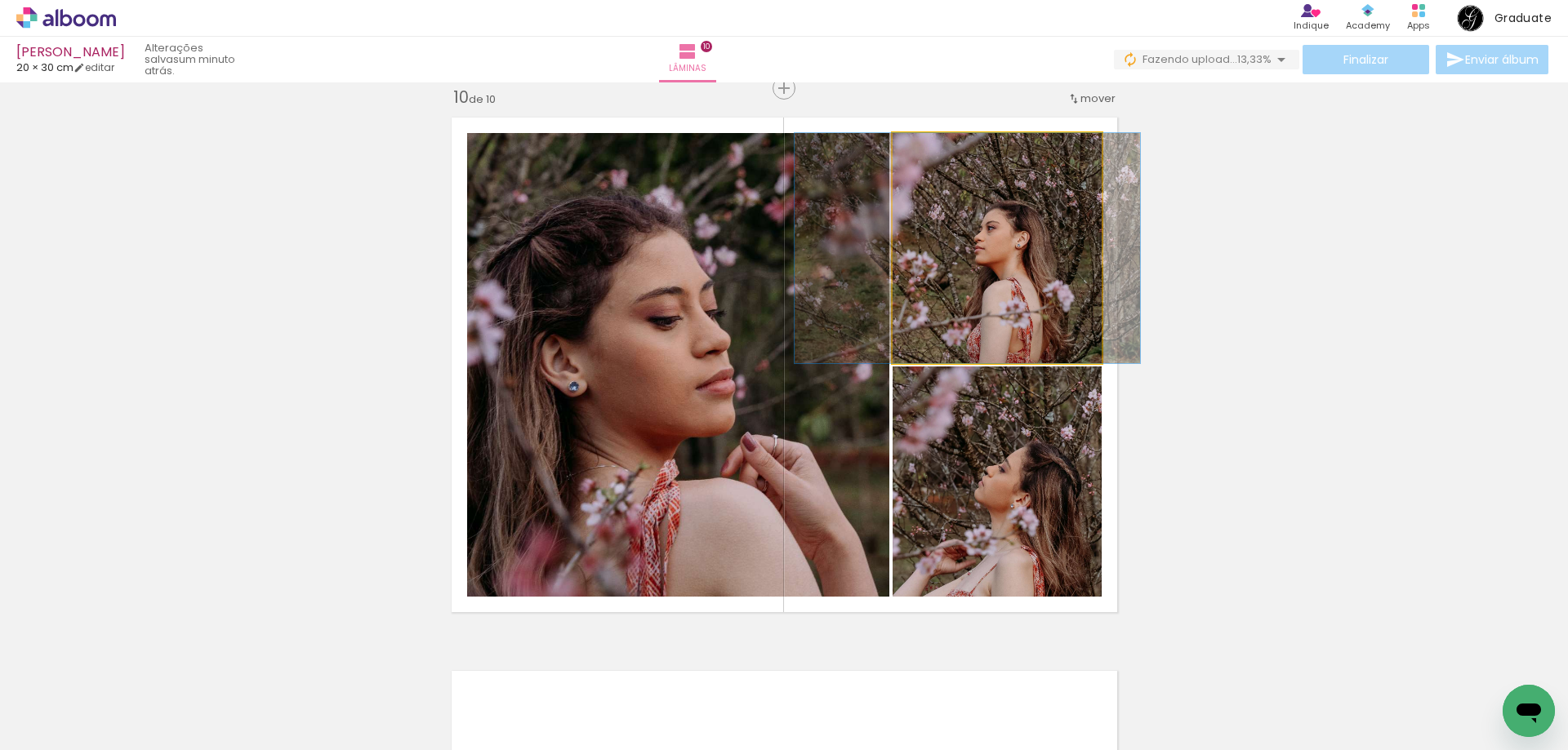
drag, startPoint x: 978, startPoint y: 307, endPoint x: 949, endPoint y: 305, distance: 29.1
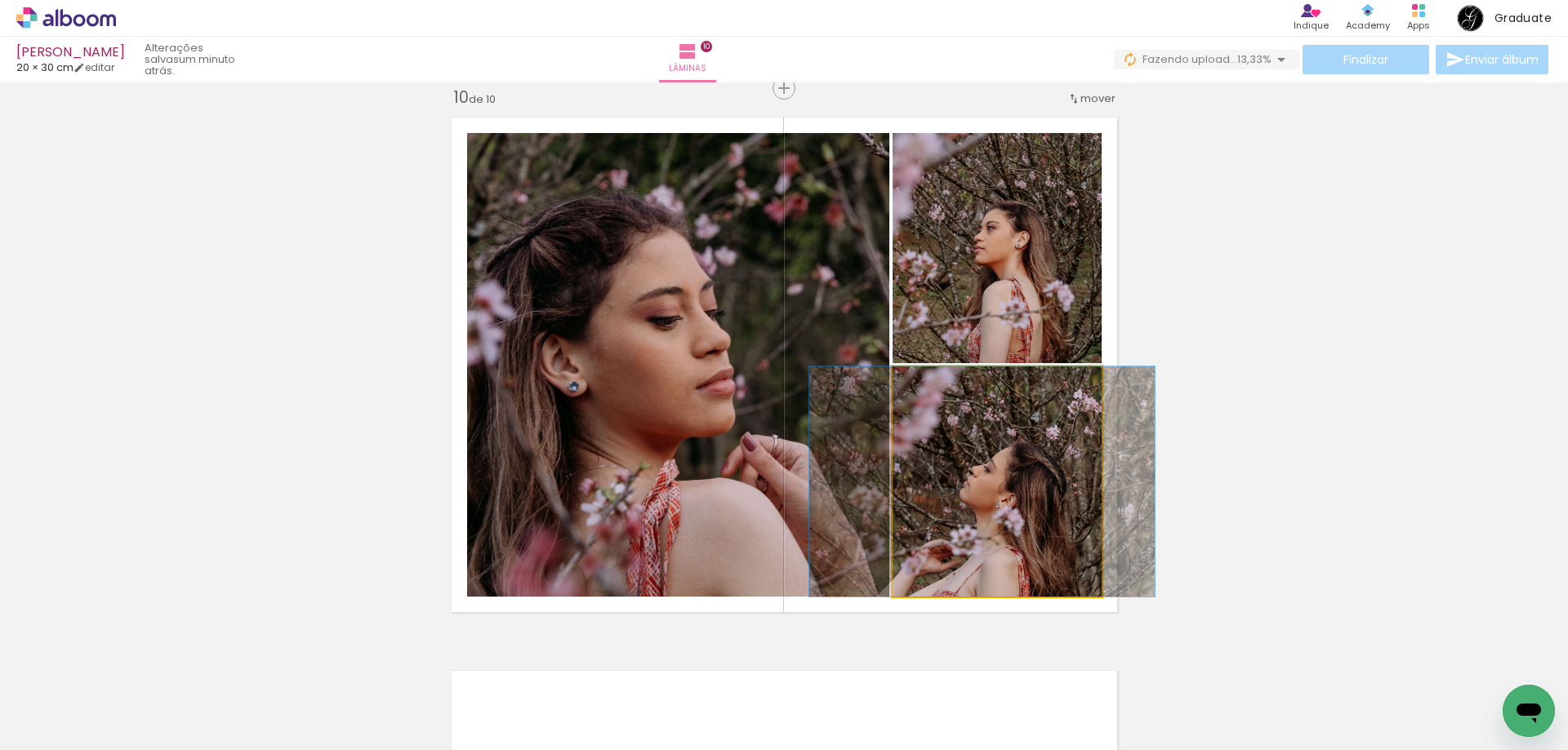
drag, startPoint x: 1009, startPoint y: 537, endPoint x: 992, endPoint y: 535, distance: 17.1
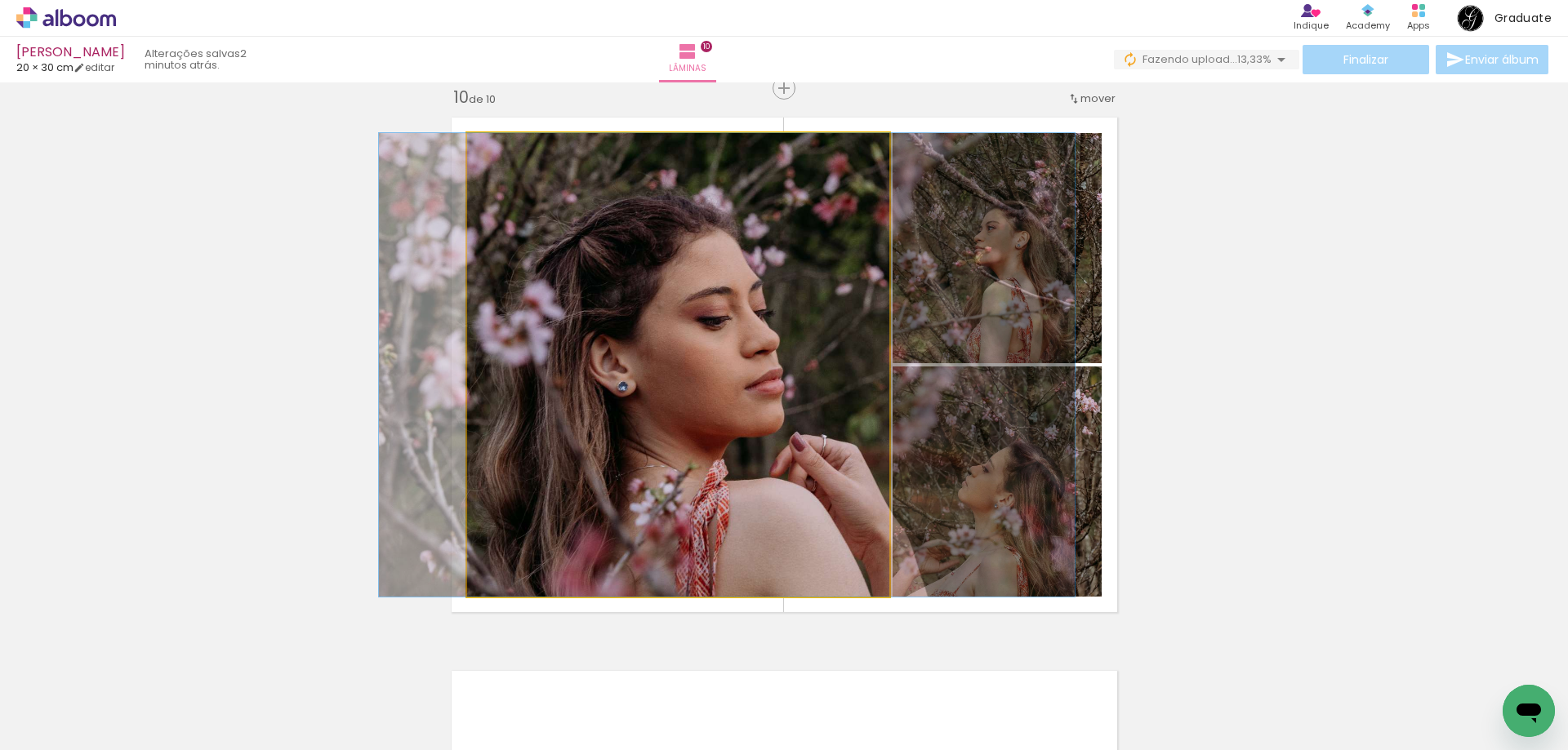
drag, startPoint x: 719, startPoint y: 435, endPoint x: 768, endPoint y: 418, distance: 51.9
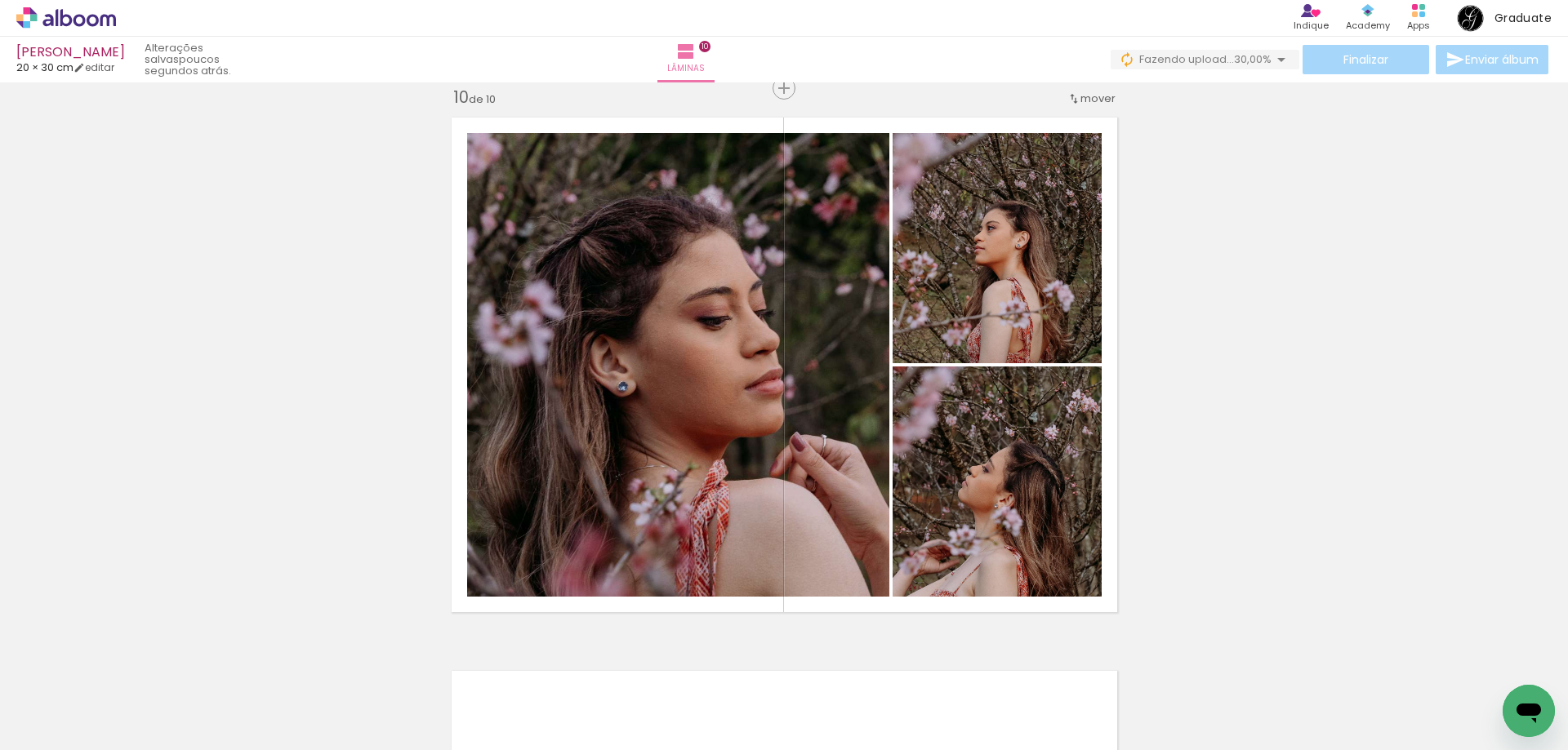
scroll to position [14451, 0]
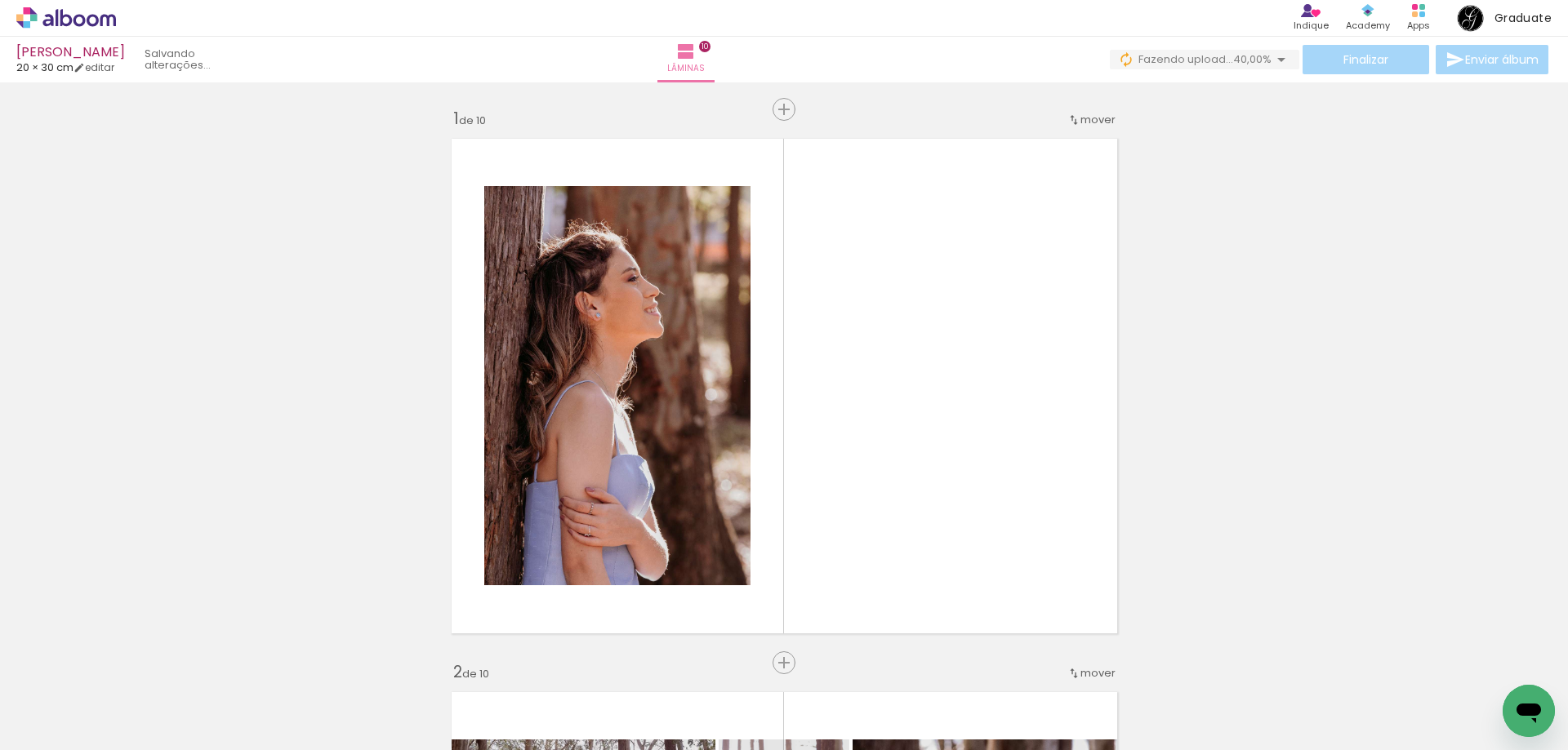
scroll to position [14451, 0]
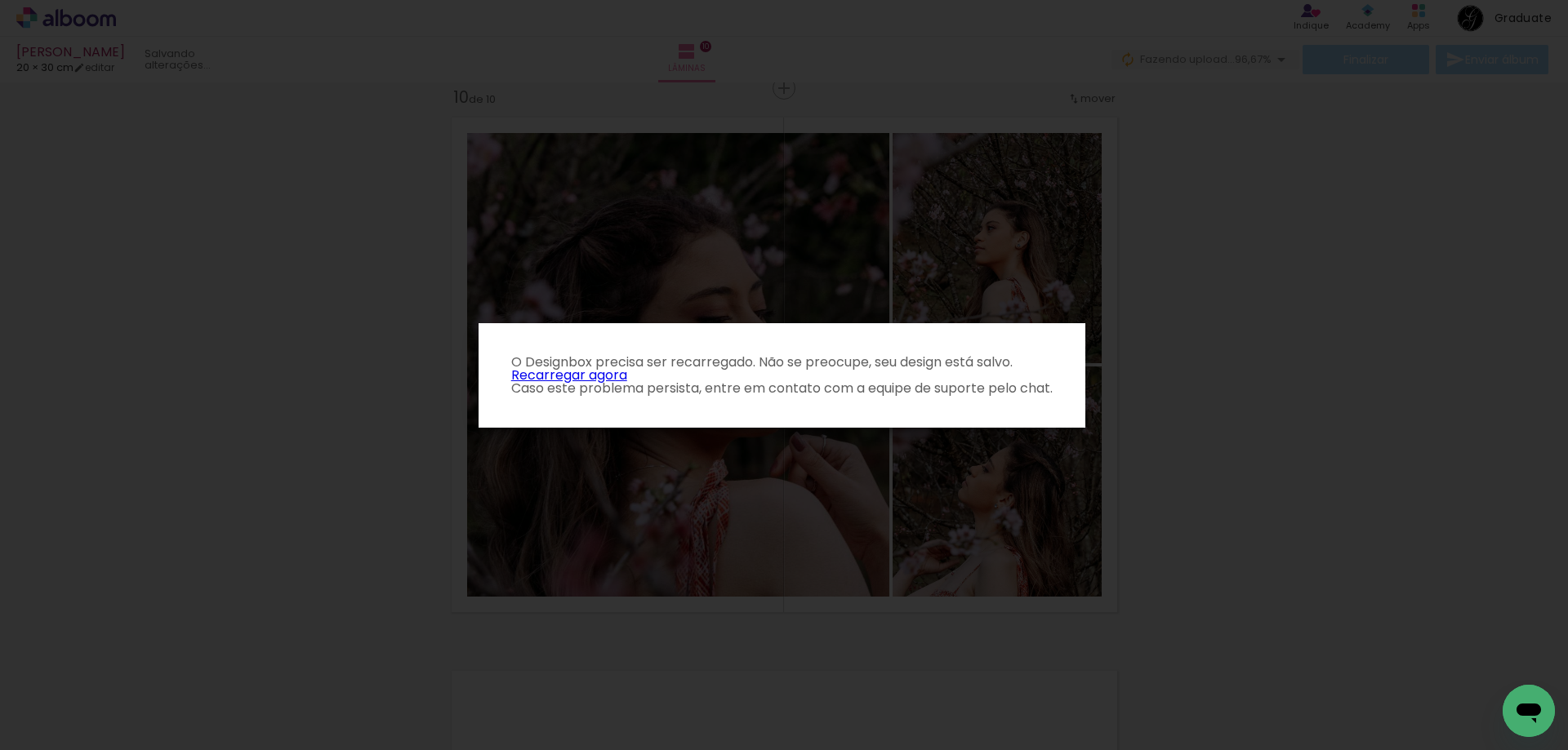
scroll to position [14451, 0]
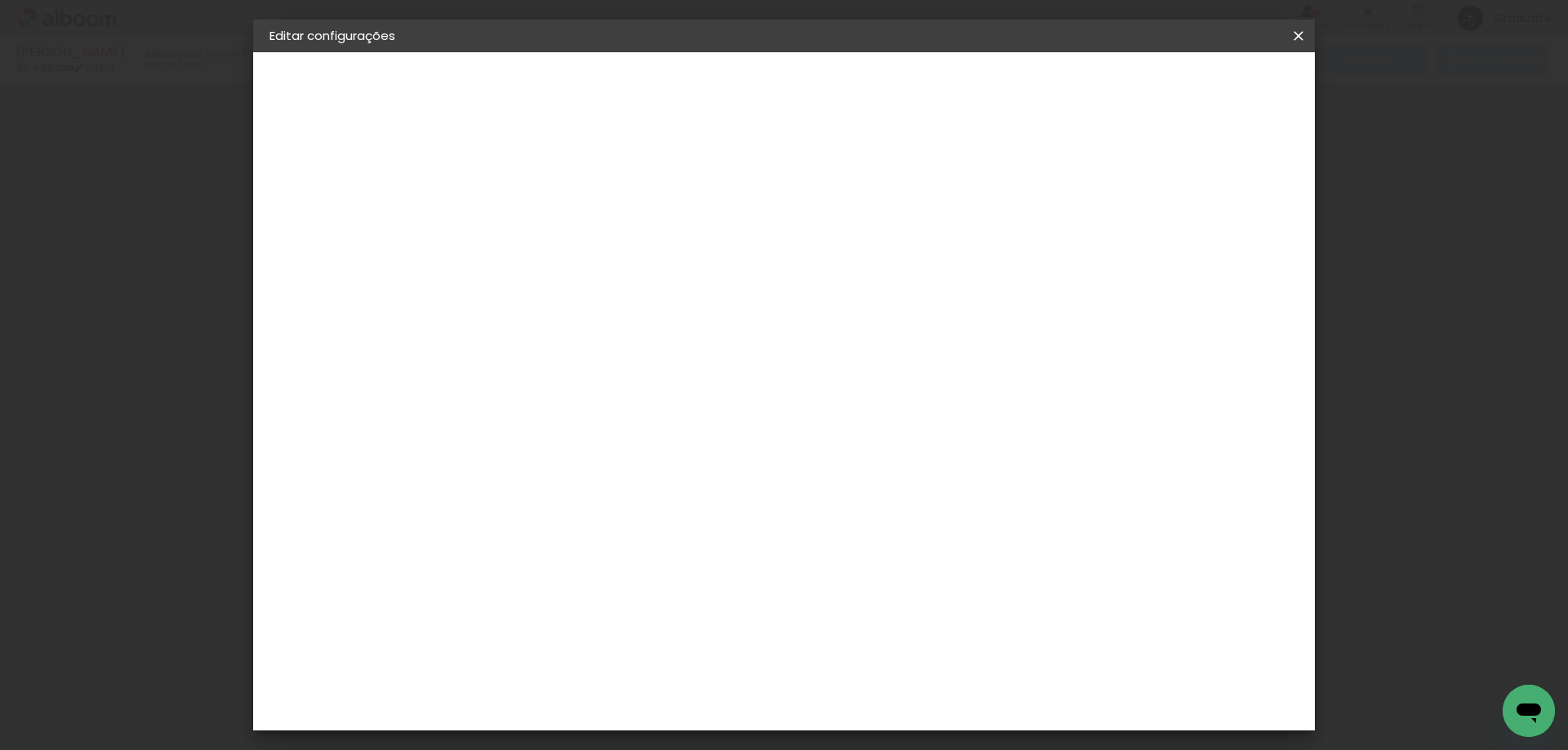
type input "40"
